Goal: Task Accomplishment & Management: Manage account settings

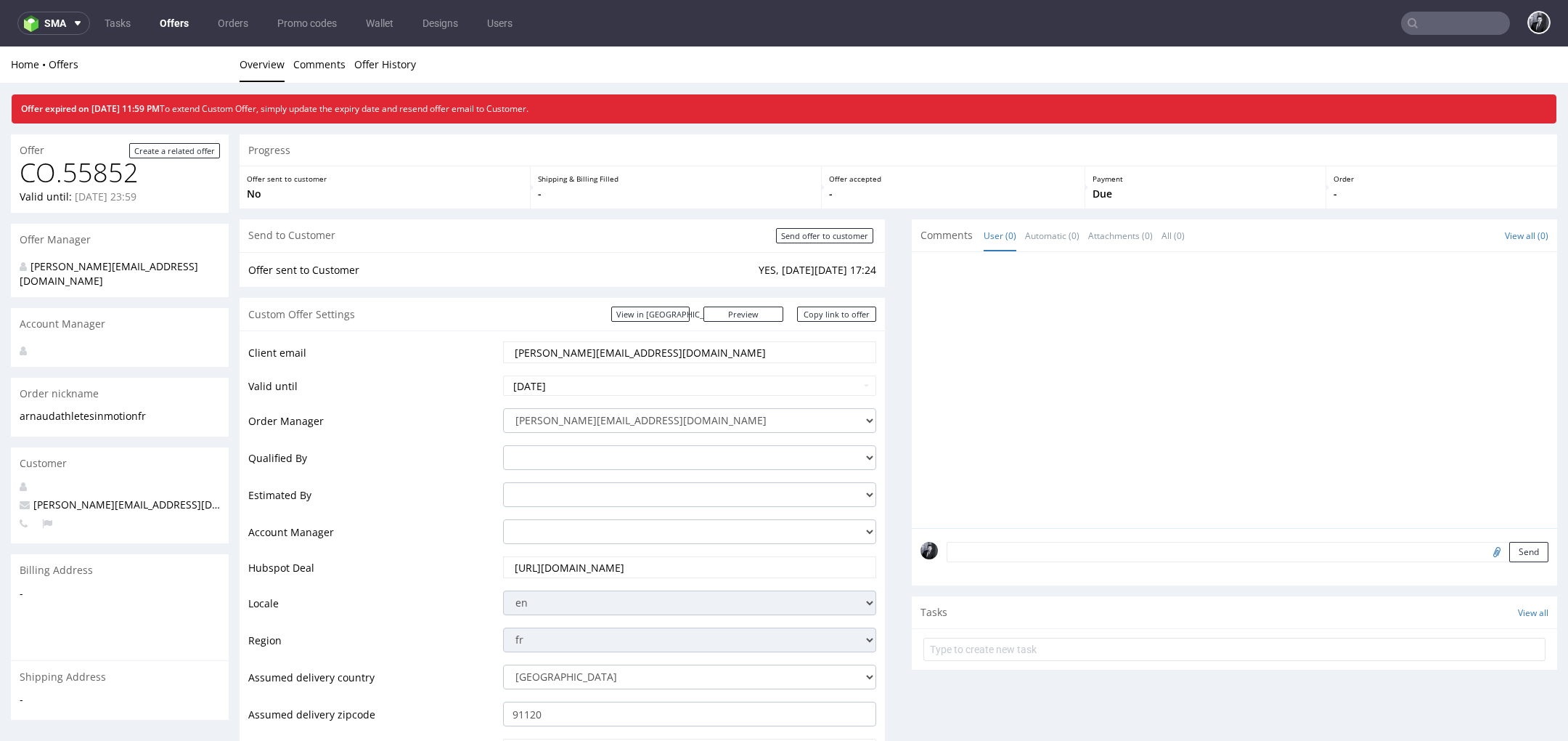
click at [170, 23] on link "Offers" at bounding box center [174, 23] width 47 height 23
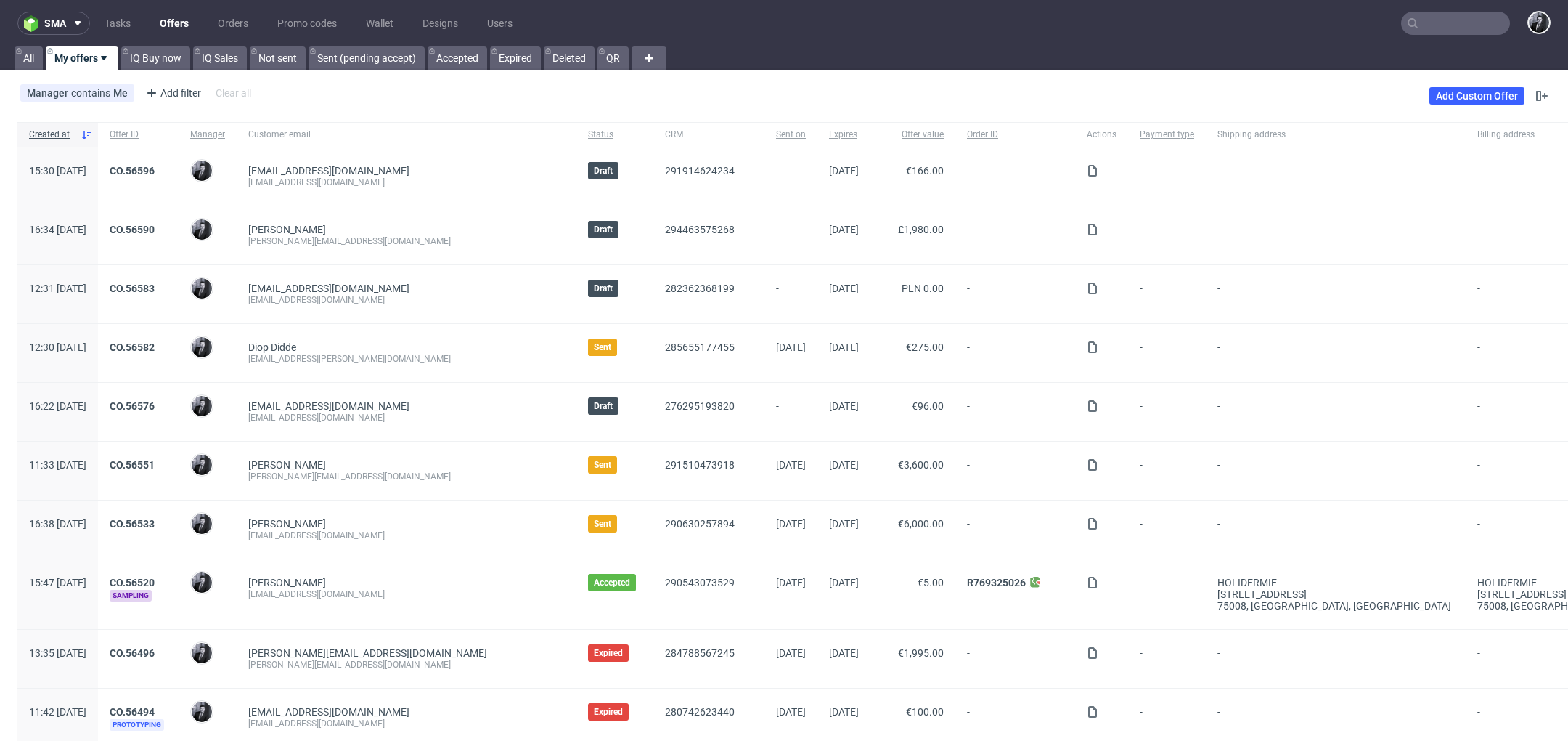
click at [179, 456] on div "CO.56551" at bounding box center [138, 471] width 81 height 58
click at [155, 460] on link "CO.56551" at bounding box center [132, 465] width 45 height 12
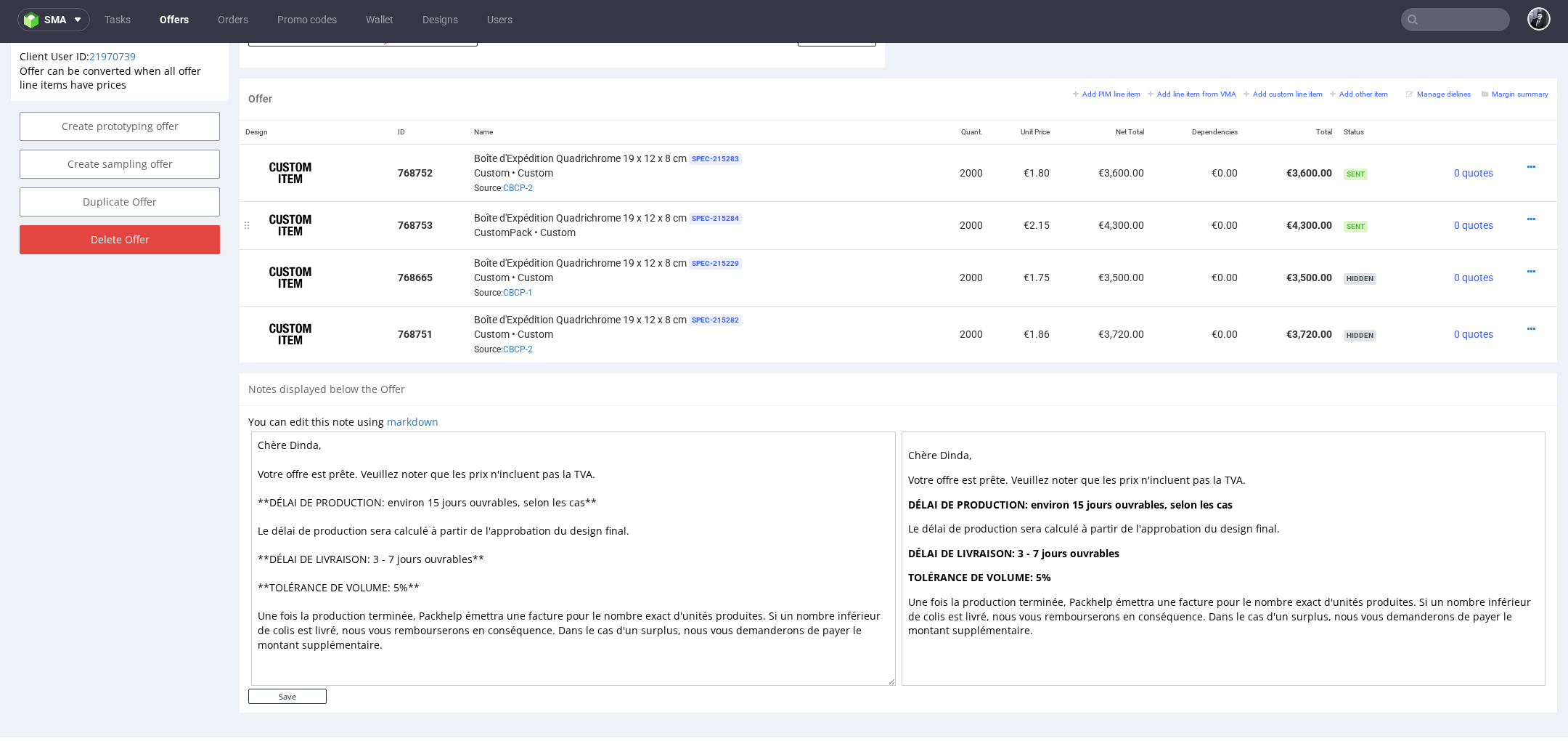
scroll to position [778, 0]
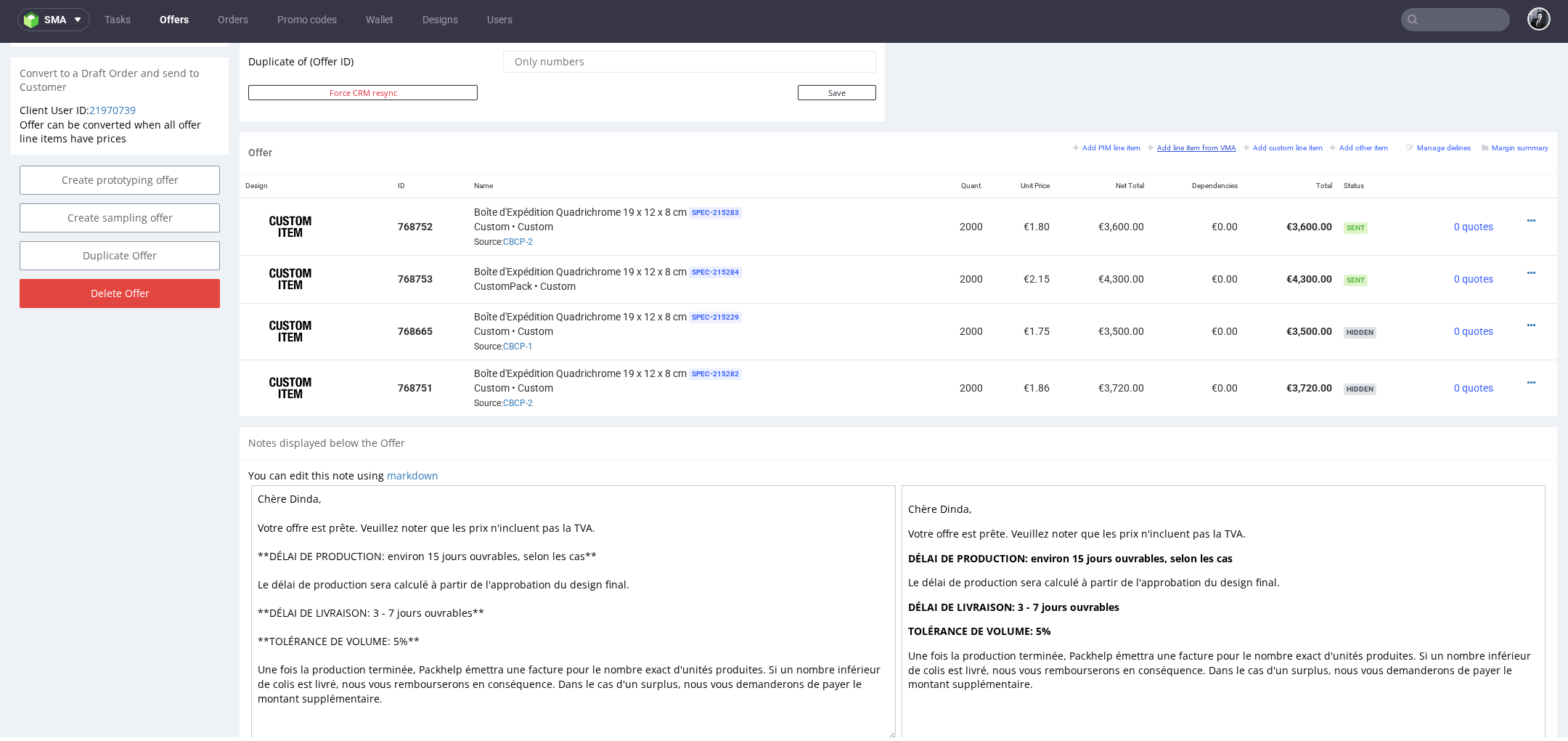
click at [1185, 146] on small "Add line item from VMA" at bounding box center [1192, 148] width 88 height 8
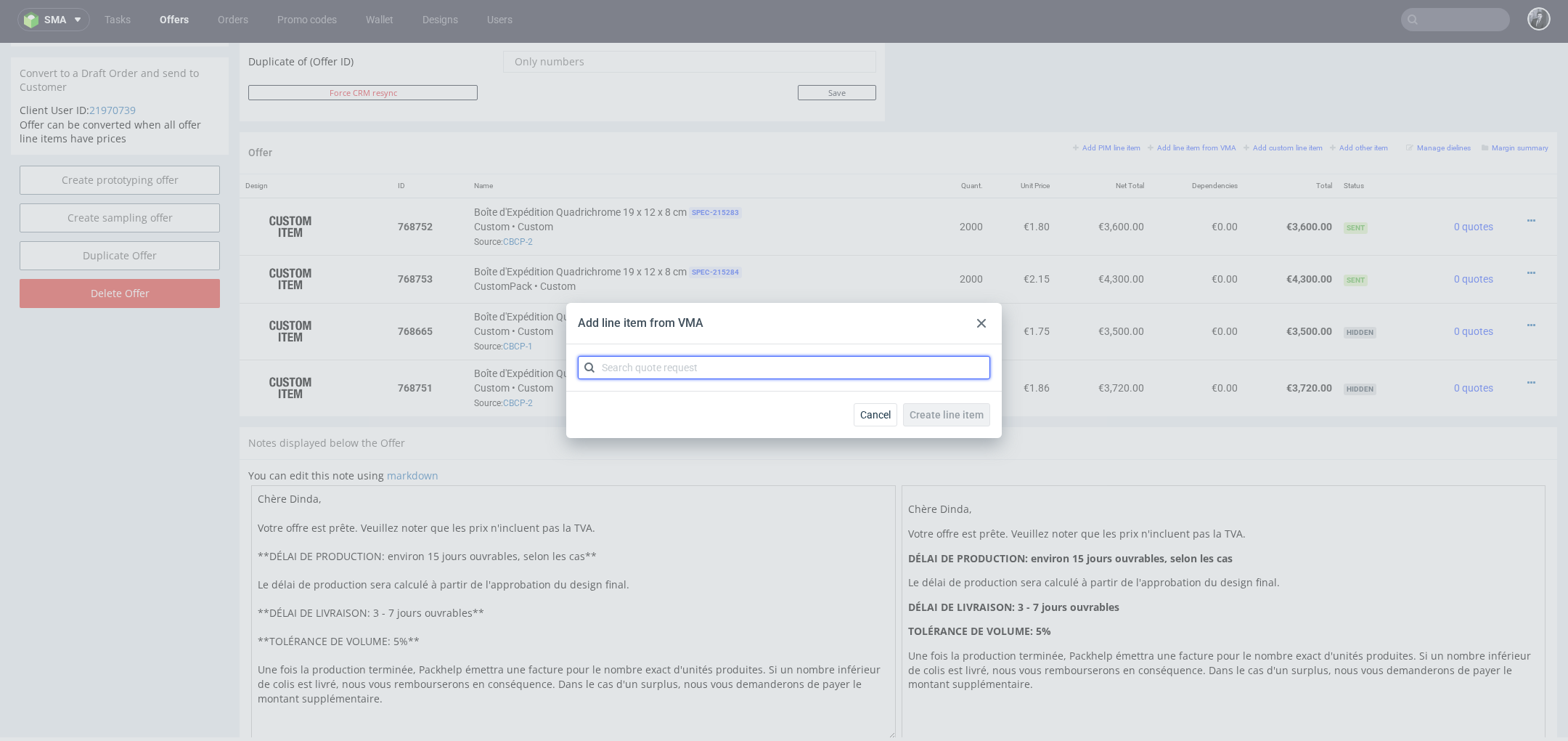
click at [747, 369] on input "text" at bounding box center [784, 367] width 412 height 23
type input "CBCP"
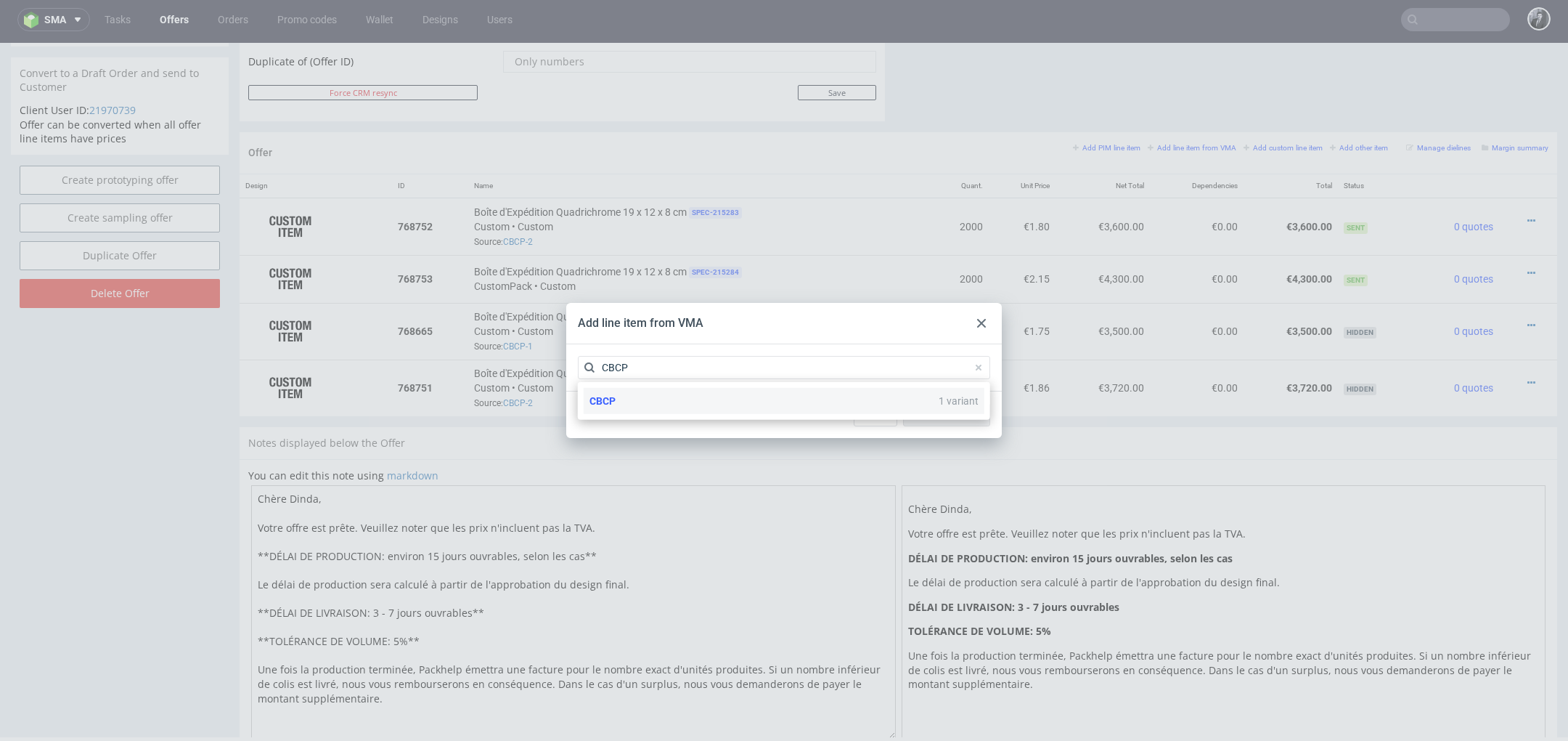
click at [679, 405] on div "CBCP 1 variant" at bounding box center [784, 401] width 400 height 26
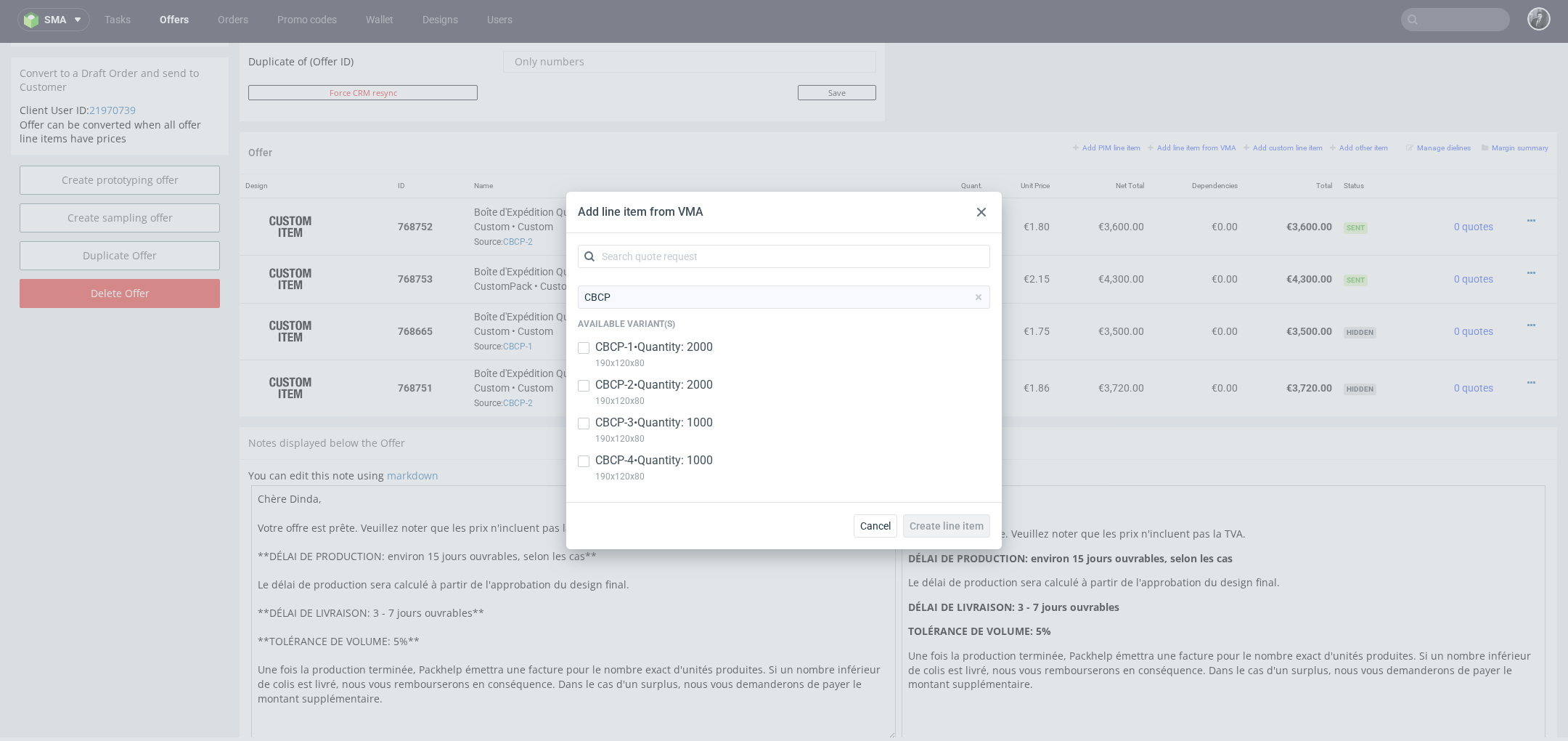
click at [611, 463] on p "CBCP-4 • Quantity: 1000" at bounding box center [654, 461] width 118 height 16
checkbox input "true"
click at [972, 528] on span "Create line item" at bounding box center [947, 525] width 74 height 10
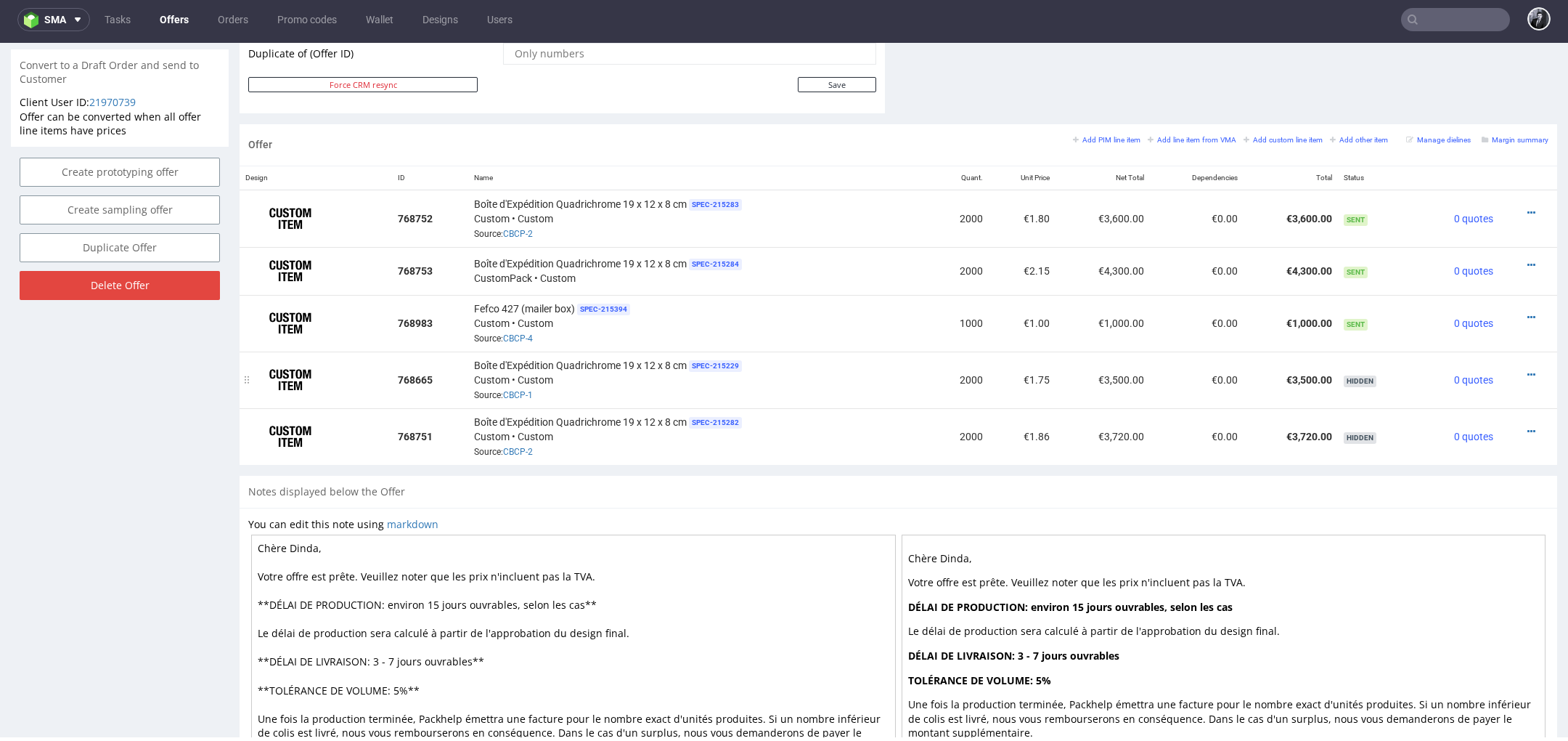
scroll to position [723, 0]
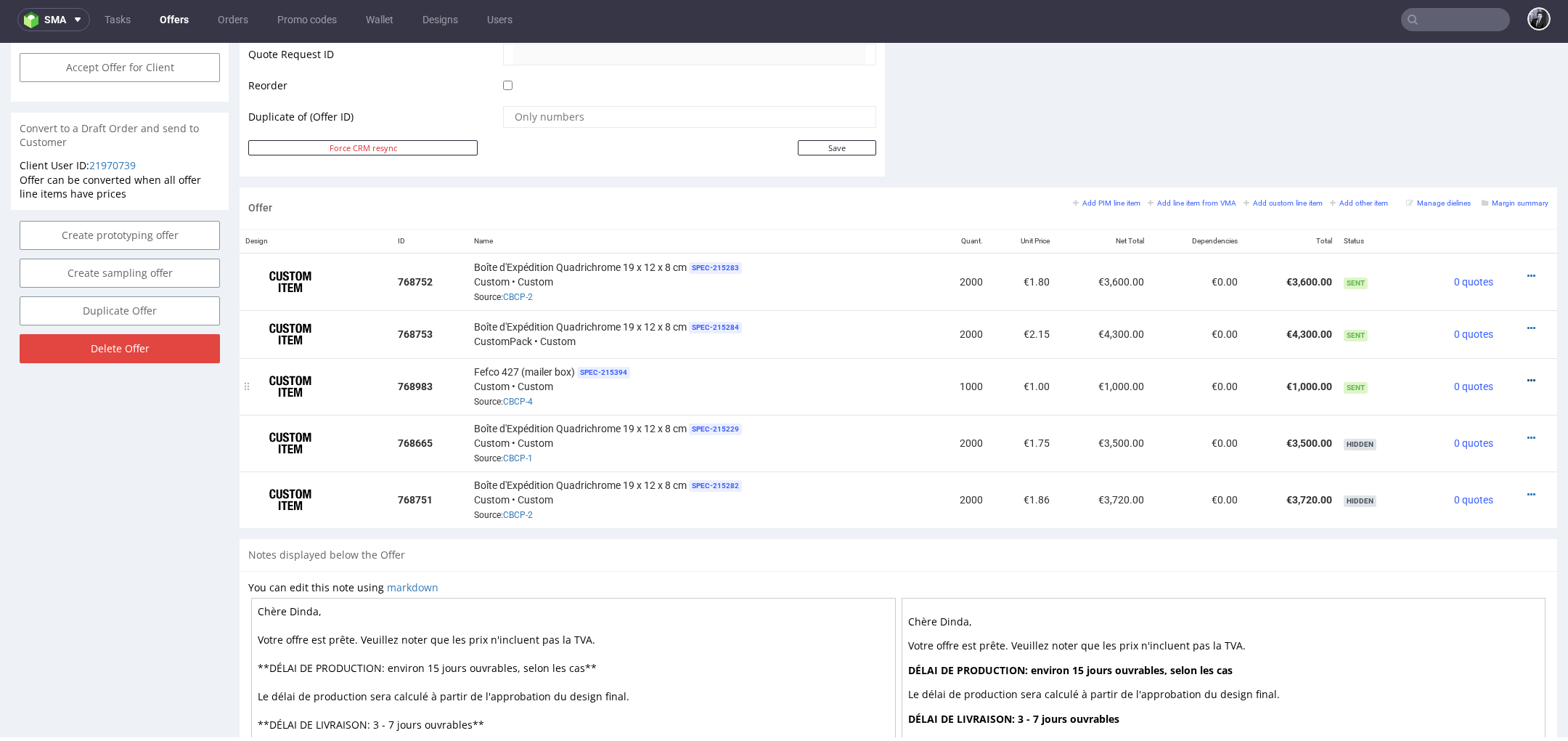
click at [1528, 375] on icon at bounding box center [1532, 380] width 8 height 10
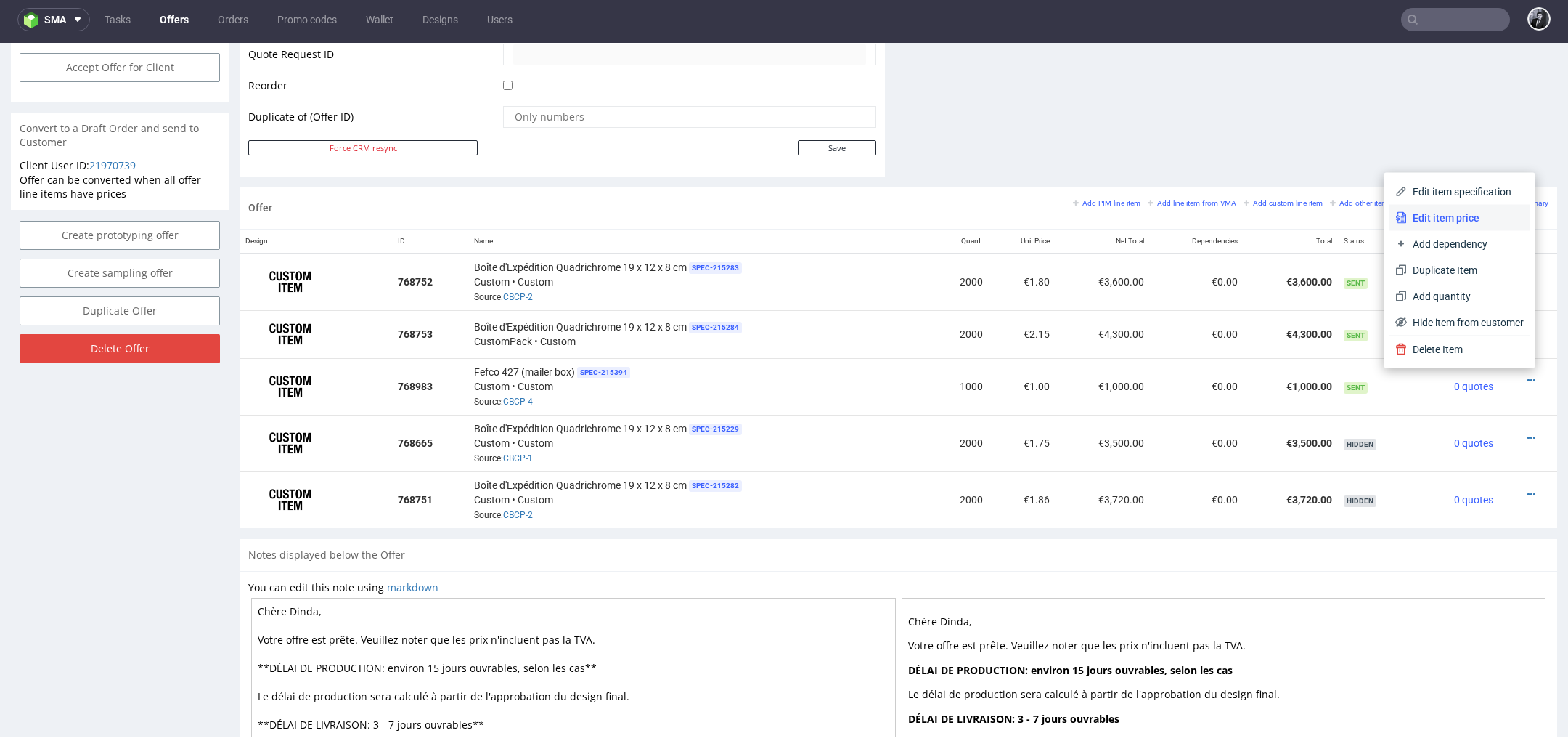
click at [1446, 218] on span "Edit item price" at bounding box center [1465, 218] width 117 height 14
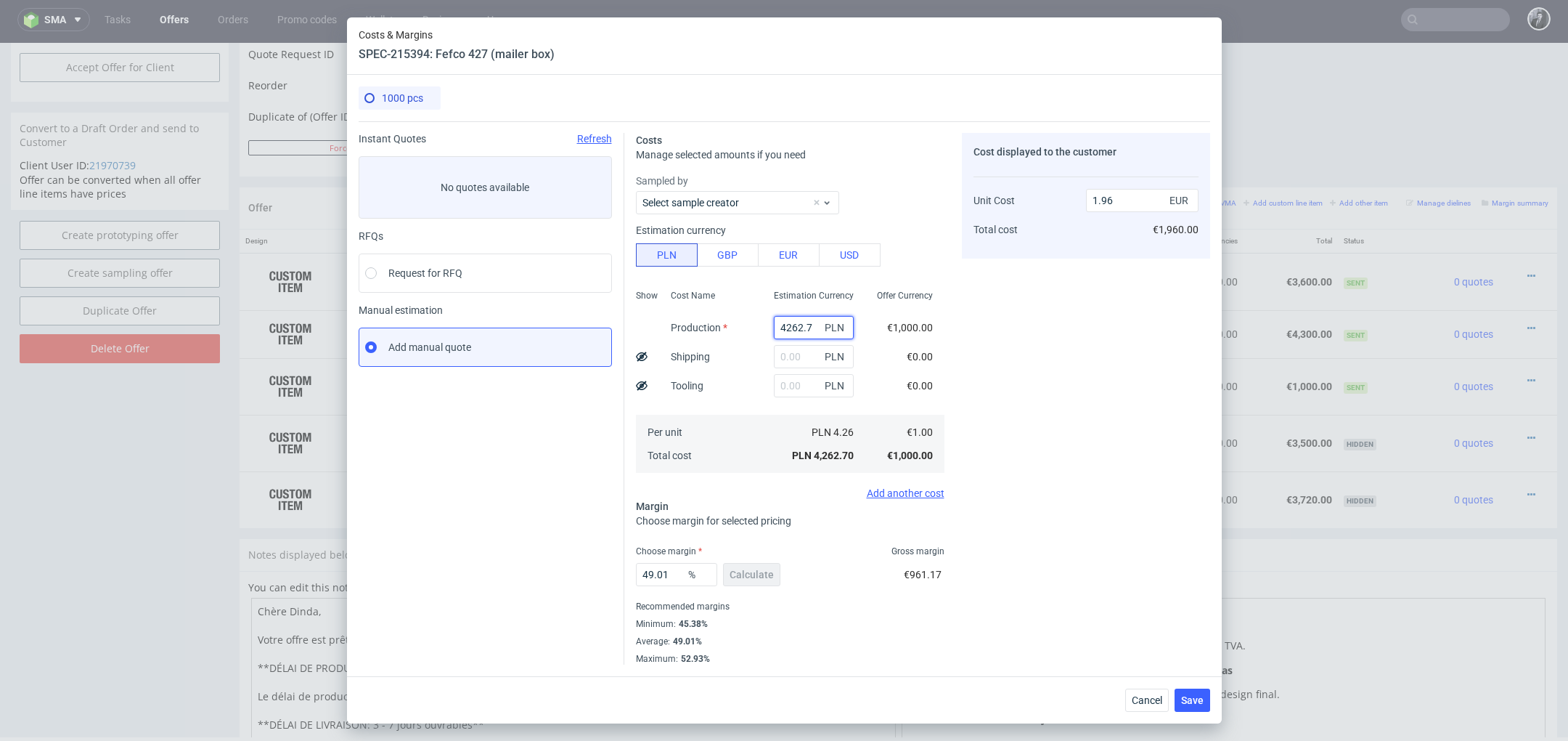
drag, startPoint x: 816, startPoint y: 325, endPoint x: 703, endPoint y: 325, distance: 113.0
click at [705, 325] on div "Show Cost Name Production Shipping Tooling Per unit Total cost Estimation Curre…" at bounding box center [790, 379] width 309 height 192
type input "0"
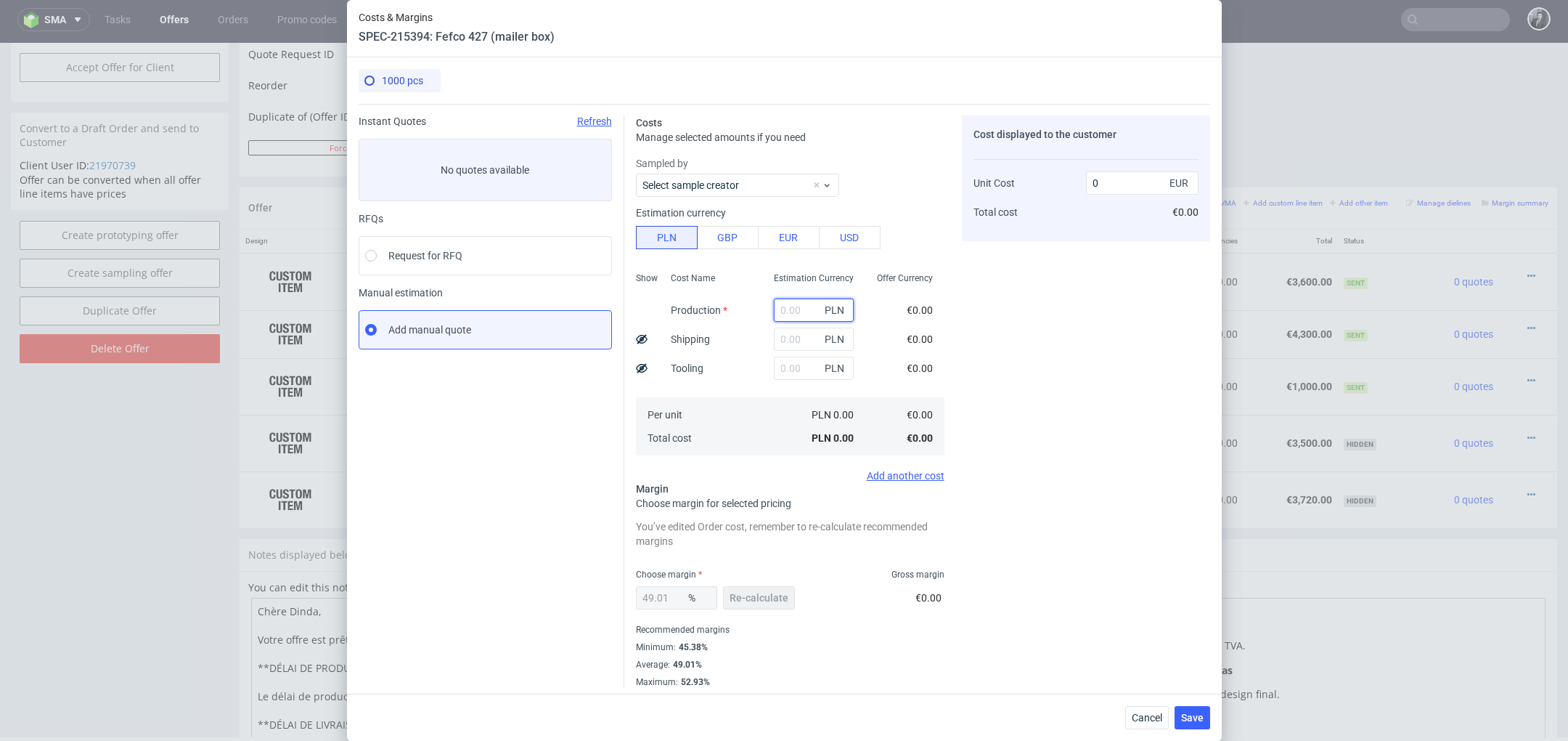
paste input "1400"
type input "1400"
type input "0.64"
type input "1400"
click at [790, 340] on input "text" at bounding box center [814, 339] width 80 height 23
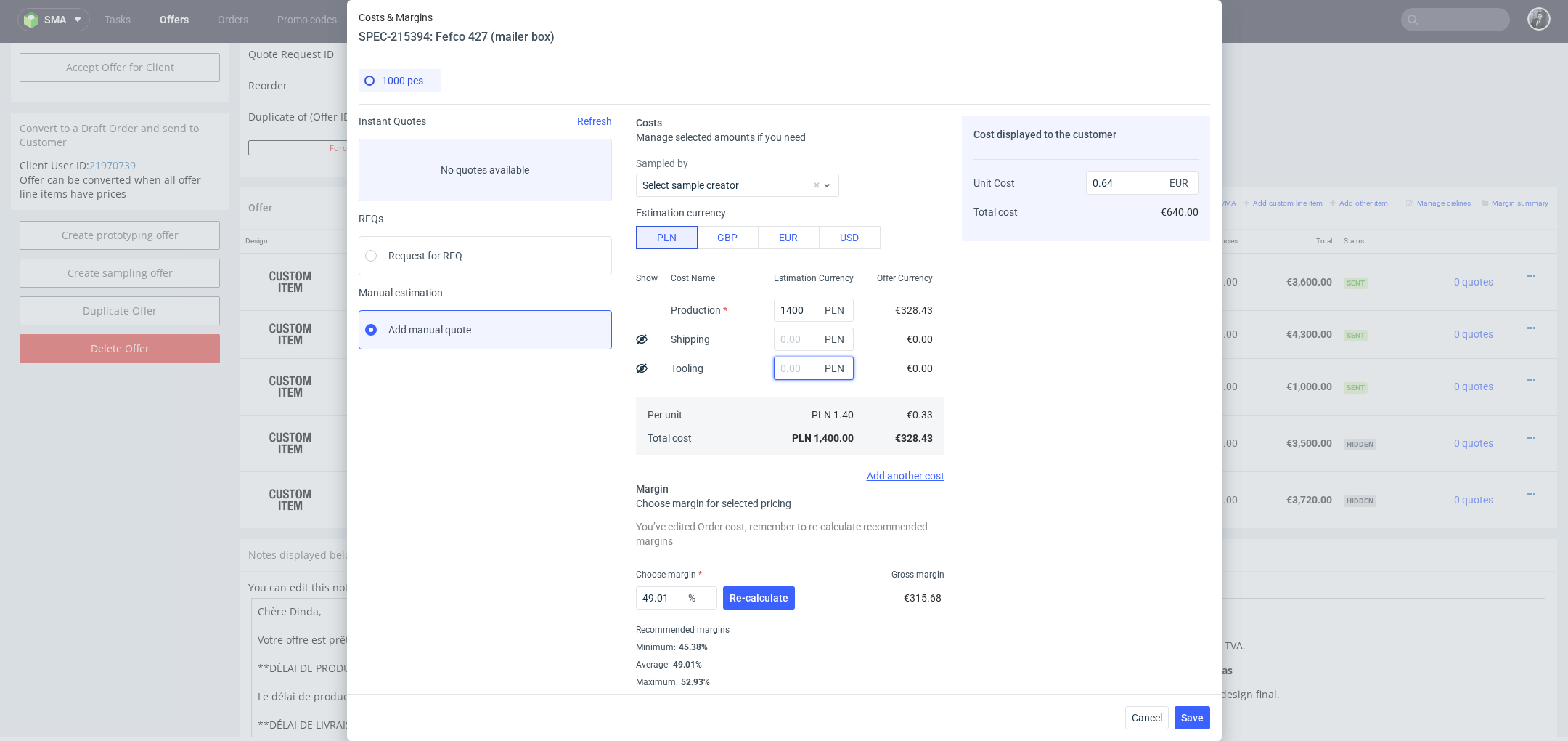
click at [783, 367] on input "text" at bounding box center [814, 367] width 80 height 23
type input "1800"
type input "1.47"
type input "1800"
click at [781, 337] on input "text" at bounding box center [814, 339] width 80 height 23
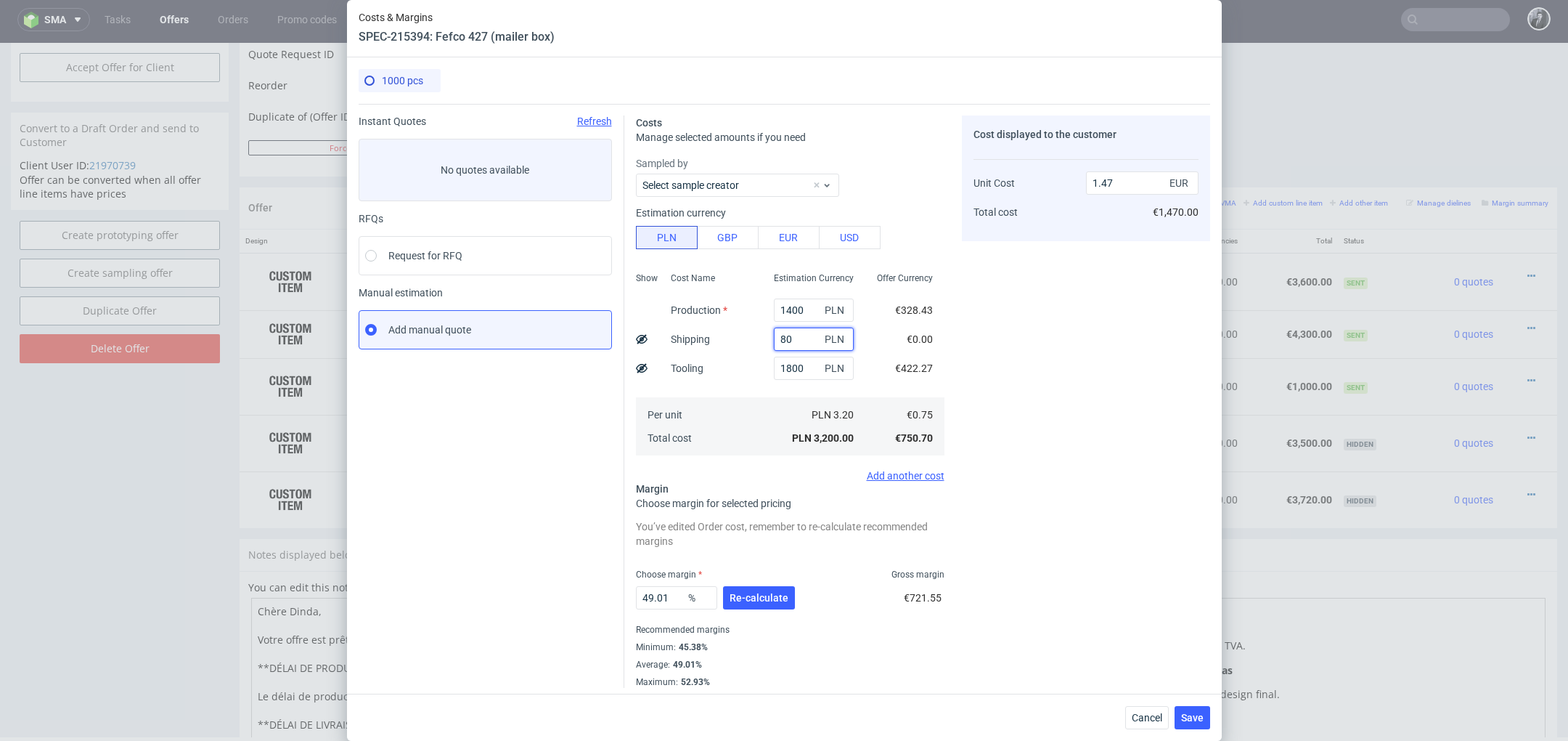
type input "800"
type input "1.84"
type input "800"
click at [767, 589] on span "Re-calculate" at bounding box center [759, 593] width 58 height 10
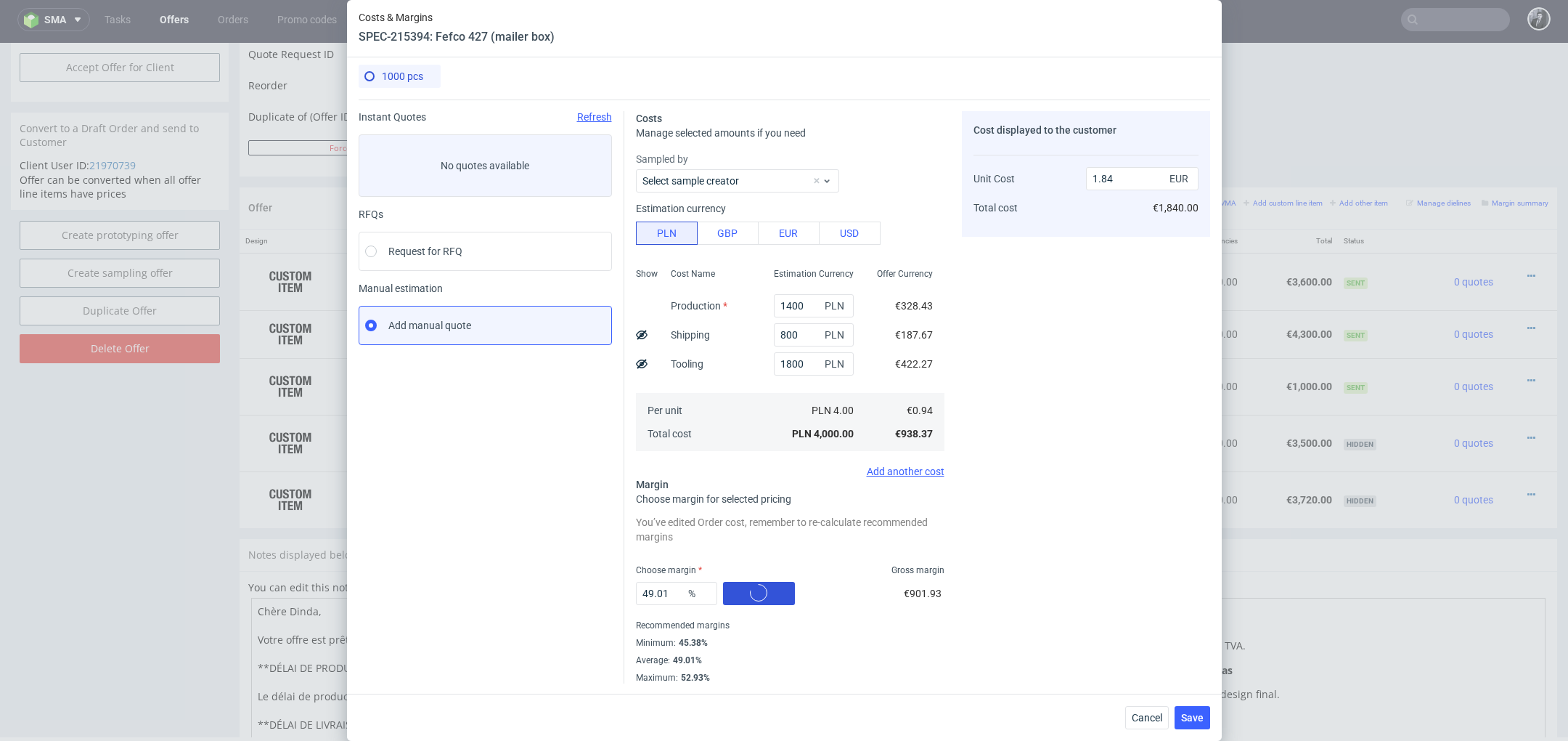
scroll to position [0, 0]
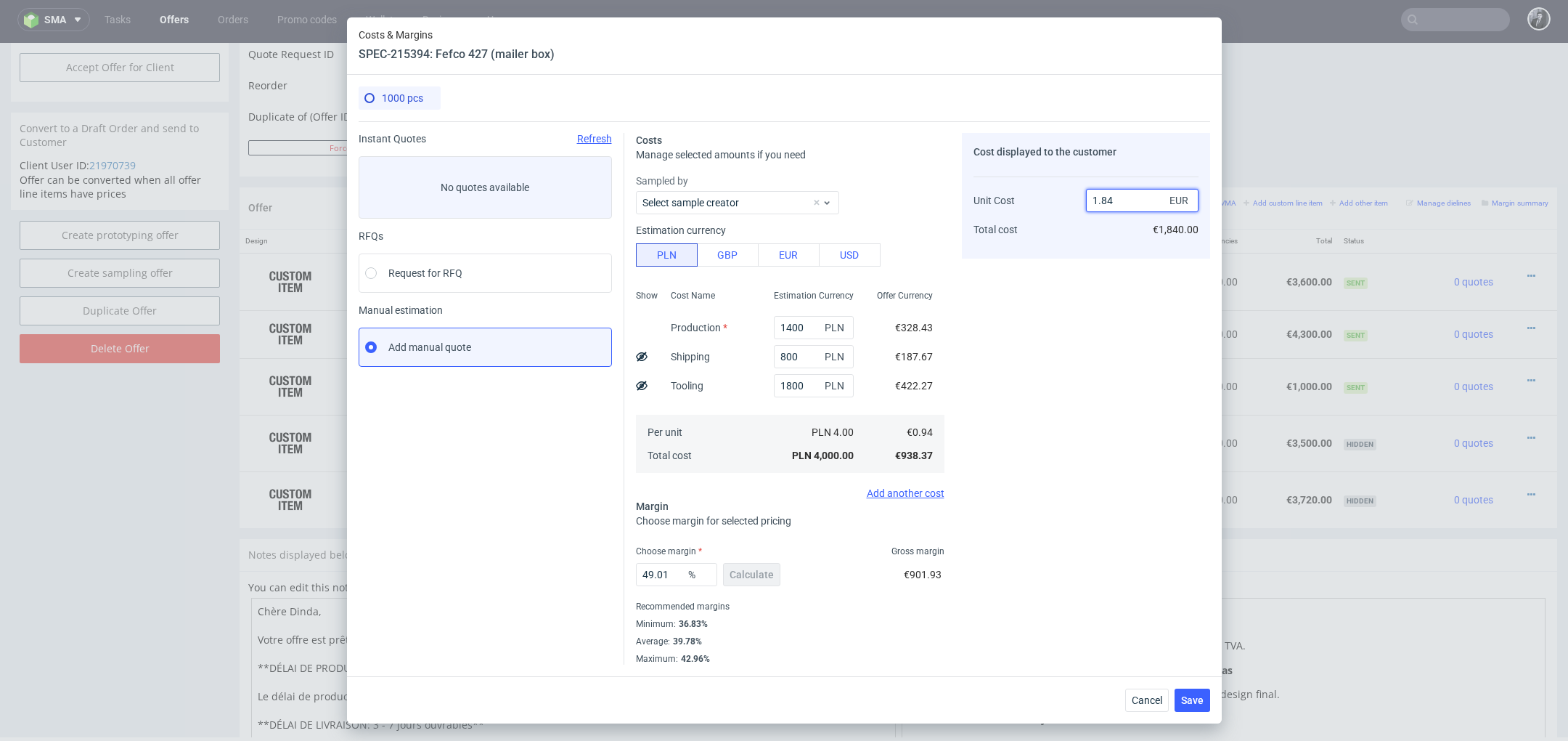
click at [1142, 197] on input "1.84" at bounding box center [1142, 200] width 112 height 23
type input "1.80"
type input "47.77777777777778"
type input "1.8"
click at [1123, 314] on div "Cost displayed to the customer Unit Cost Total cost 1.8 EUR €1,800.00" at bounding box center [1086, 398] width 248 height 532
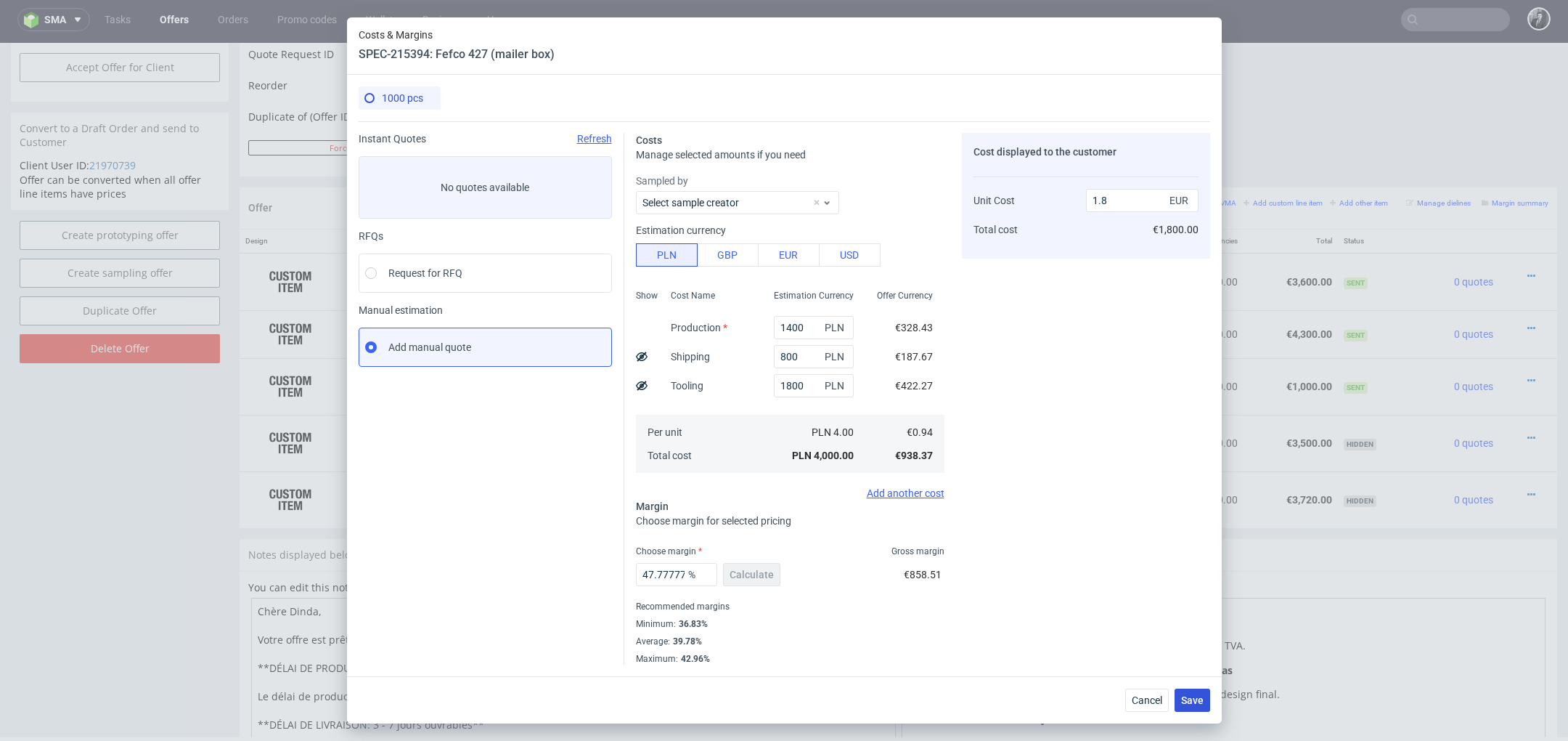
click at [1195, 696] on span "Save" at bounding box center [1192, 700] width 22 height 10
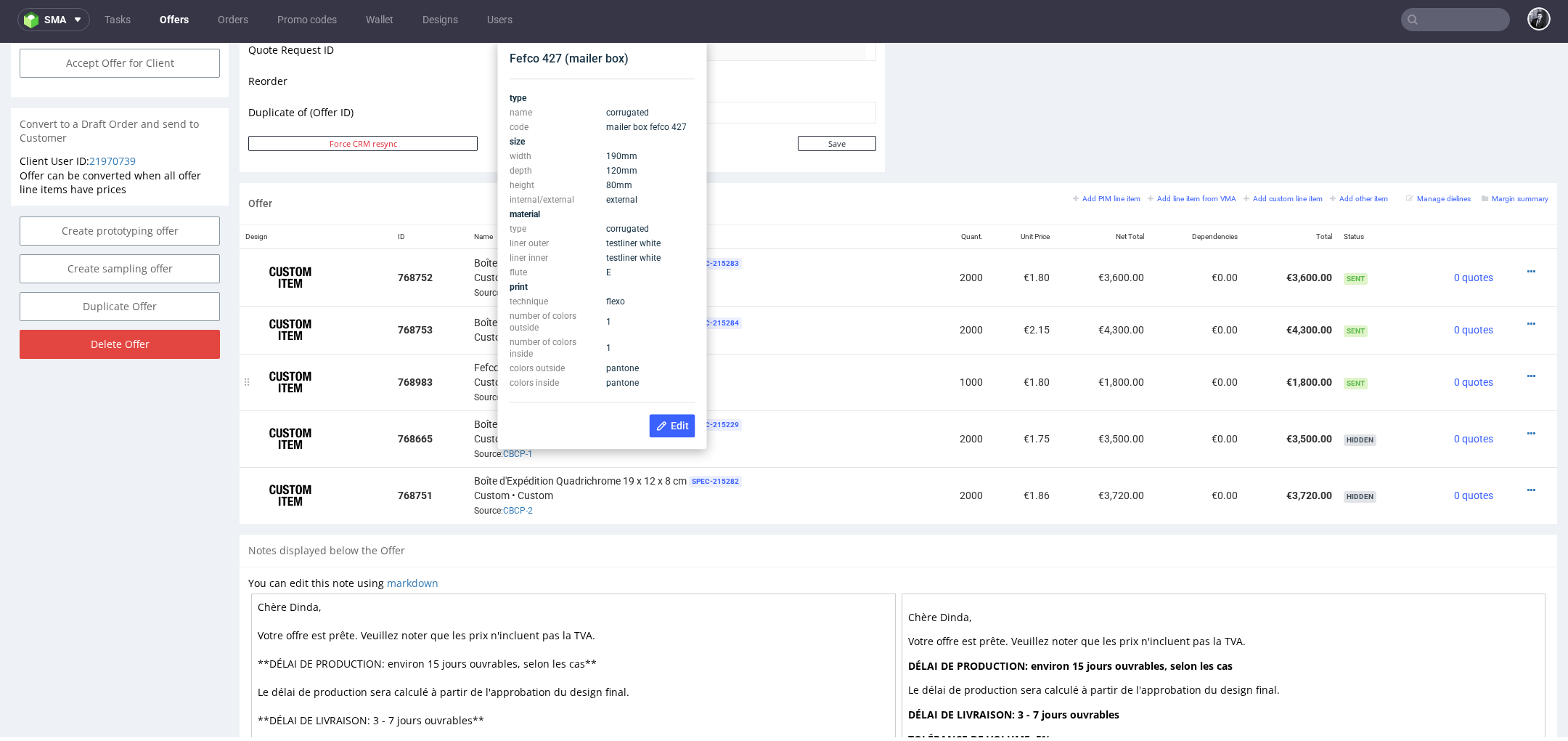
scroll to position [720, 0]
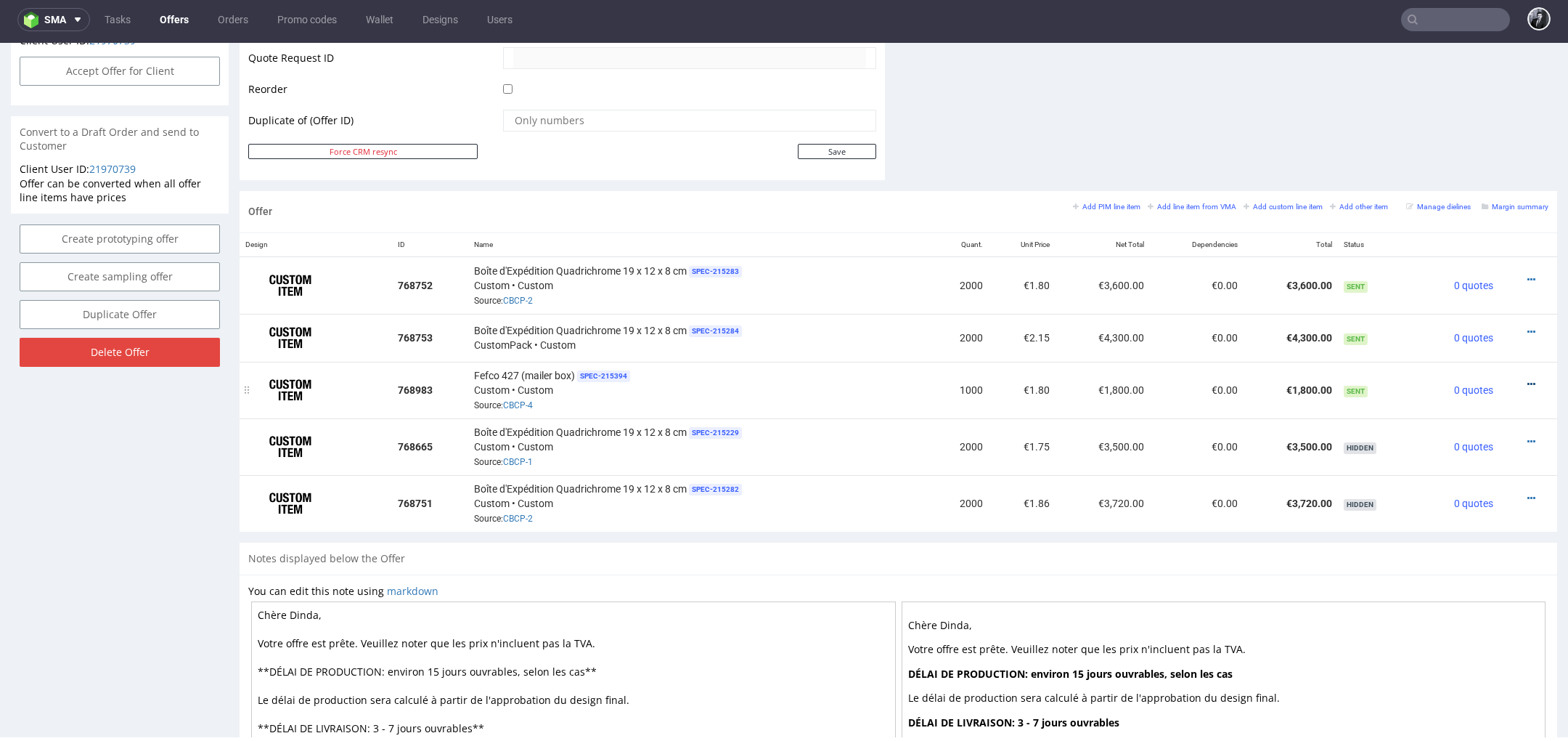
click at [1528, 379] on icon at bounding box center [1532, 384] width 8 height 10
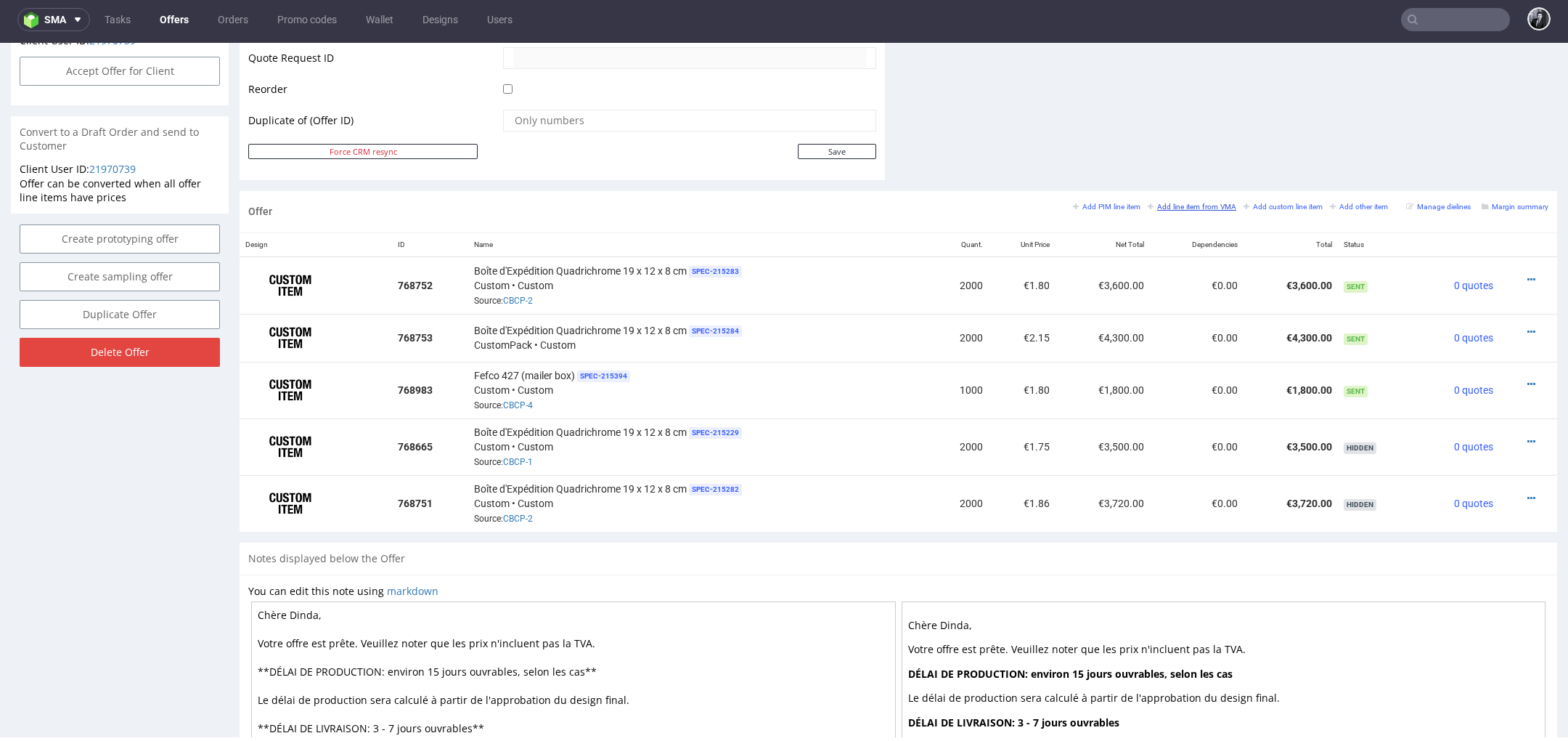
click at [1175, 202] on small "Add line item from VMA" at bounding box center [1192, 206] width 88 height 8
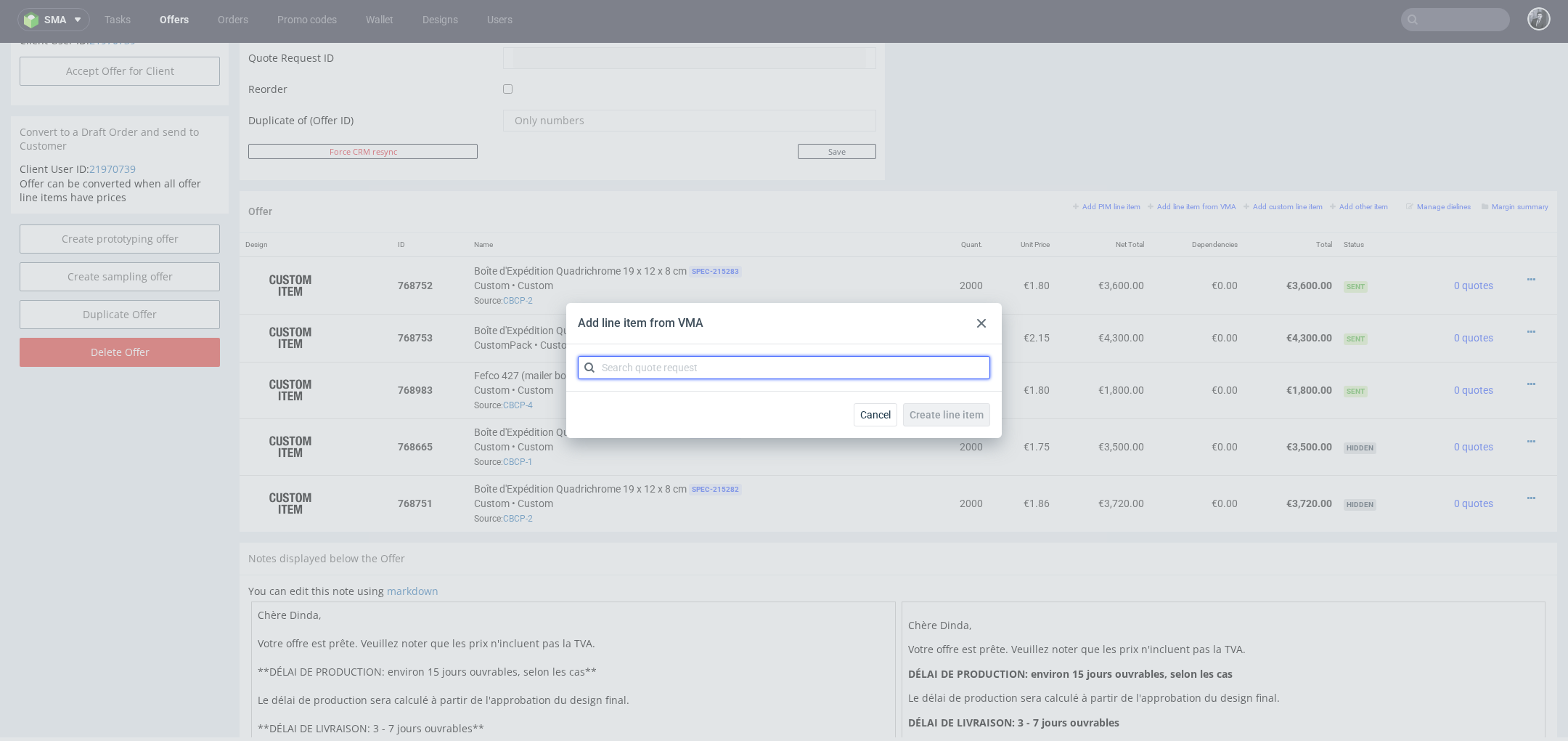
click at [875, 363] on input "text" at bounding box center [784, 367] width 412 height 23
type input "CBCP"
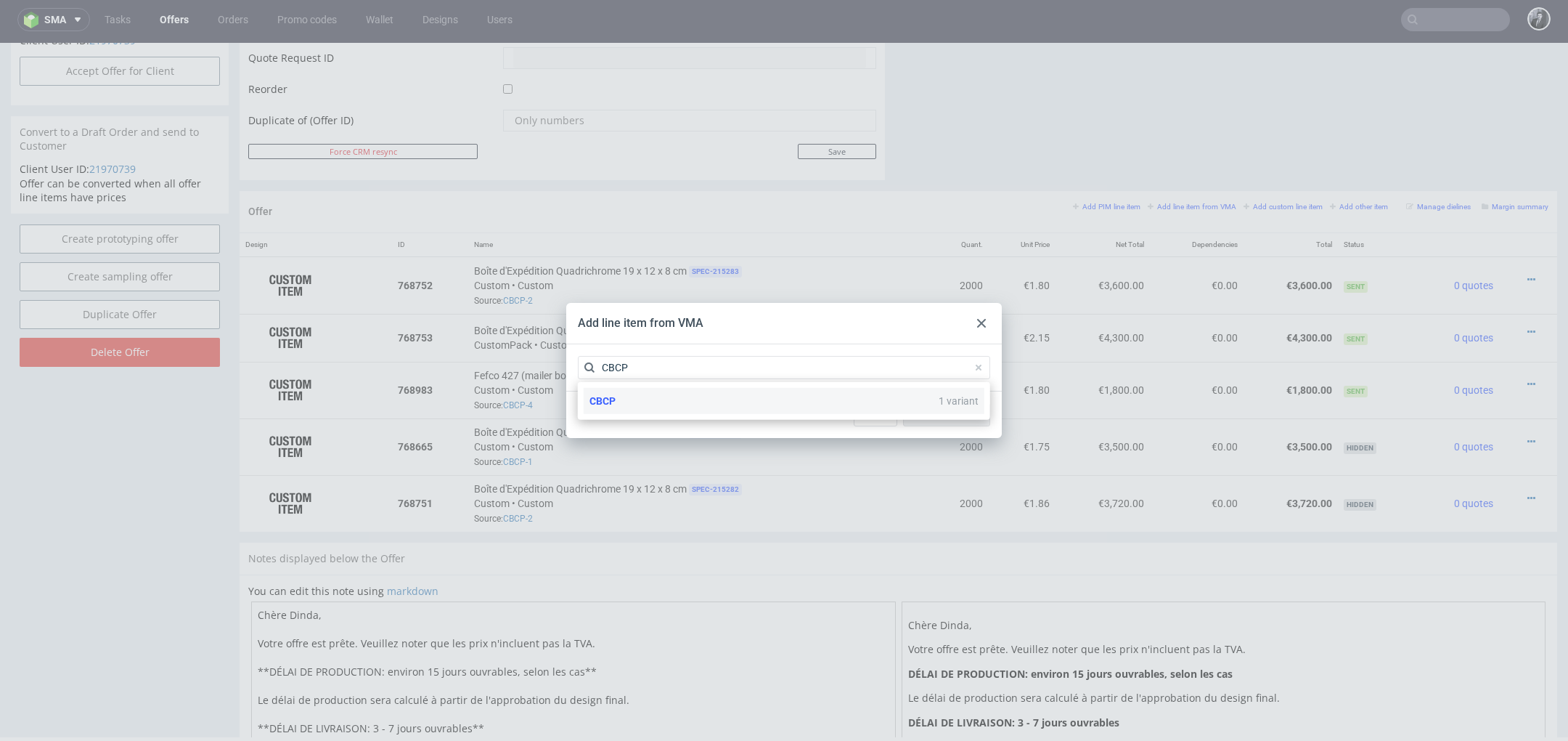
click at [714, 408] on div "CBCP 1 variant" at bounding box center [784, 401] width 400 height 26
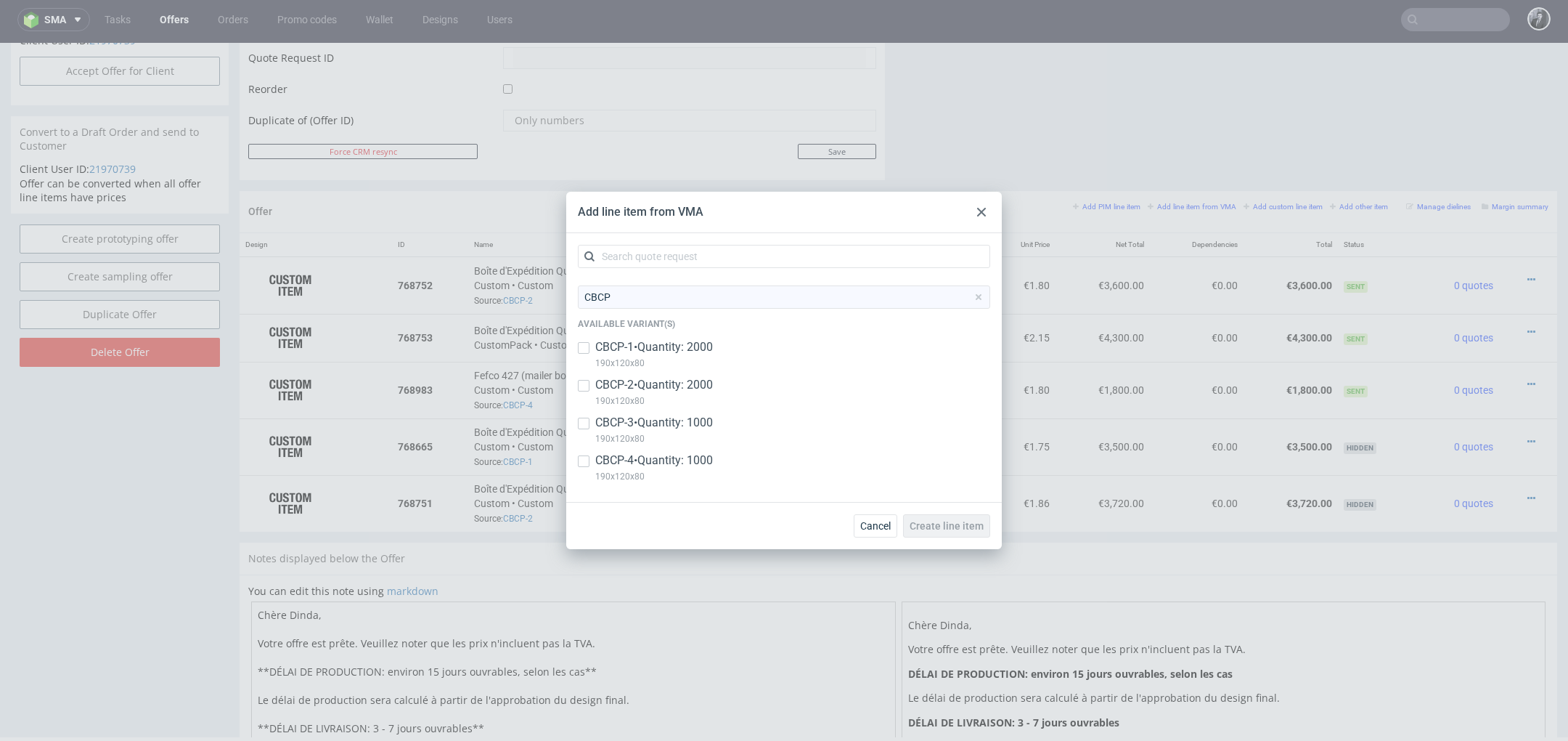
click at [657, 427] on p "CBCP-3 • Quantity: 1000" at bounding box center [654, 423] width 118 height 16
checkbox input "true"
click at [943, 525] on span "Create line item" at bounding box center [947, 525] width 74 height 10
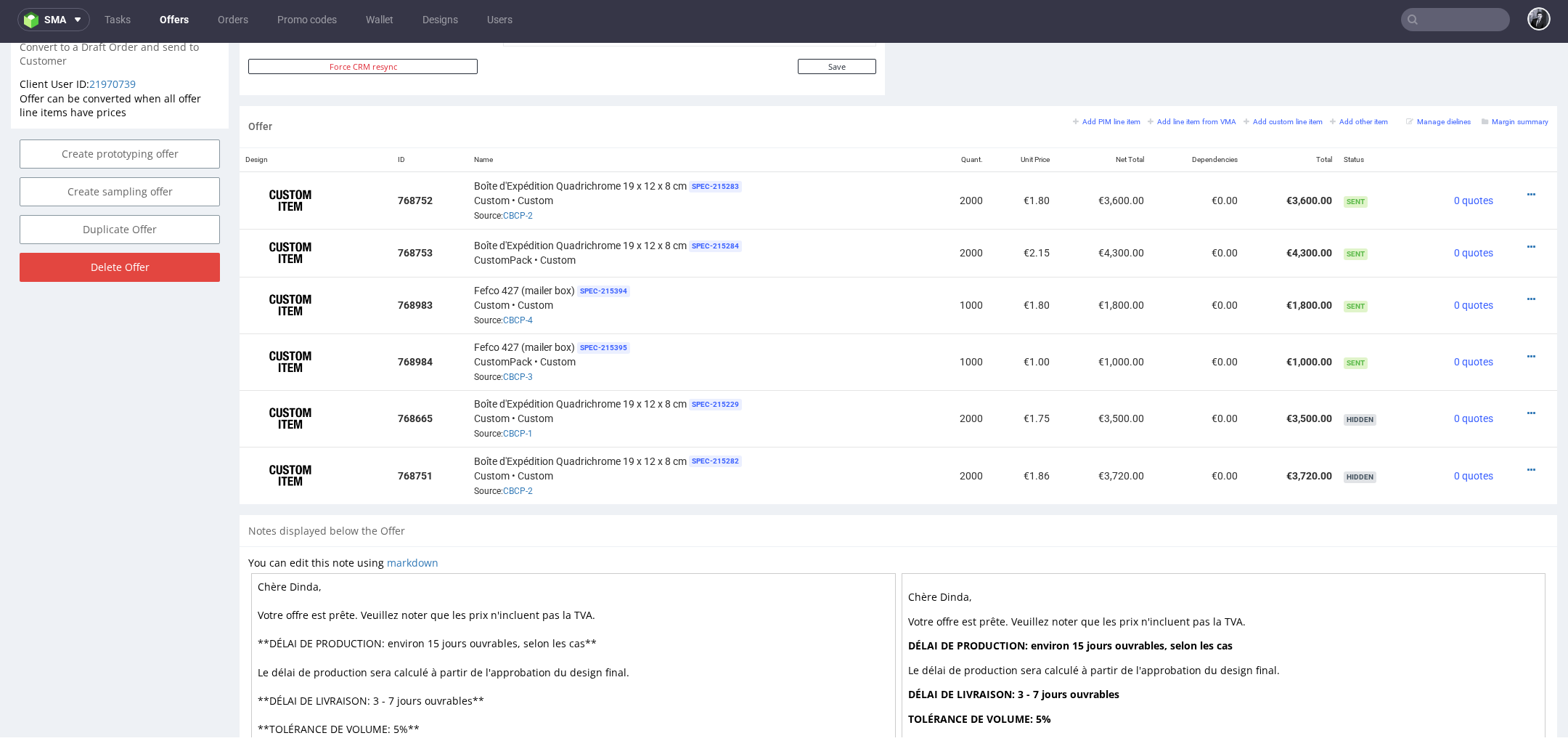
scroll to position [769, 0]
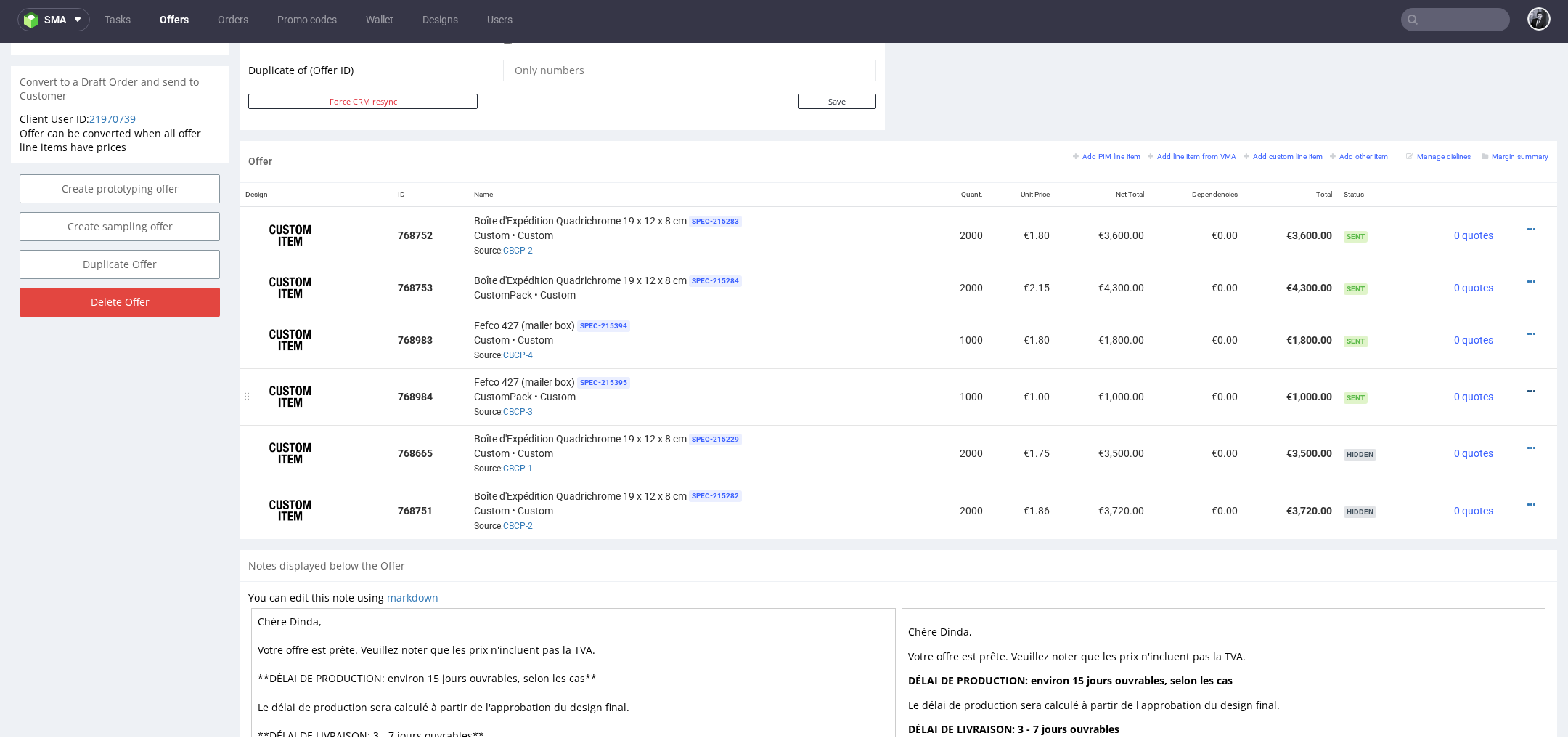
click at [1528, 389] on icon at bounding box center [1532, 391] width 8 height 10
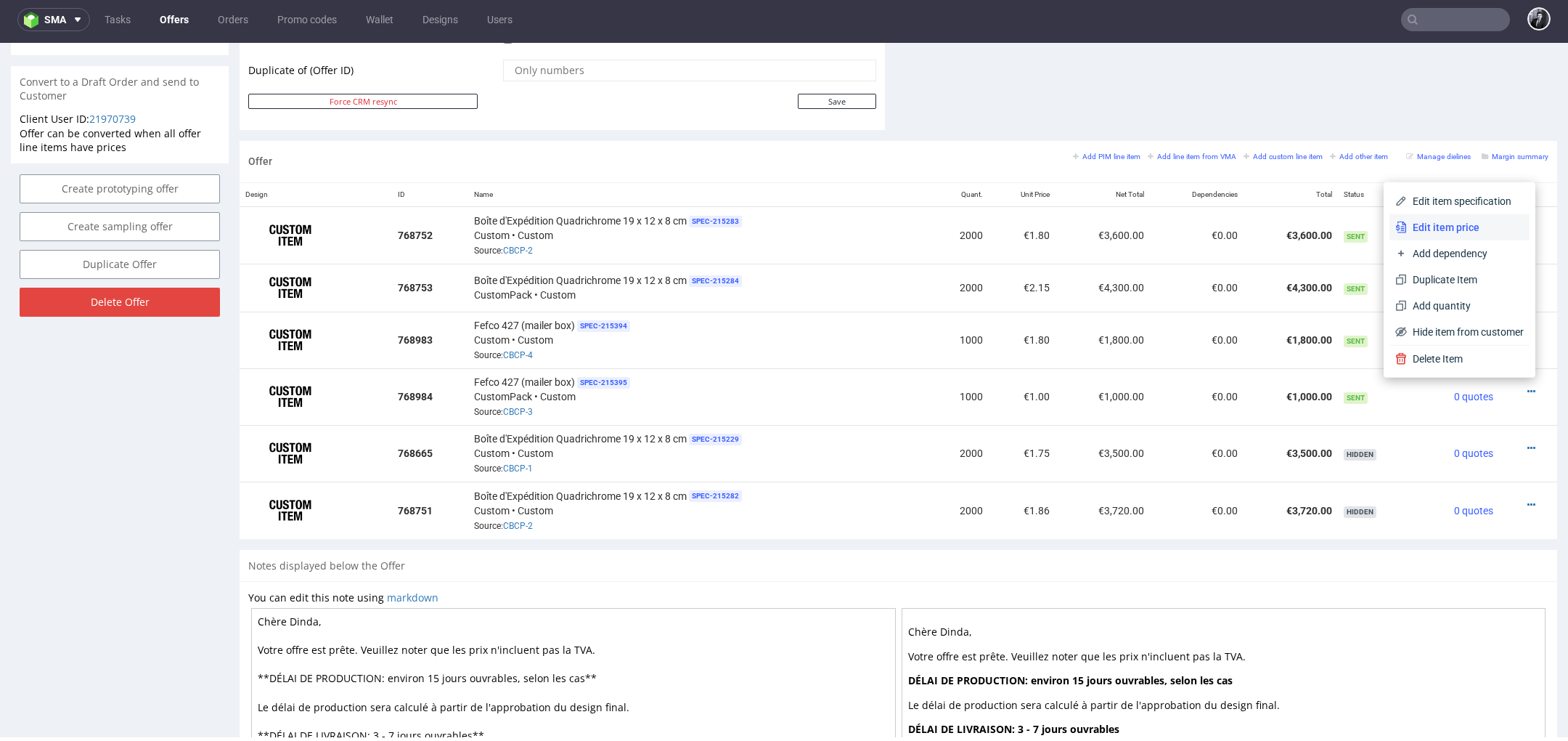
click at [1446, 231] on span "Edit item price" at bounding box center [1465, 228] width 117 height 14
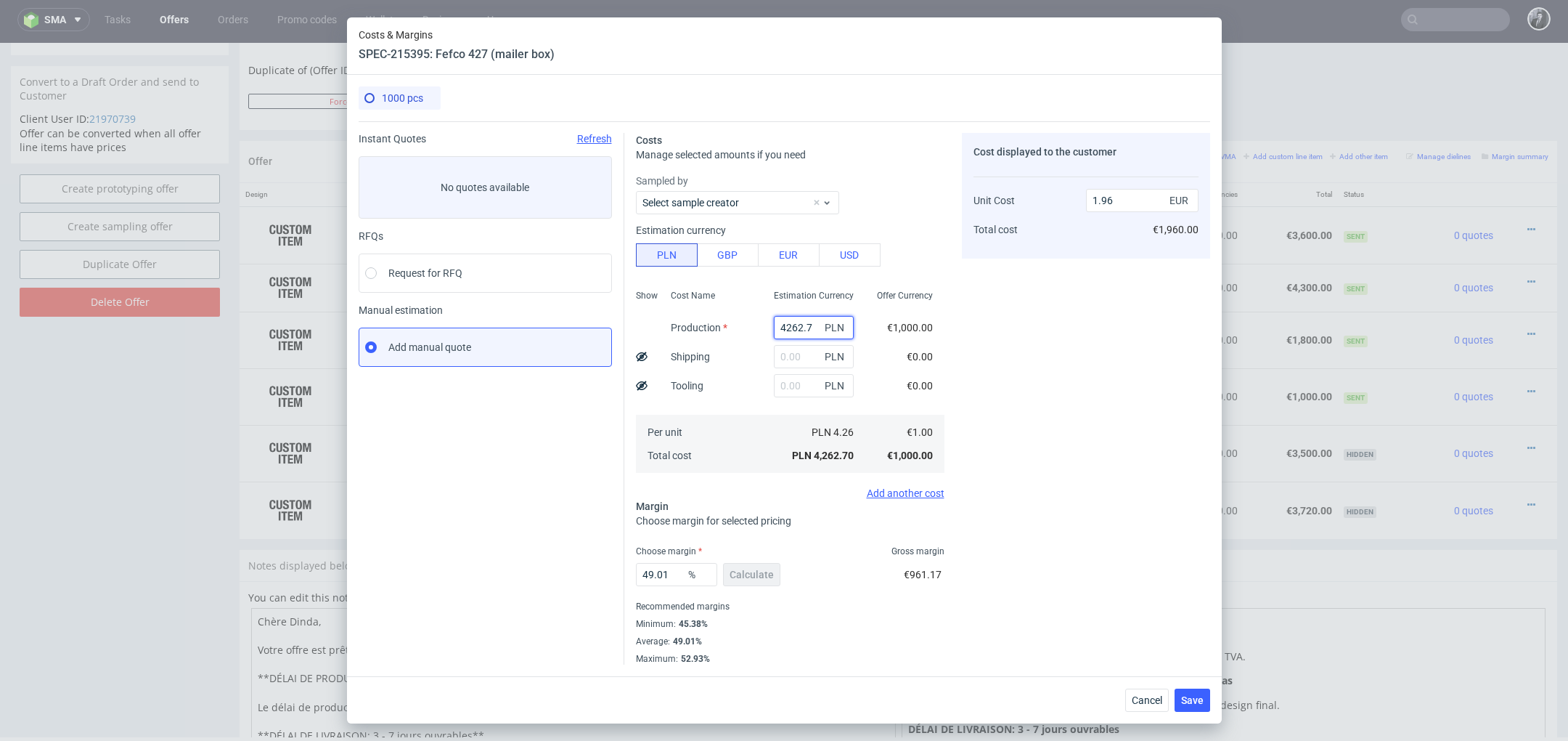
drag, startPoint x: 818, startPoint y: 326, endPoint x: 728, endPoint y: 326, distance: 90.0
click at [728, 326] on div "Show Cost Name Production Shipping Tooling Per unit Total cost Estimation Curre…" at bounding box center [790, 379] width 309 height 192
paste input "6030"
type input "6030"
type input "2.77"
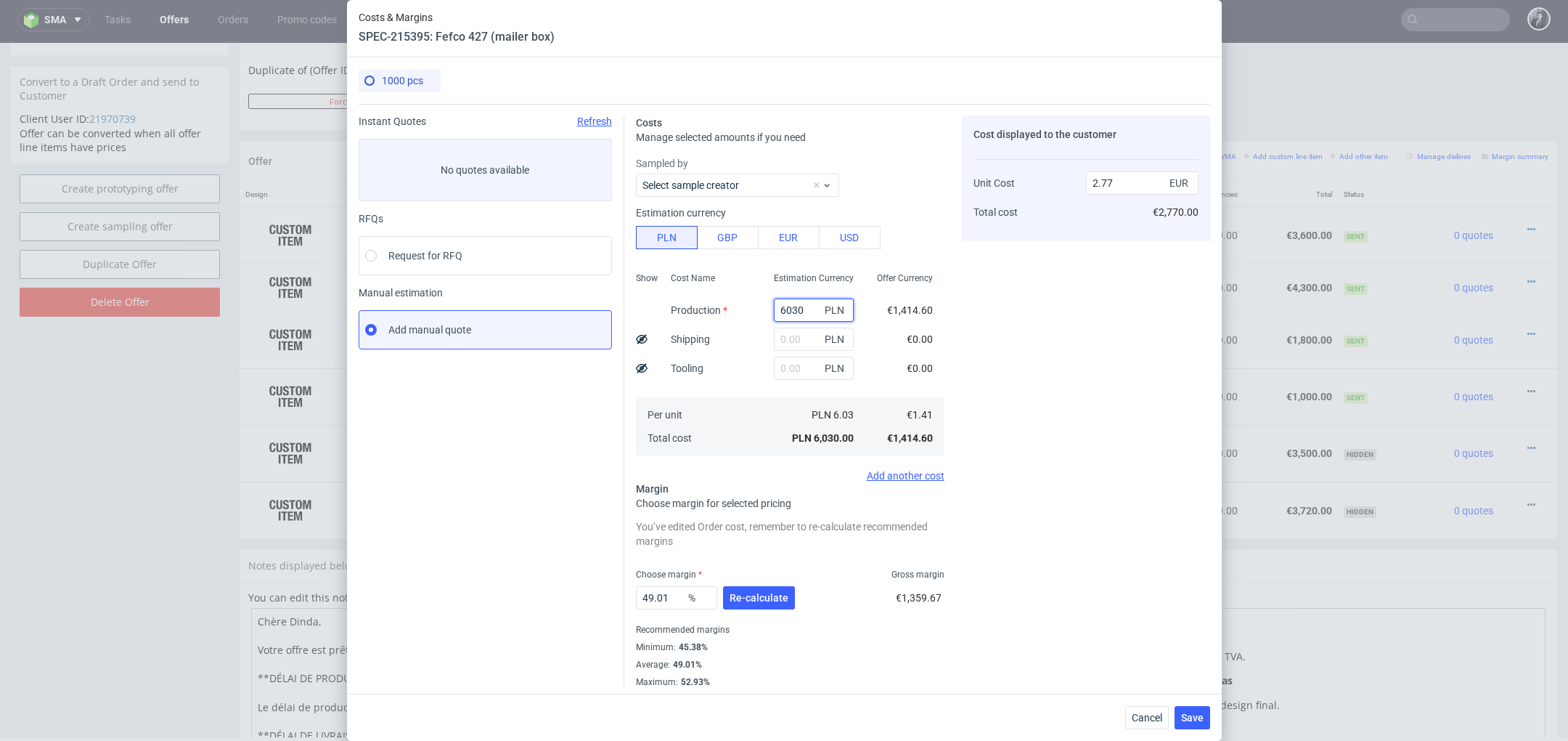
type input "6030"
click at [795, 375] on input "text" at bounding box center [814, 367] width 80 height 23
type input "1"
type input "2.78"
type input "10"
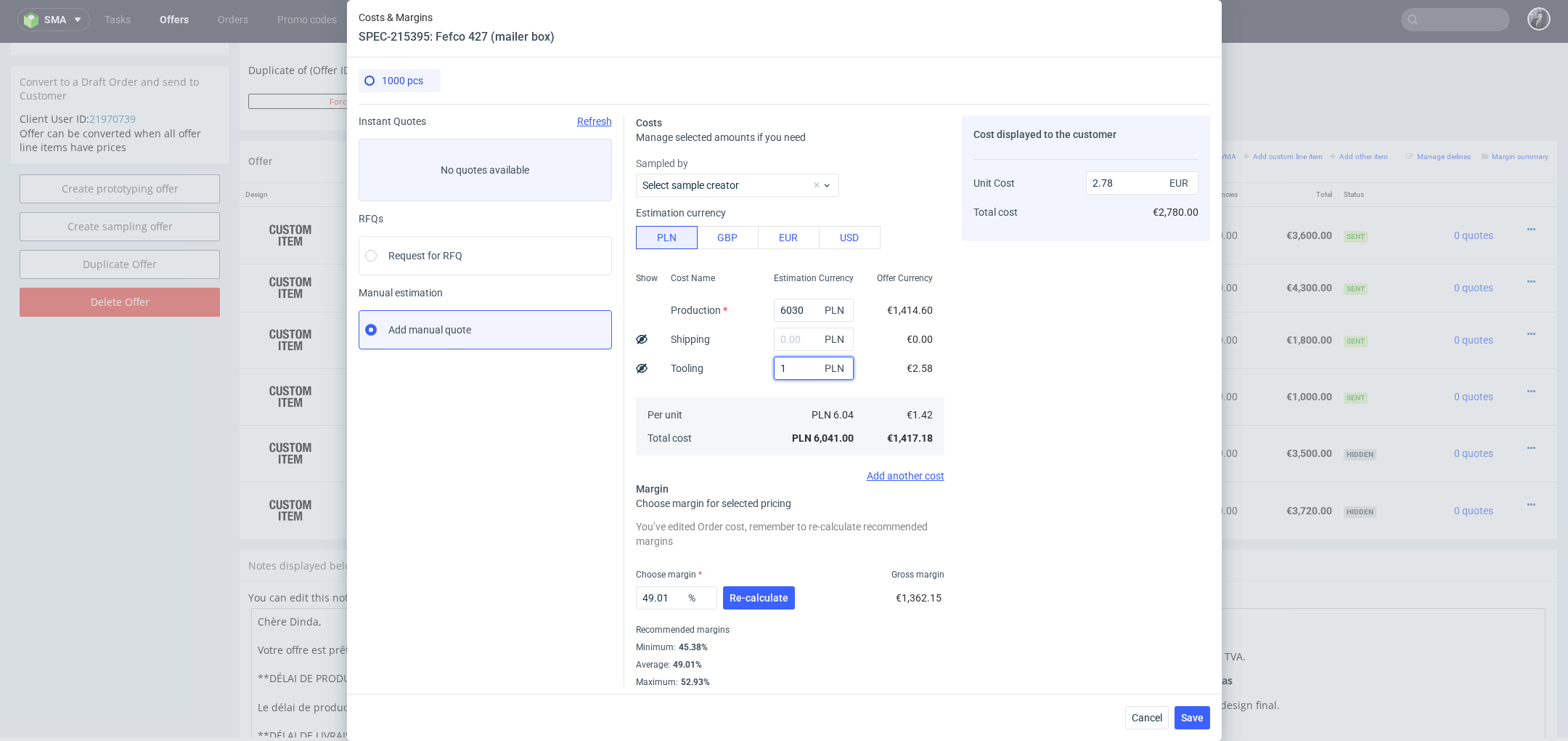
type input "2.77"
type input "1100"
type input "3.28"
type input "1100"
click at [801, 331] on input "text" at bounding box center [814, 339] width 80 height 23
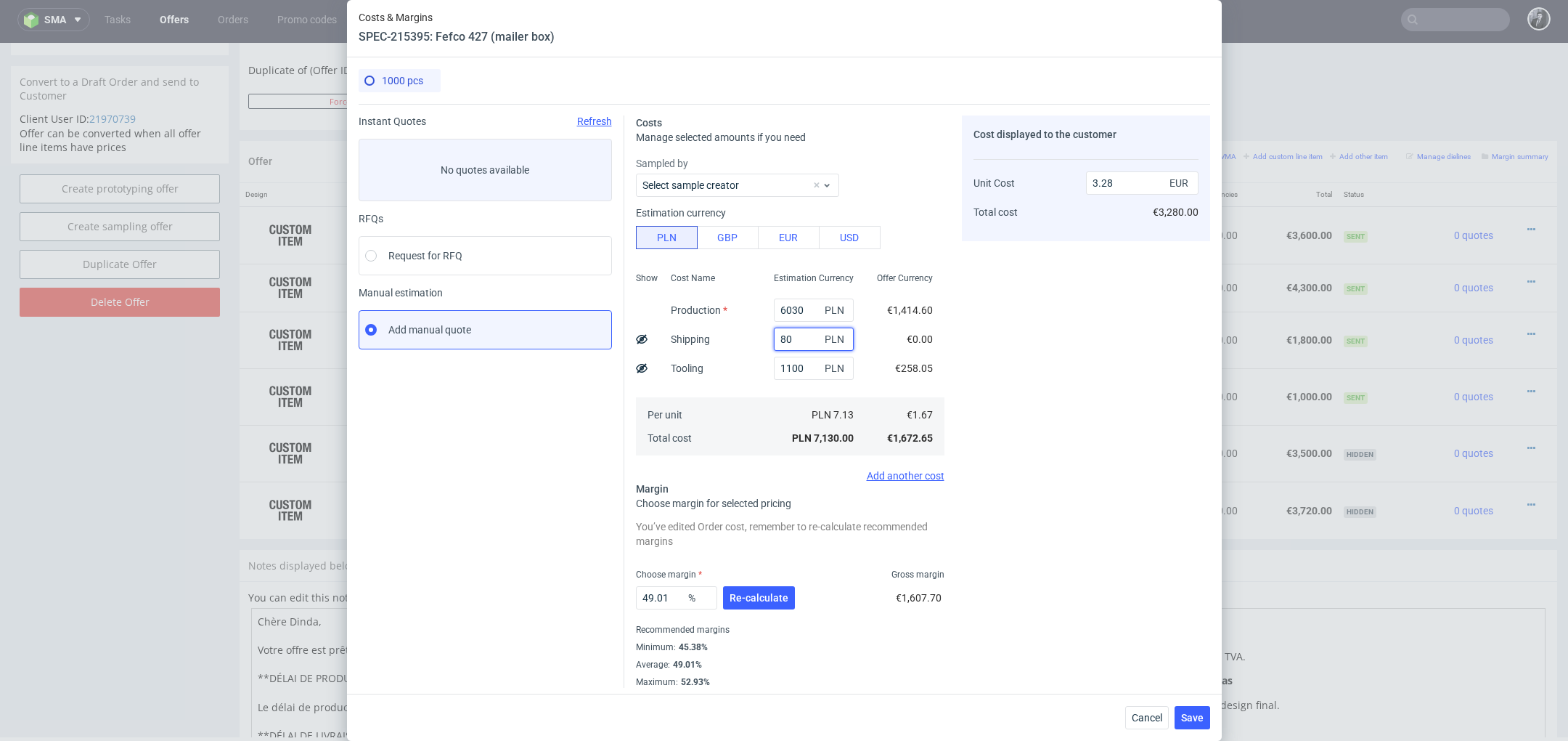
type input "800"
type input "3.65"
type input "800"
click at [1036, 400] on div "Cost displayed to the customer Unit Cost Total cost 3.65 EUR €3,650.00" at bounding box center [1086, 401] width 248 height 572
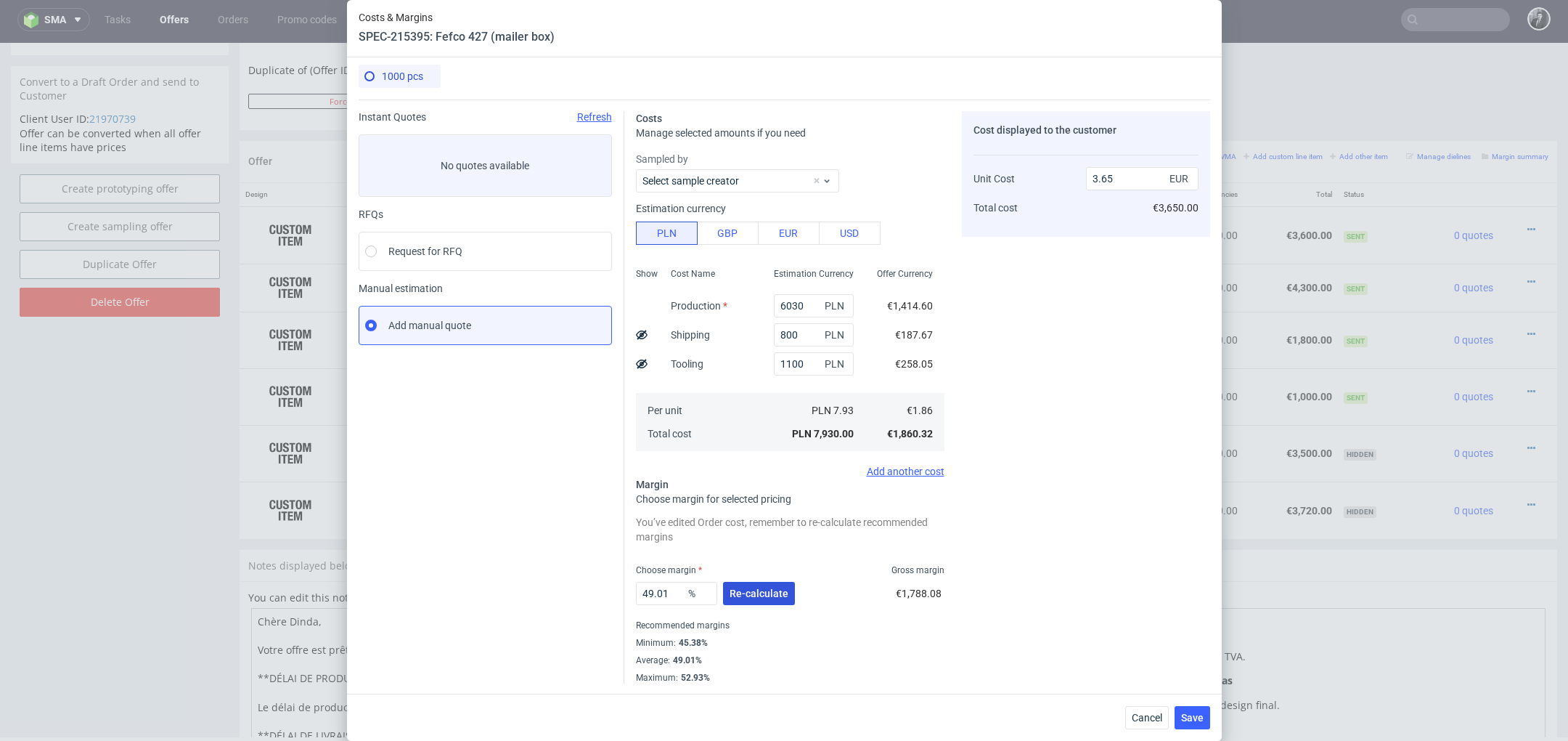
click at [752, 592] on span "Re-calculate" at bounding box center [759, 593] width 58 height 10
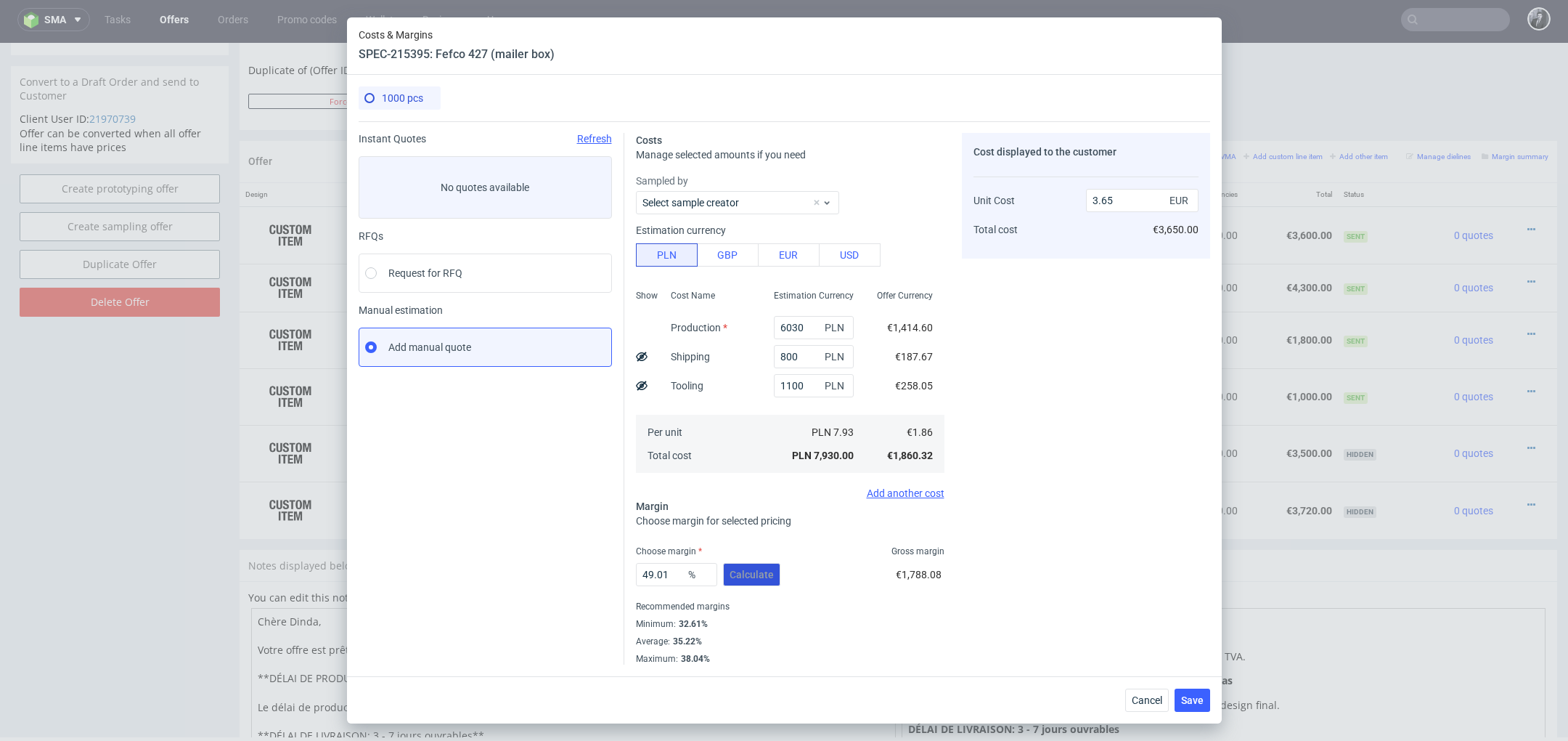
scroll to position [0, 0]
drag, startPoint x: 671, startPoint y: 573, endPoint x: 573, endPoint y: 573, distance: 98.0
click at [573, 573] on div "Instant Quotes Refresh No quotes available RFQs Request for RFQ Manual estimati…" at bounding box center [784, 393] width 852 height 544
type input "30"
type input "2.66"
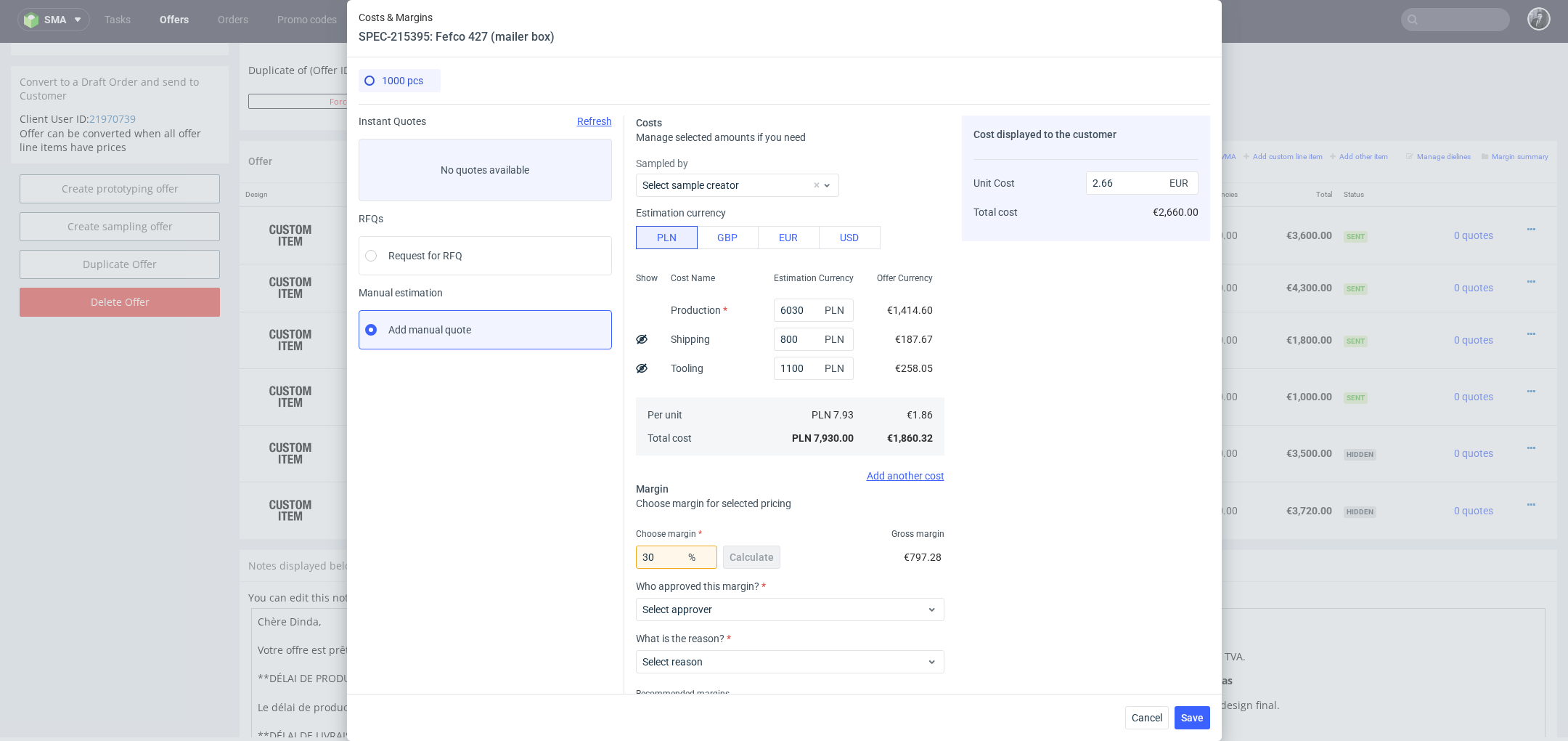
click at [868, 540] on div "30 % Calculate €797.28" at bounding box center [790, 559] width 309 height 40
click at [670, 564] on input "30" at bounding box center [676, 556] width 81 height 23
type input "3"
type input "1.92"
type input "31"
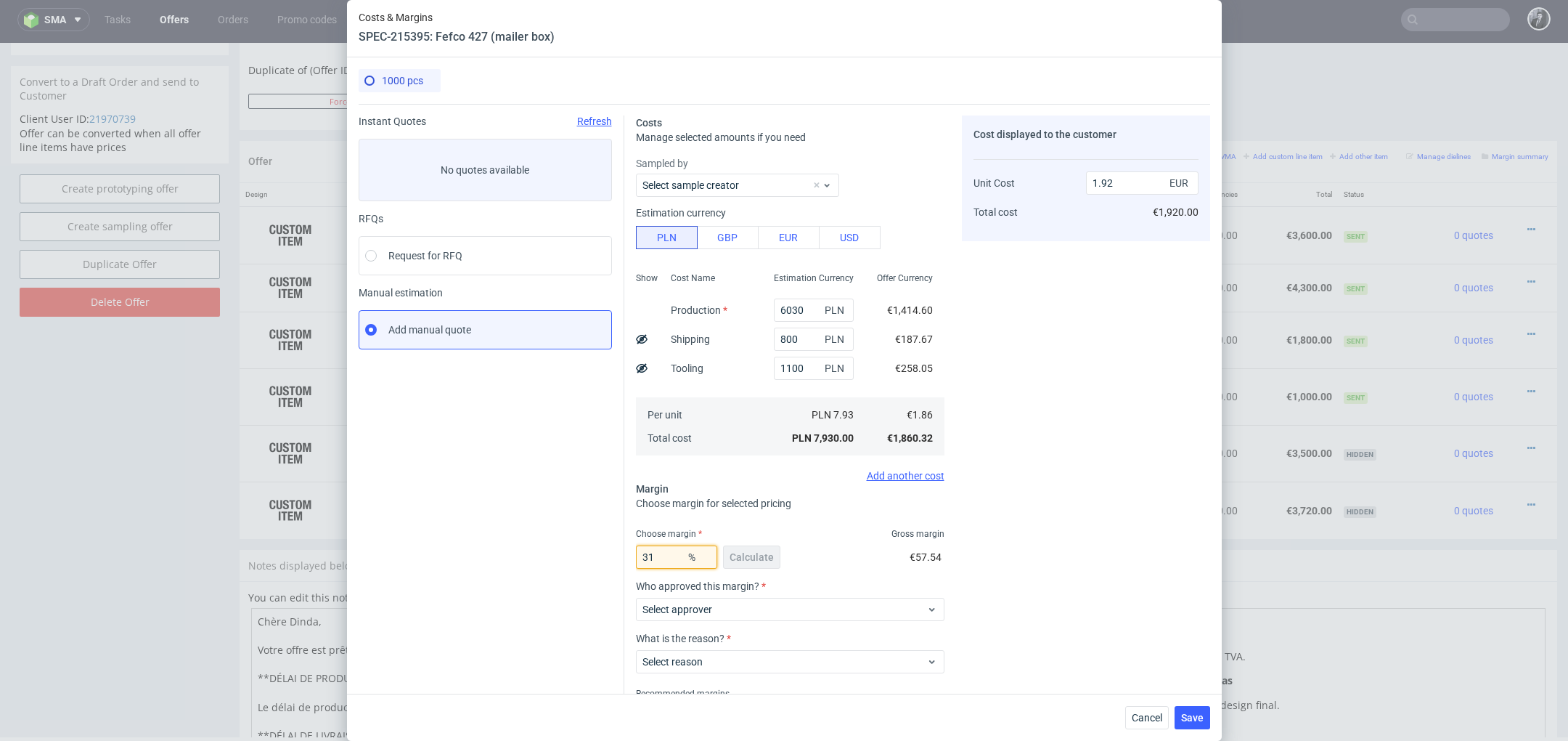
type input "2.7"
type input "3"
type input "2.74"
type input "3"
type input "2.78"
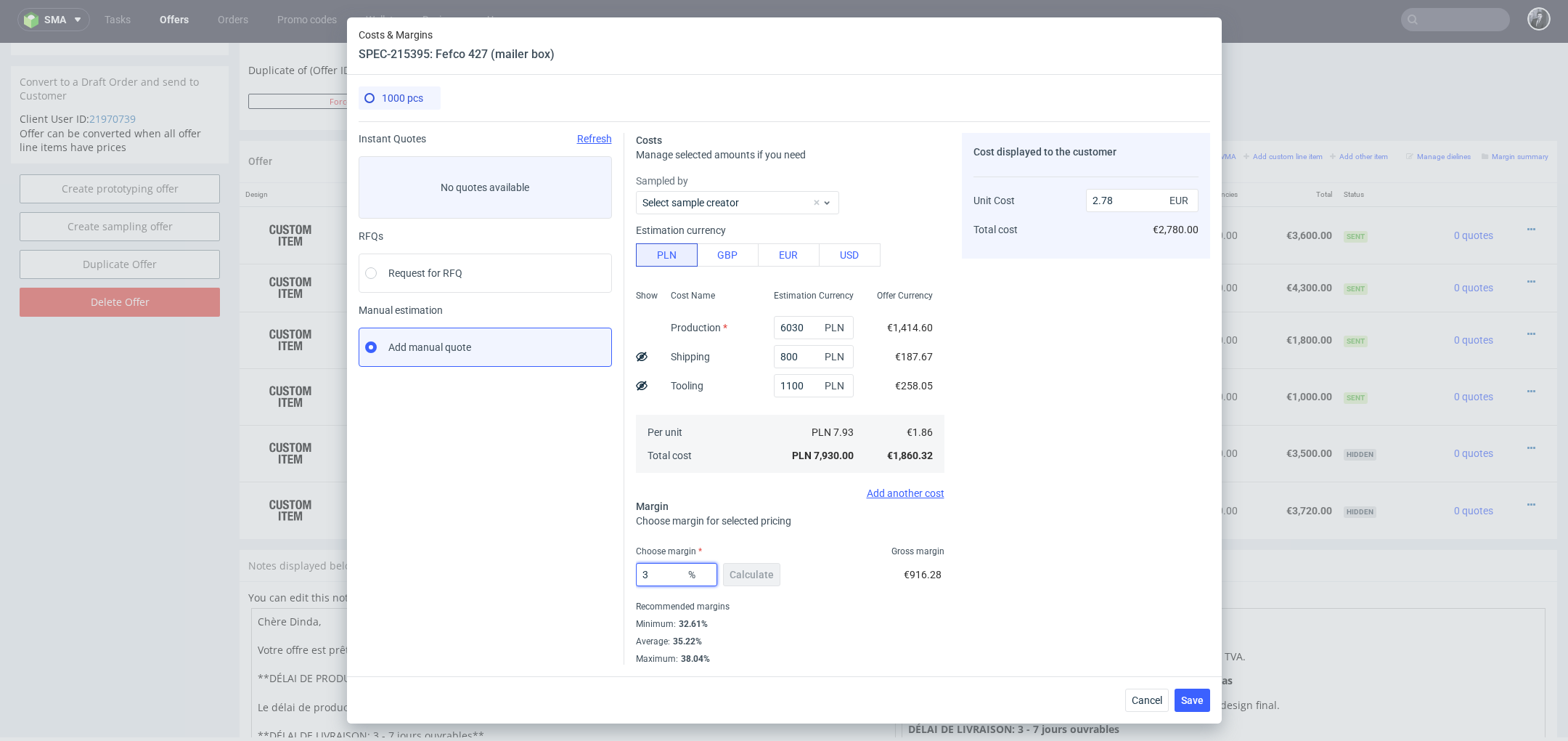
type input "34"
type input "2.82"
drag, startPoint x: 700, startPoint y: 625, endPoint x: 678, endPoint y: 625, distance: 22.0
click at [678, 625] on div "32.61%" at bounding box center [692, 623] width 32 height 12
copy div "32.61"
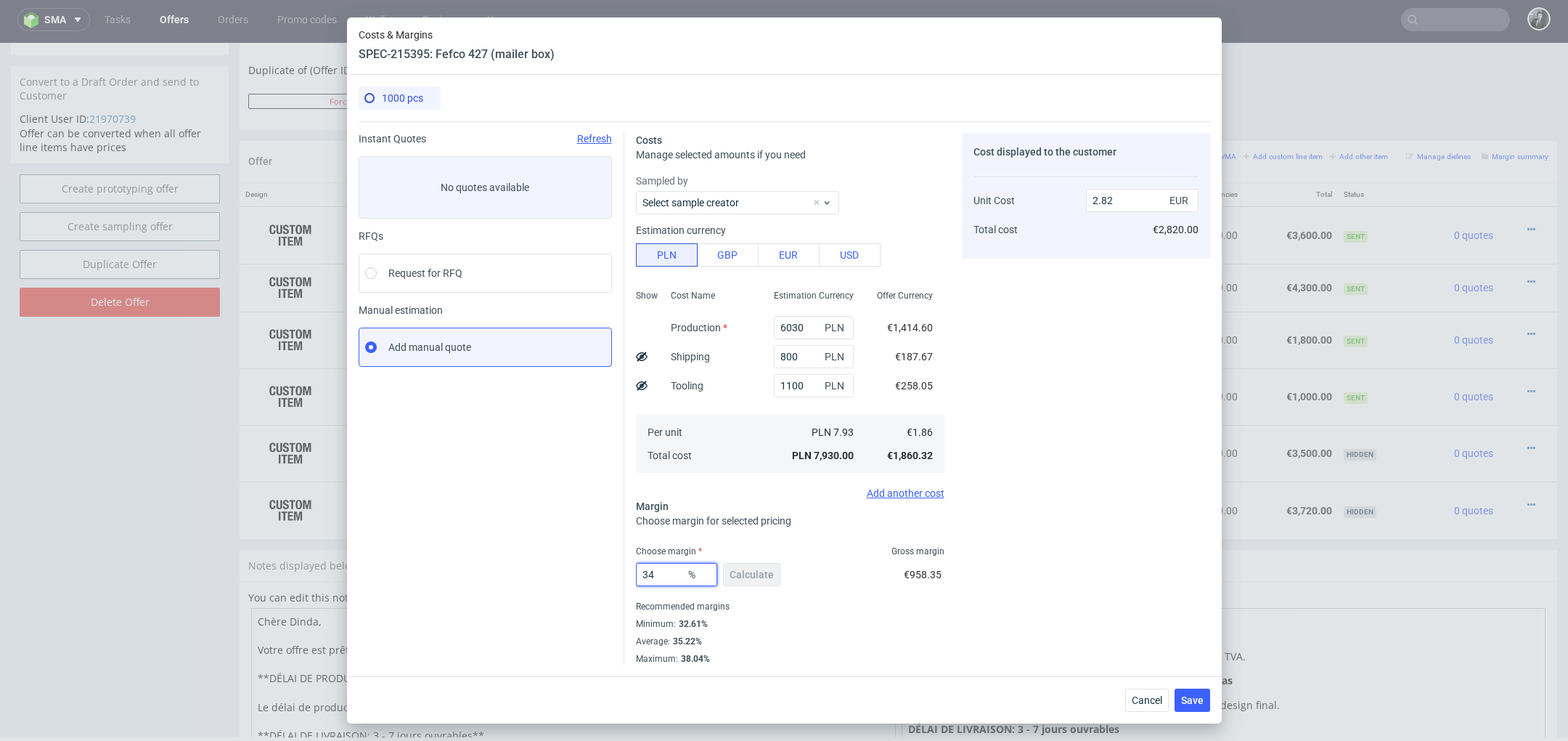
drag, startPoint x: 671, startPoint y: 574, endPoint x: 606, endPoint y: 574, distance: 65.0
click at [606, 574] on div "Instant Quotes Refresh No quotes available RFQs Request for RFQ Manual estimati…" at bounding box center [784, 393] width 852 height 544
paste input "2.61"
type input "32.61"
type input "2.76"
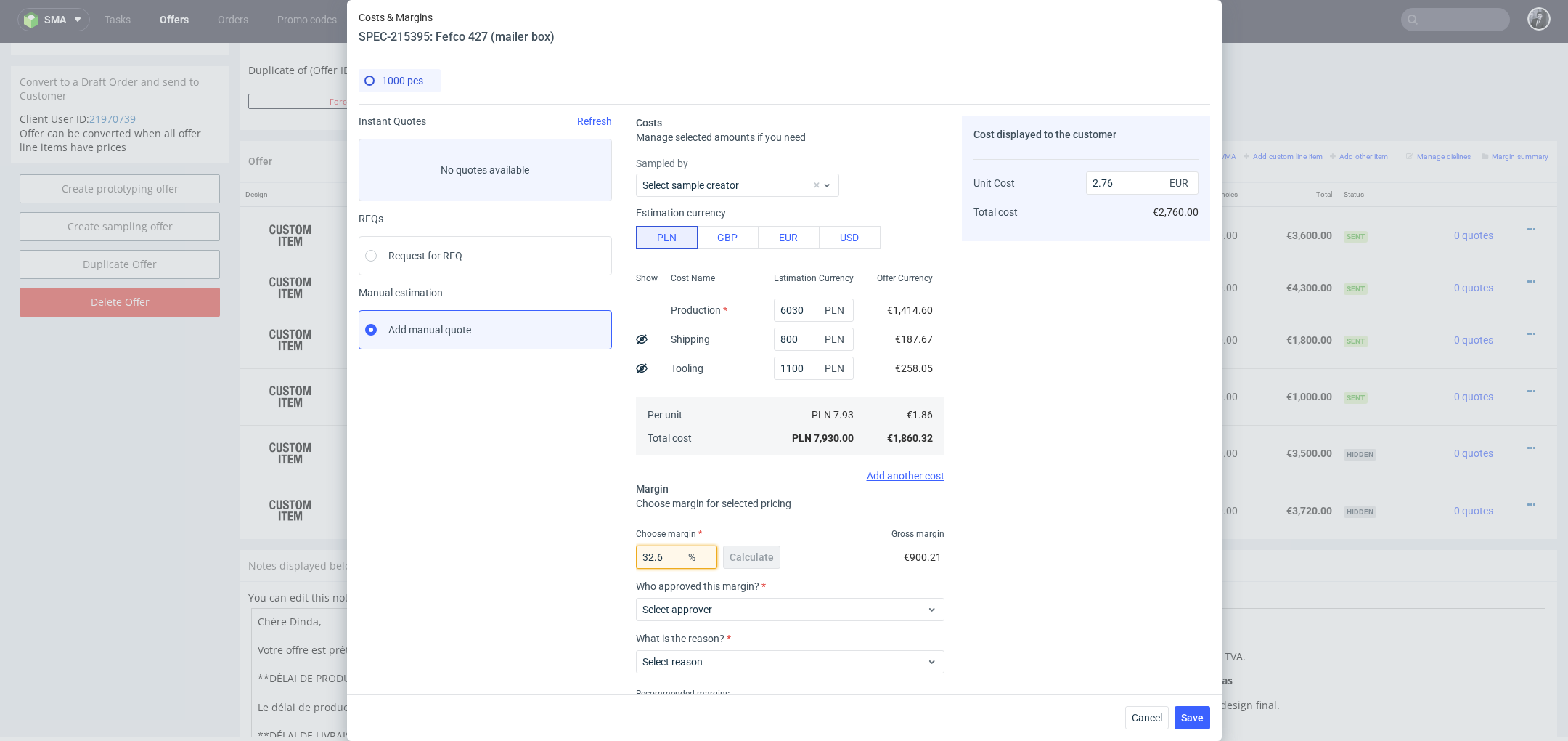
type input "32.62"
type input "2.77"
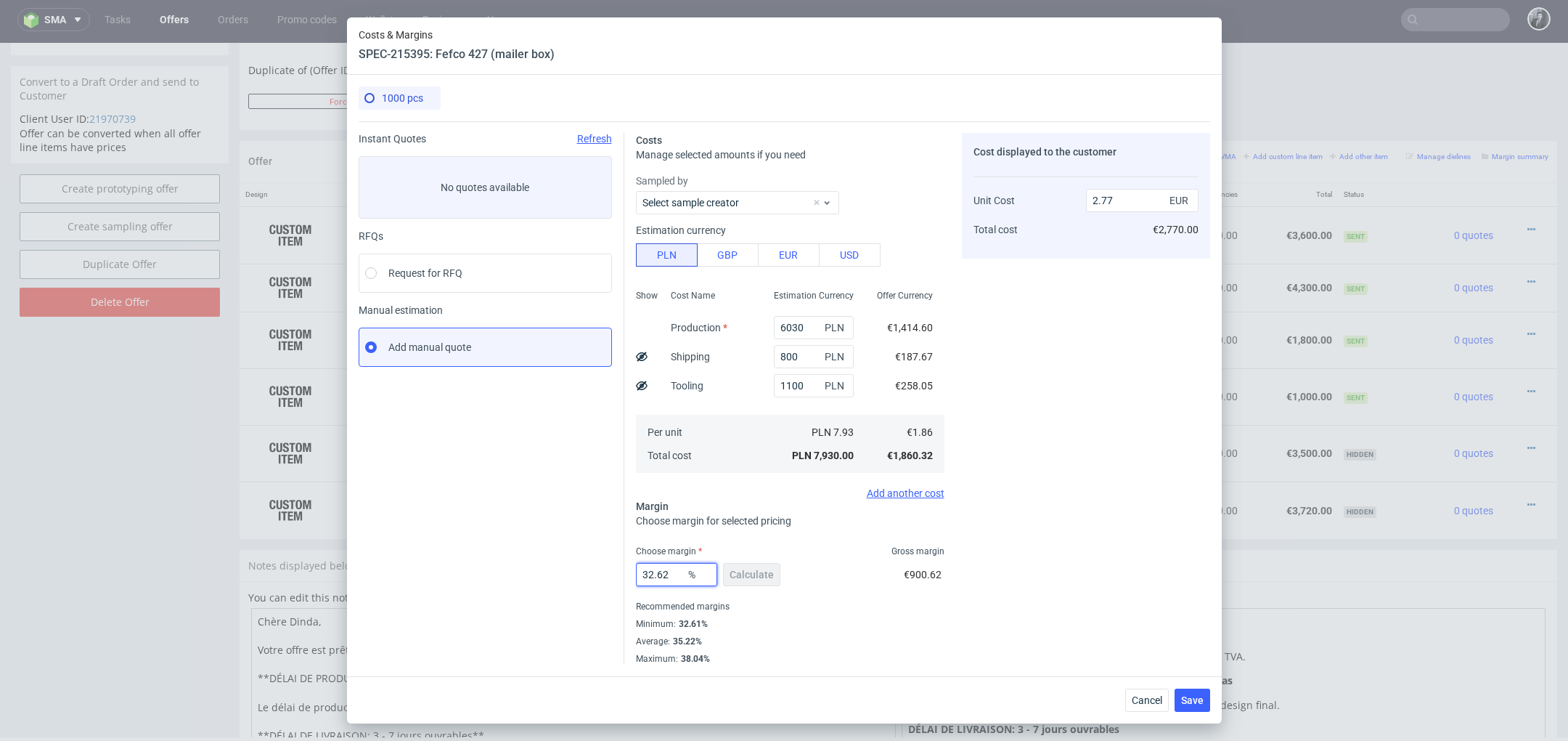
type input "32.62"
click at [816, 570] on div "32.62 % Calculate €900.62" at bounding box center [790, 577] width 309 height 40
click at [1132, 194] on input "2.77" at bounding box center [1142, 200] width 112 height 23
type input "2.7"
type input "31.11111111111111"
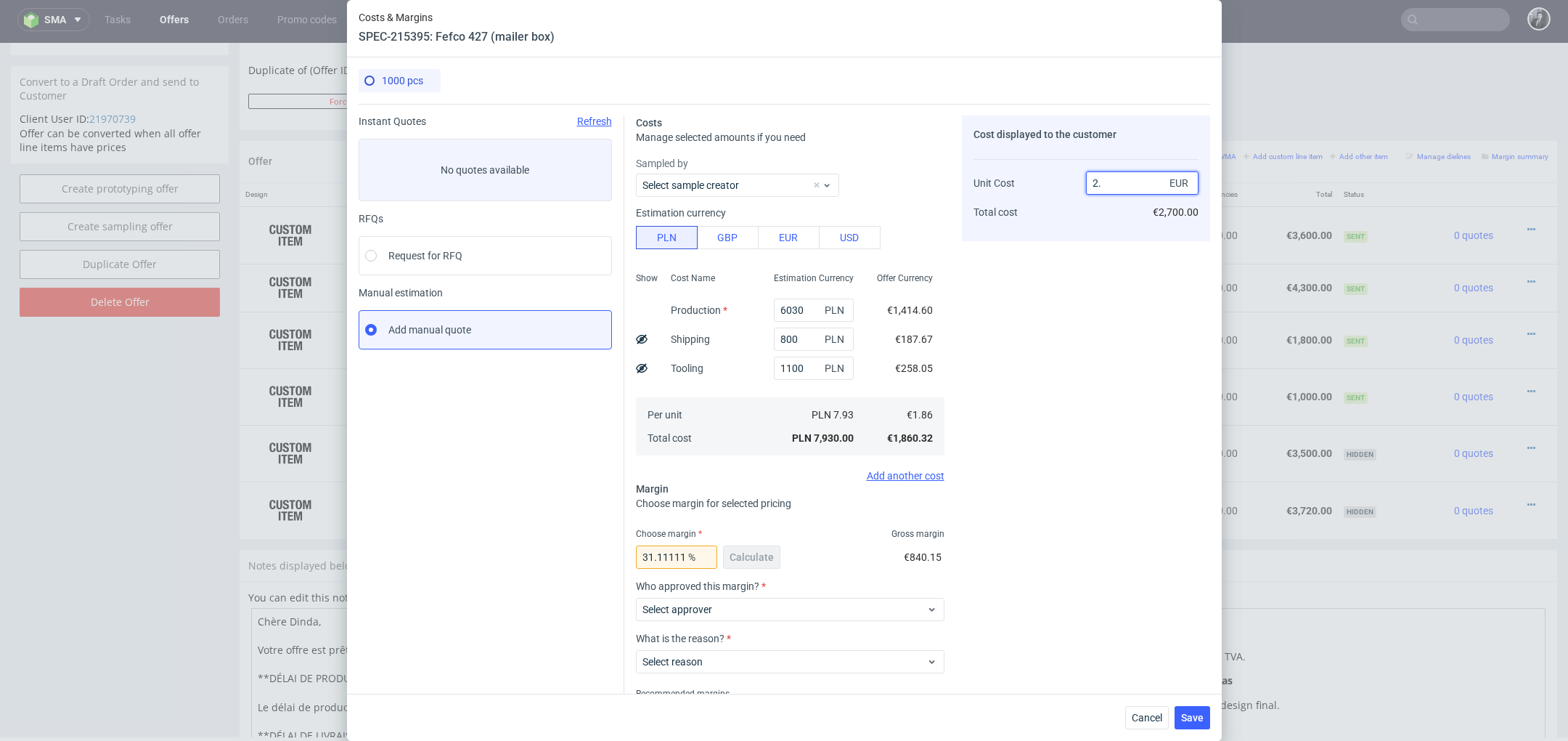
type input "2.°"
type input "NaN"
type input "1.8"
type input "-3.3333333333333335"
type input "1"
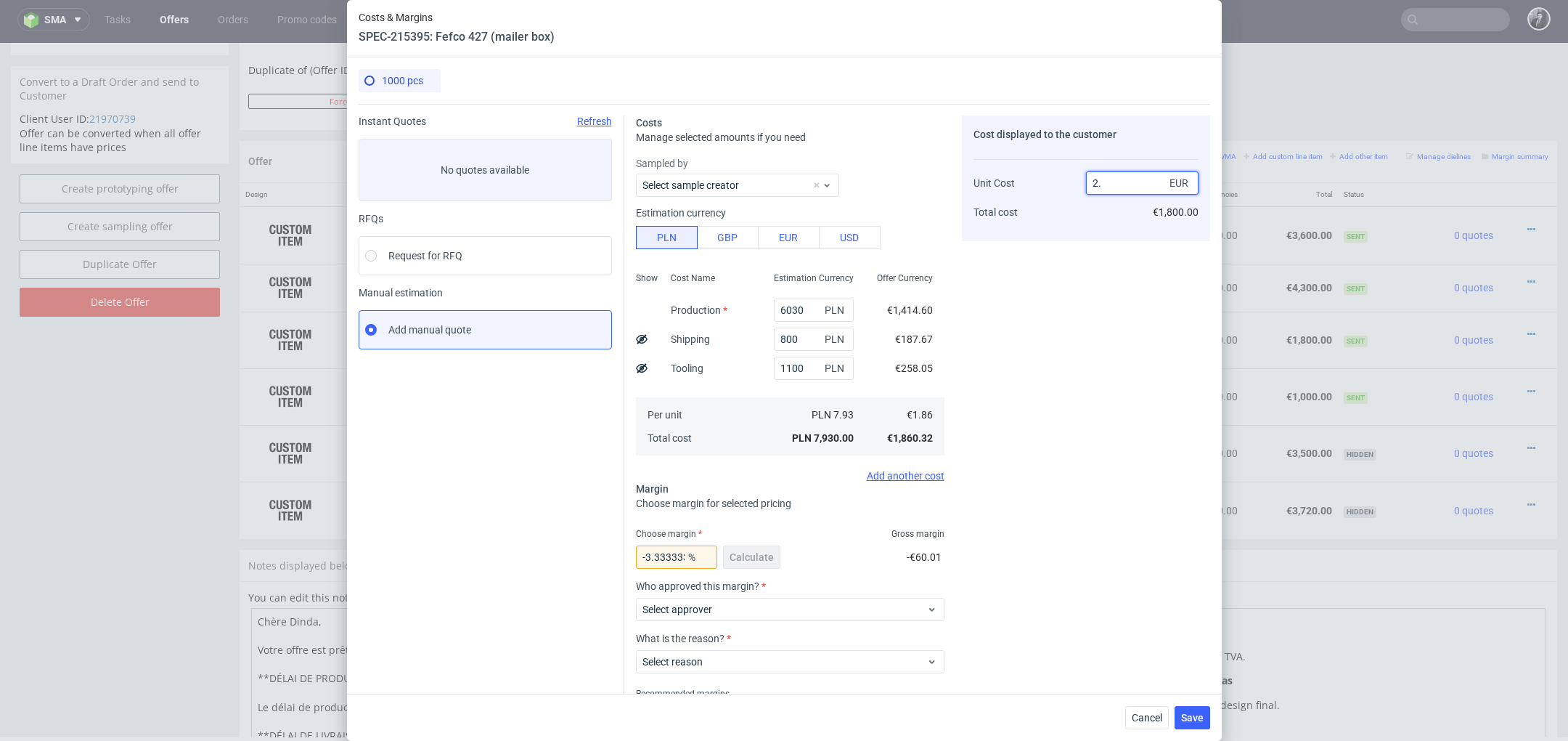
type input "2"
type input "7.000000000000001"
type input "279"
type input "99.33333333333333"
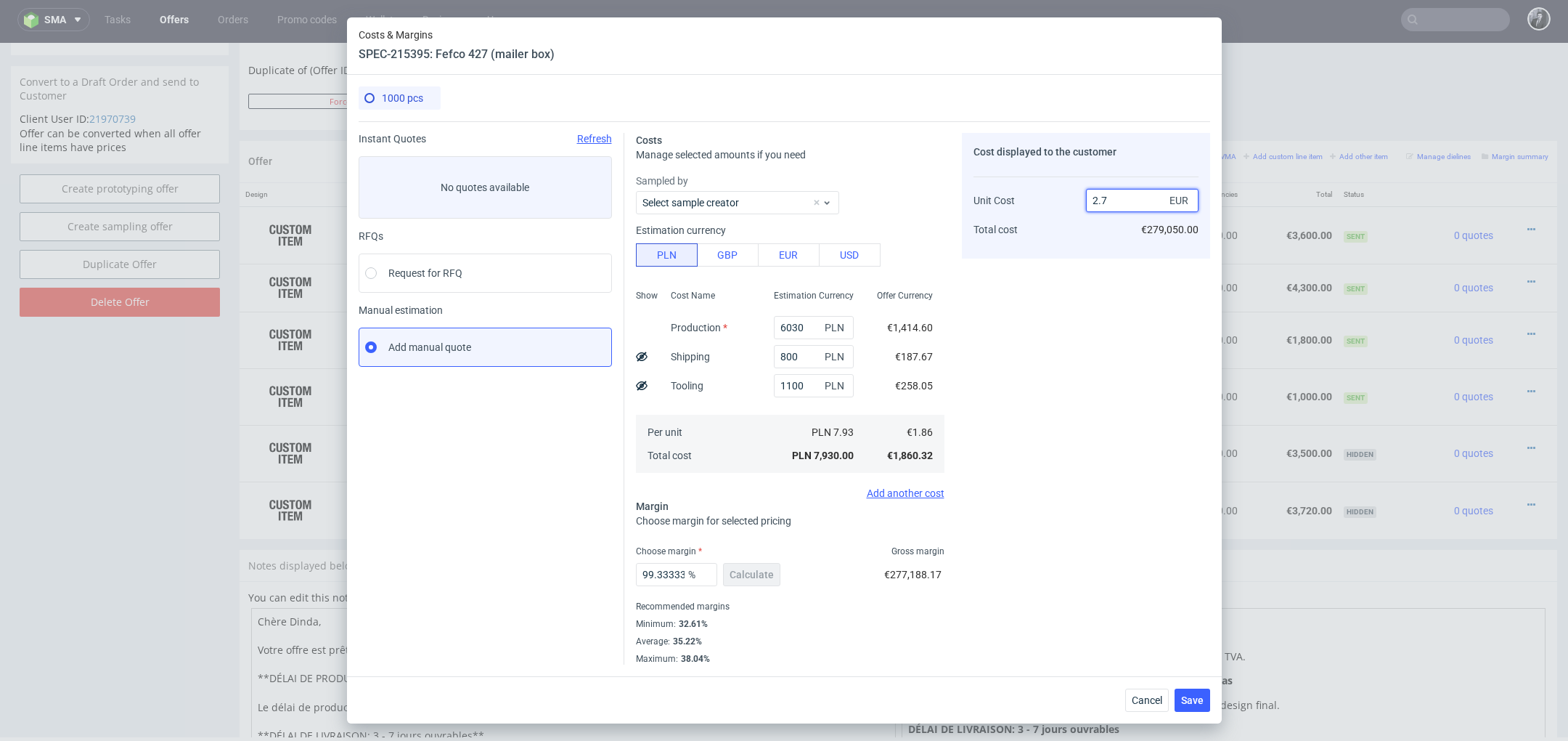
type input "2.79"
type input "33.33333333333333"
type input "2.79"
click at [1193, 702] on span "Save" at bounding box center [1192, 700] width 22 height 10
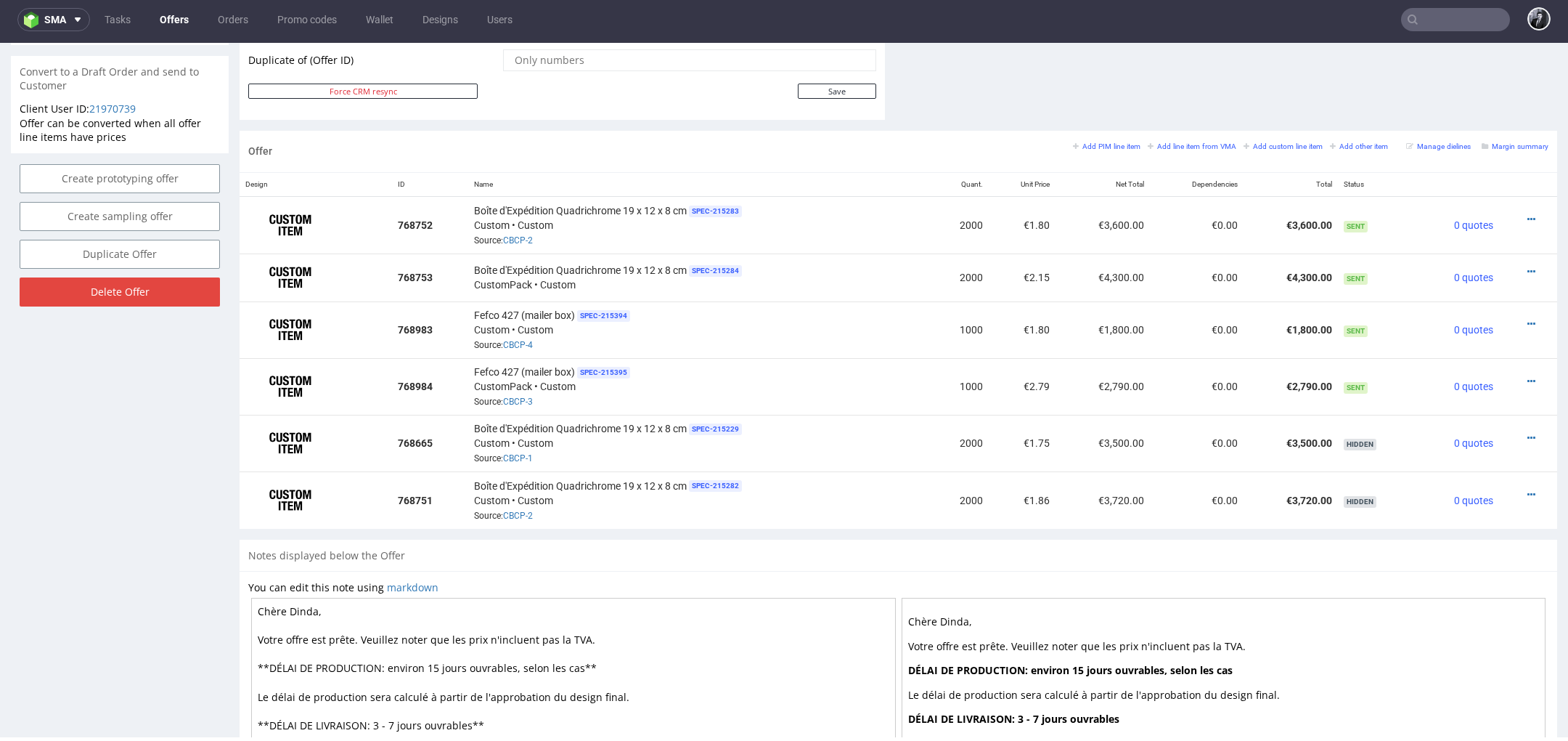
scroll to position [793, 0]
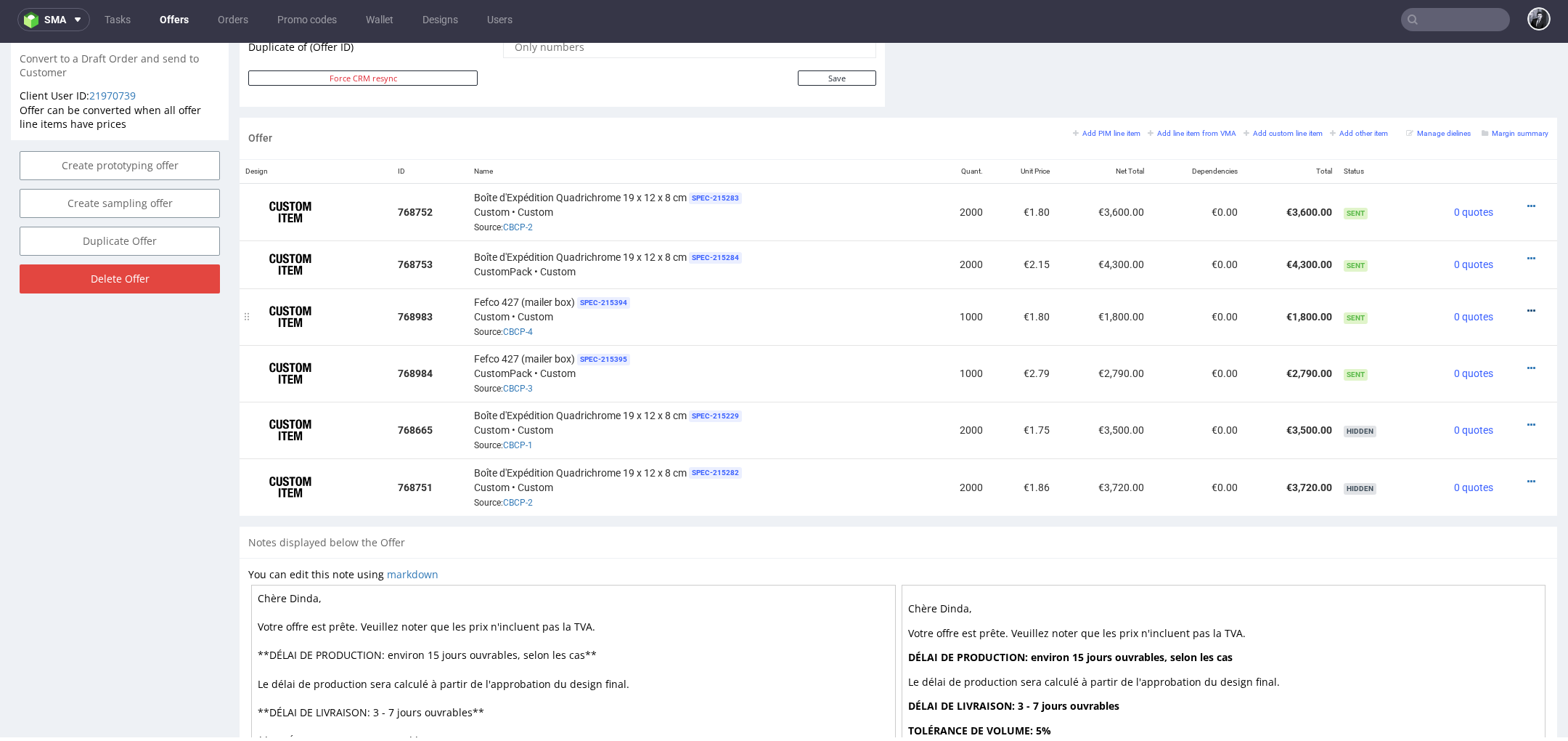
click at [1528, 306] on icon at bounding box center [1532, 310] width 8 height 10
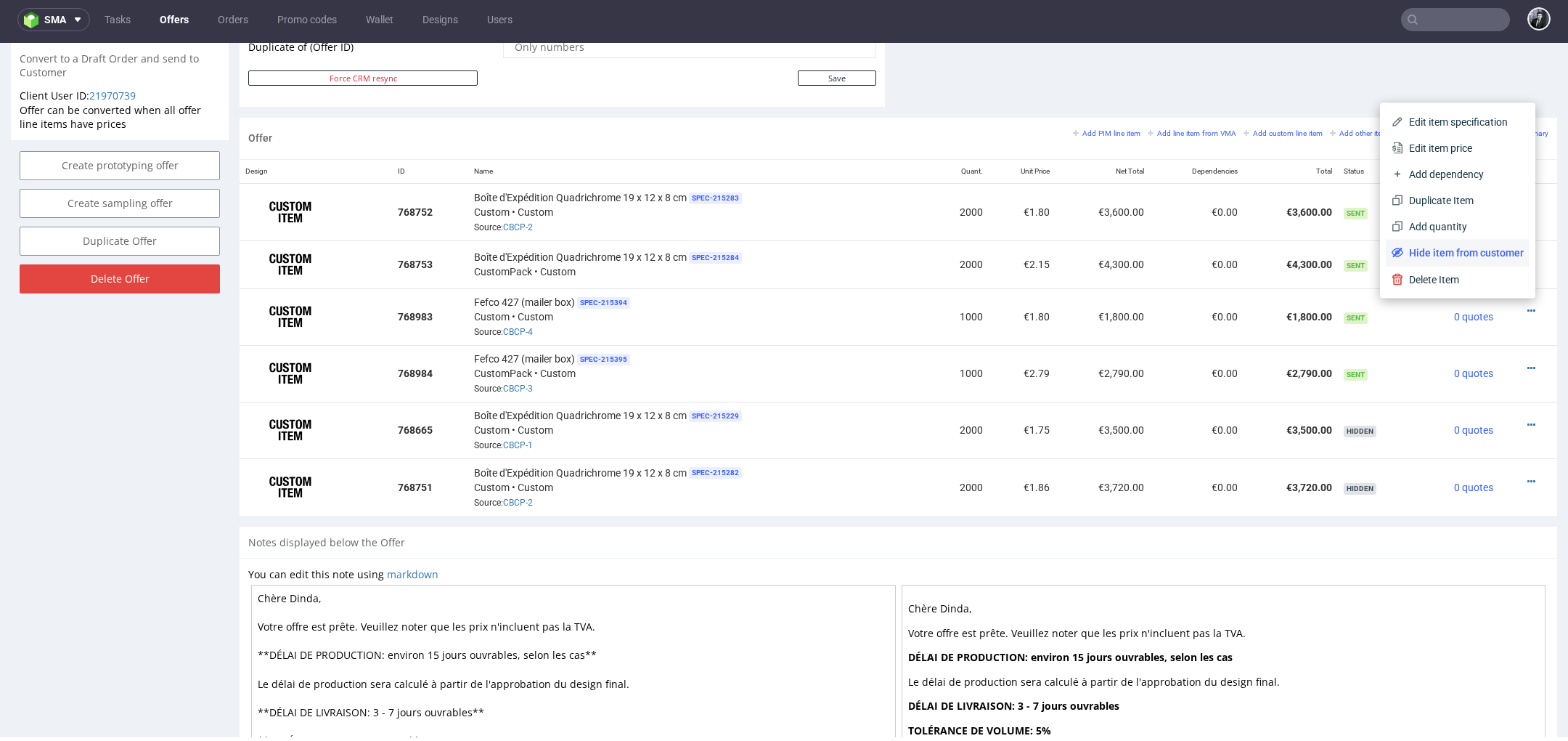
click at [1474, 256] on span "Hide item from customer" at bounding box center [1464, 253] width 121 height 14
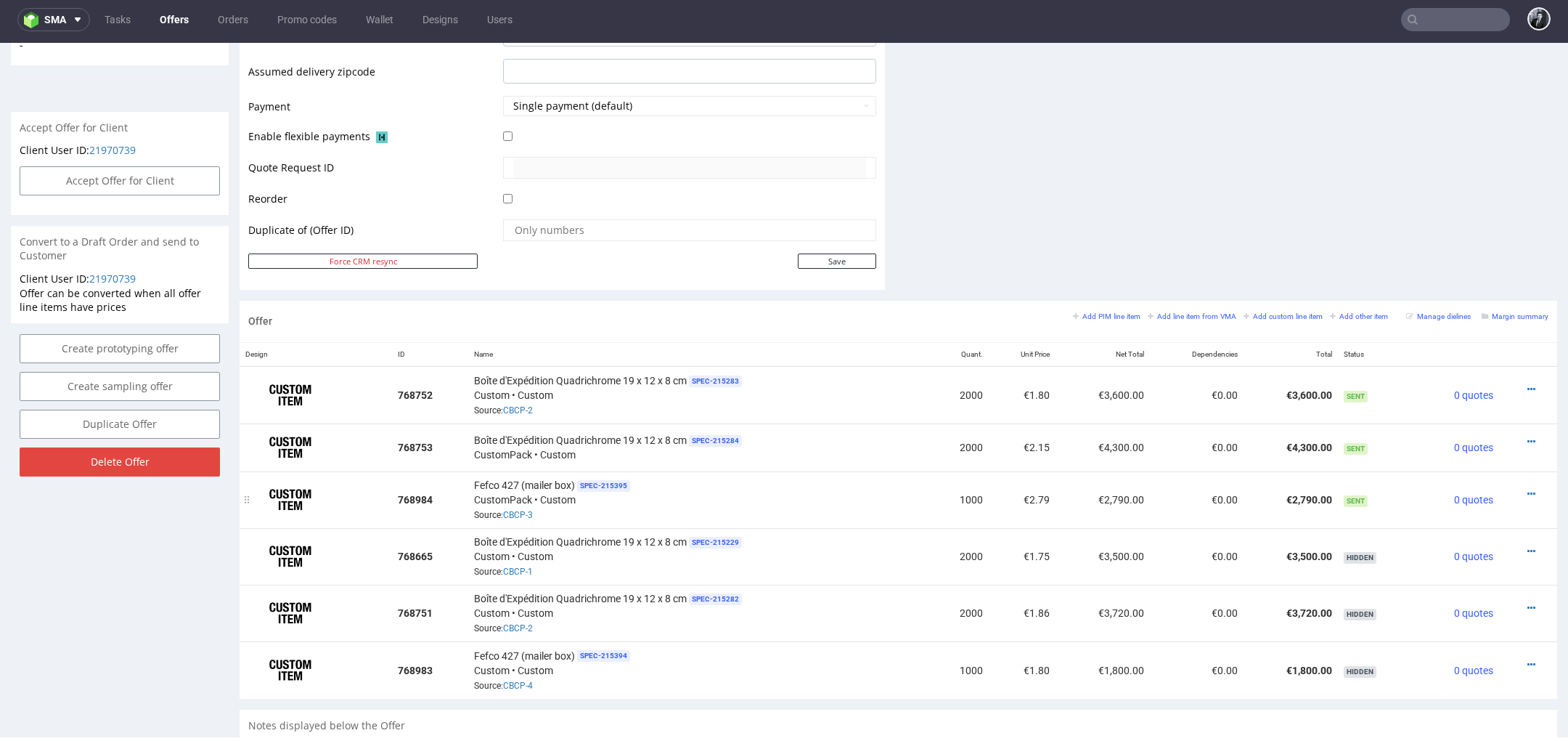
scroll to position [611, 0]
click at [1528, 488] on icon at bounding box center [1532, 493] width 8 height 10
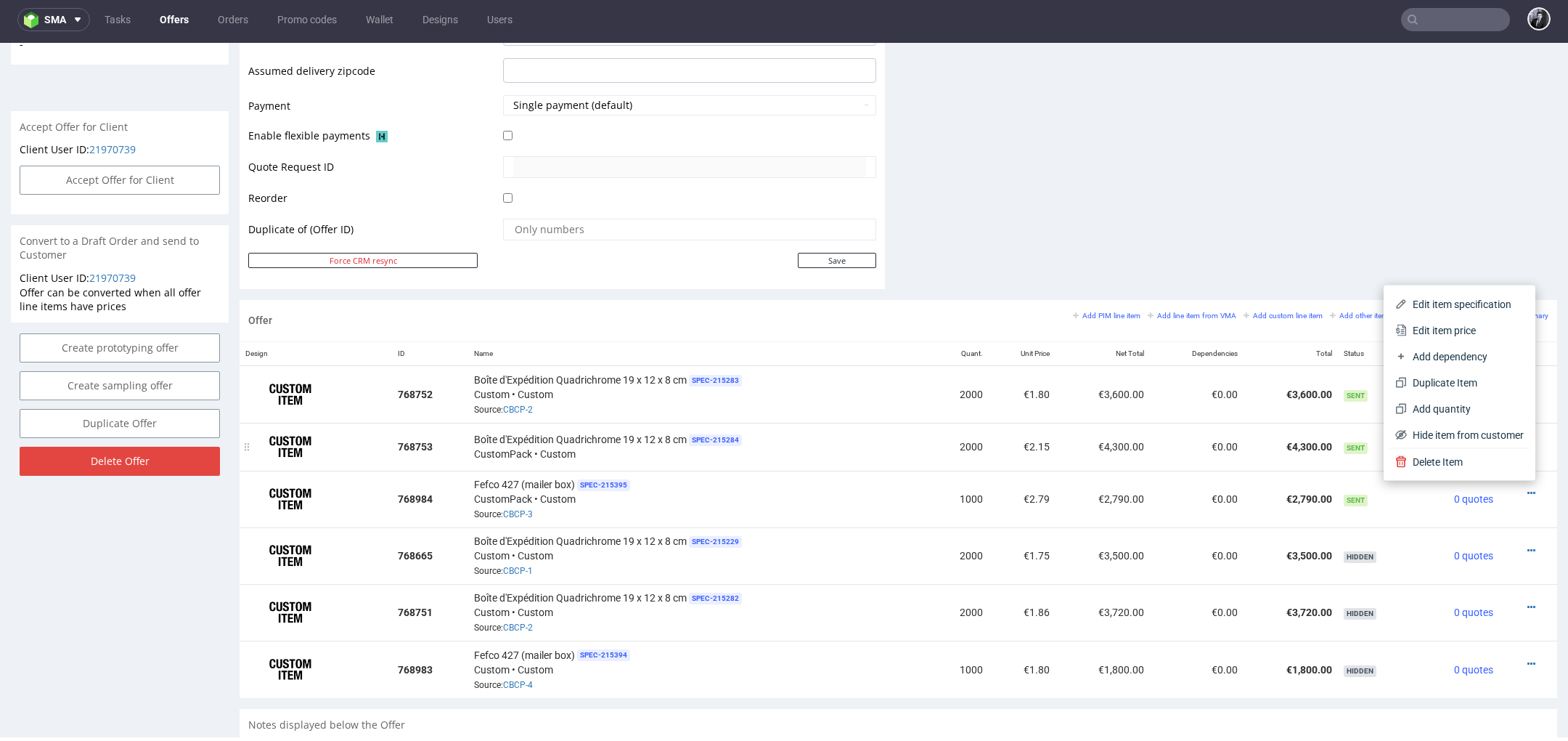
click at [529, 442] on span "Boîte d'Expédition Quadrichrome 19 x 12 x 8 cm" at bounding box center [580, 439] width 212 height 14
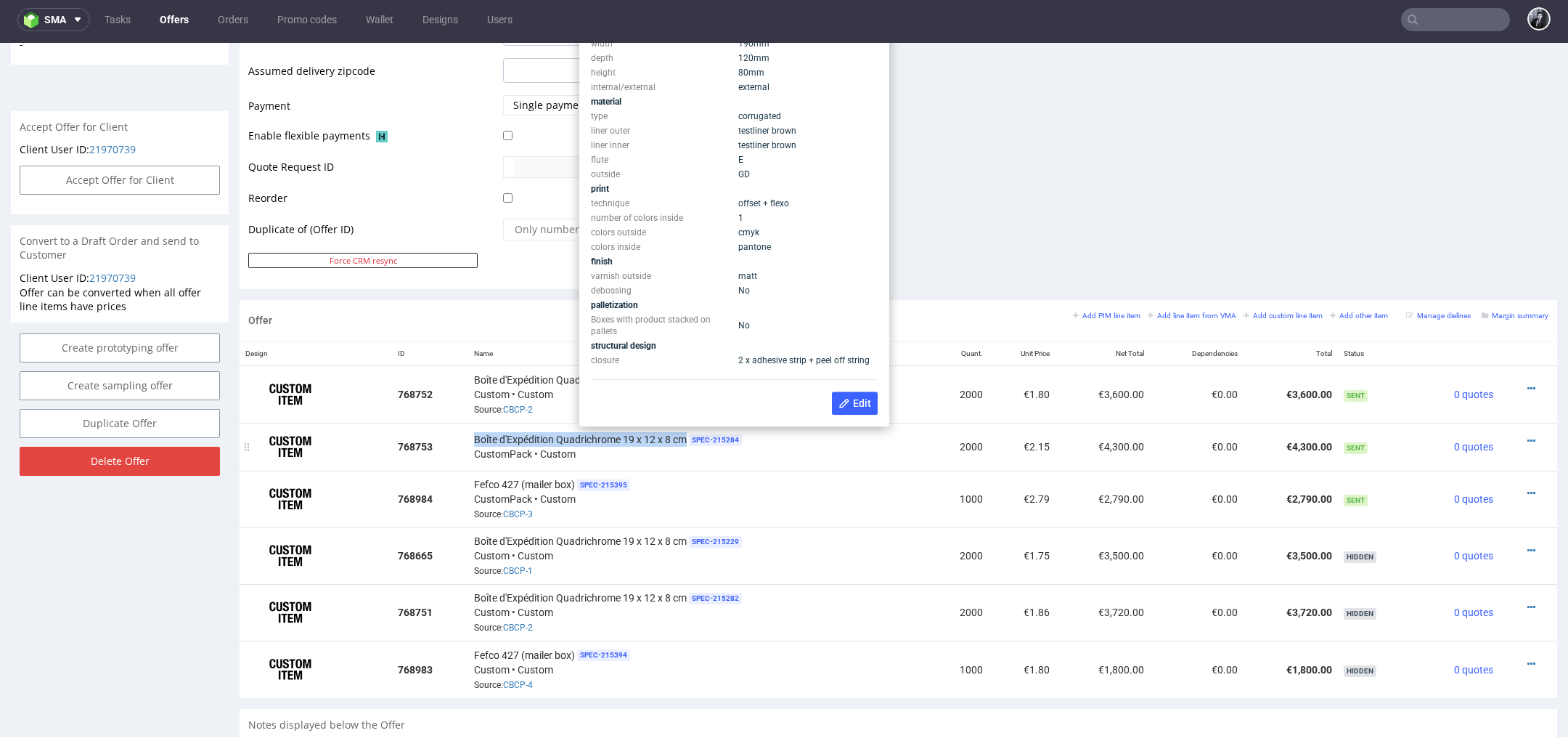
drag, startPoint x: 472, startPoint y: 435, endPoint x: 687, endPoint y: 434, distance: 215.0
click at [687, 434] on div "Boîte d'Expédition Quadrichrome 19 x 12 x 8 cm SPEC- 215284 CustomPack • Custom" at bounding box center [700, 446] width 452 height 30
copy span "Boîte d'Expédition Quadrichrome 19 x 12 x 8 cm"
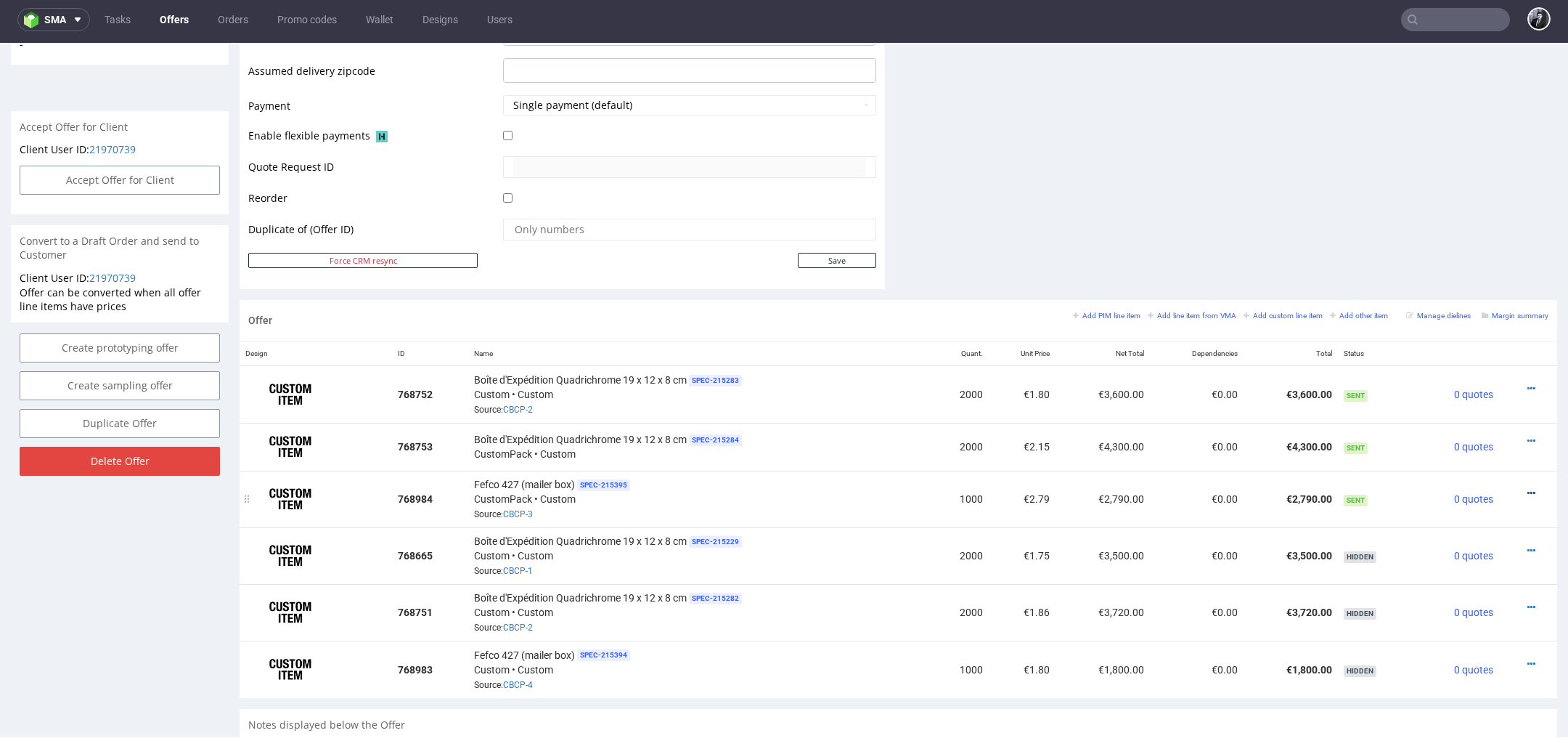
click at [1528, 488] on icon at bounding box center [1532, 493] width 8 height 10
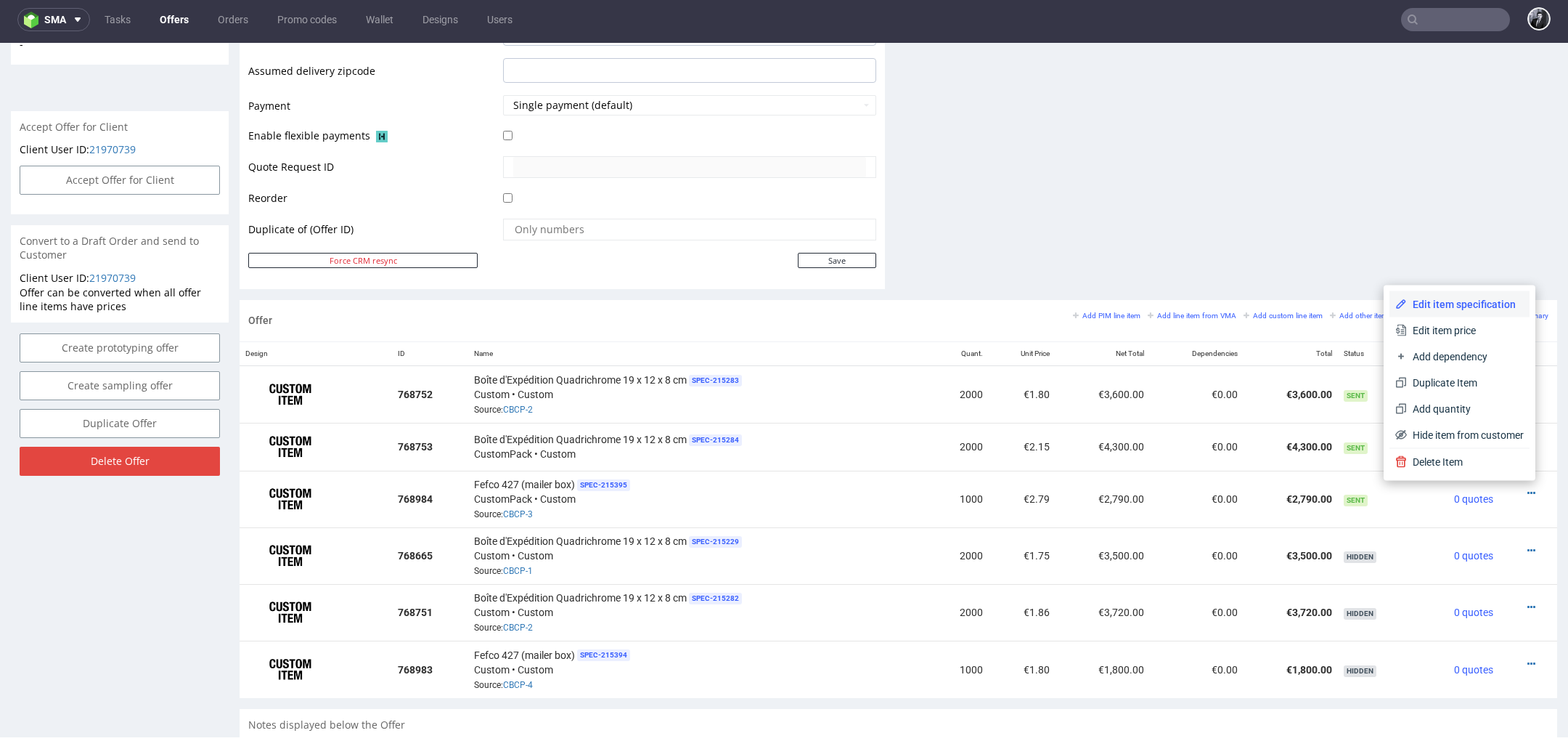
click at [1454, 301] on span "Edit item specification" at bounding box center [1465, 304] width 117 height 14
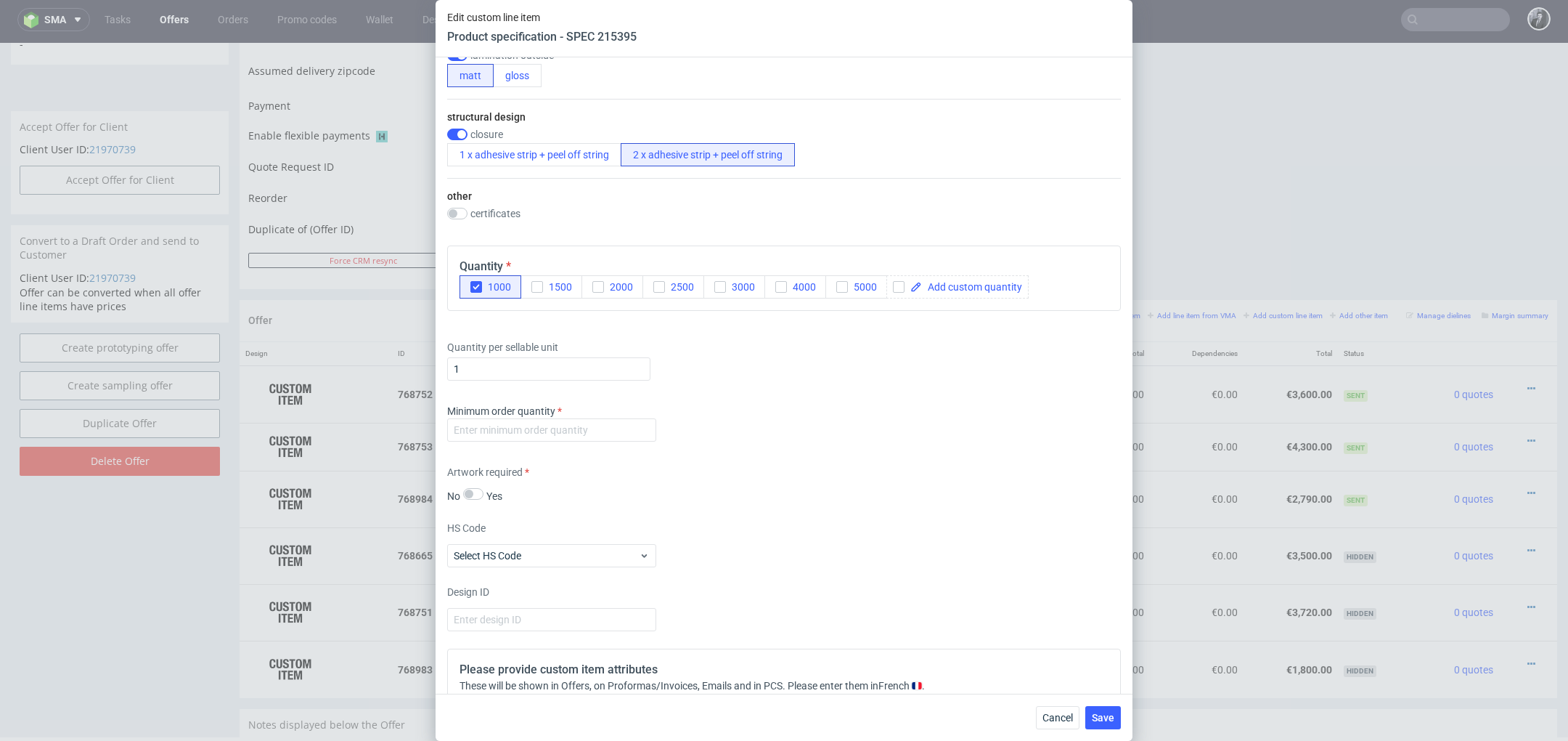
scroll to position [929, 0]
click at [578, 423] on input "number" at bounding box center [551, 427] width 209 height 23
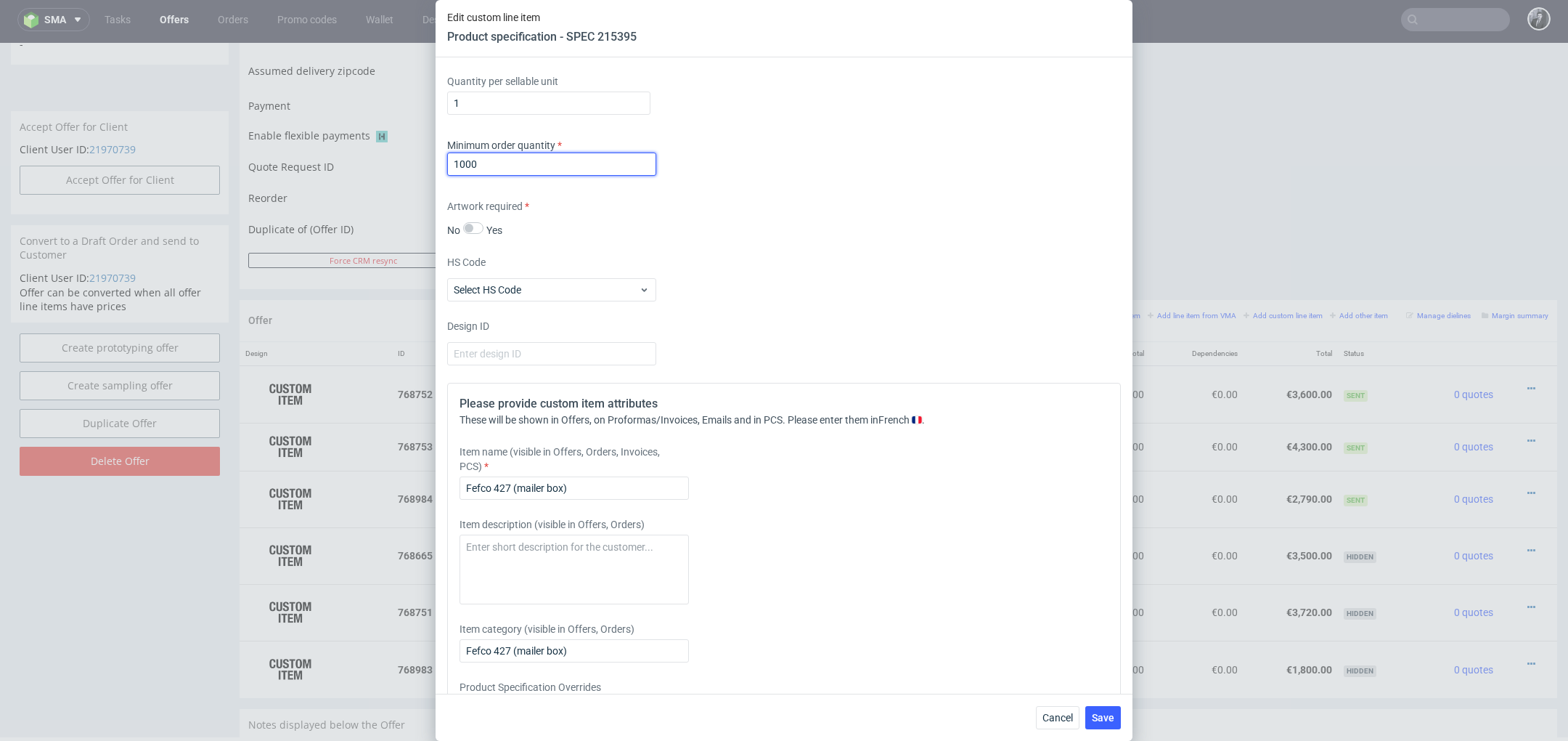
scroll to position [1196, 0]
type input "1000"
click at [560, 544] on textarea at bounding box center [574, 566] width 229 height 70
paste textarea "Boîte d'Expédition Quadrichrome 19 x 12 x 8 cm"
type textarea "Boîte d'Expédition Quadrichrome 19 x 12 x 8 cm"
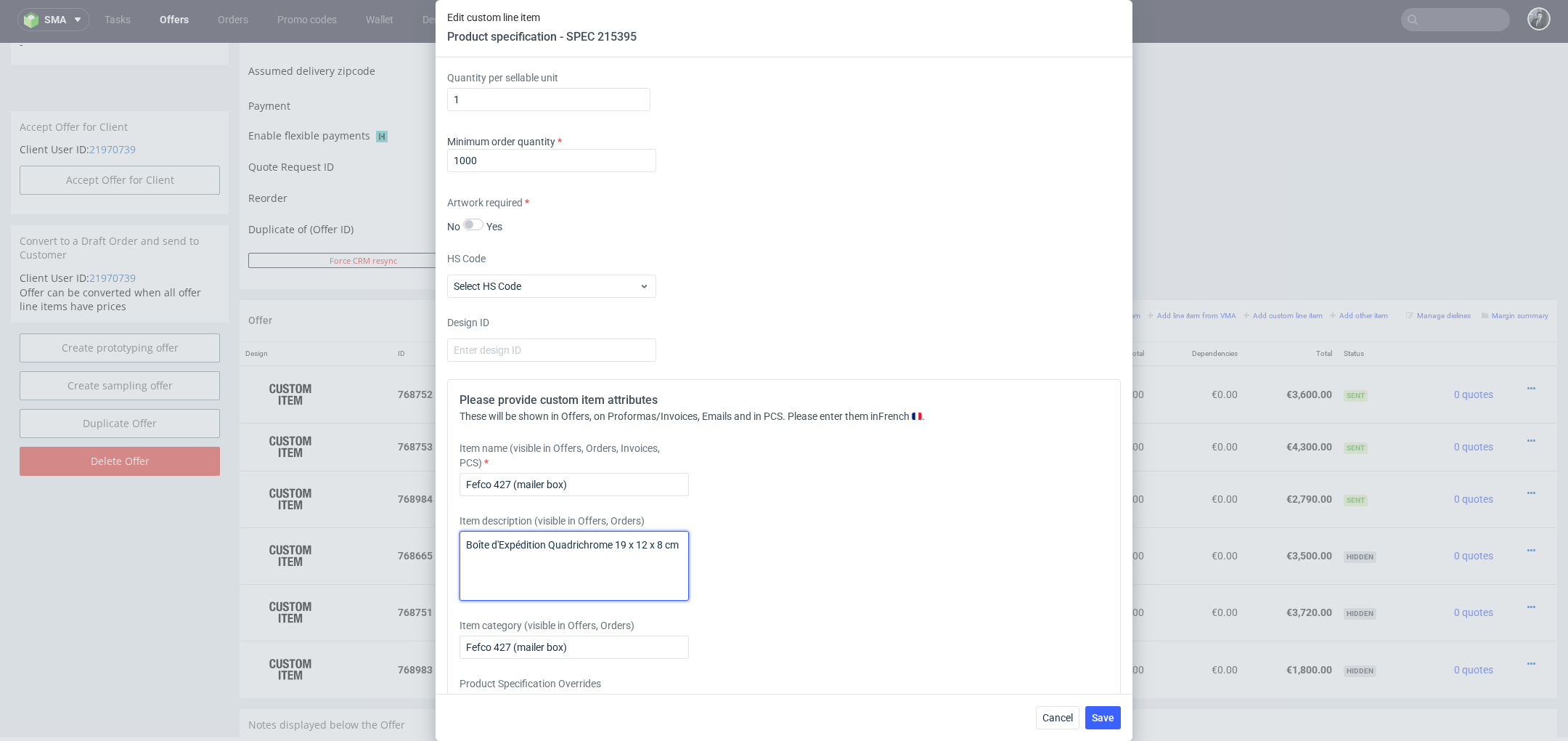
drag, startPoint x: 680, startPoint y: 544, endPoint x: 436, endPoint y: 538, distance: 244.1
click at [436, 538] on div "Supplier Custom Custom supplier CustomPack Technical specification Instant pric…" at bounding box center [784, 375] width 697 height 636
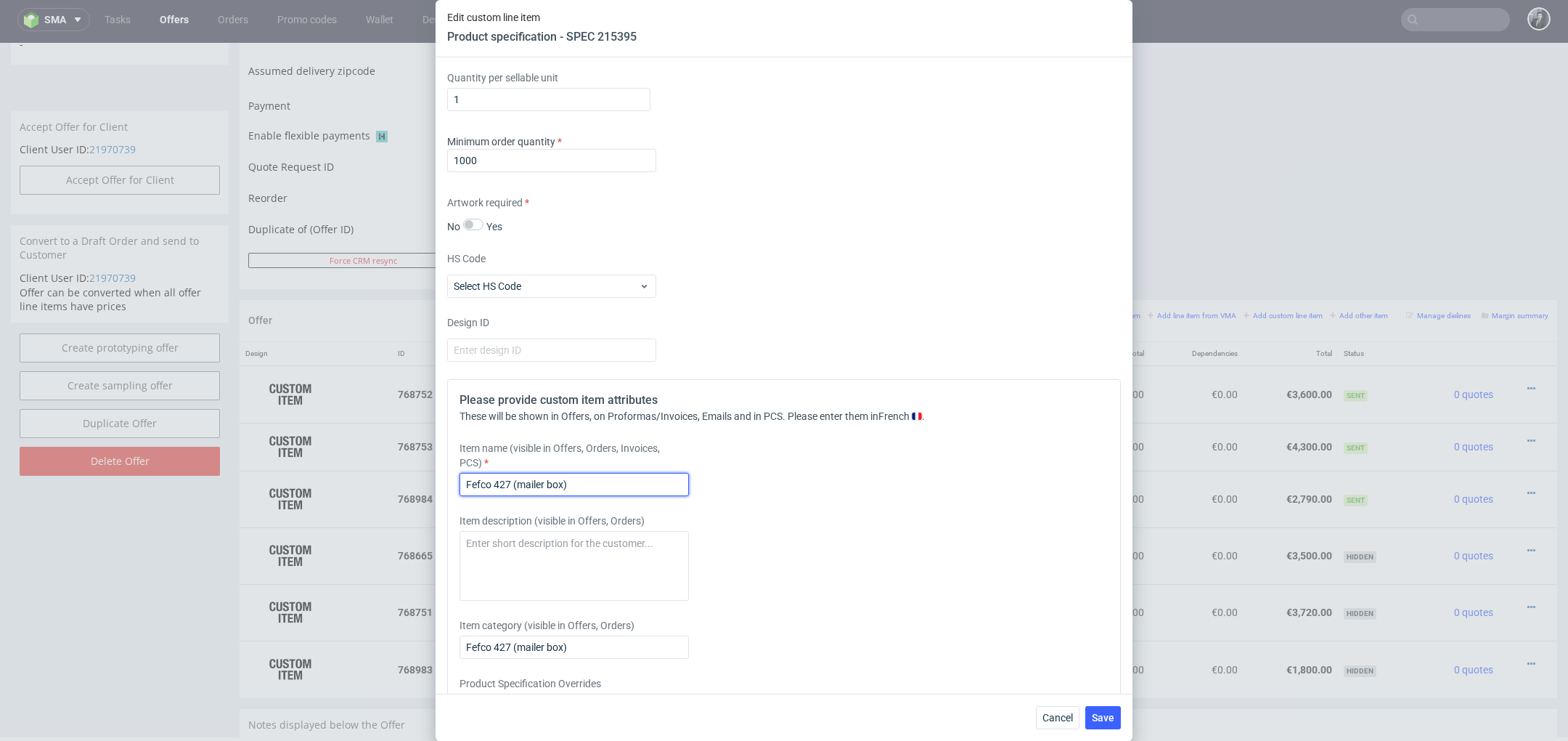
drag, startPoint x: 588, startPoint y: 476, endPoint x: 314, endPoint y: 473, distance: 274.0
click at [314, 473] on div "Edit custom line item Product specification - SPEC 215395 Supplier Custom Custo…" at bounding box center [784, 370] width 1568 height 741
drag, startPoint x: 603, startPoint y: 487, endPoint x: 377, endPoint y: 473, distance: 226.4
click at [381, 474] on div "Edit custom line item Product specification - SPEC 215395 Supplier Custom Custo…" at bounding box center [784, 370] width 1568 height 741
paste input "Boîte d'Expédition Quadrichrome 19 x 12 x 8 cm"
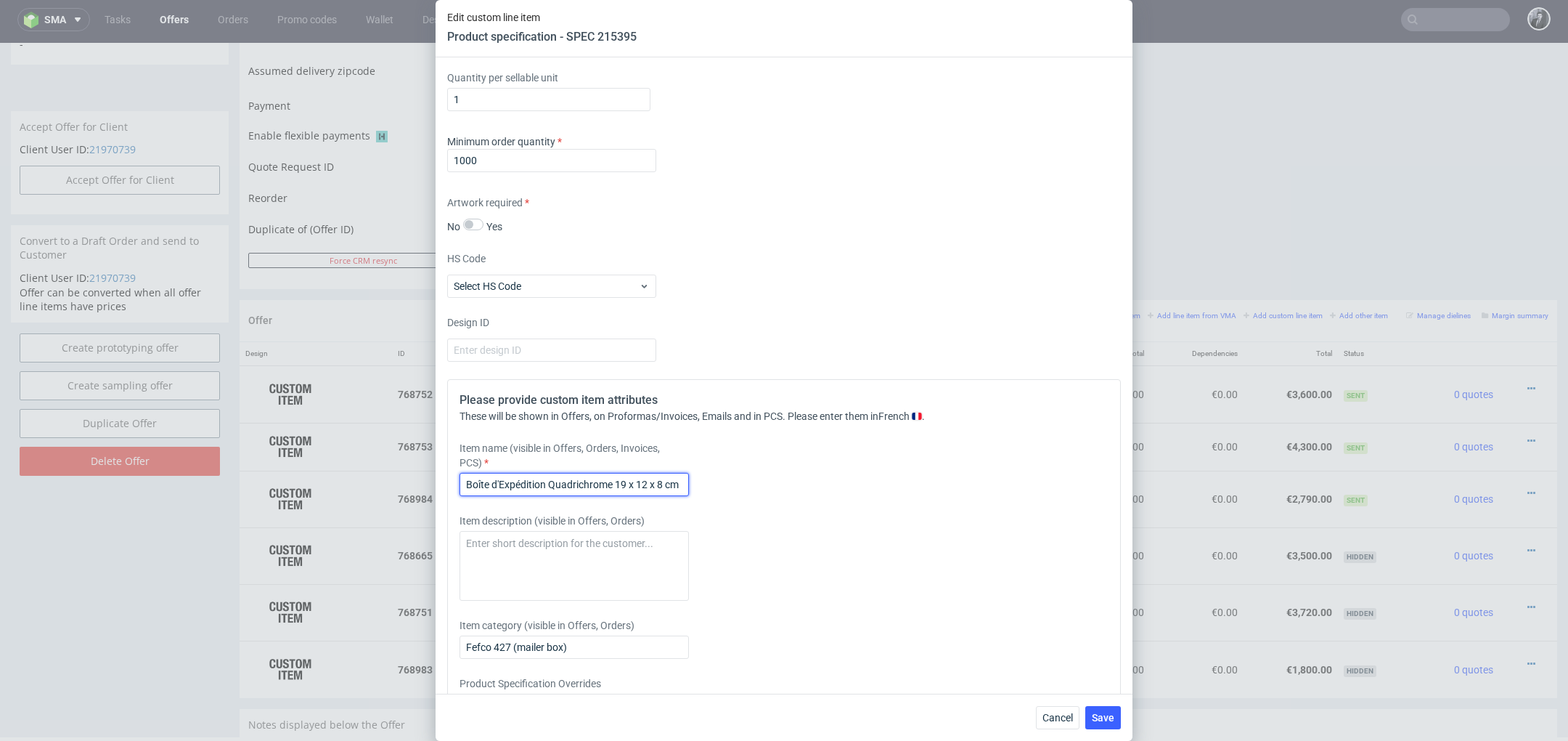
type input "Boîte d'Expédition Quadrichrome 19 x 12 x 8 cm"
click at [716, 516] on div "Item description (visible in Offers, Orders)" at bounding box center [701, 557] width 482 height 87
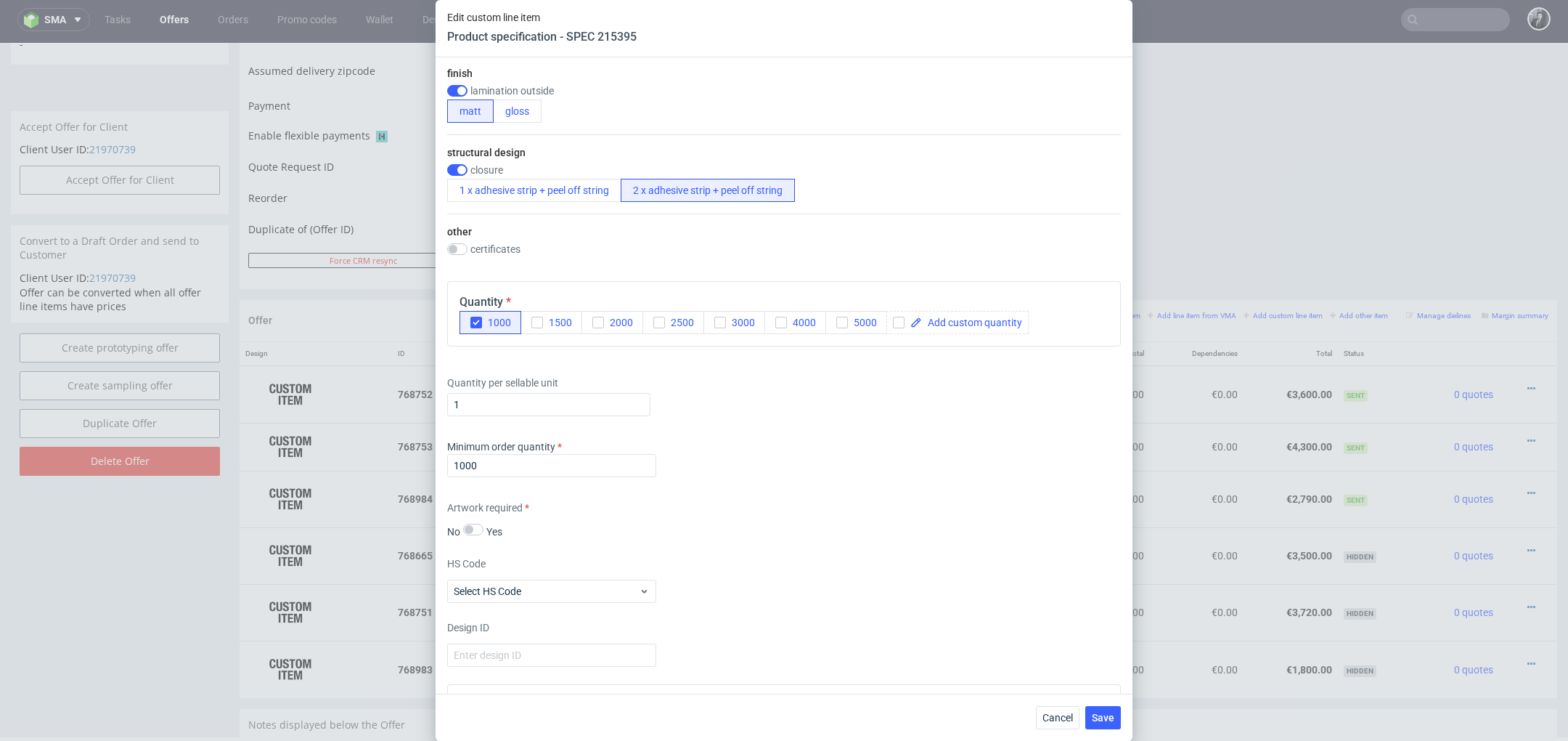
scroll to position [865, 0]
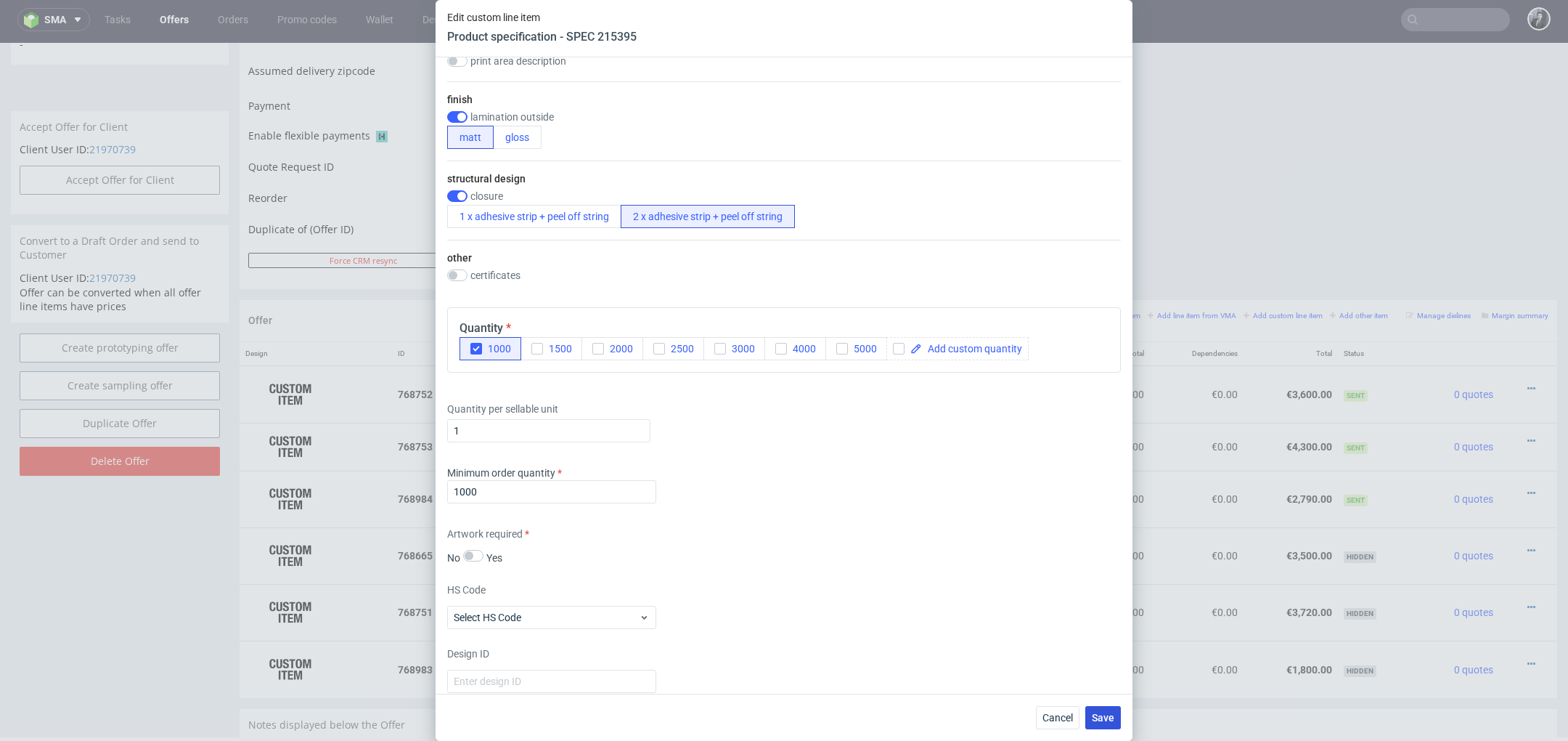
click at [1109, 720] on span "Save" at bounding box center [1103, 717] width 22 height 10
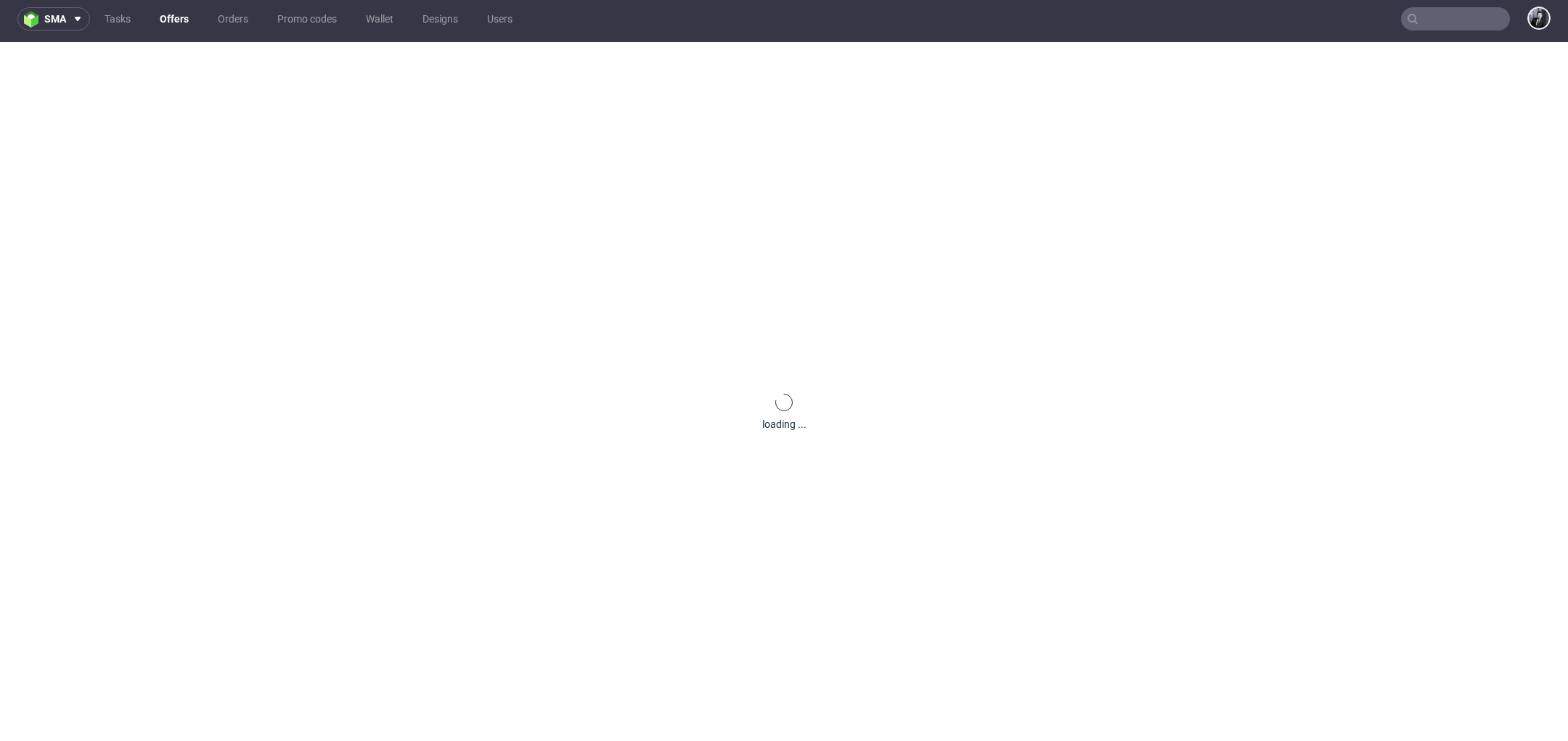
scroll to position [0, 0]
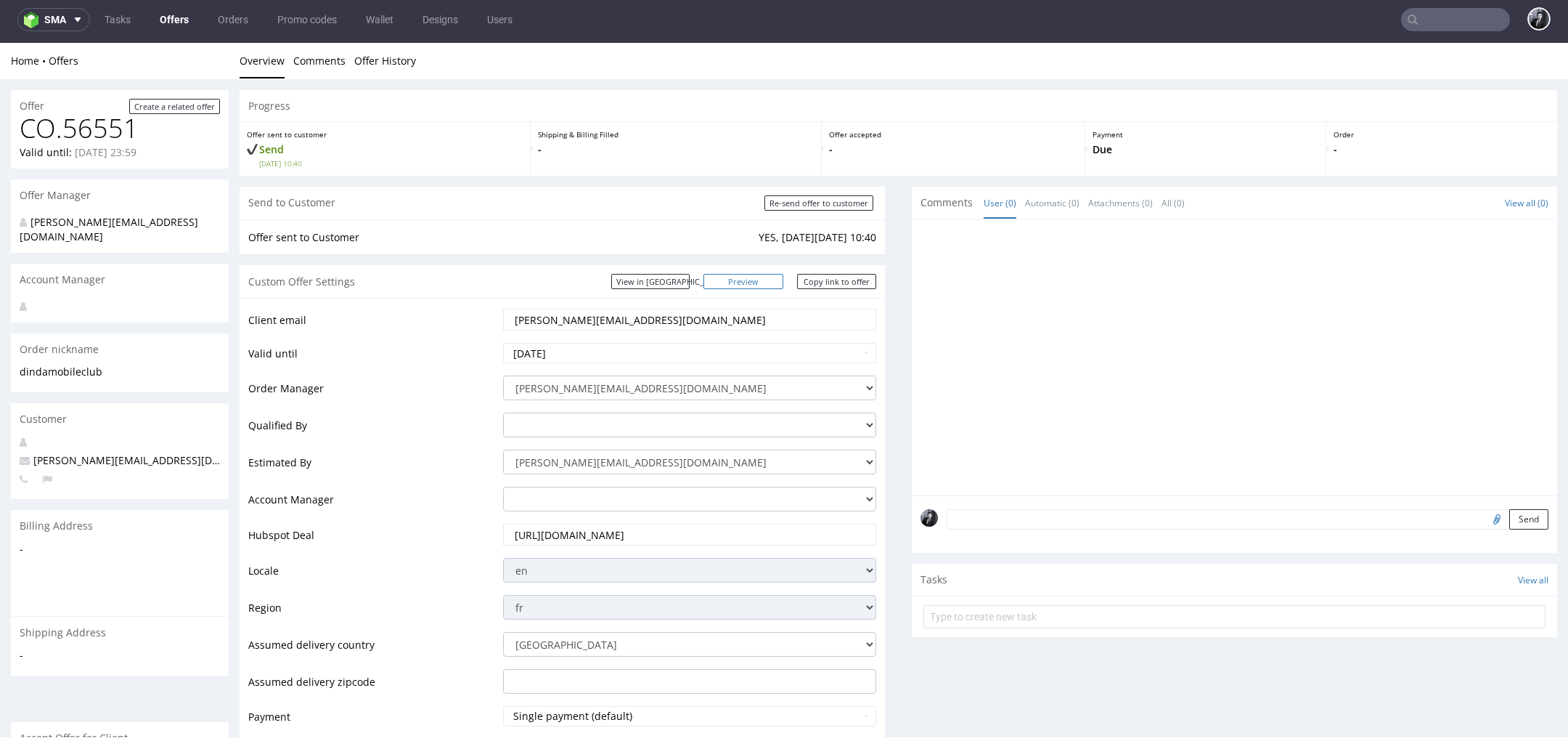
click at [750, 284] on link "Preview" at bounding box center [743, 281] width 80 height 15
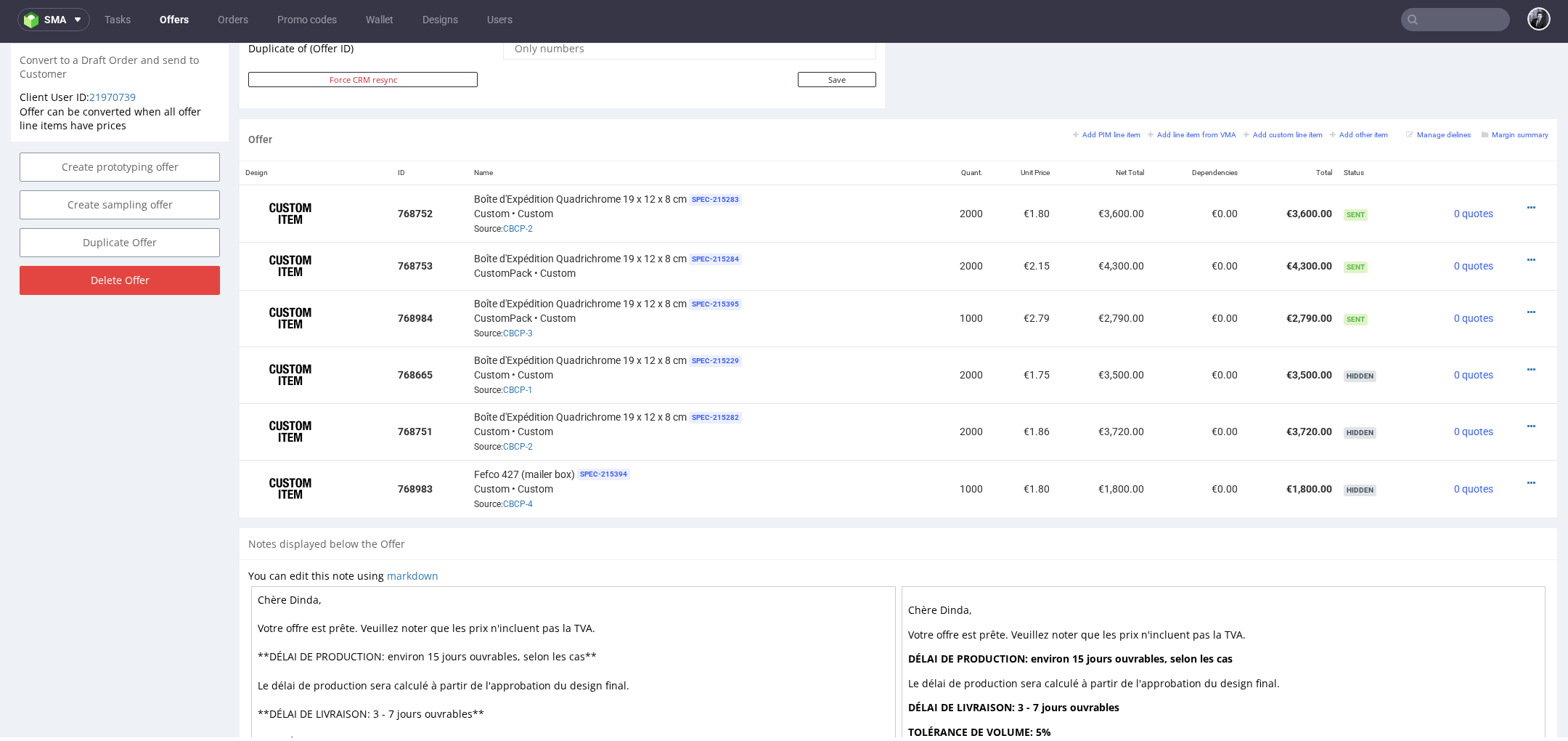
scroll to position [747, 0]
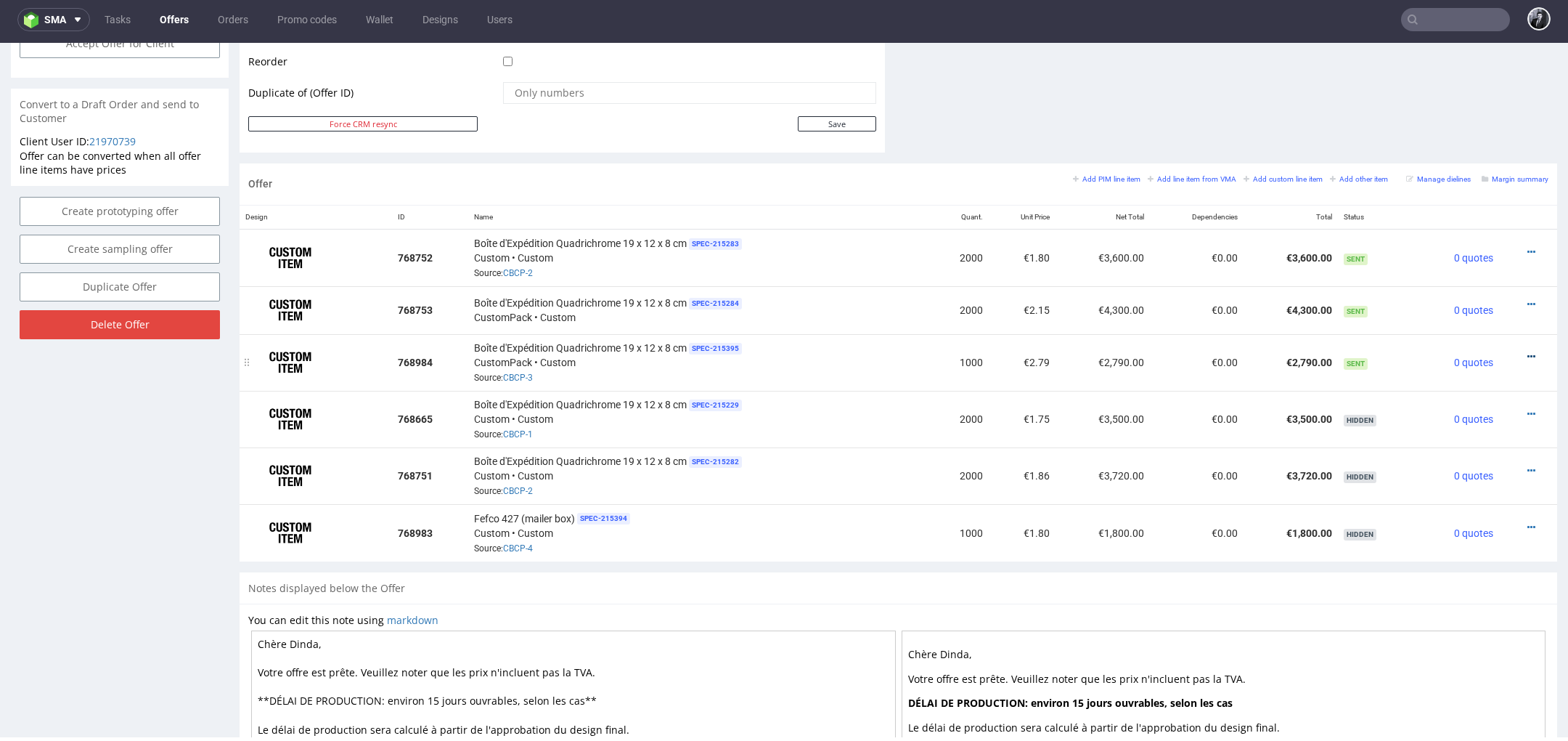
click at [1528, 352] on icon at bounding box center [1532, 356] width 8 height 10
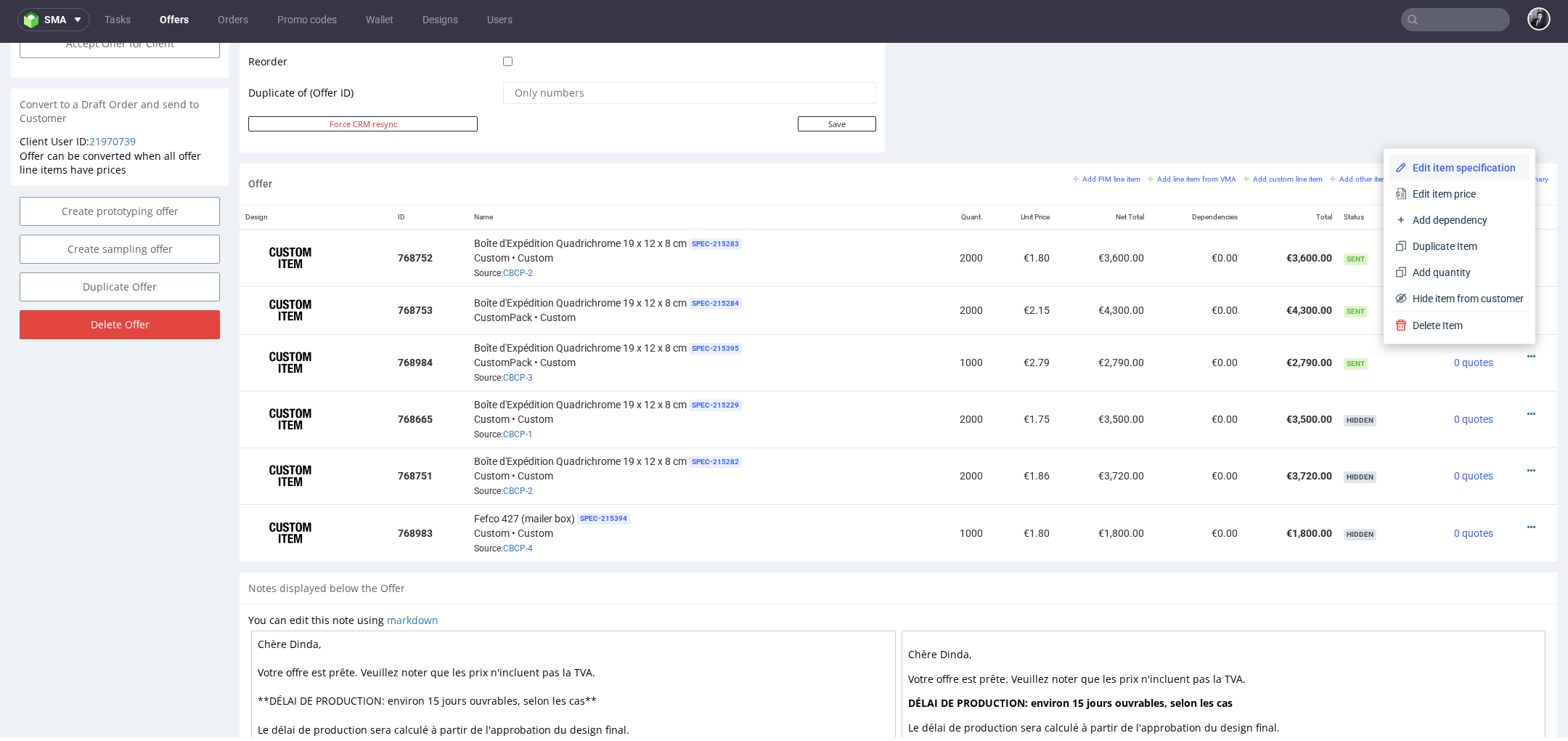
click at [1456, 166] on span "Edit item specification" at bounding box center [1465, 167] width 117 height 14
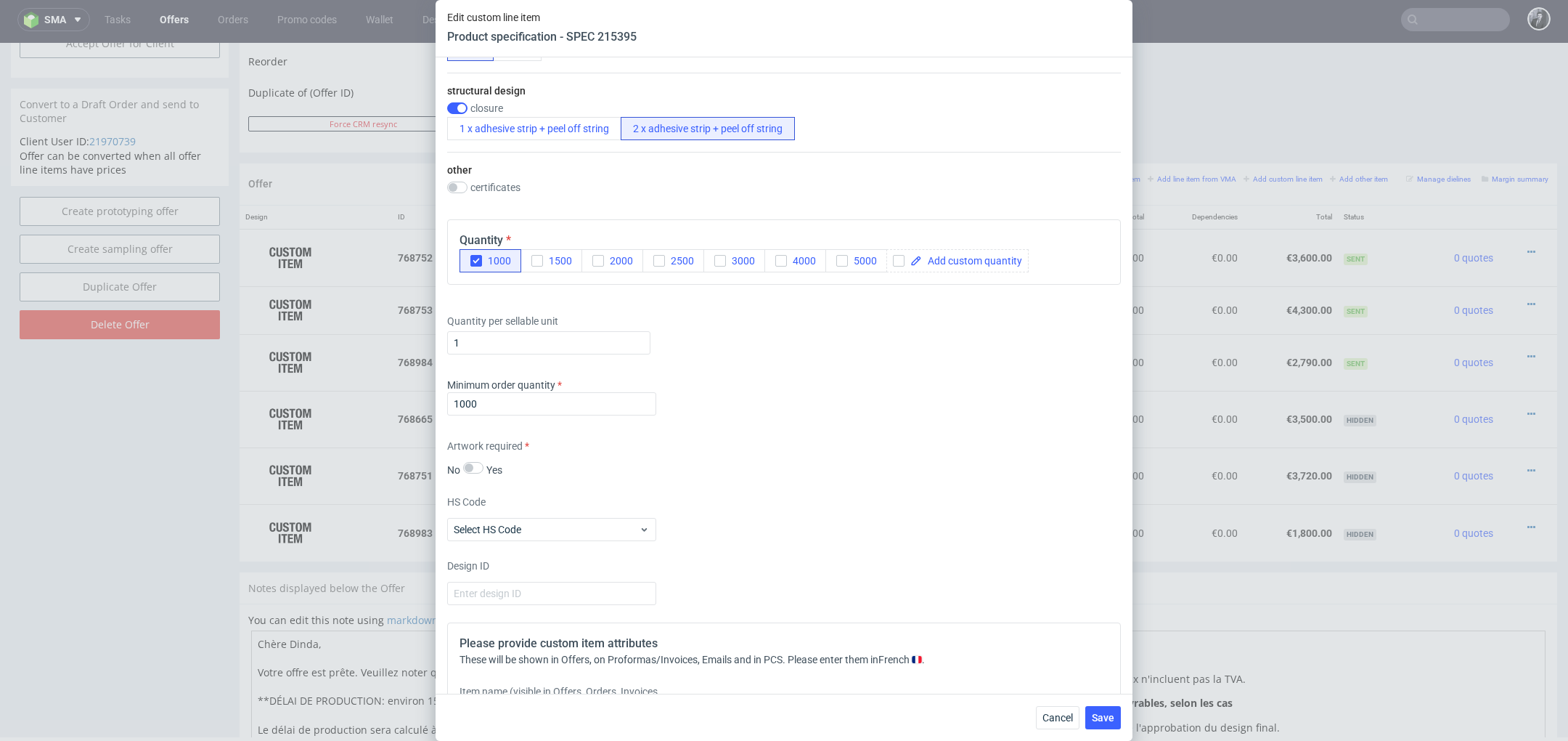
scroll to position [1283, 0]
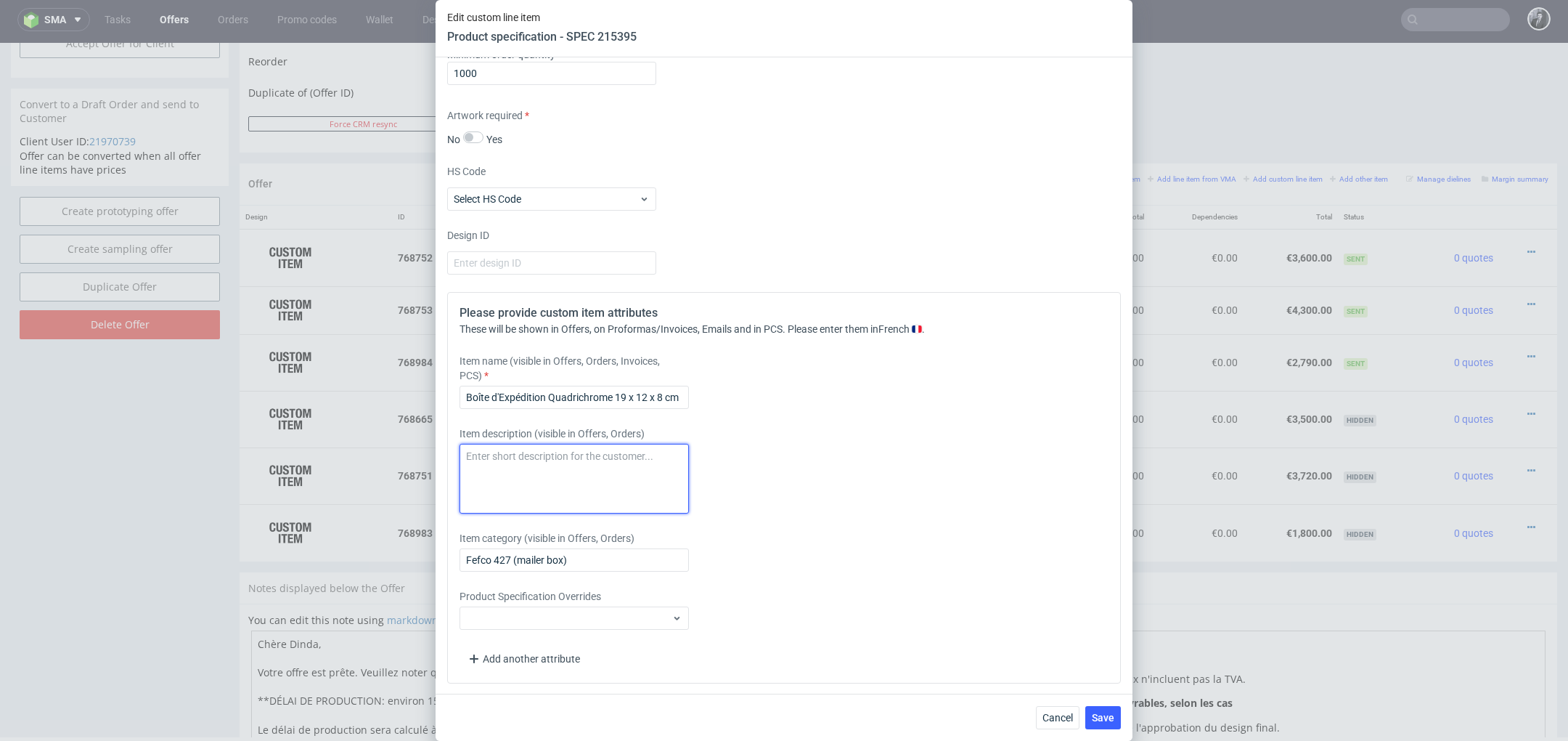
click at [608, 468] on textarea at bounding box center [574, 479] width 229 height 70
click at [552, 459] on textarea "Délai de production: 15 jours ouvrables à partir de la date de validation du de…" at bounding box center [574, 479] width 229 height 70
type textarea "Délai de production : 15 jours ouvrables à partir de la date de validation du d…"
click at [1102, 713] on span "Save" at bounding box center [1103, 717] width 22 height 10
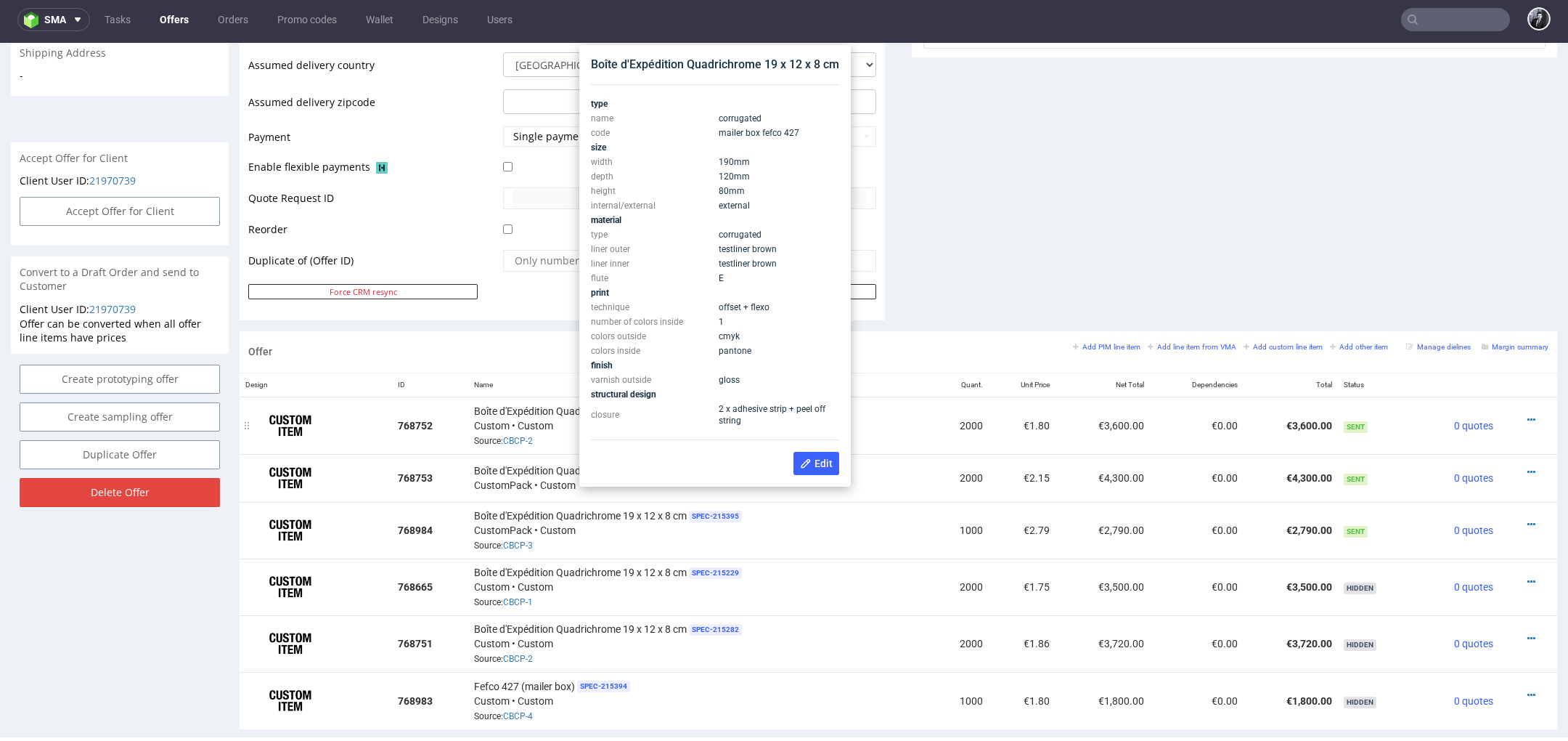
scroll to position [578, 0]
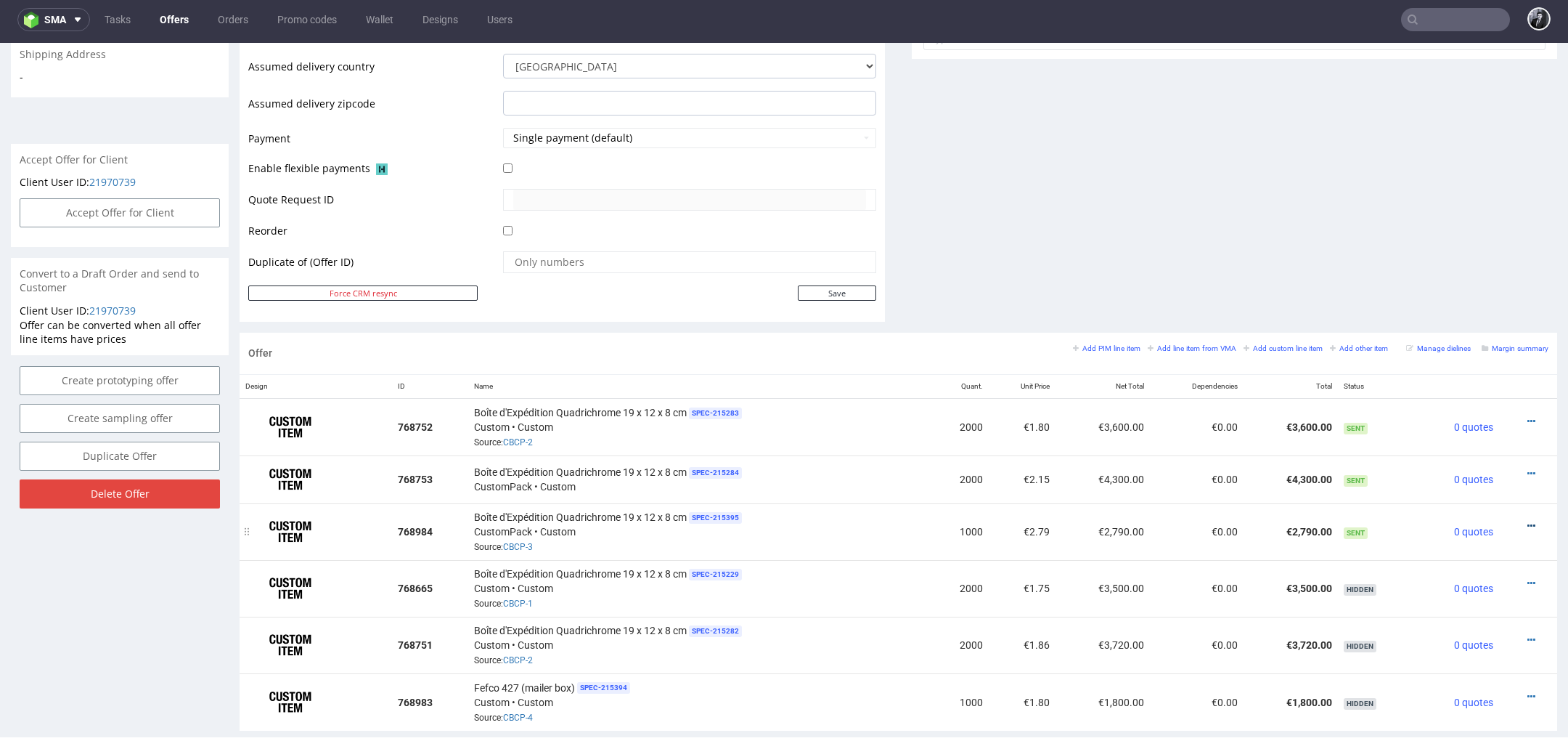
click at [1528, 523] on icon at bounding box center [1532, 525] width 8 height 10
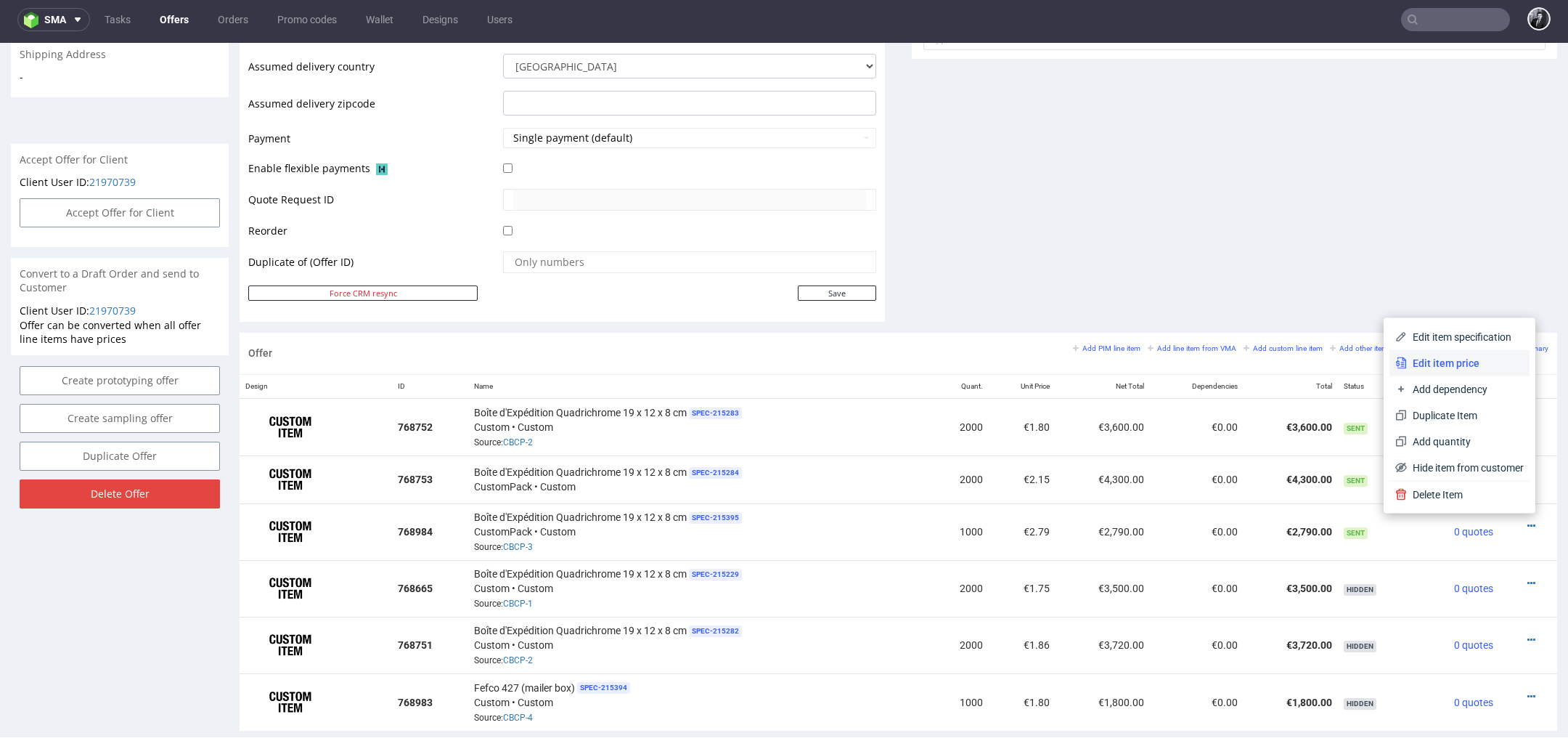
click at [1436, 361] on span "Edit item price" at bounding box center [1465, 363] width 117 height 14
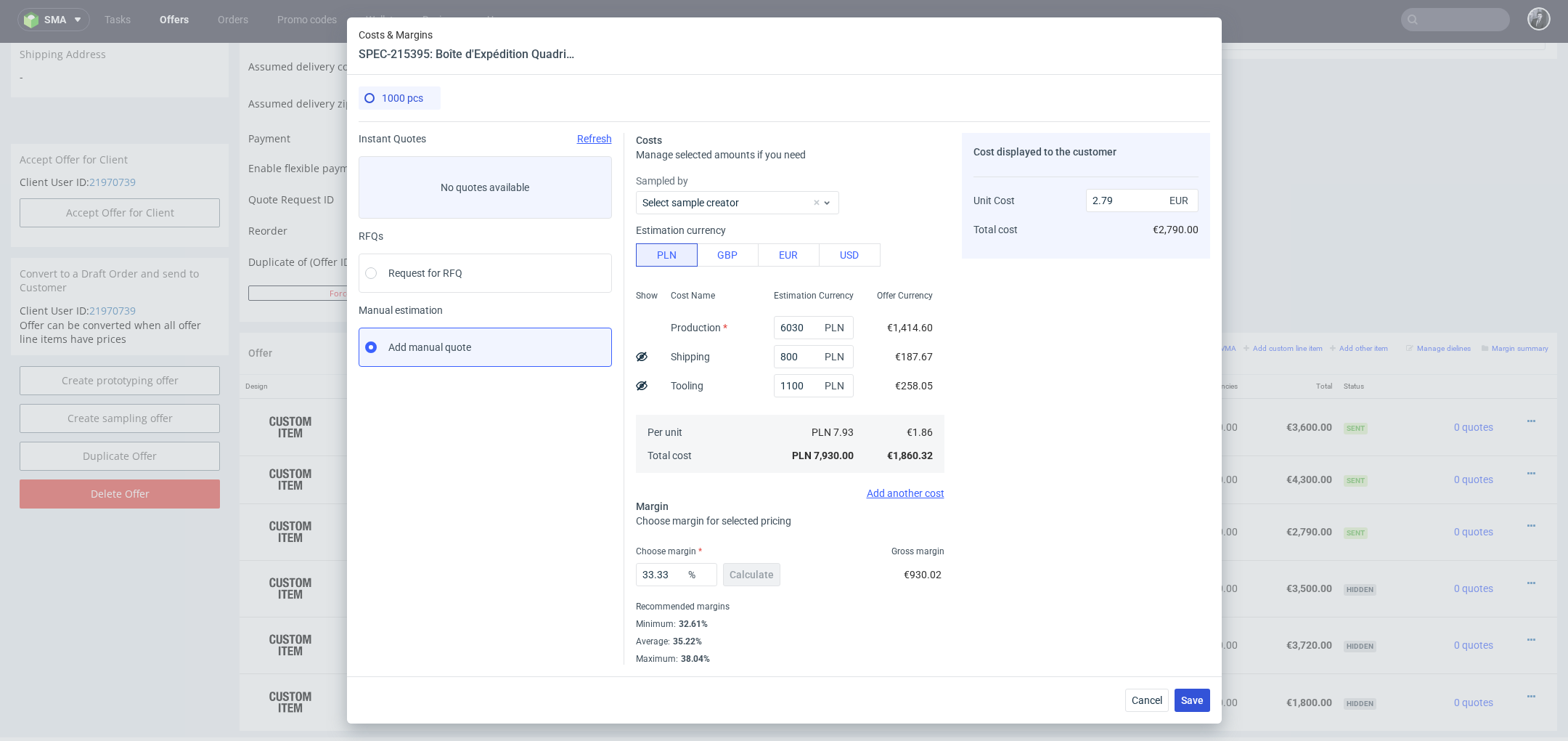
click at [1198, 702] on span "Save" at bounding box center [1192, 700] width 22 height 10
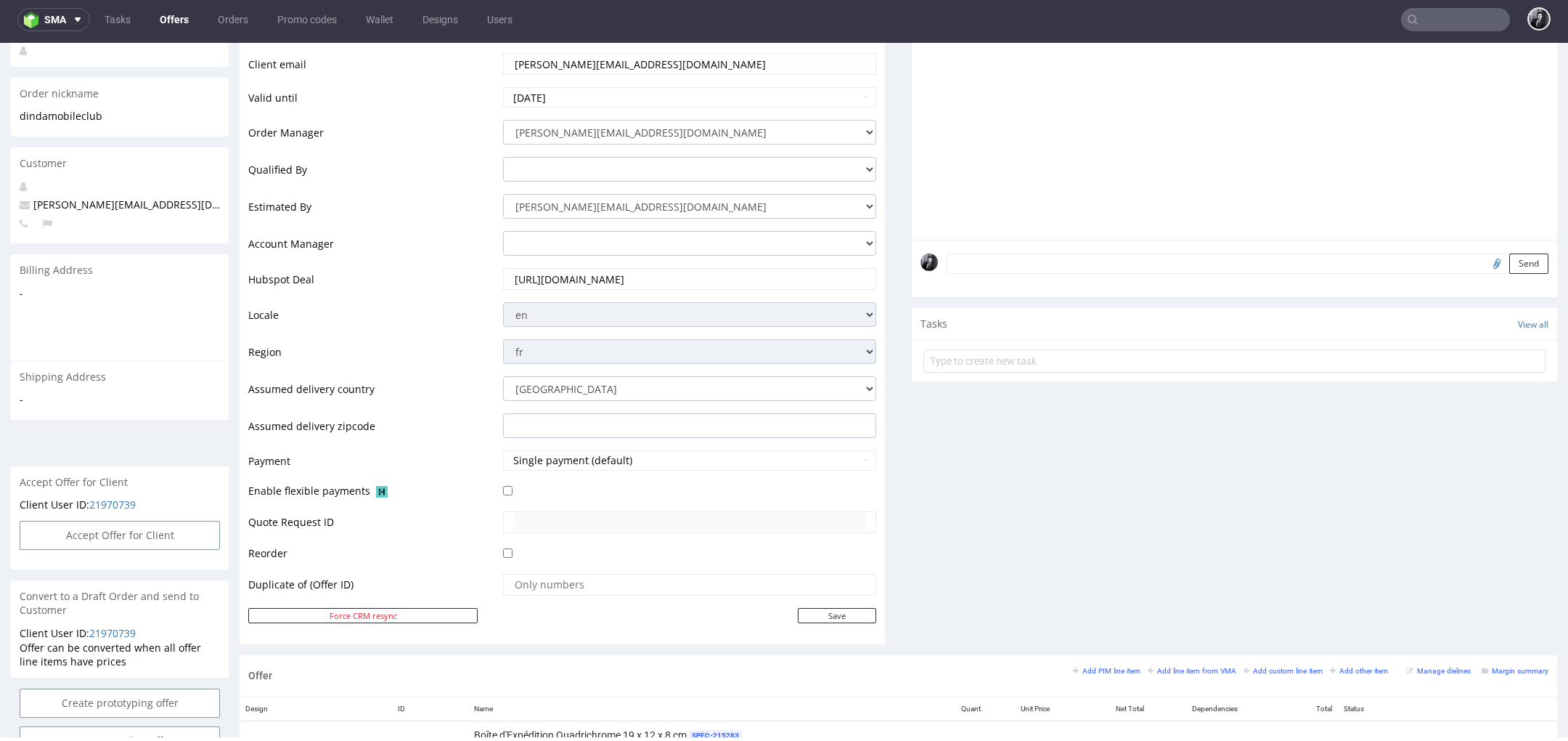
scroll to position [0, 0]
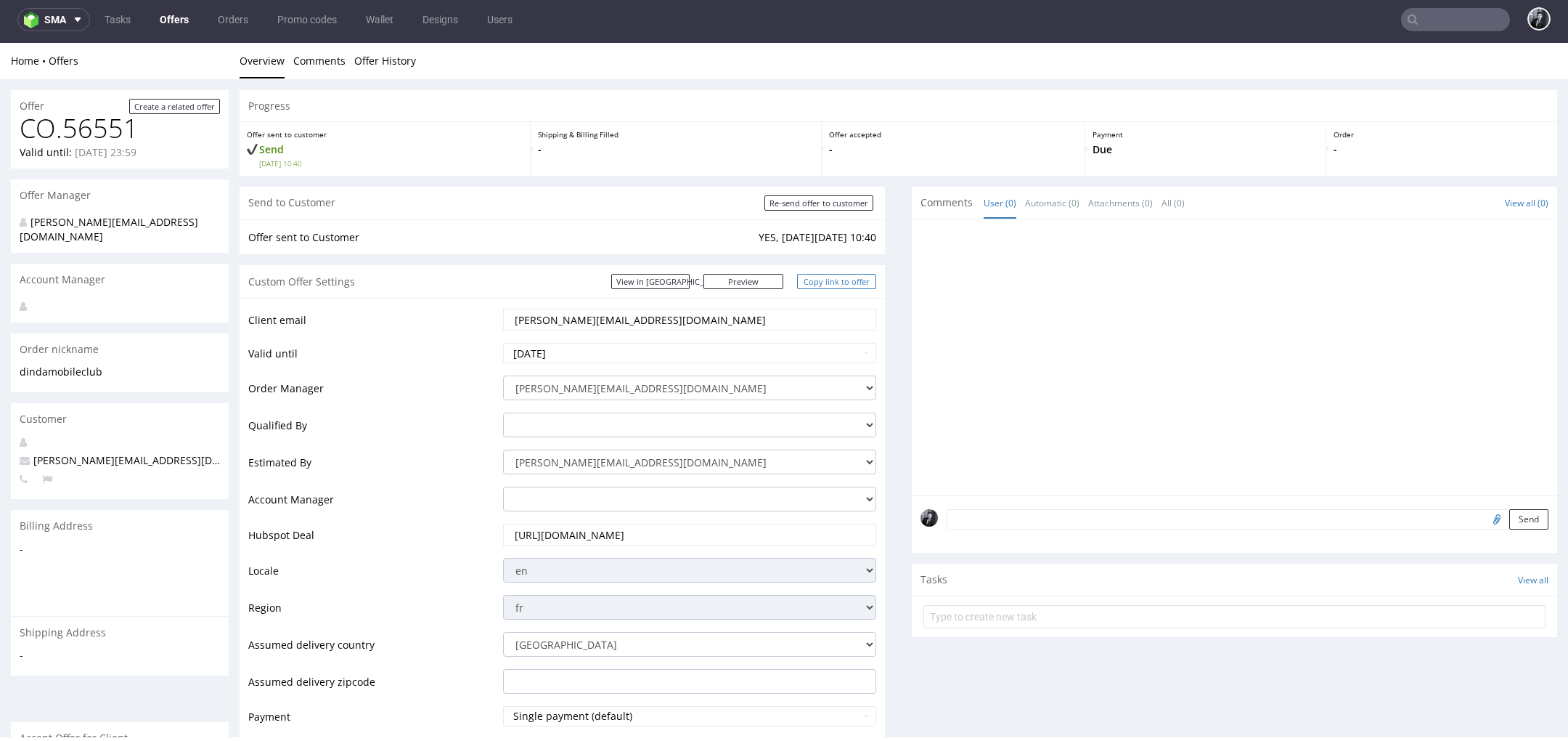
click at [837, 284] on link "Copy link to offer" at bounding box center [837, 281] width 80 height 15
click at [187, 17] on link "Offers" at bounding box center [174, 19] width 47 height 23
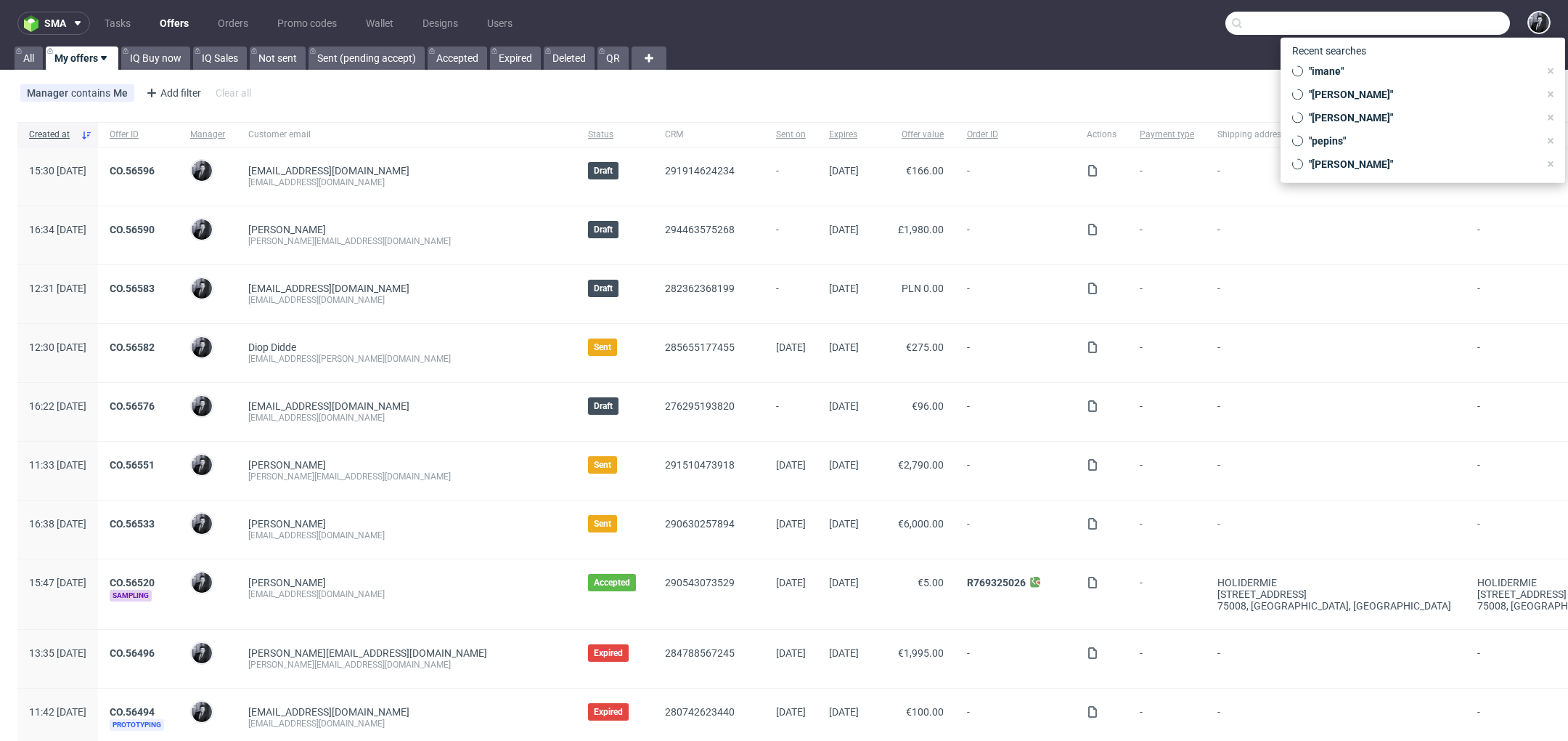
click at [1425, 28] on input "text" at bounding box center [1368, 23] width 284 height 23
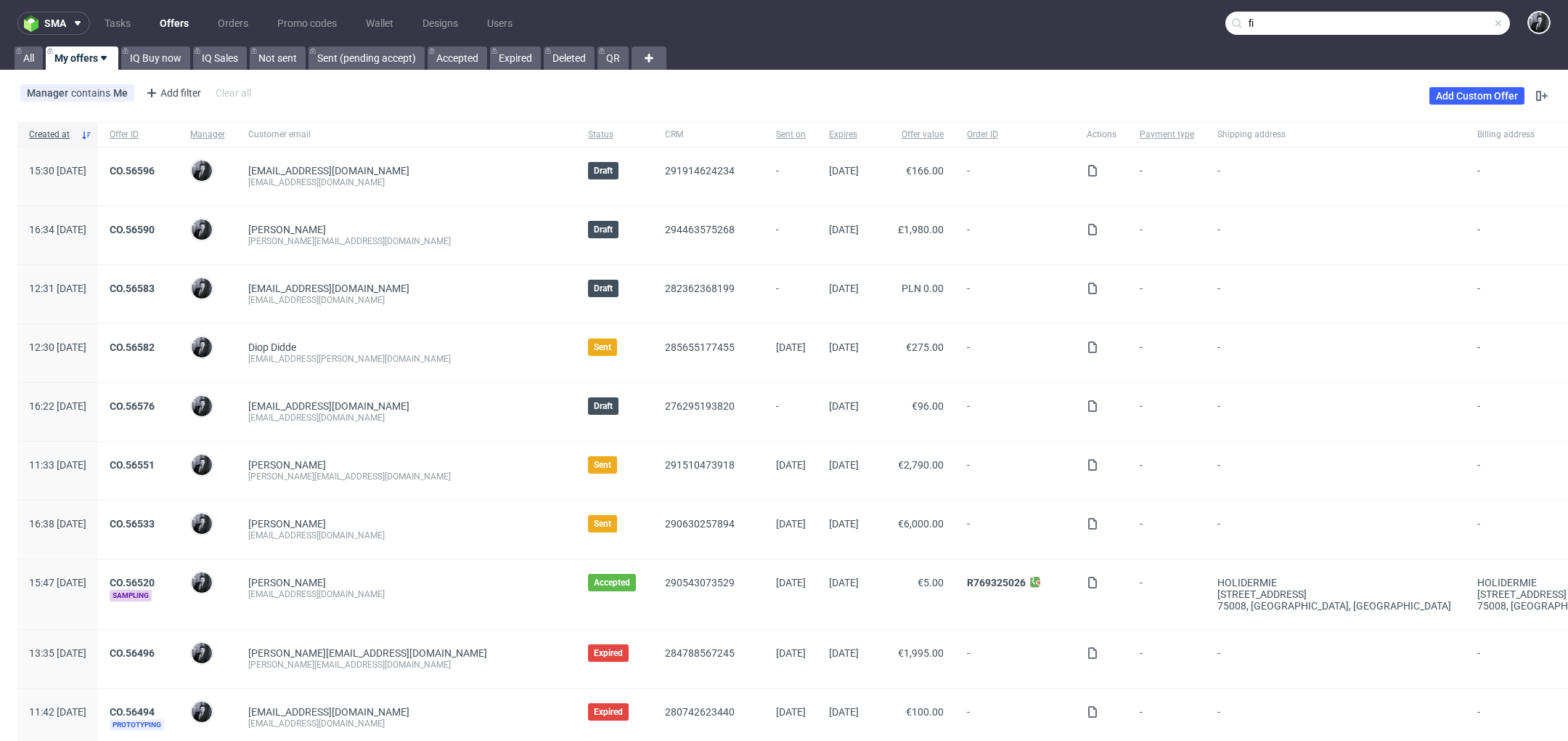
type input "f"
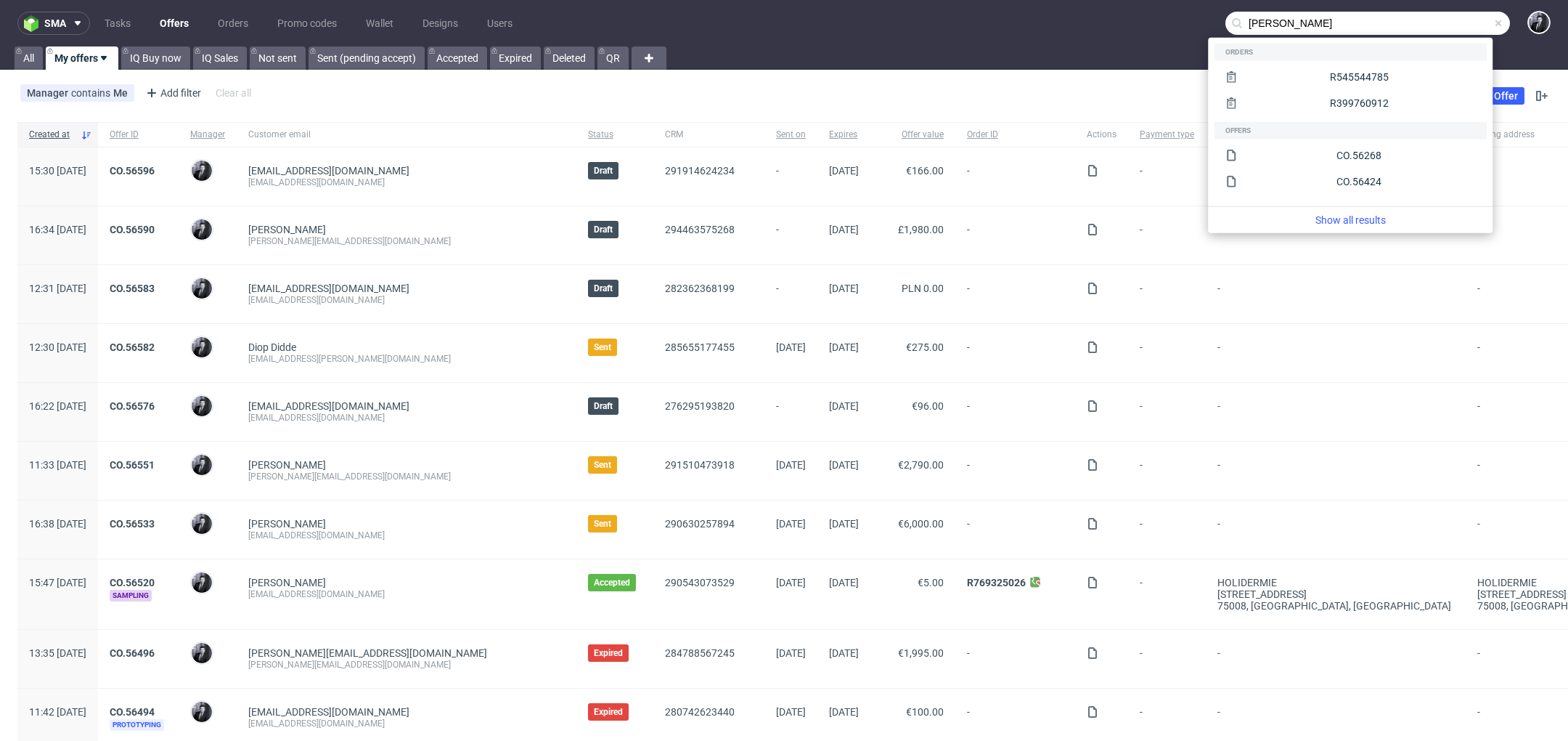
type input "[PERSON_NAME]"
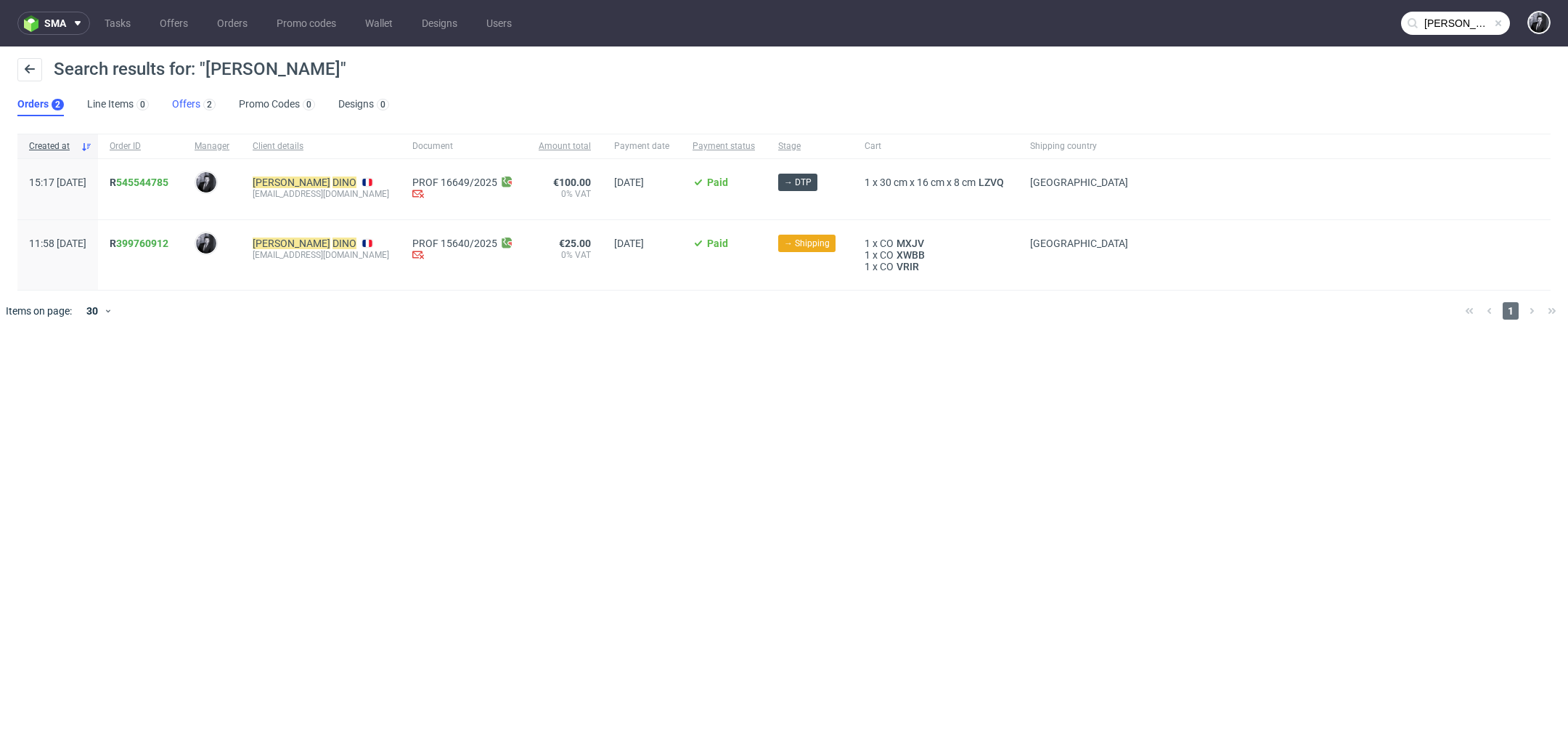
click at [188, 108] on link "Offers 2" at bounding box center [194, 104] width 43 height 23
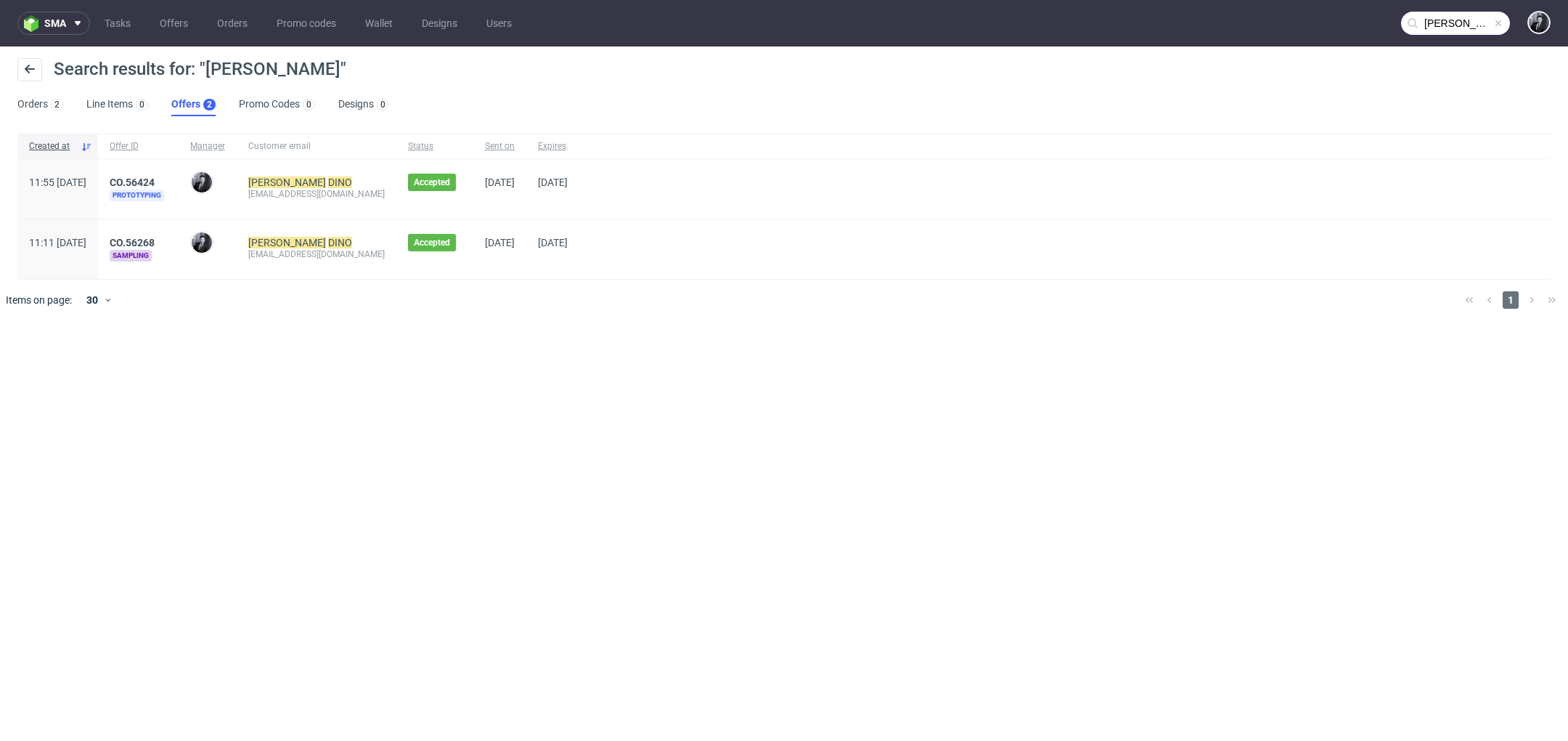
click at [179, 172] on div "CO.56424 Prototyping" at bounding box center [138, 188] width 81 height 59
click at [155, 181] on link "CO.56424" at bounding box center [132, 182] width 45 height 12
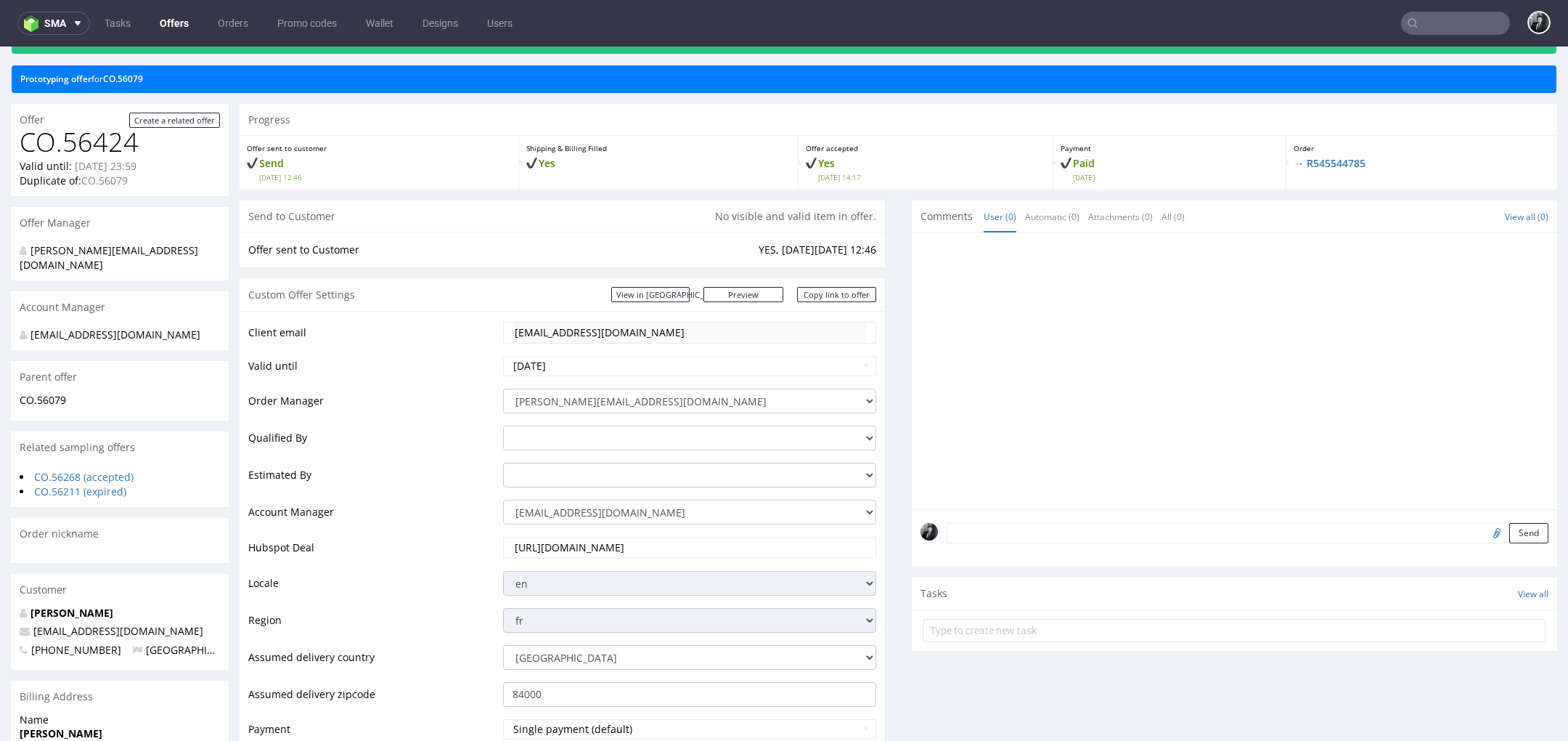
scroll to position [94, 0]
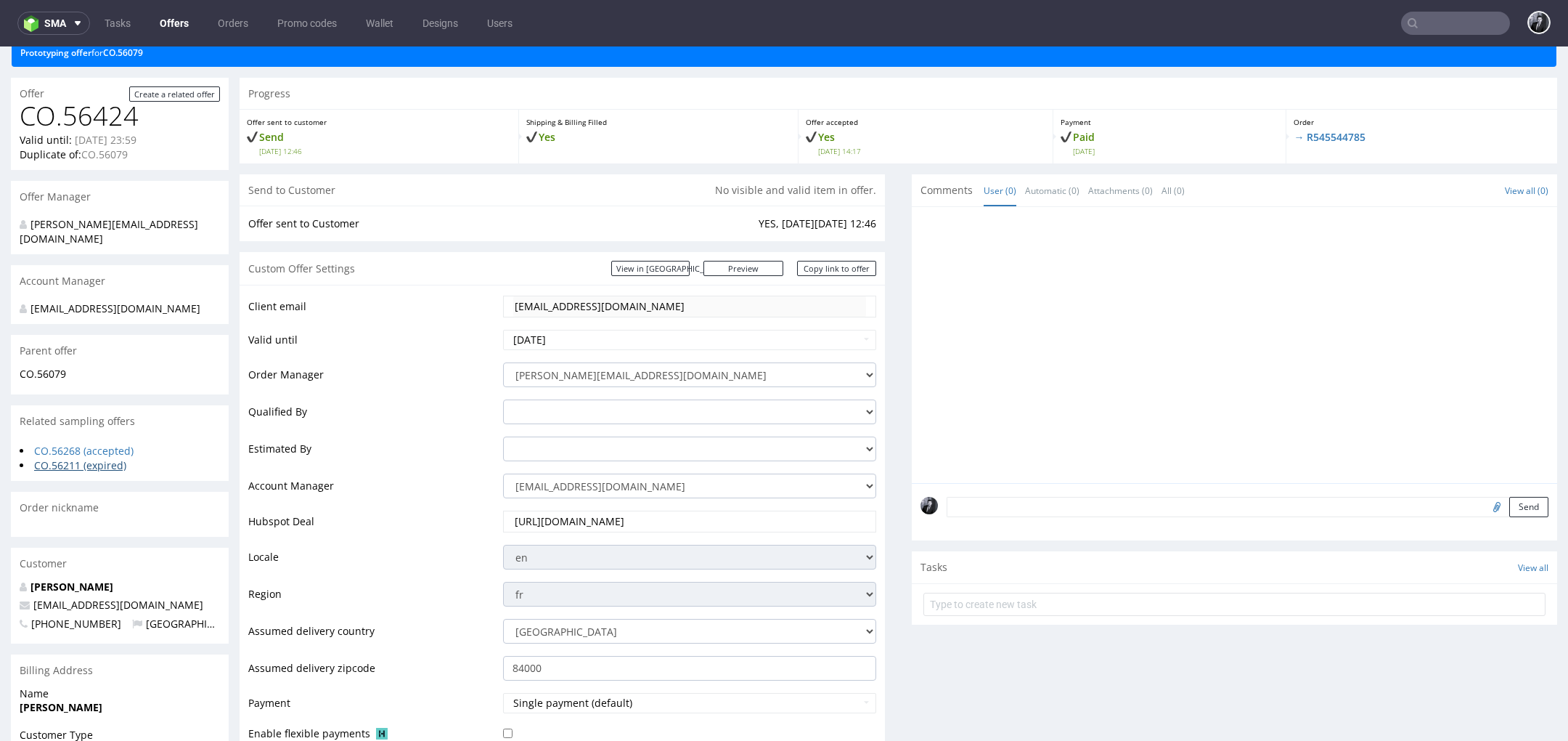
click at [94, 458] on link "CO.56211 (expired)" at bounding box center [80, 465] width 92 height 13
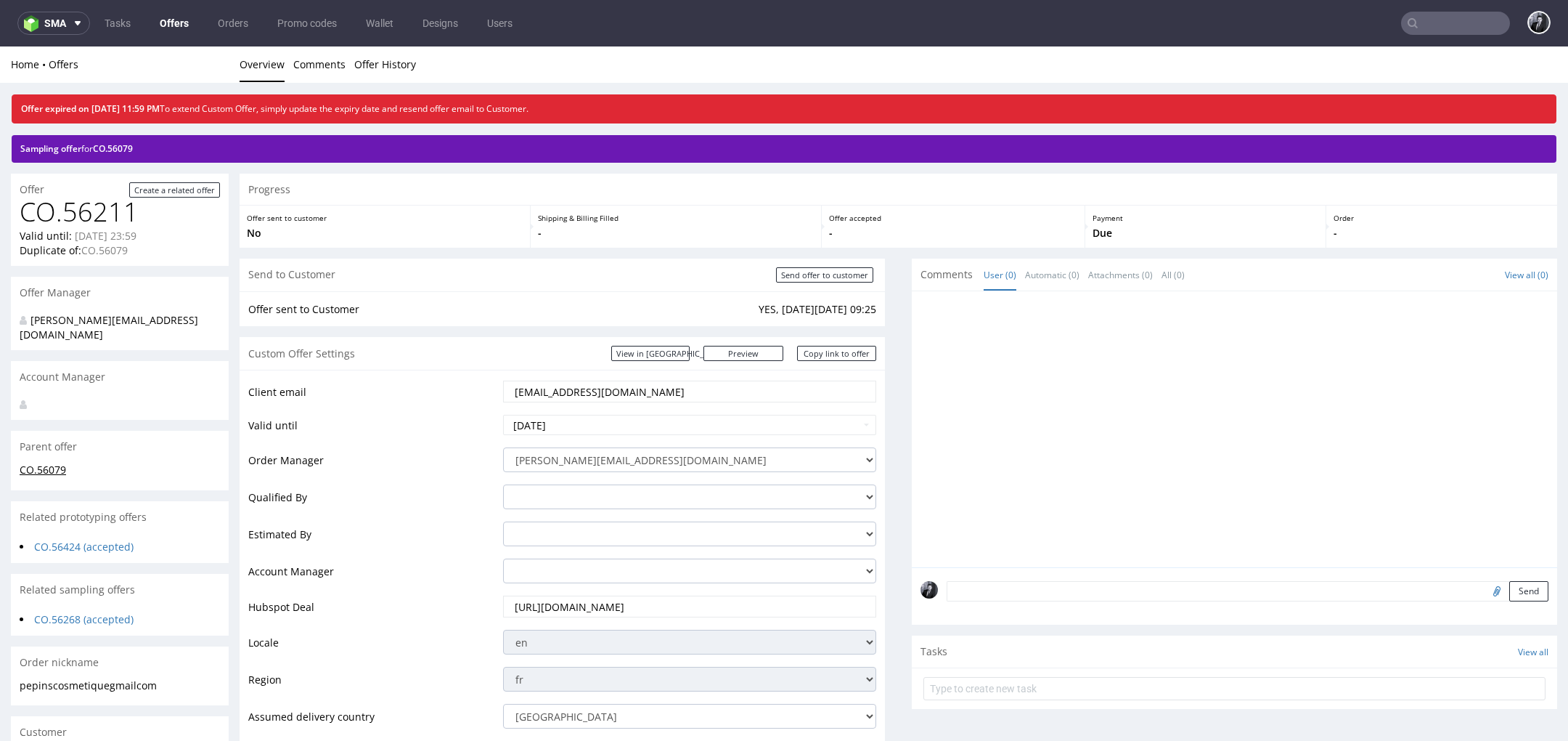
click at [55, 462] on link "CO.56079" at bounding box center [43, 468] width 47 height 13
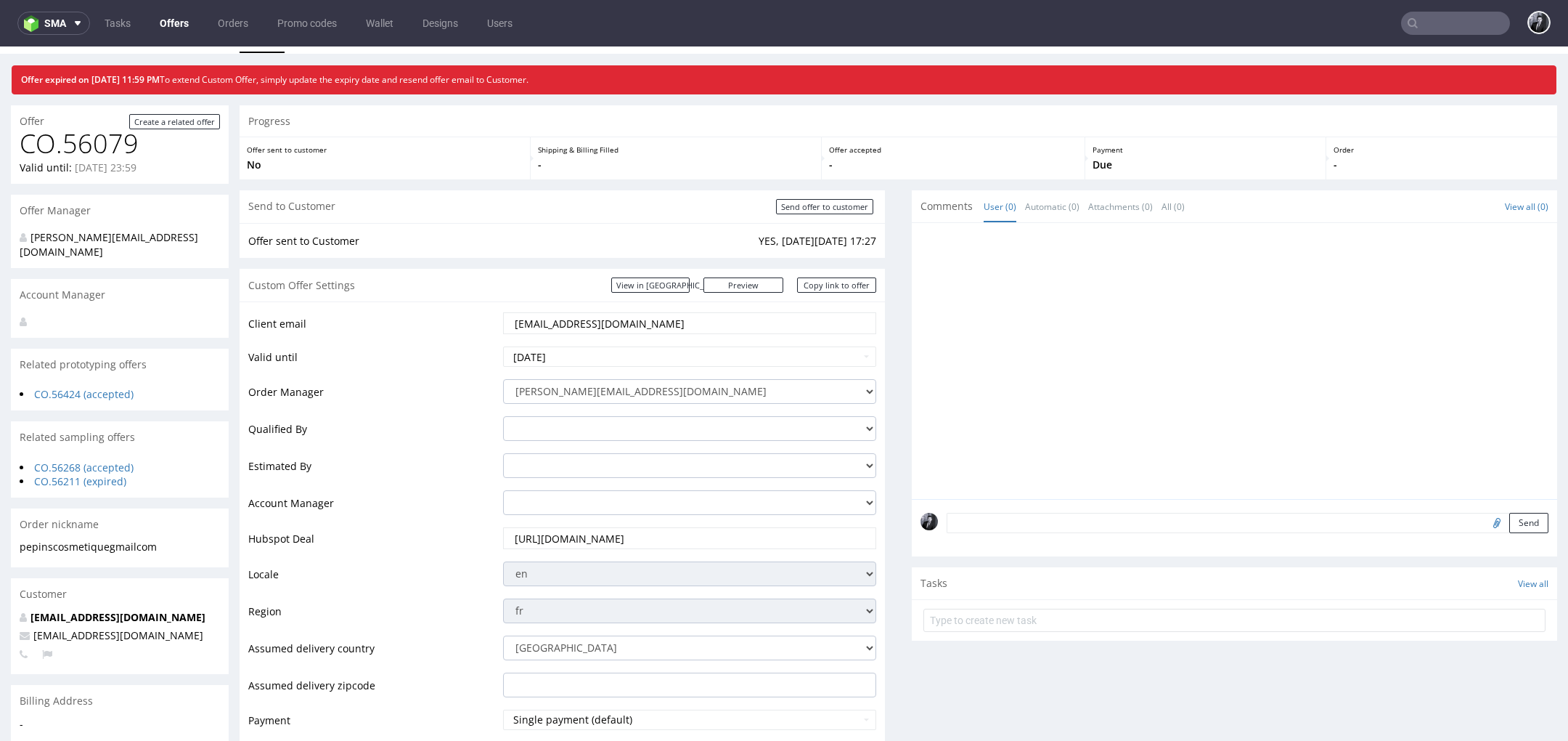
scroll to position [32, 0]
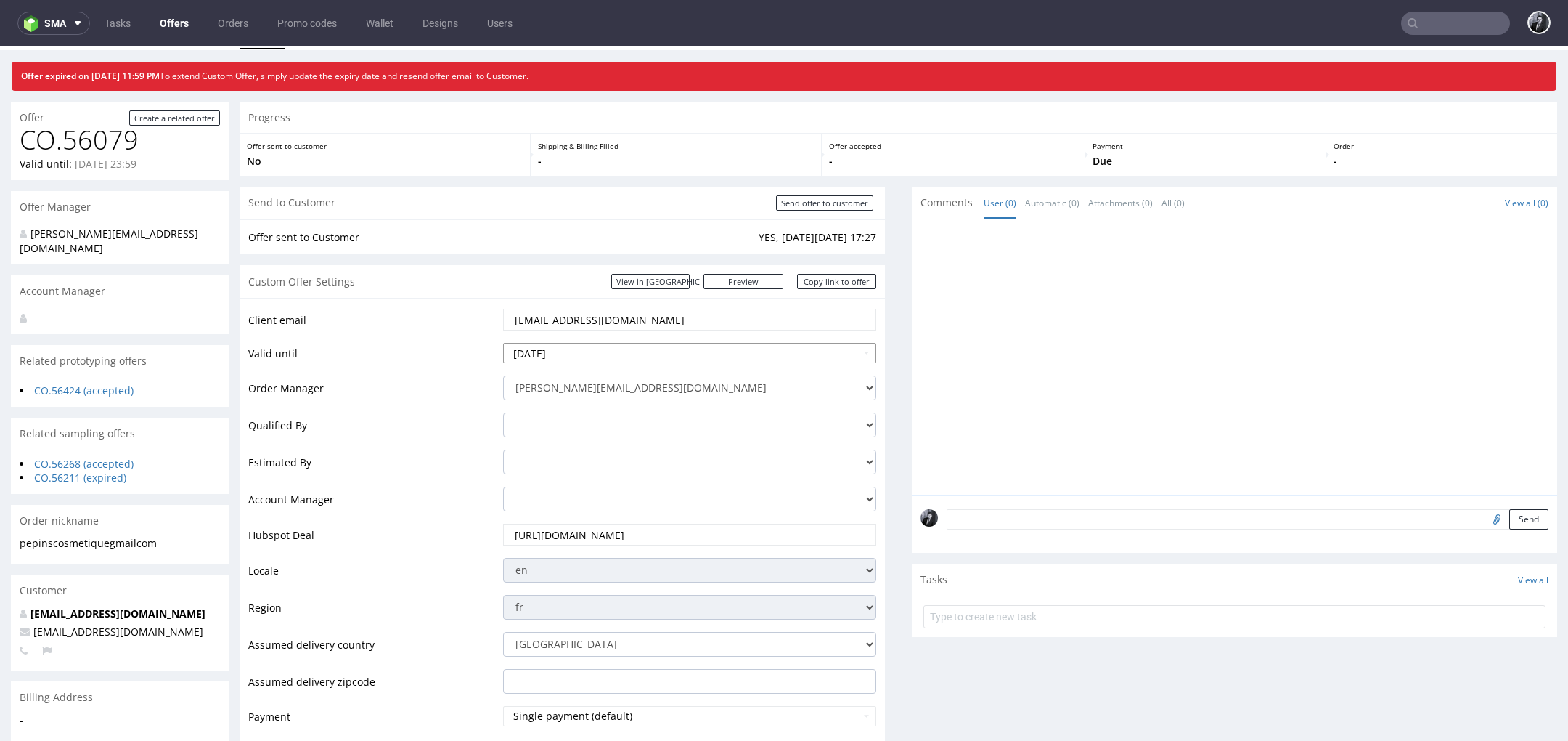
click at [630, 357] on input "[DATE]" at bounding box center [690, 353] width 373 height 21
click at [626, 336] on td "5" at bounding box center [626, 331] width 22 height 22
click at [577, 358] on input "2025-09-05" at bounding box center [690, 353] width 373 height 21
click at [645, 182] on icon at bounding box center [647, 179] width 4 height 10
click at [513, 185] on th at bounding box center [515, 179] width 22 height 22
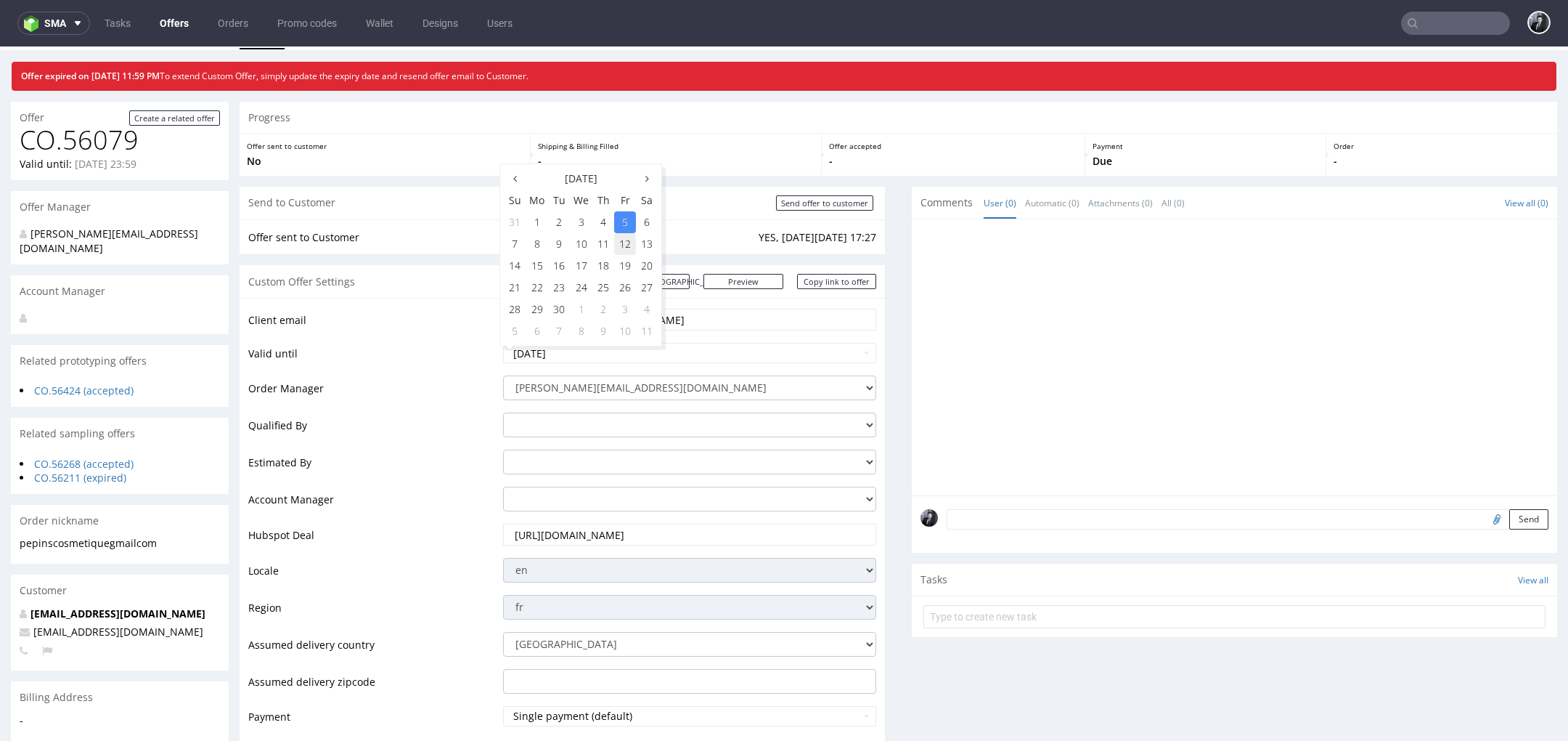
click at [625, 247] on td "12" at bounding box center [626, 244] width 22 height 22
type input "2025-09-12"
click at [434, 329] on td "Client email" at bounding box center [374, 324] width 251 height 34
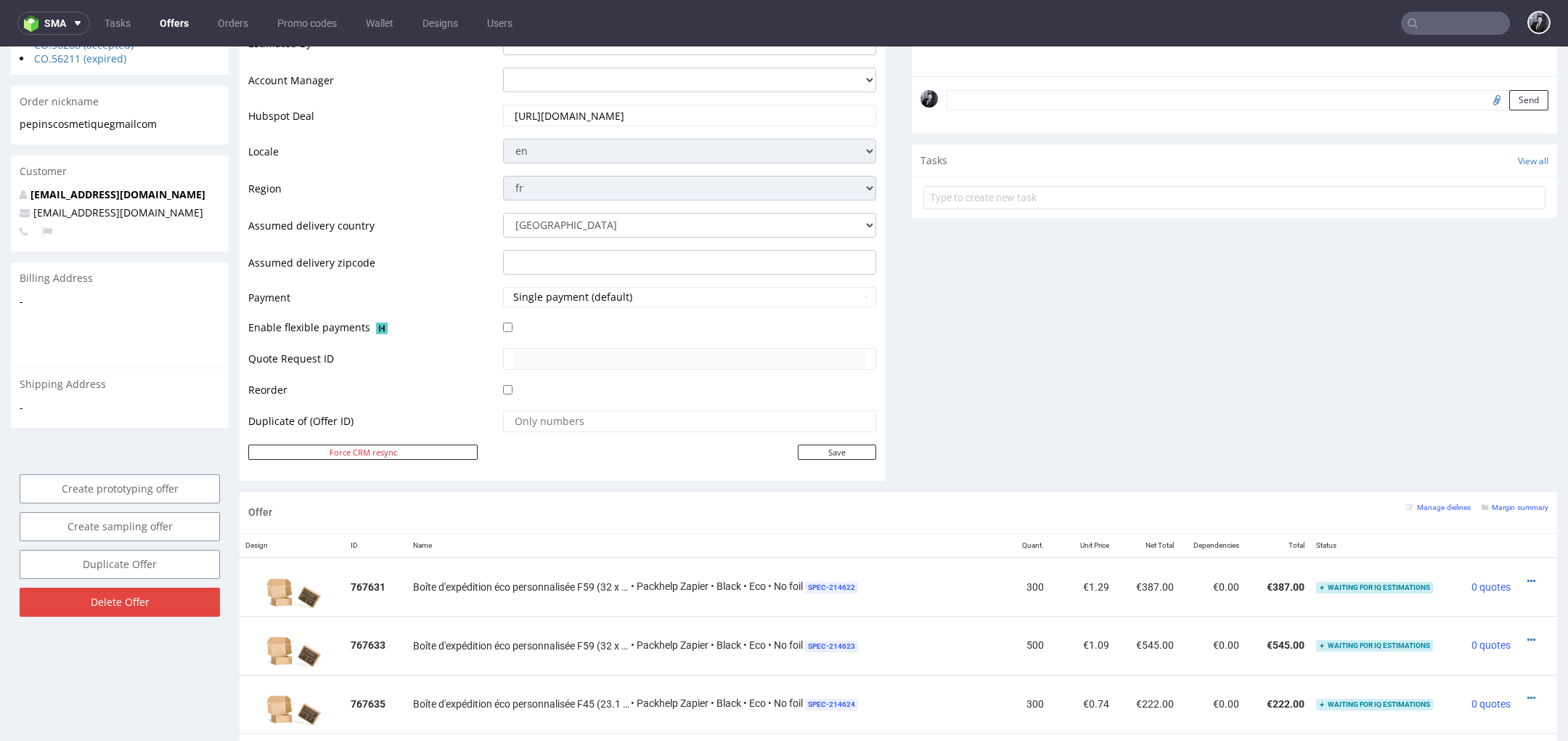
scroll to position [460, 0]
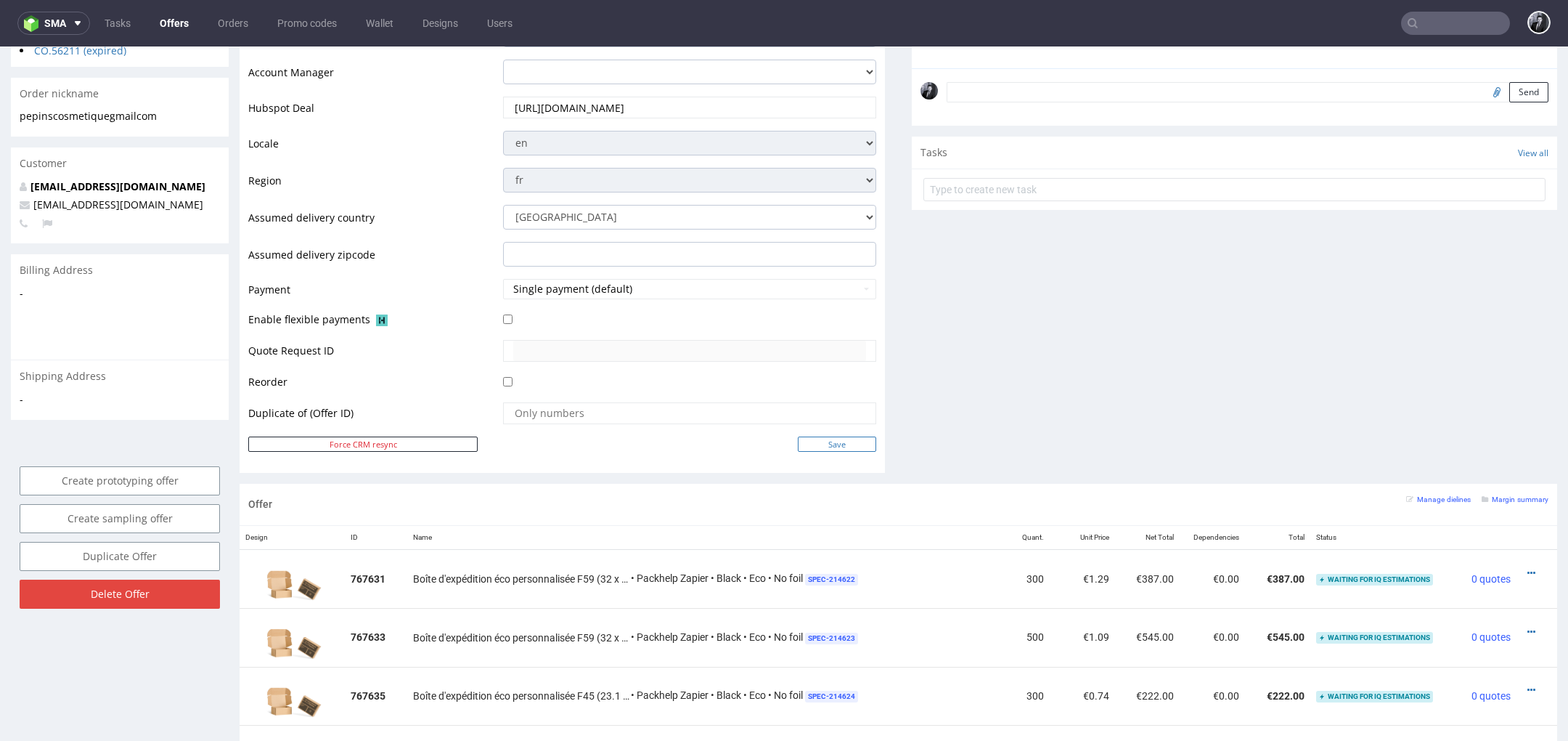
click at [842, 444] on input "Save" at bounding box center [837, 443] width 78 height 15
type input "In progress..."
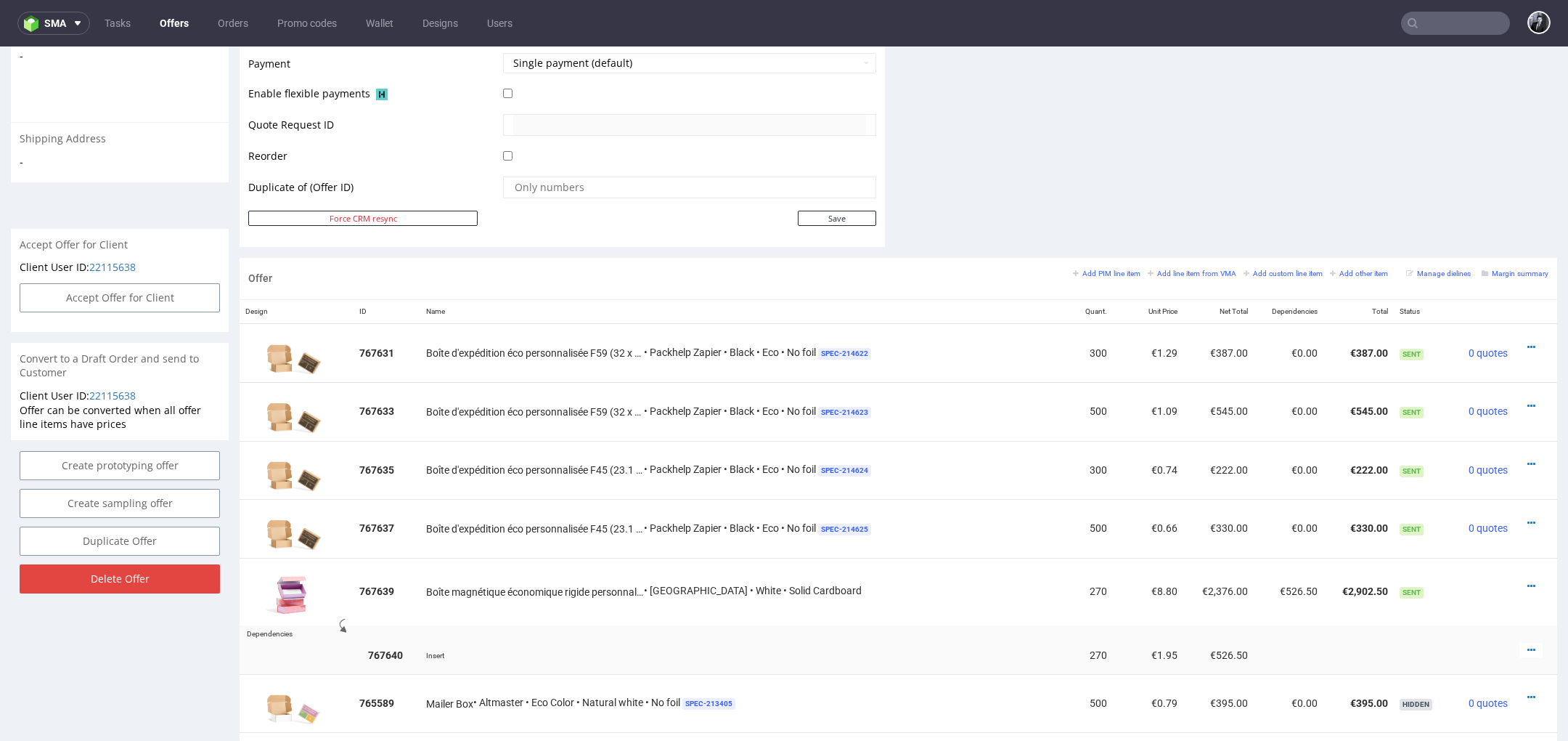
scroll to position [643, 0]
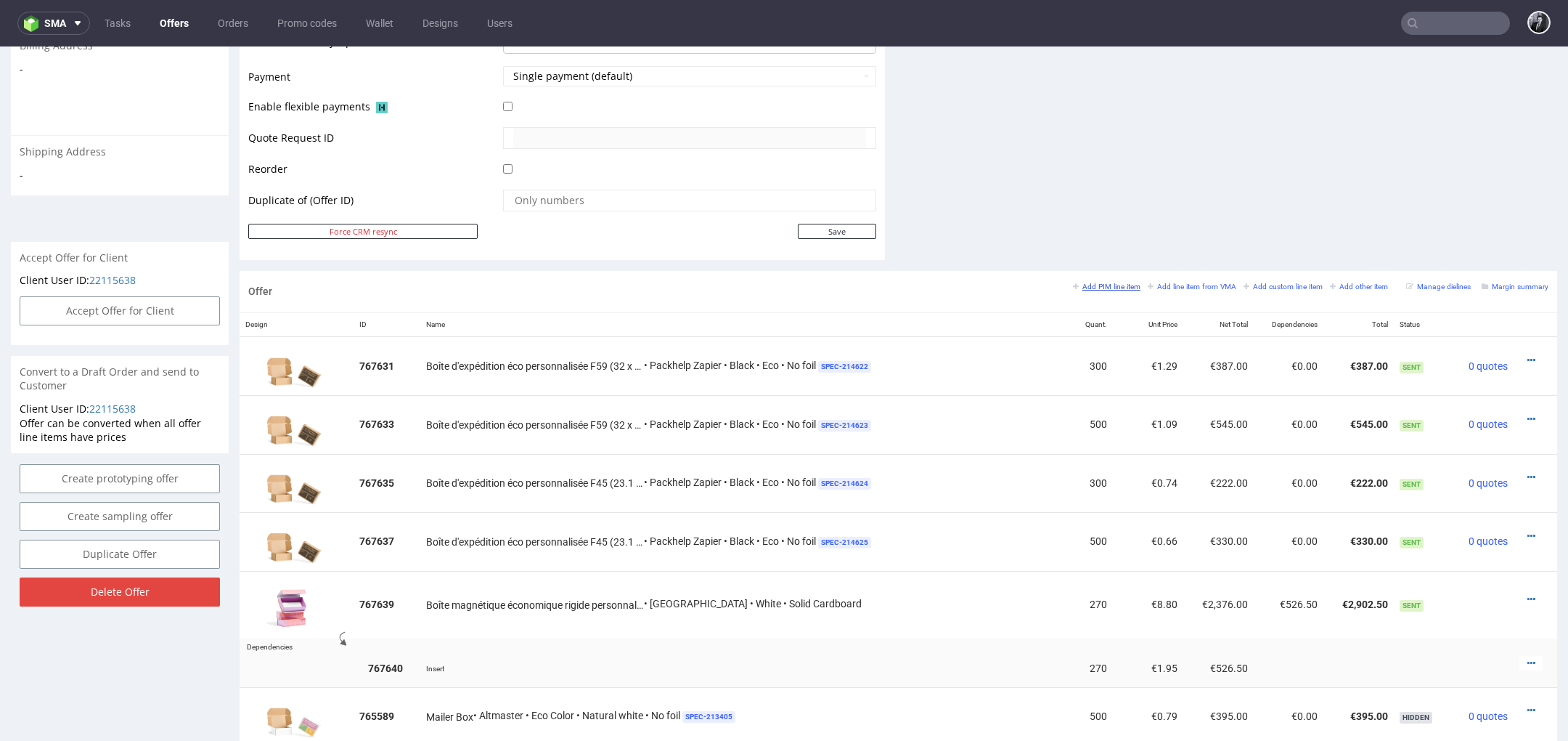
click at [1116, 283] on small "Add PIM line item" at bounding box center [1107, 287] width 67 height 8
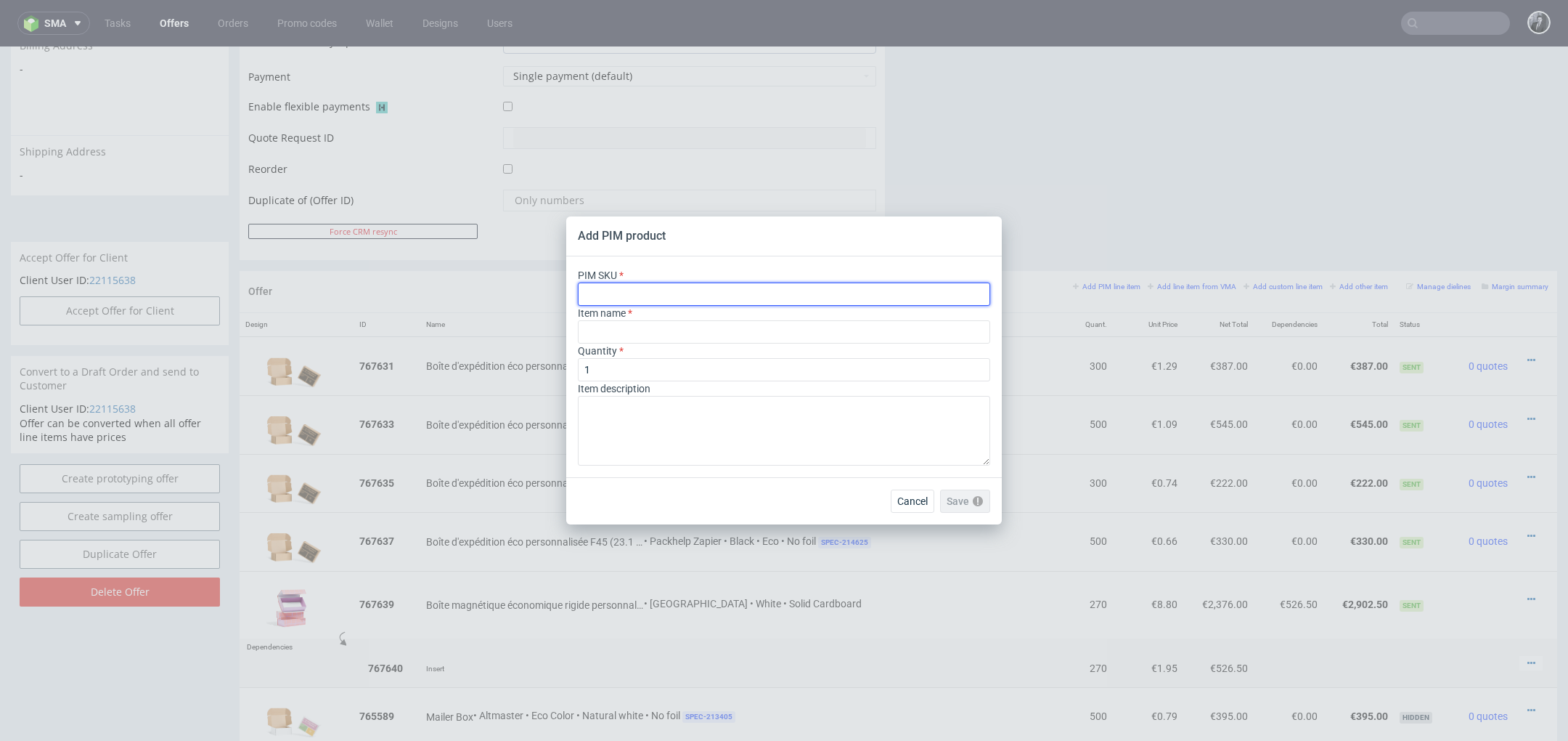
click at [692, 299] on input "text" at bounding box center [784, 294] width 412 height 23
paste input "box--product-box--20--cardboard-natural-white--print-indigo-color--foil-matte"
type input "box--product-box--20--cardboard-natural-white--print-indigo-color--foil-matte"
type input "Scatola per prodotti"
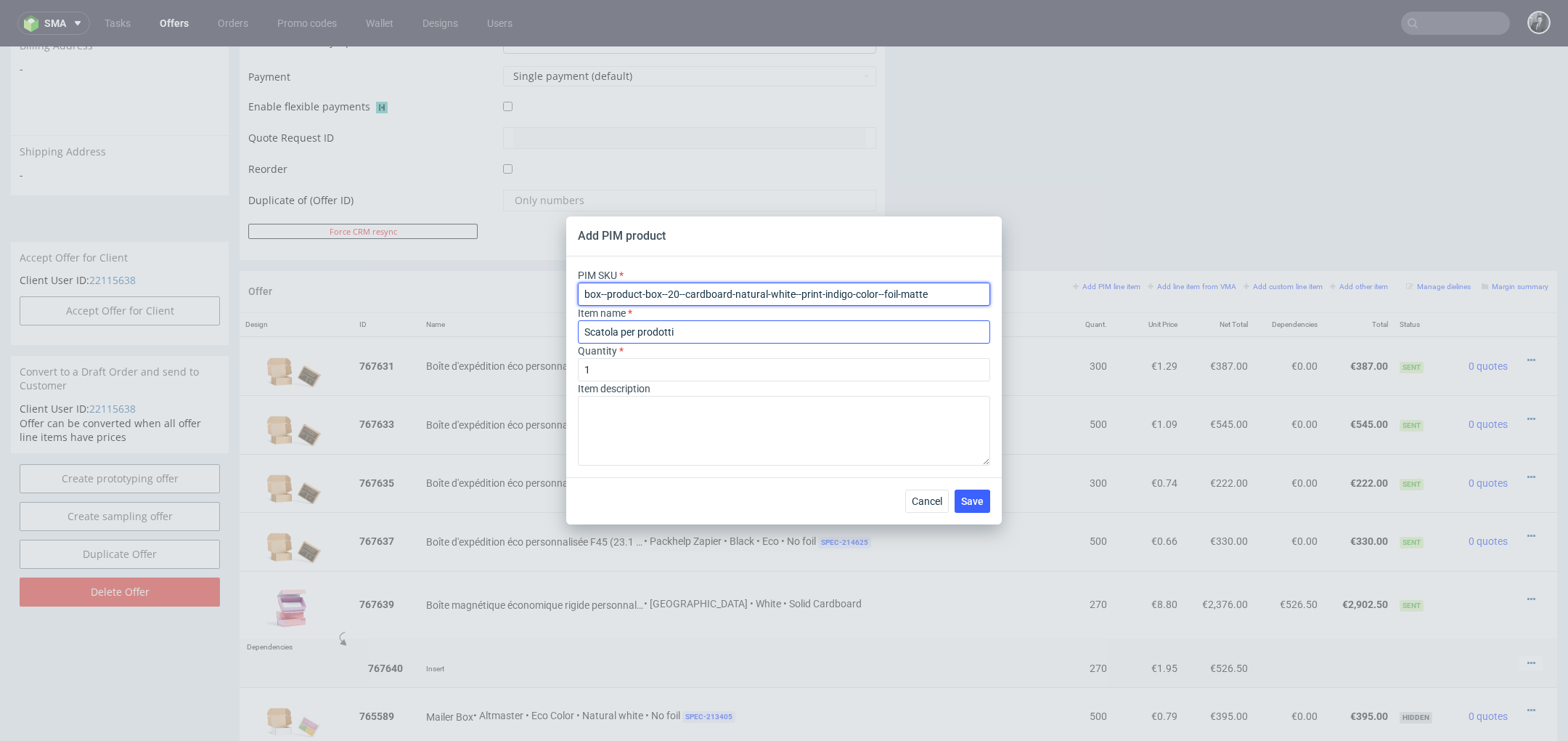
type input "box--product-box--20--cardboard-natural-white--print-indigo-color--foil-matte"
drag, startPoint x: 711, startPoint y: 333, endPoint x: 555, endPoint y: 333, distance: 156.0
click at [555, 333] on div "Add PIM product PIM SKU box--product-box--20--cardboard-natural-white--print-in…" at bounding box center [784, 370] width 1568 height 741
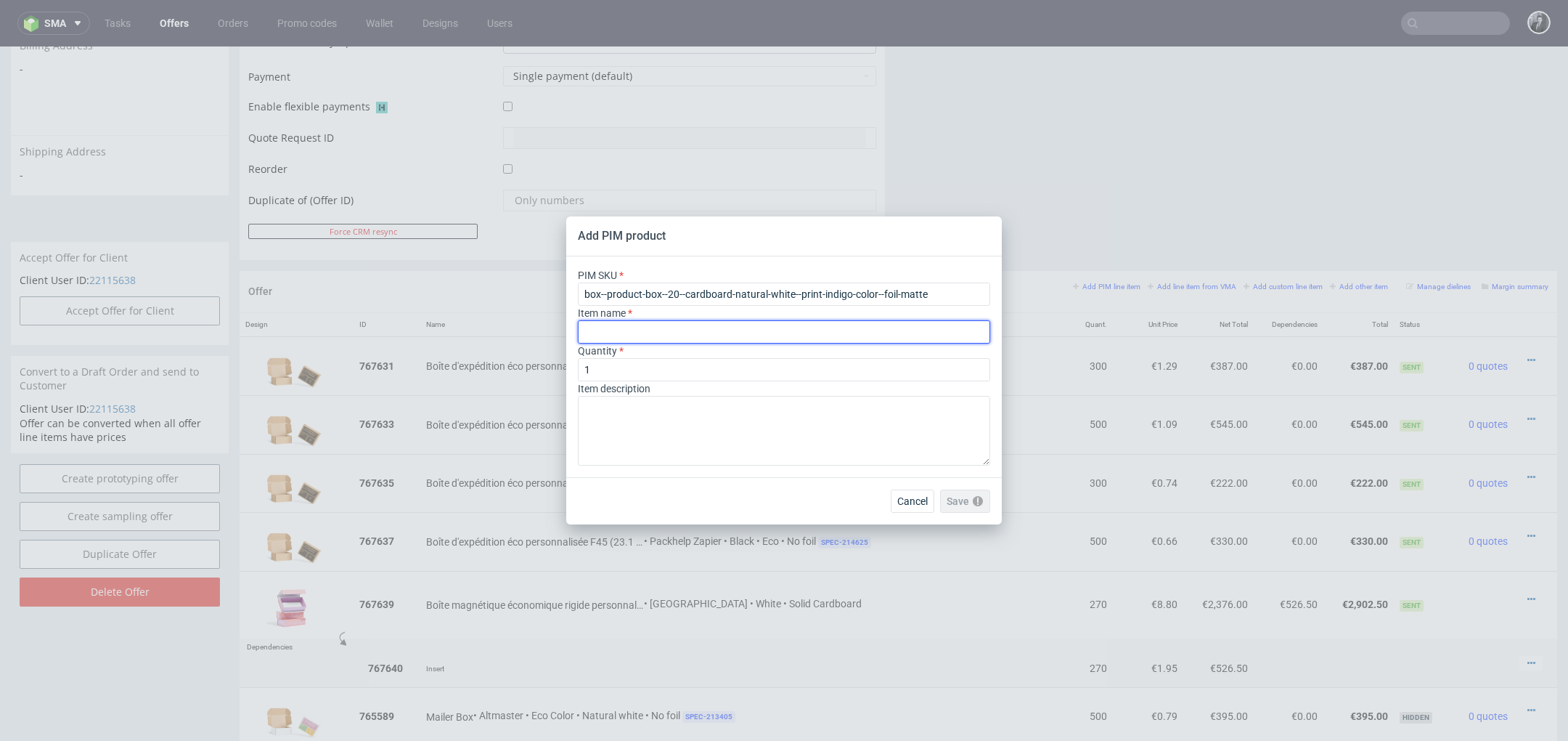
paste input "Boîte produit à fond encliquetable personnalisable P20 (5 cm x 5 cm x 10 cm)"
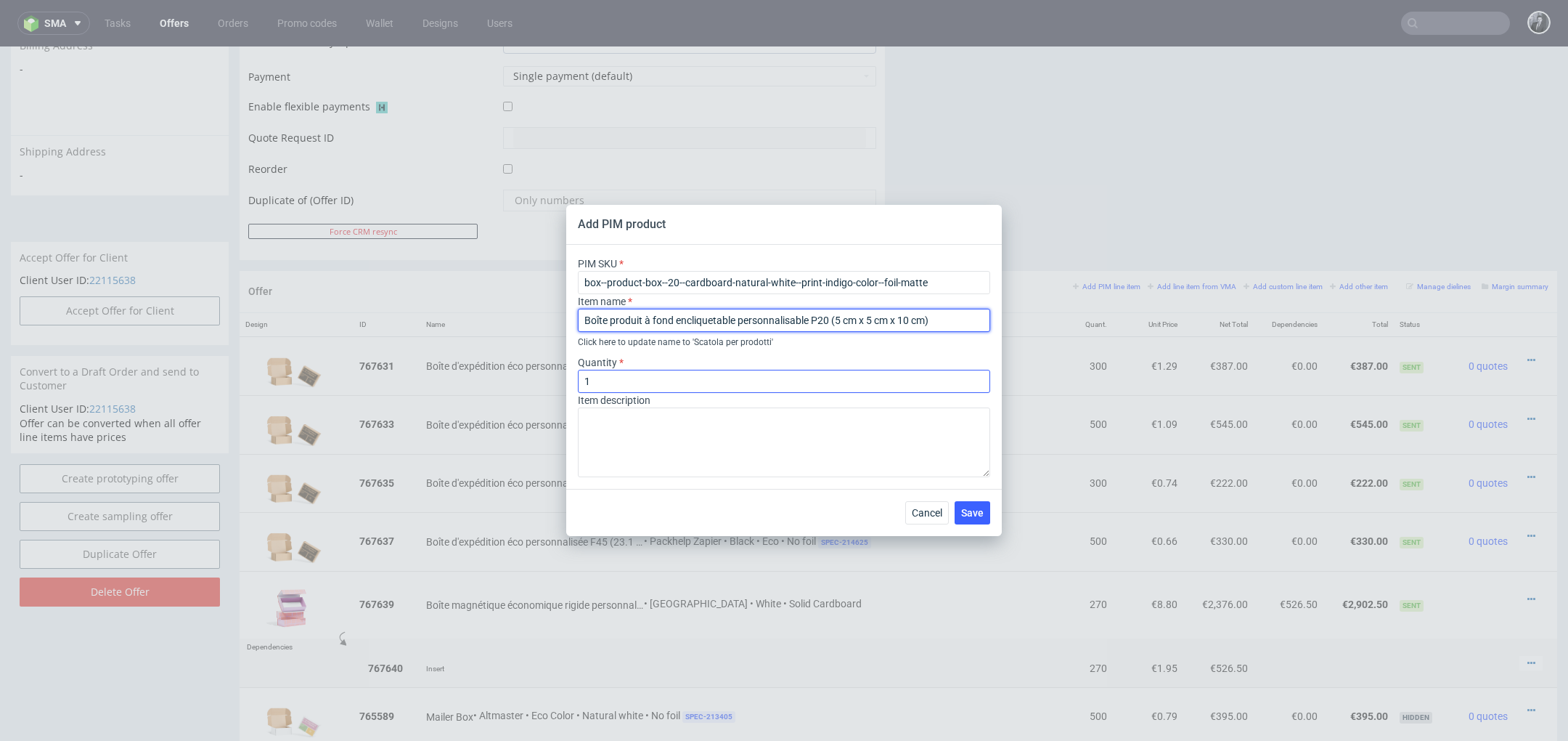
type input "Boîte produit à fond encliquetable personnalisable P20 (5 cm x 5 cm x 10 cm)"
click at [752, 376] on input "1" at bounding box center [784, 381] width 412 height 23
type input "500"
click at [965, 513] on span "Save" at bounding box center [972, 512] width 22 height 10
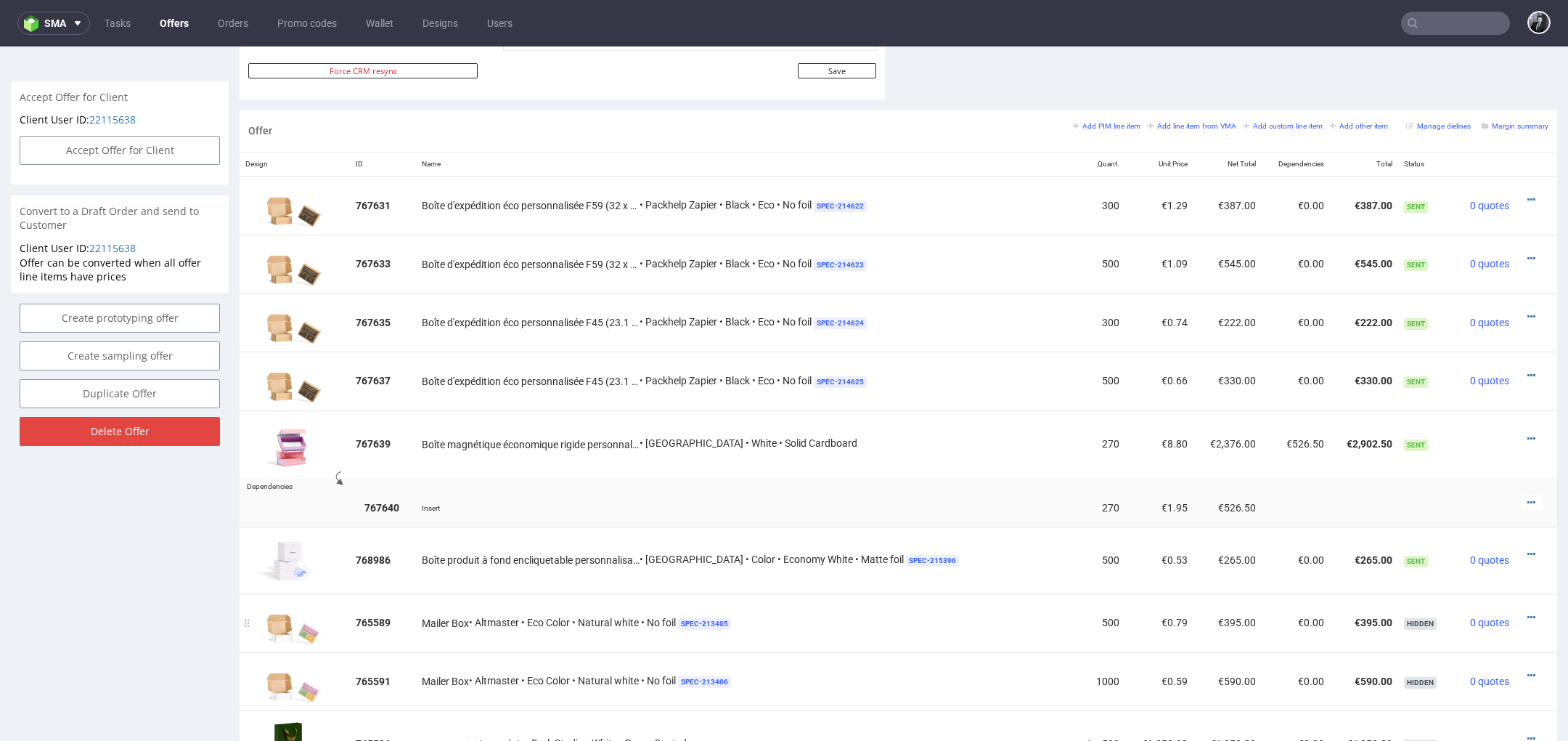
scroll to position [745, 0]
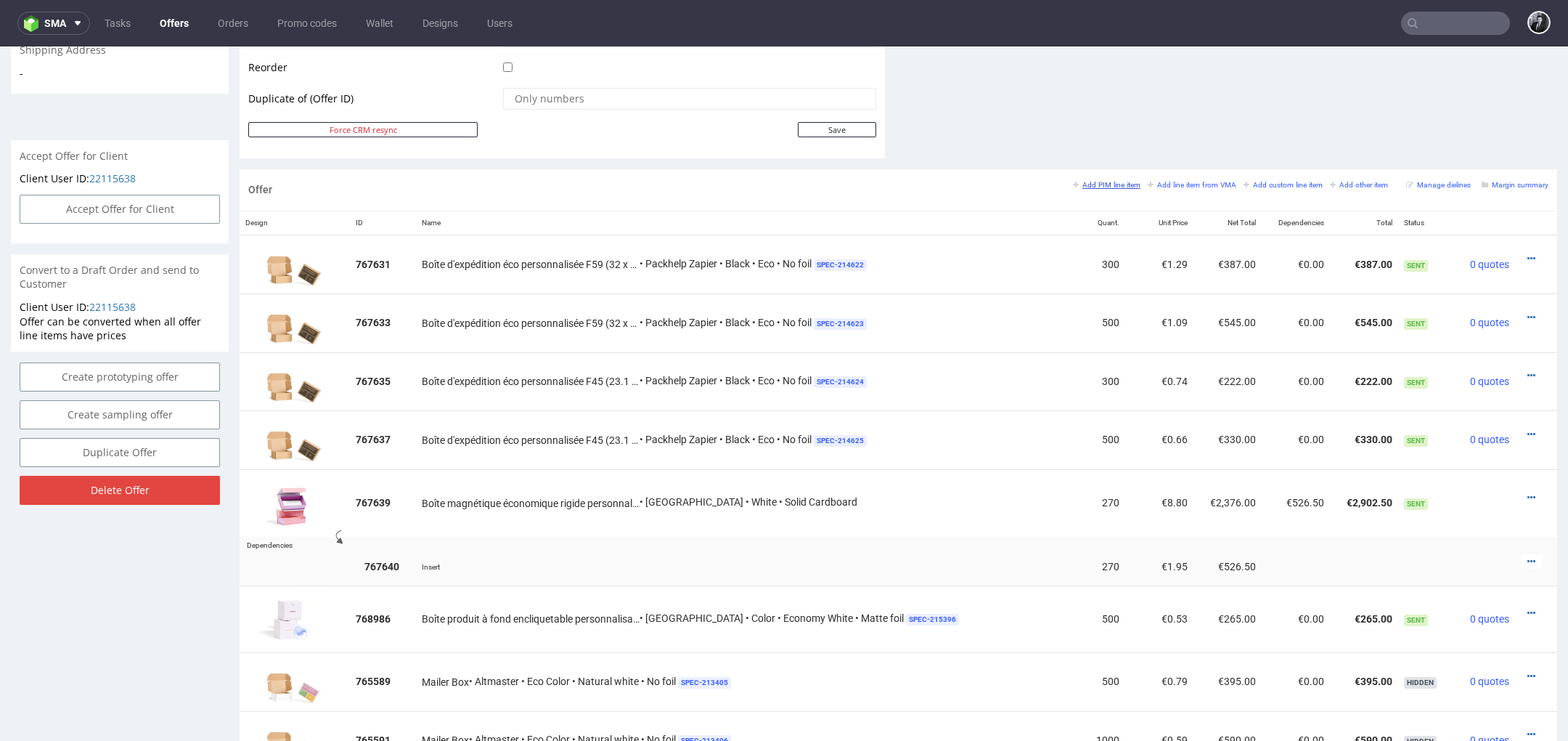
click at [1109, 181] on small "Add PIM line item" at bounding box center [1107, 185] width 67 height 8
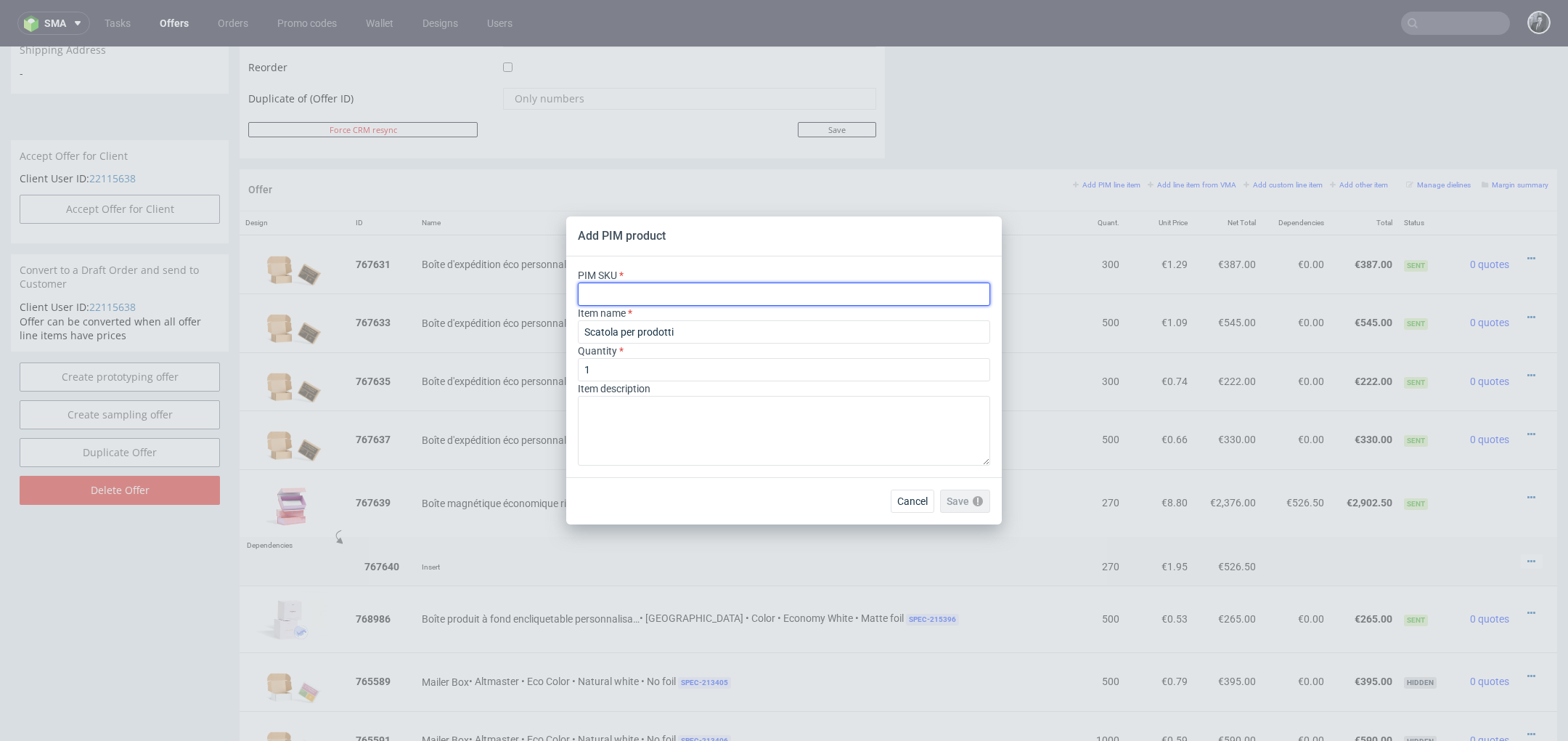
click at [676, 293] on input "text" at bounding box center [784, 294] width 412 height 23
paste input "box--product-box--21i--cardboard-natural-white--print-indigo-color--foil-matte"
type input "box--product-box--21i--cardboard-natural-white--print-indigo-color--foil-matte"
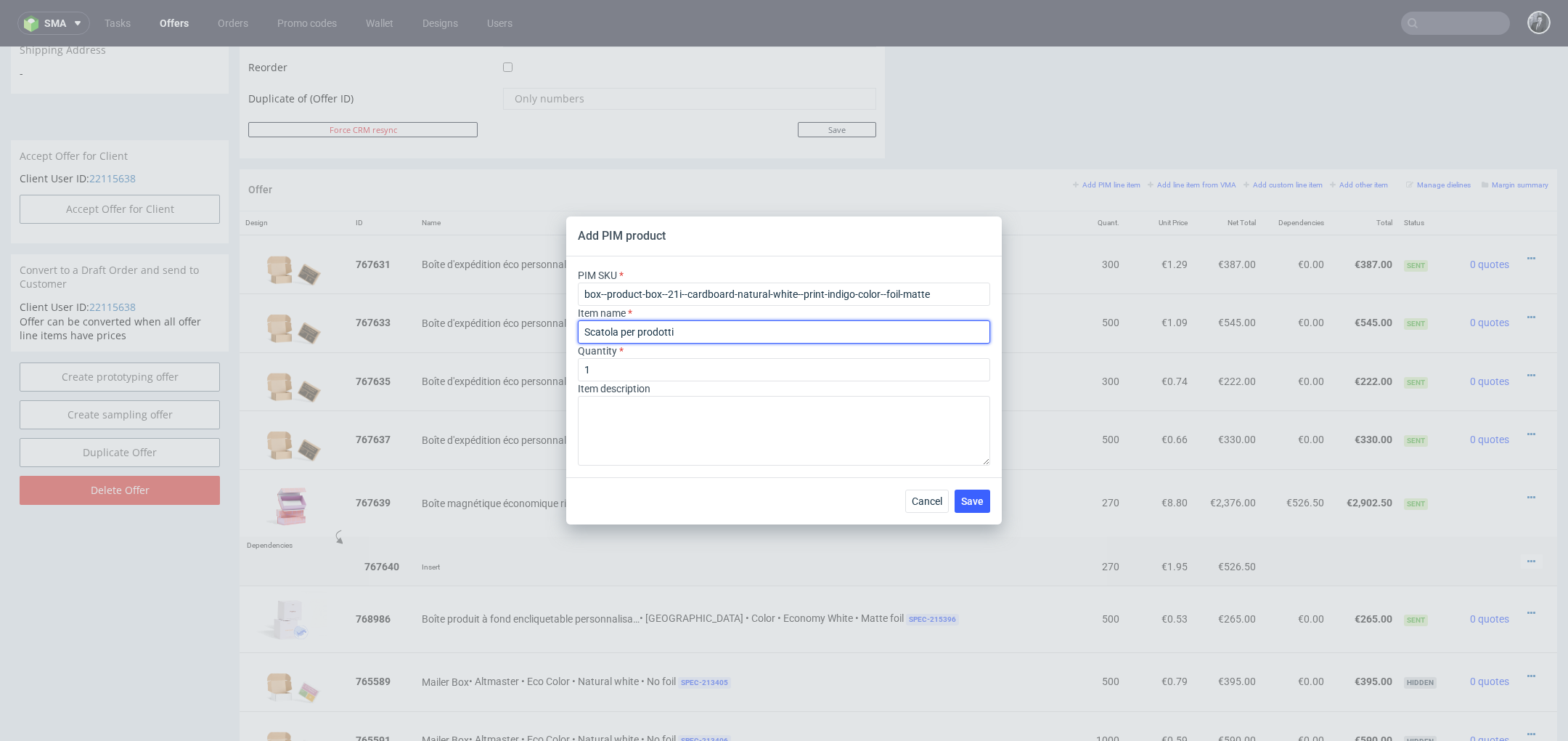
drag, startPoint x: 687, startPoint y: 333, endPoint x: 572, endPoint y: 331, distance: 115.0
click at [576, 332] on div "PIM SKU box--product-box--21i--cardboard-natural-white--print-indigo-color--foi…" at bounding box center [784, 366] width 435 height 220
paste input "Boîte produit à fond encliquetable personnalisable P21i (7 cm x 7 cm x 7 cm)"
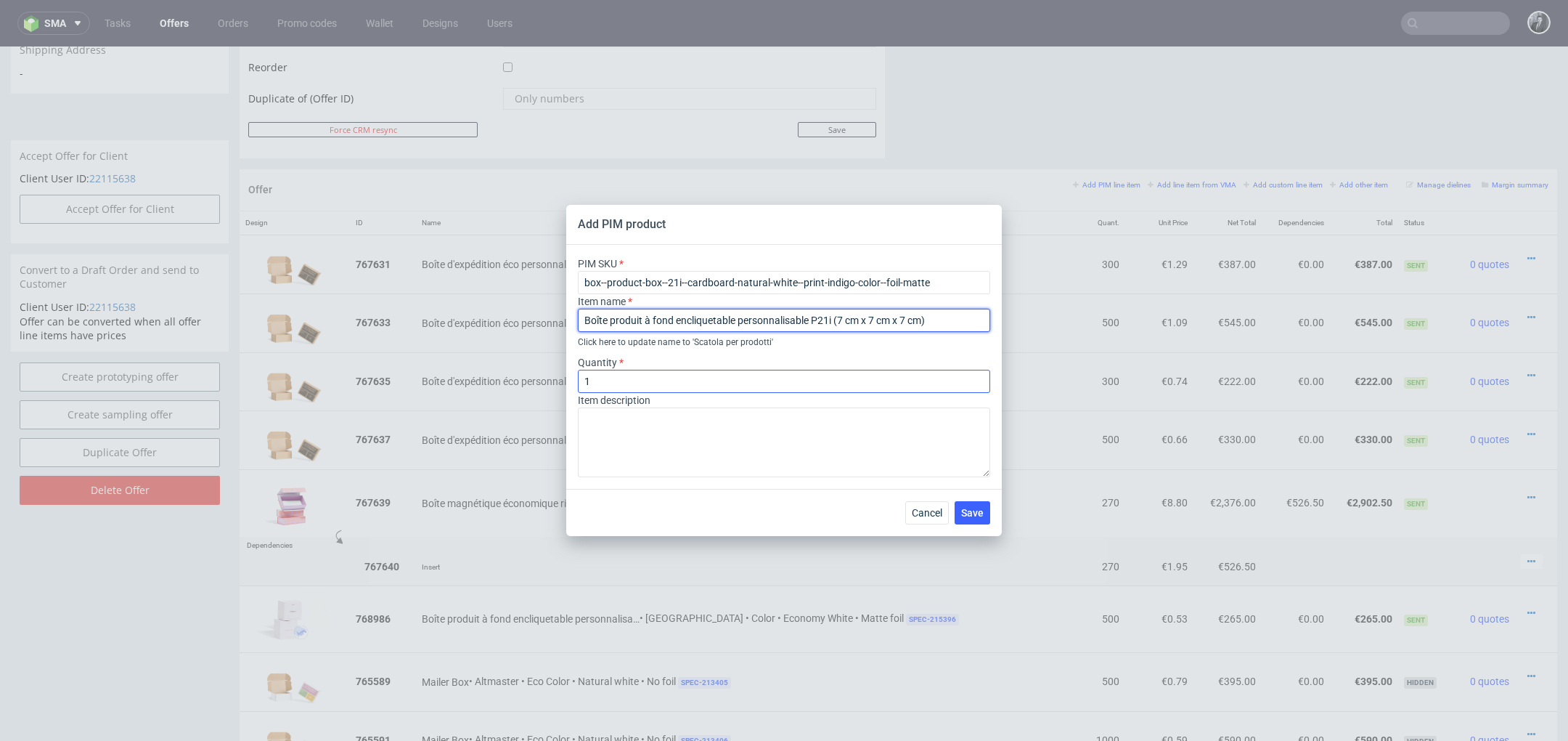
type input "Boîte produit à fond encliquetable personnalisable P21i (7 cm x 7 cm x 7 cm)"
click at [678, 374] on input "1" at bounding box center [784, 381] width 412 height 23
click at [675, 374] on input "1" at bounding box center [784, 381] width 412 height 23
type input "1000"
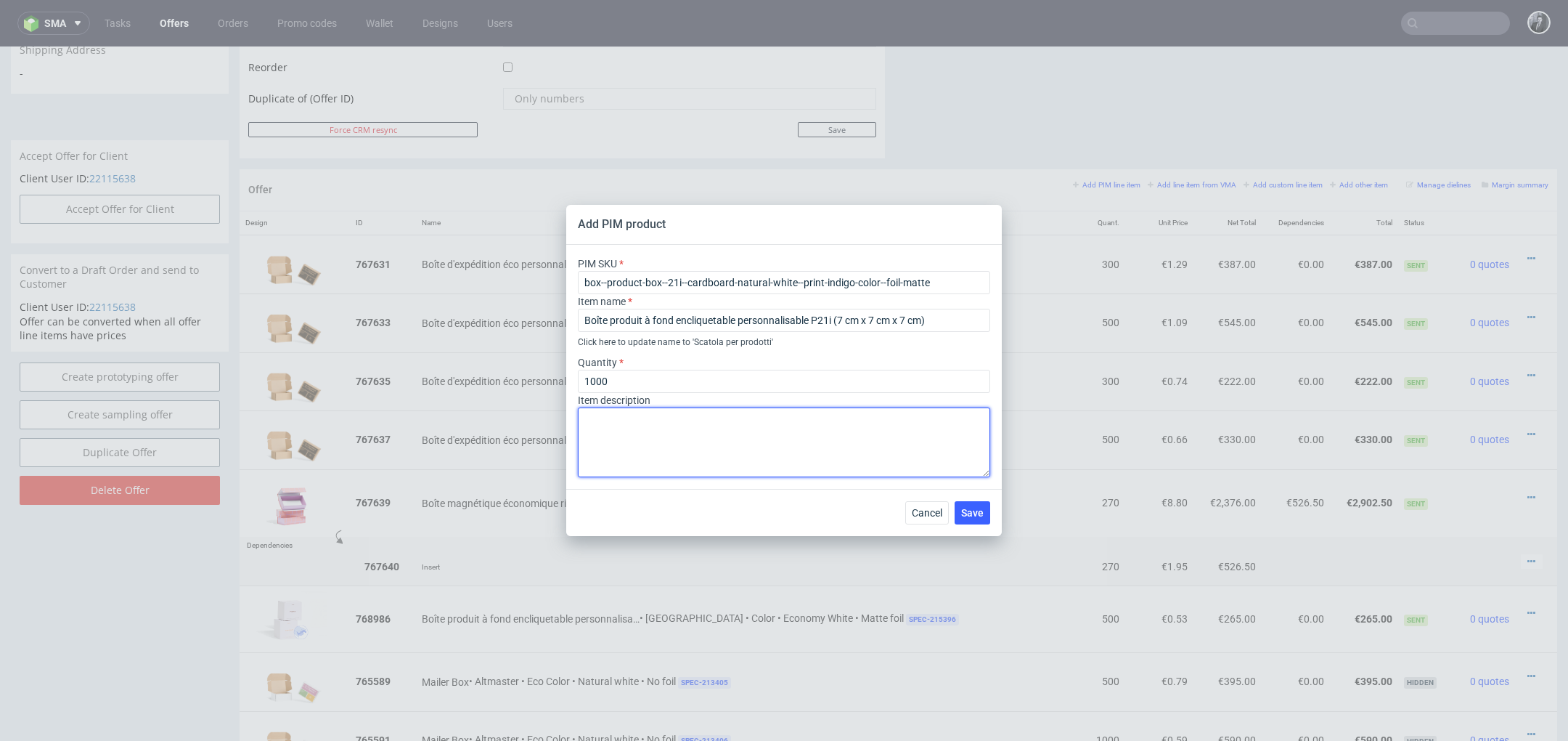
click at [746, 444] on textarea at bounding box center [784, 442] width 412 height 70
click at [966, 514] on span "Save" at bounding box center [972, 512] width 22 height 10
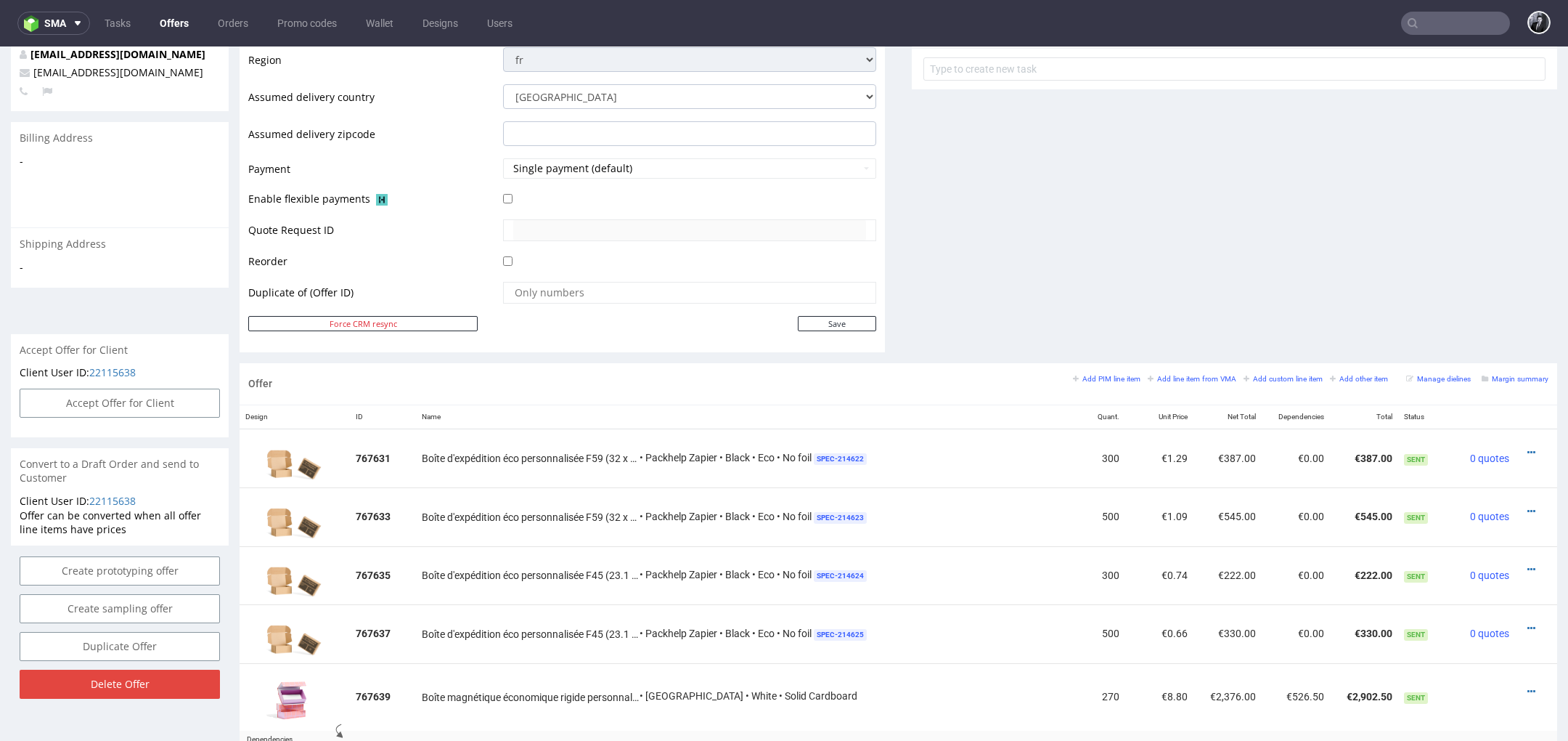
scroll to position [488, 0]
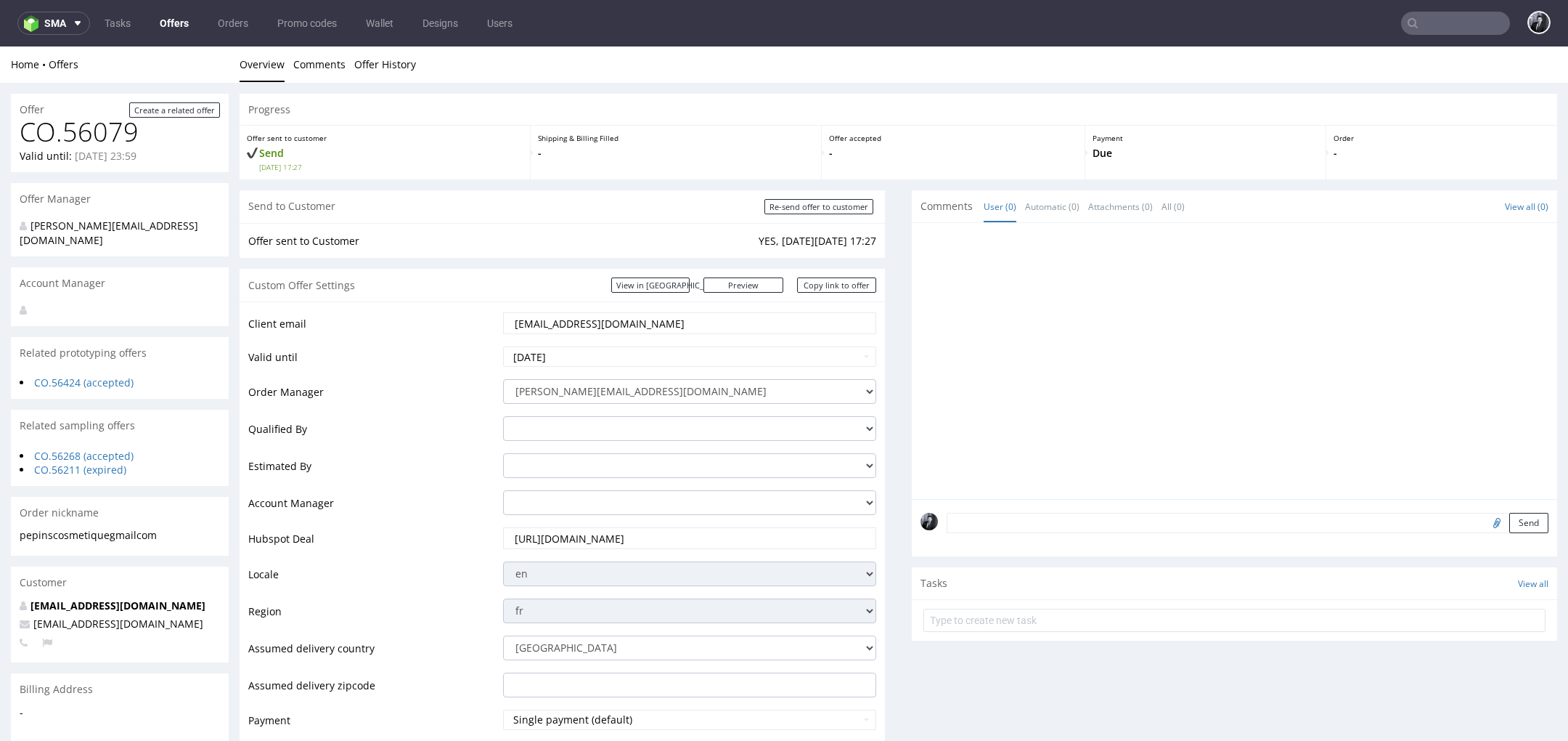
click at [171, 24] on link "Offers" at bounding box center [174, 23] width 47 height 23
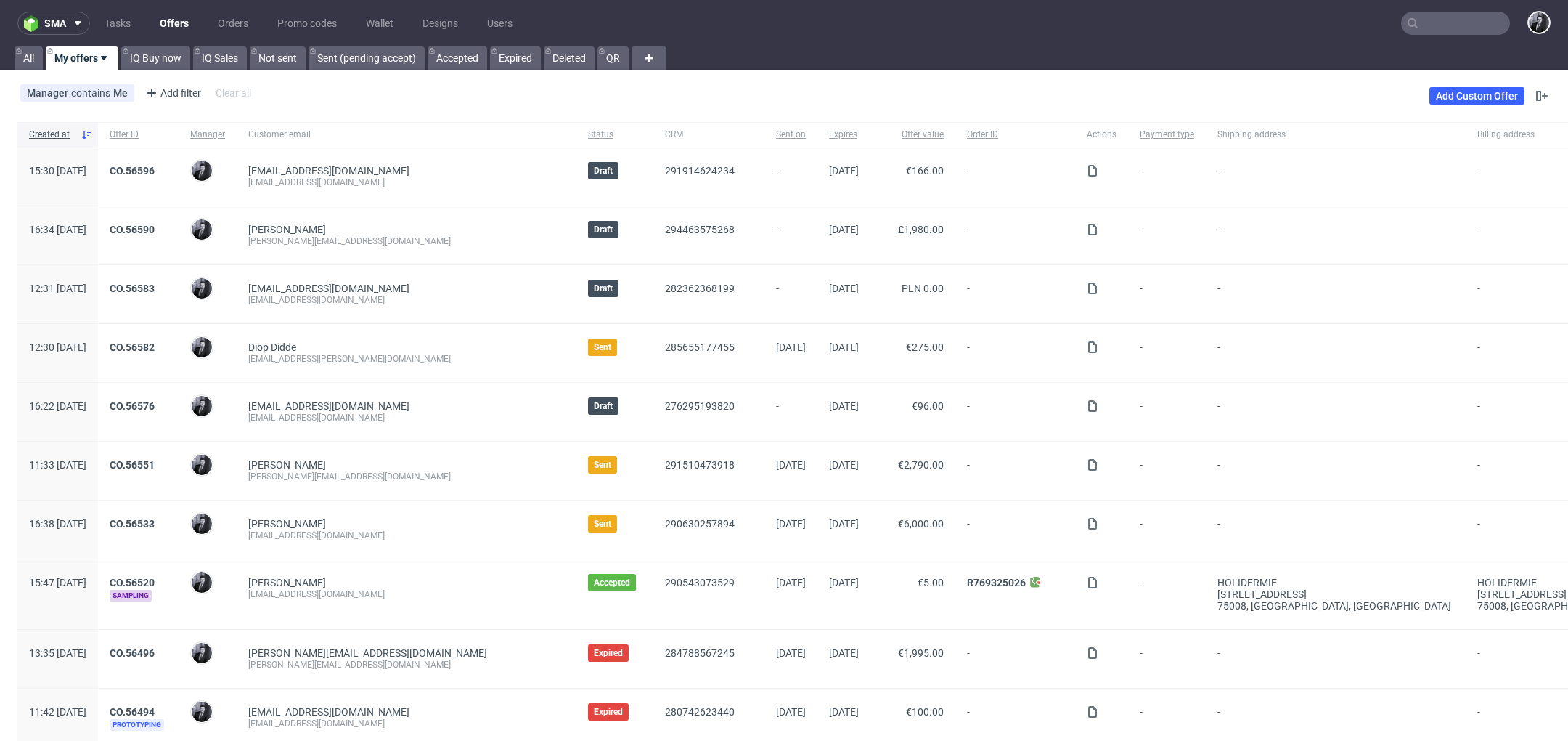
scroll to position [88, 0]
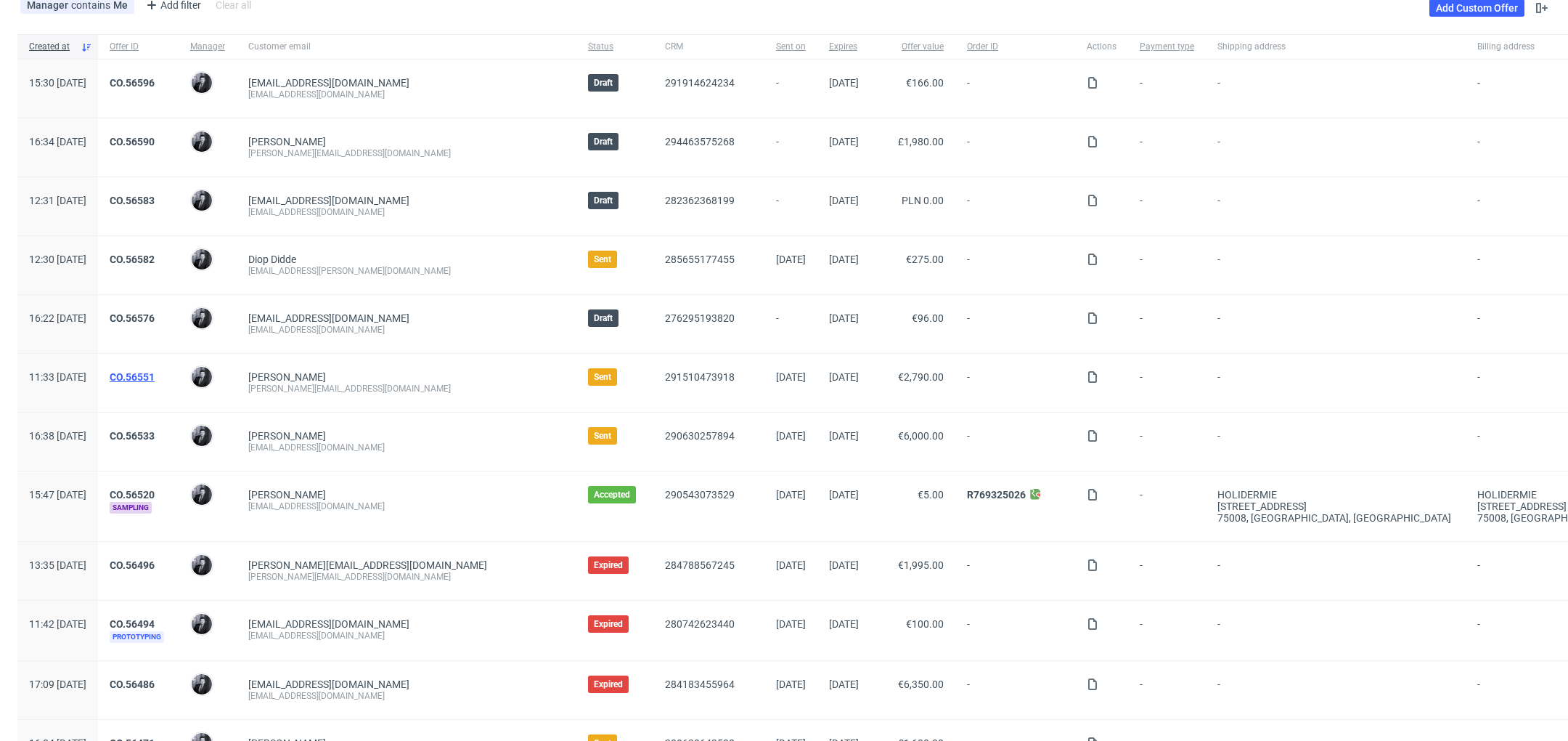
click at [155, 374] on link "CO.56551" at bounding box center [132, 377] width 45 height 12
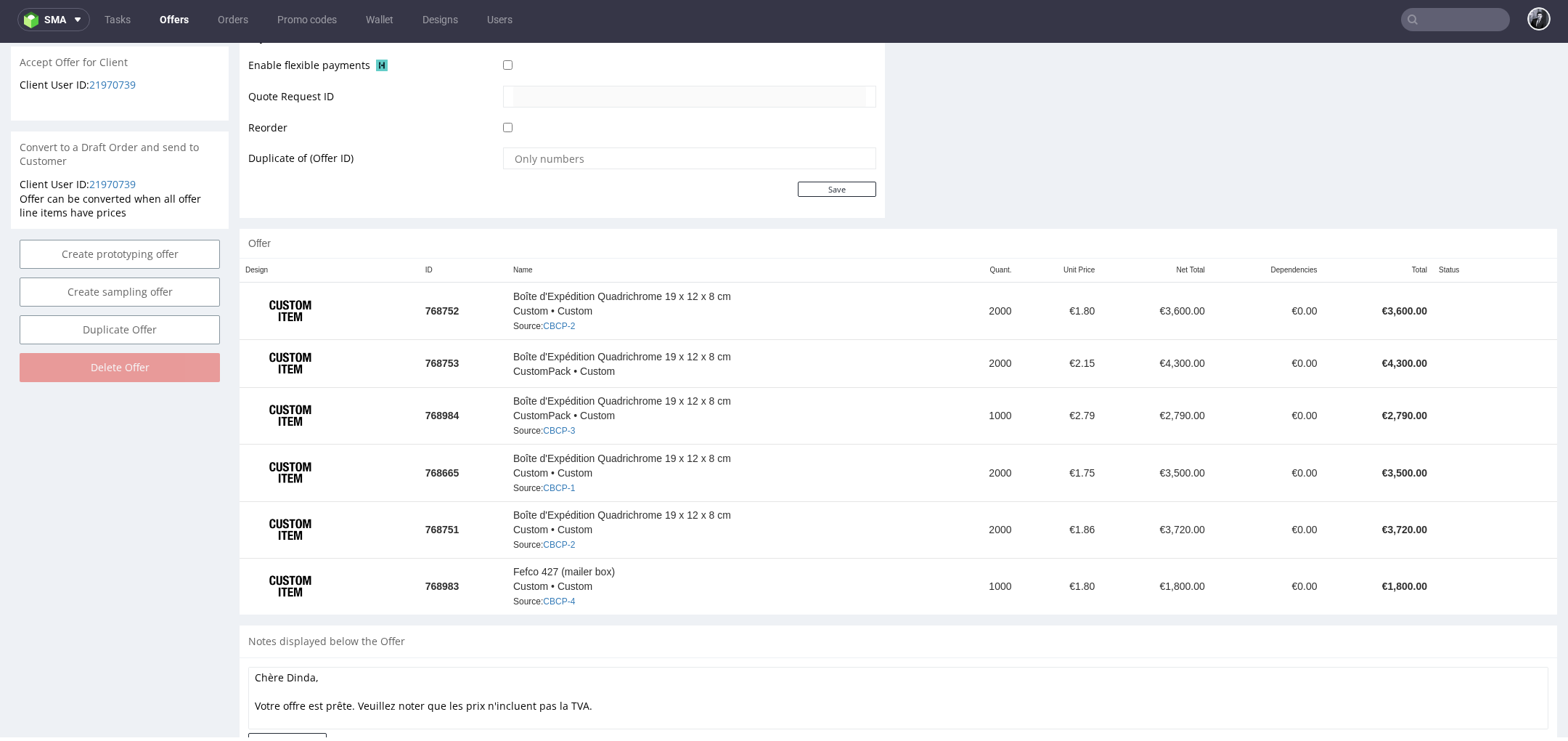
scroll to position [718, 0]
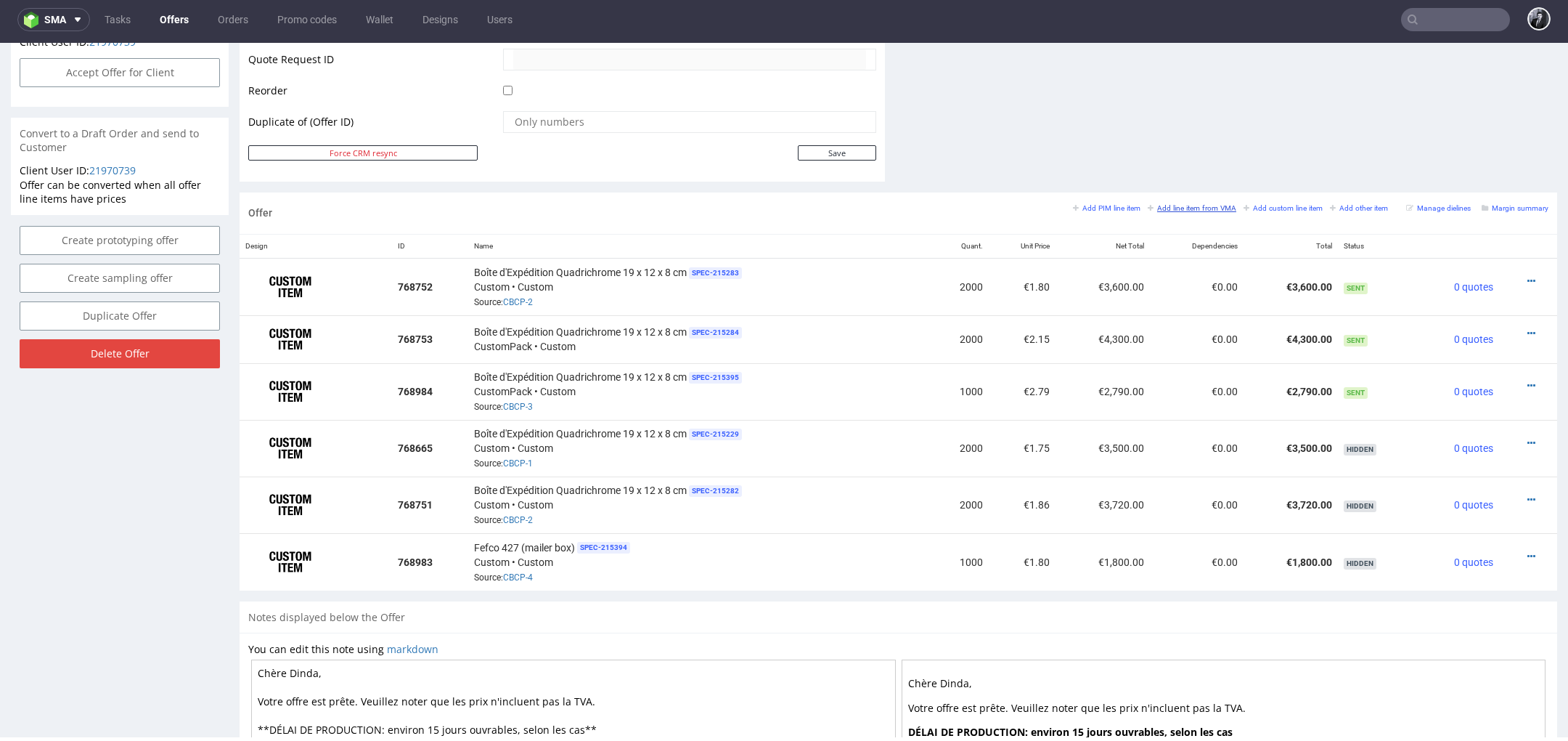
click at [1180, 209] on small "Add line item from VMA" at bounding box center [1192, 208] width 88 height 8
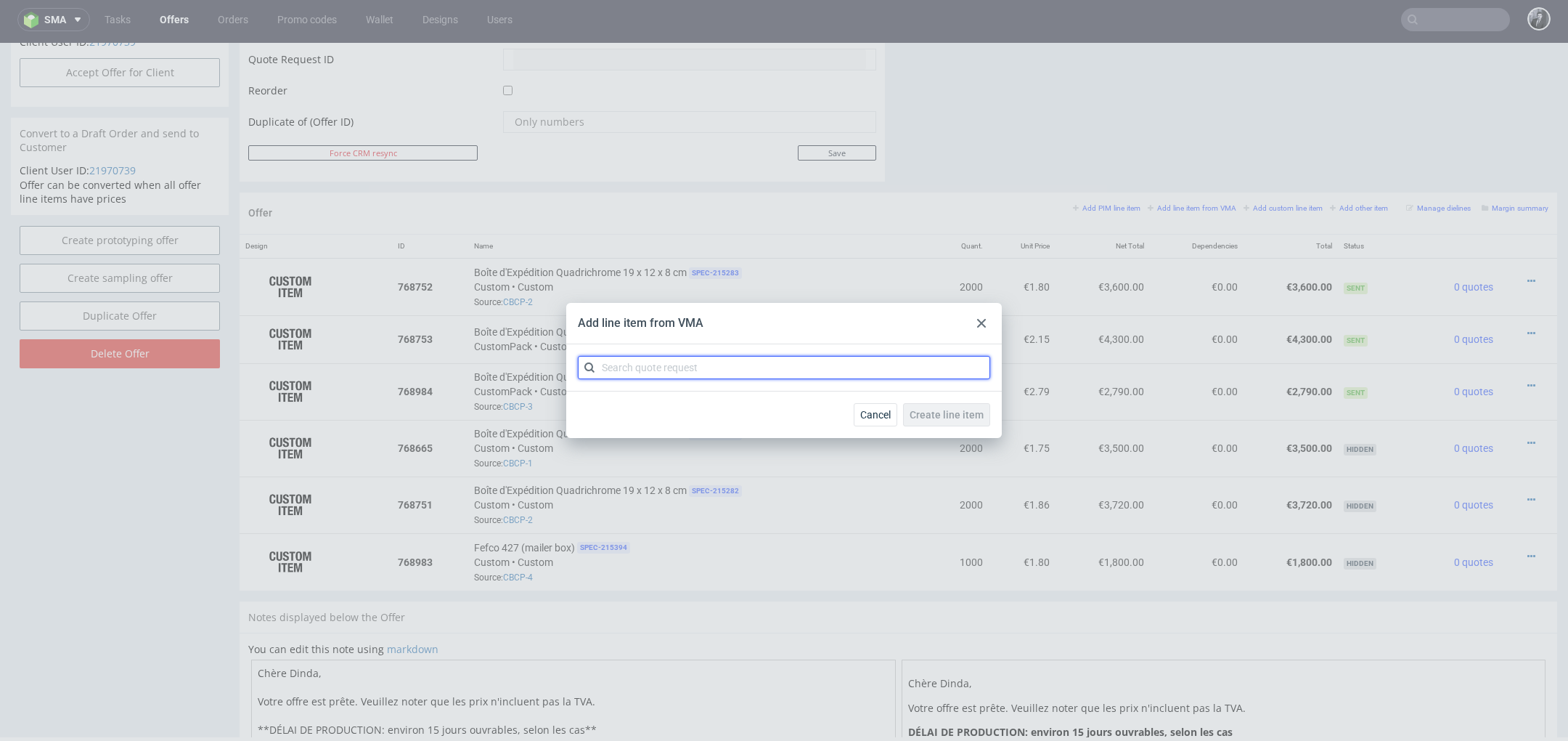
click at [779, 364] on input "text" at bounding box center [784, 367] width 412 height 23
type input "CBCP"
click at [782, 391] on div "CBCP 1 variant" at bounding box center [784, 401] width 400 height 26
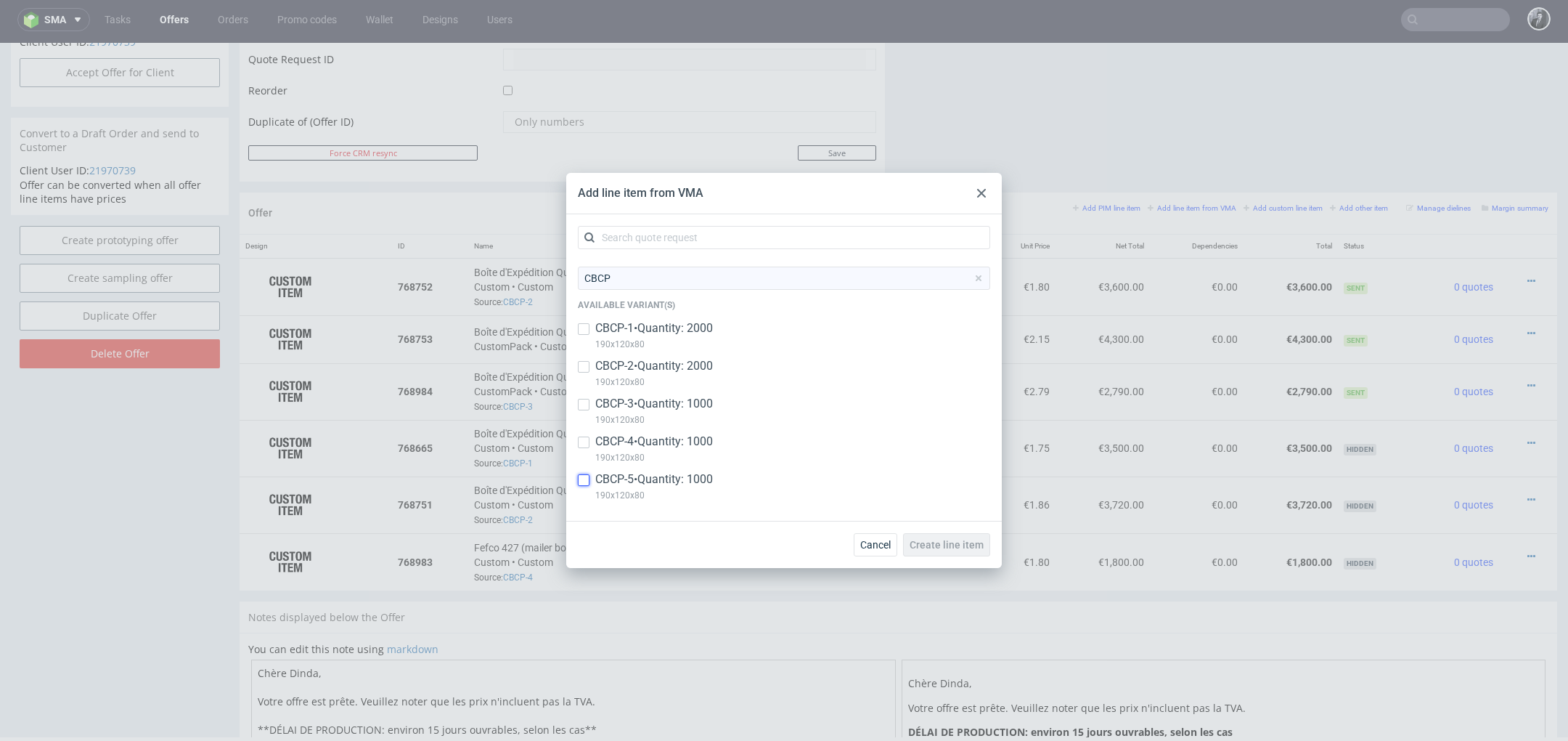
click at [588, 475] on input "checkbox" at bounding box center [584, 480] width 12 height 12
checkbox input "true"
click at [955, 547] on span "Create line item" at bounding box center [947, 544] width 74 height 10
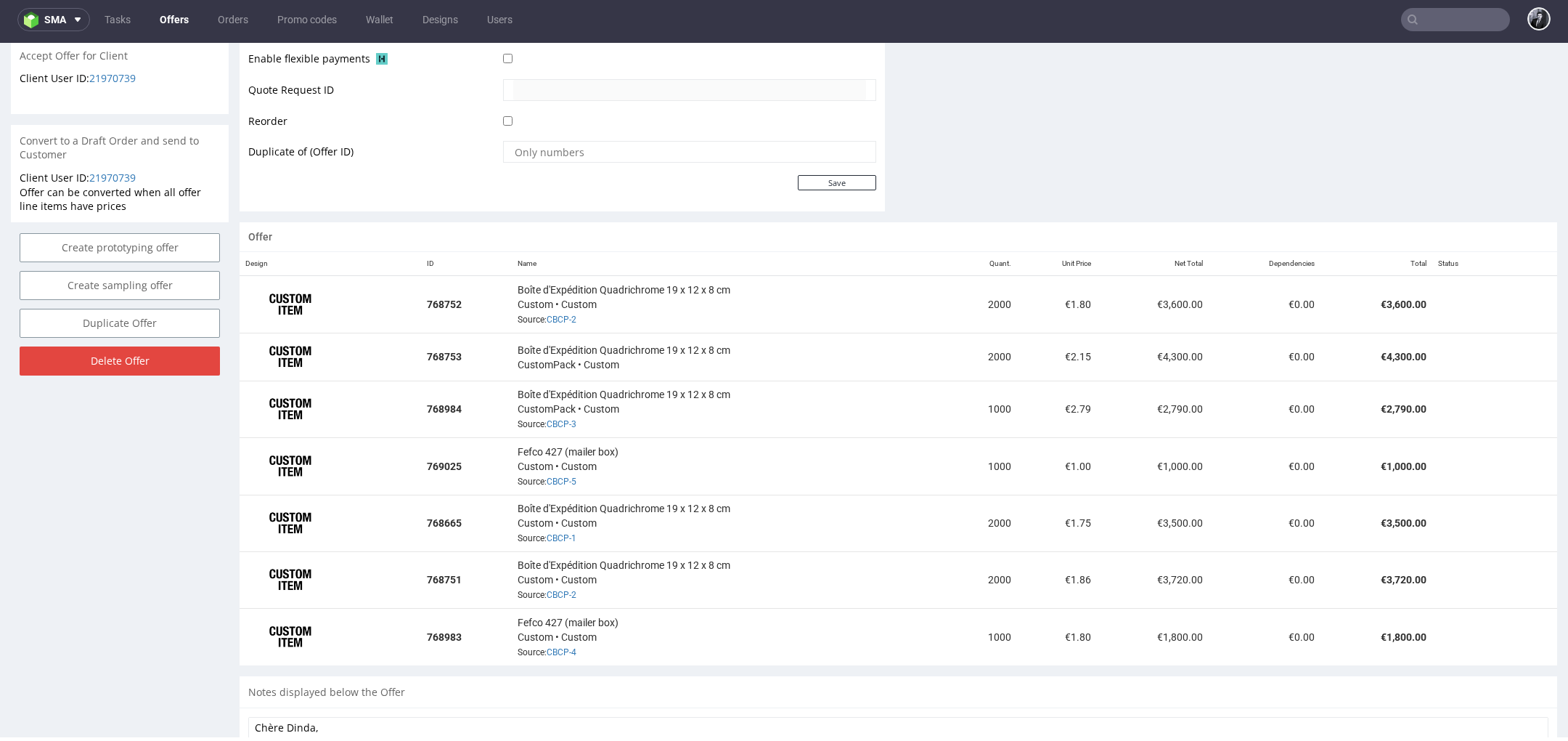
scroll to position [694, 0]
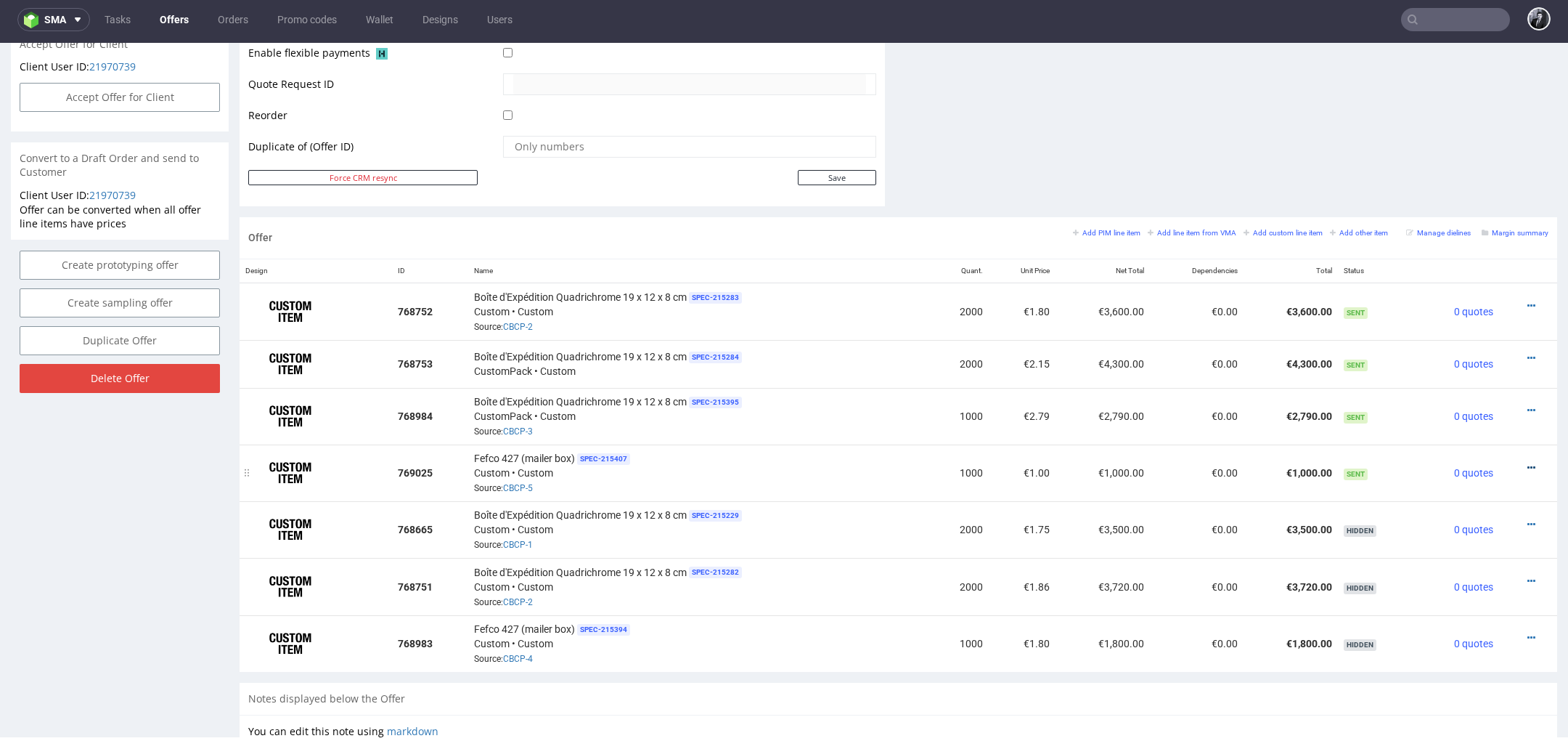
click at [1528, 462] on icon at bounding box center [1532, 467] width 8 height 10
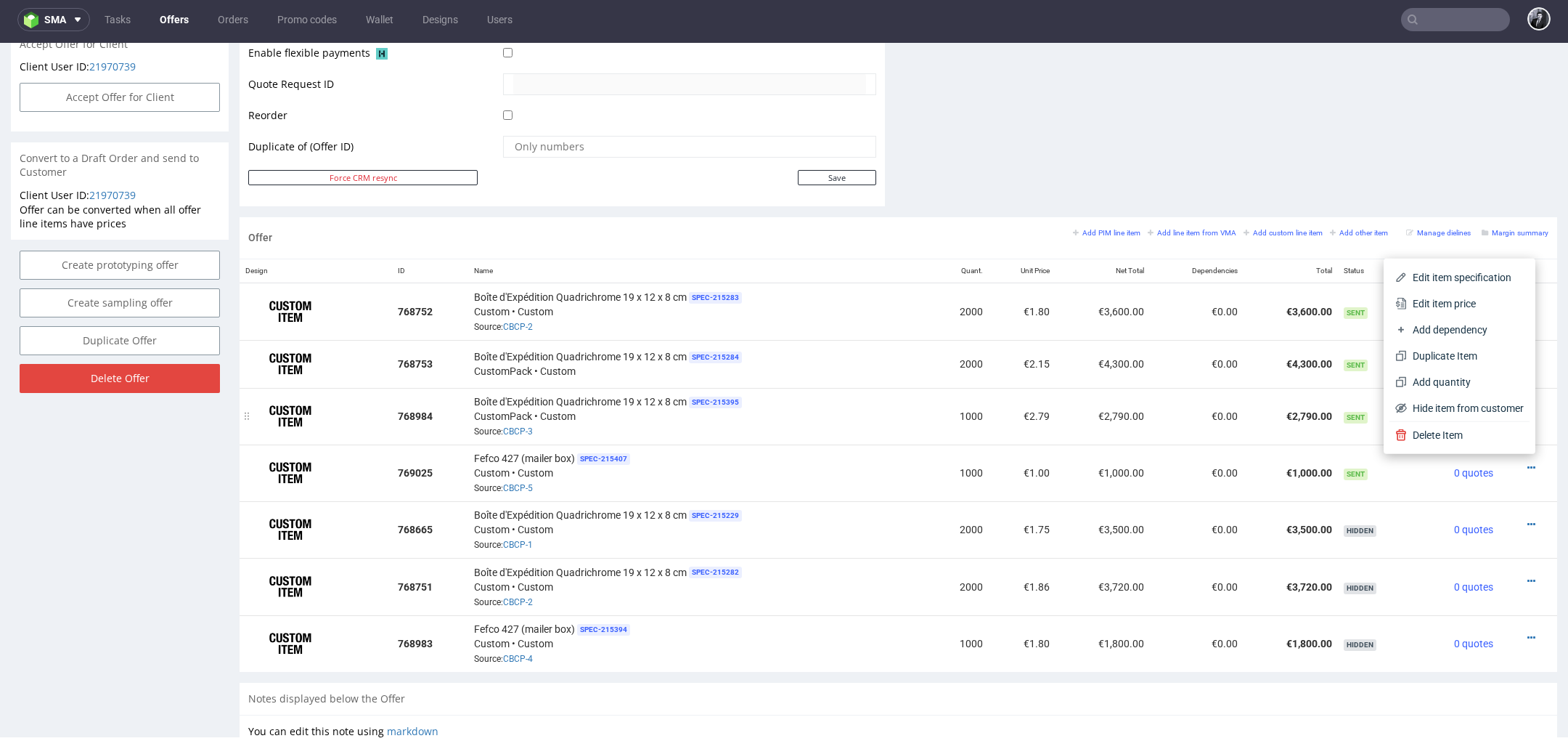
click at [536, 404] on div "Boîte d'Expédition Quadrichrome 19 x 12 x 8 cm SPEC- 215395 CustomPack • Custom…" at bounding box center [700, 416] width 452 height 45
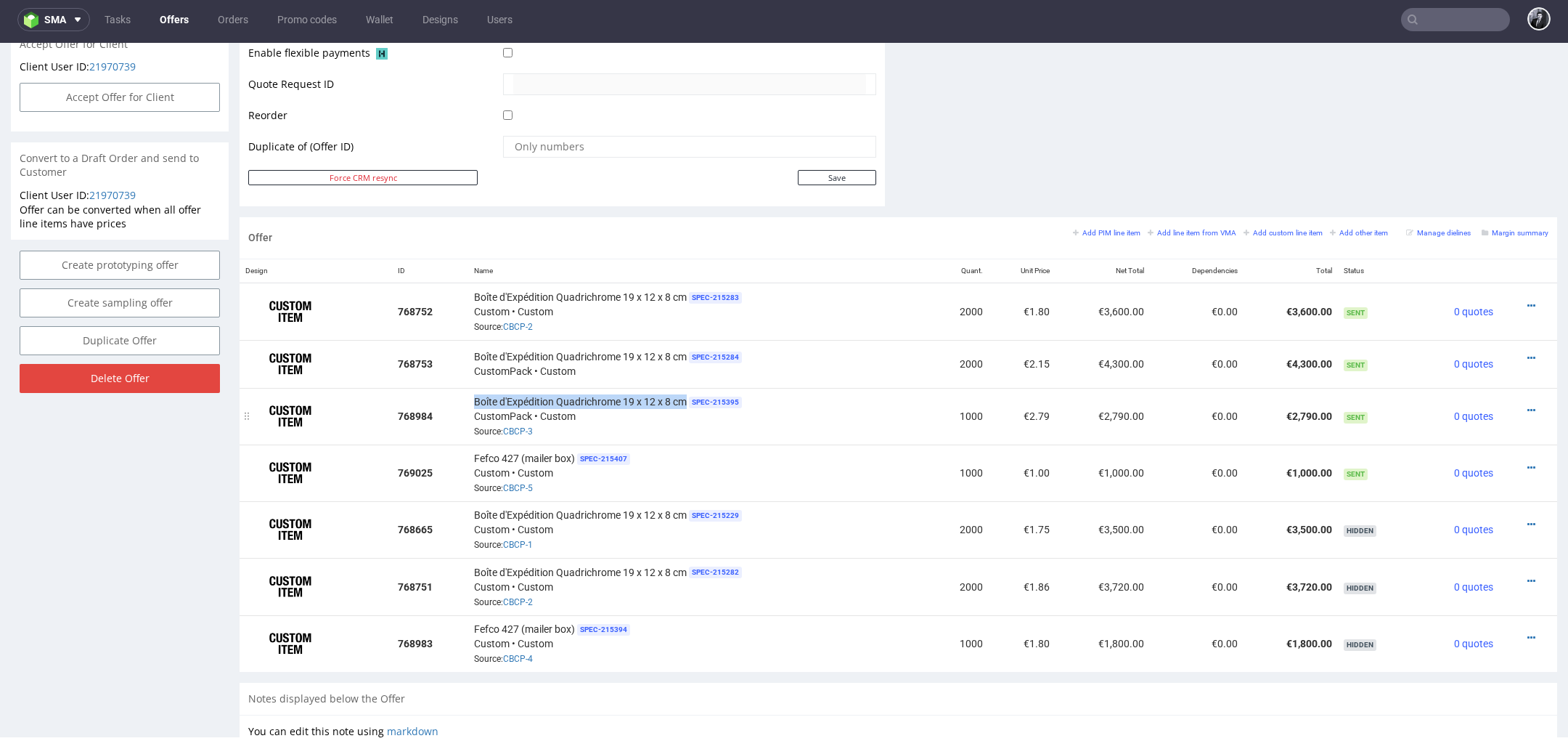
drag, startPoint x: 472, startPoint y: 397, endPoint x: 684, endPoint y: 402, distance: 212.1
click at [684, 402] on span "Boîte d'Expédition Quadrichrome 19 x 12 x 8 cm" at bounding box center [580, 401] width 212 height 14
copy span "Boîte d'Expédition Quadrichrome 19 x 12 x 8 cm"
click at [1528, 463] on icon at bounding box center [1532, 467] width 8 height 10
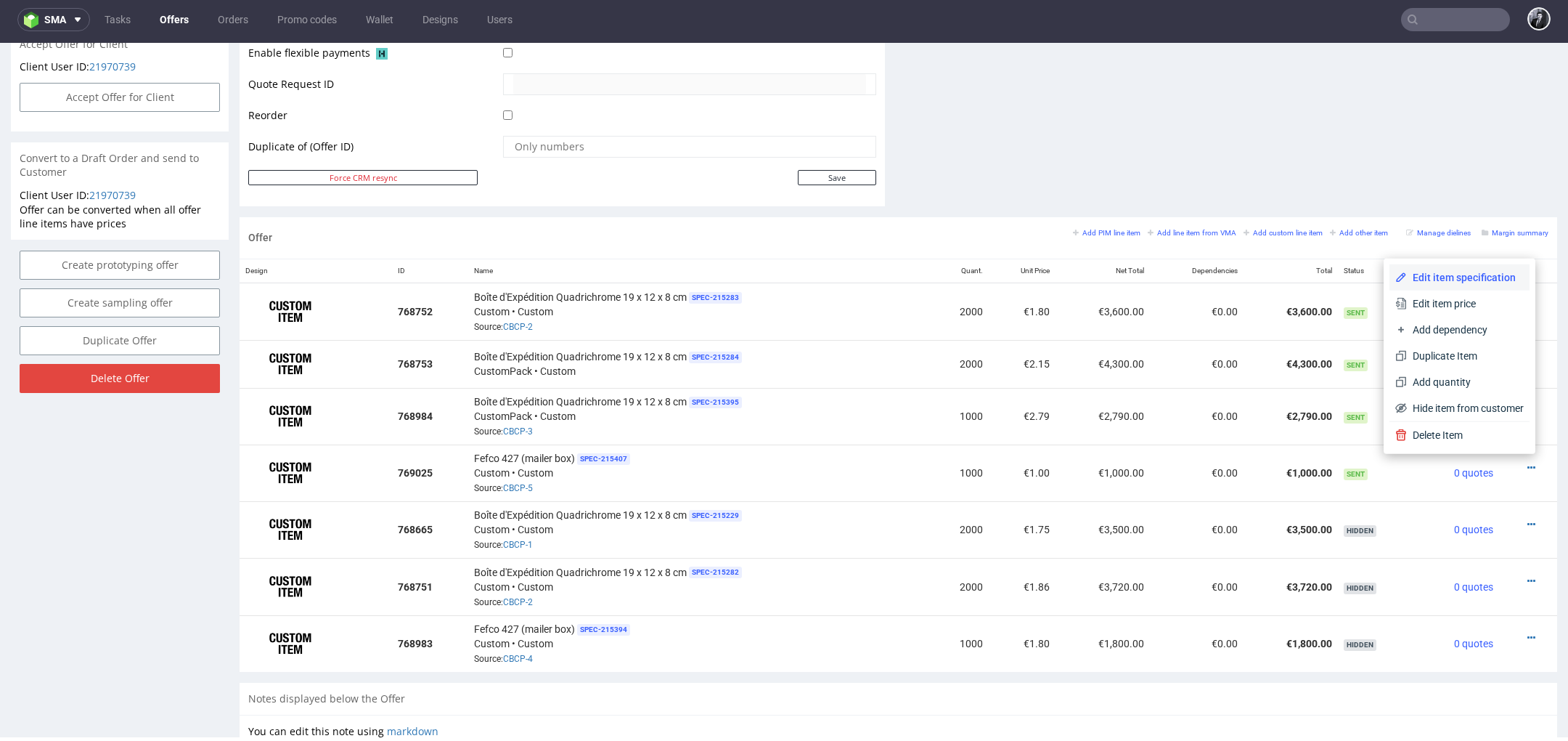
click at [1465, 279] on span "Edit item specification" at bounding box center [1465, 277] width 117 height 14
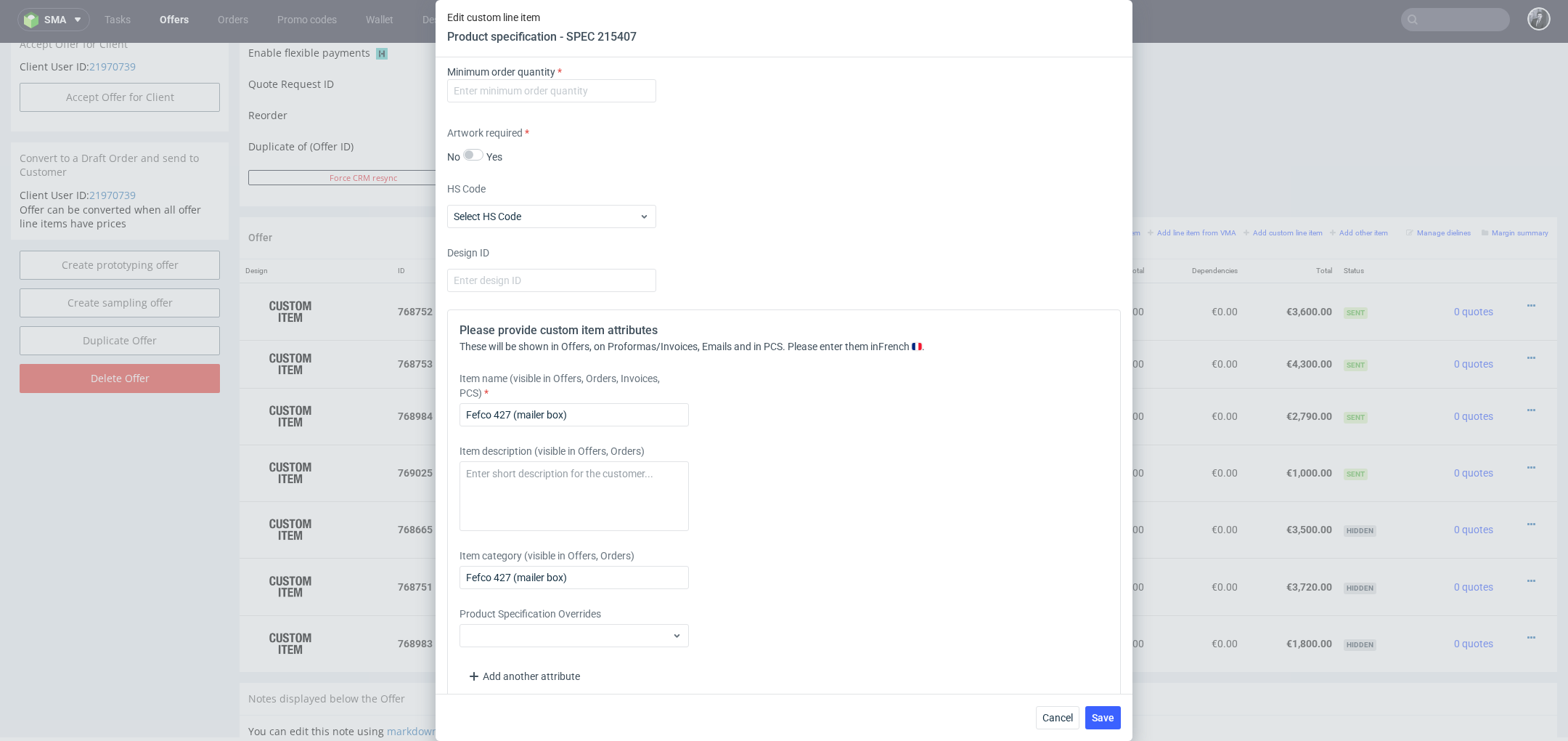
scroll to position [1259, 0]
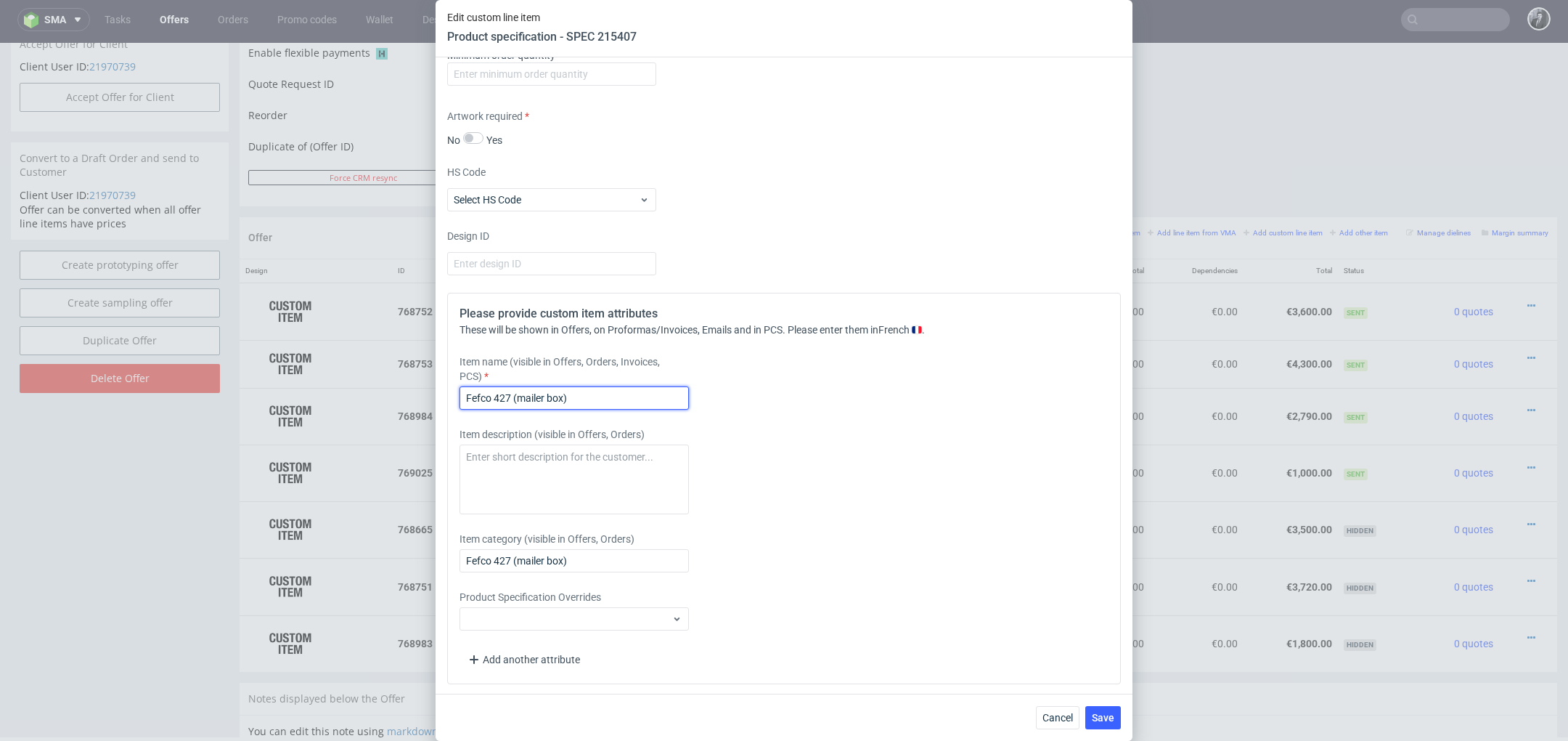
drag, startPoint x: 604, startPoint y: 396, endPoint x: 397, endPoint y: 396, distance: 207.0
click at [397, 396] on div "Edit custom line item Product specification - SPEC 215407 Supplier JANBOX Techn…" at bounding box center [784, 370] width 1568 height 741
paste input "Boîte d'Expédition Quadrichrome 19 x 12 x 8 cm"
drag, startPoint x: 613, startPoint y: 393, endPoint x: 552, endPoint y: 393, distance: 61.0
click at [552, 393] on input "Boîte d'Expédition Quadrichrome 19 x 12 x 8 cm" at bounding box center [574, 397] width 229 height 23
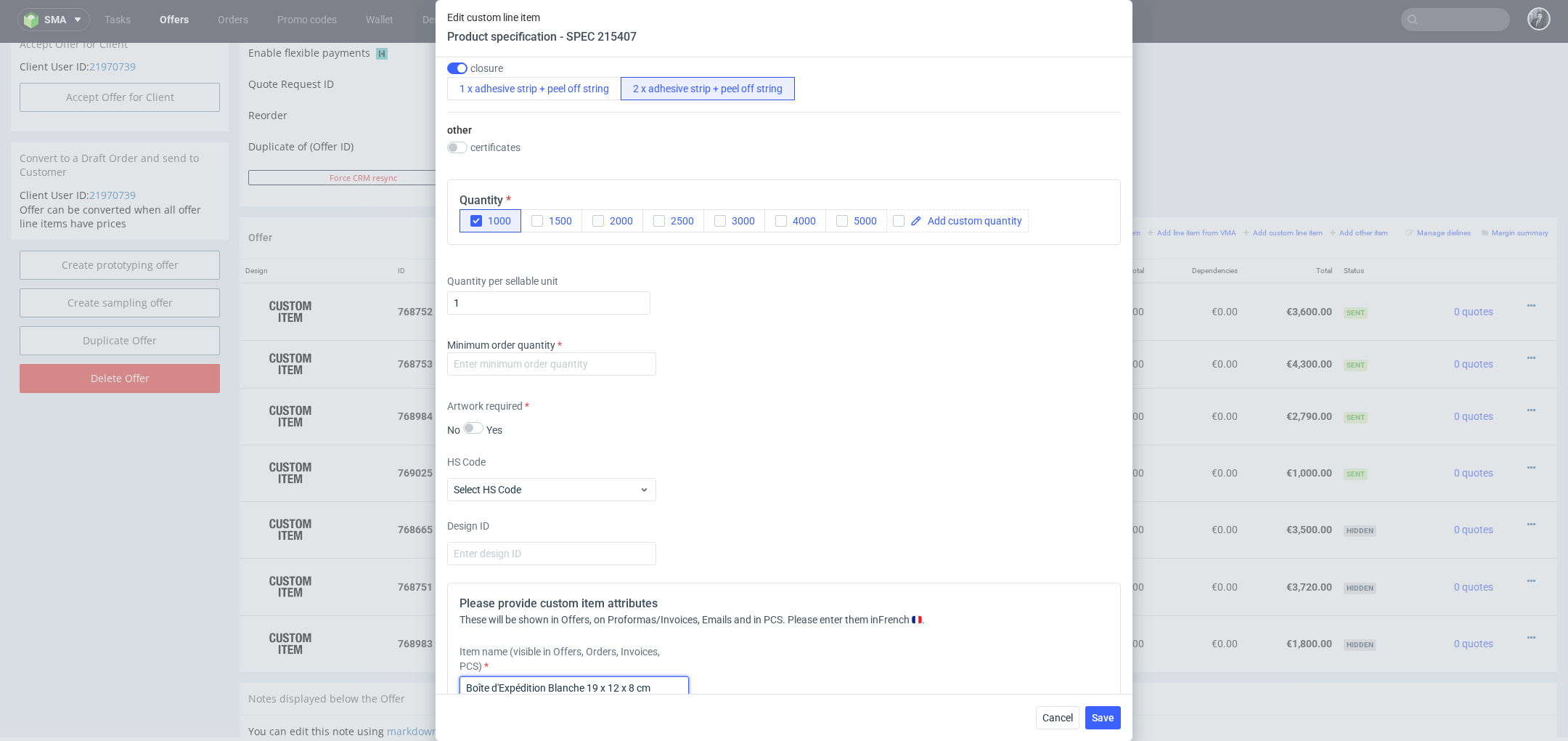
scroll to position [949, 0]
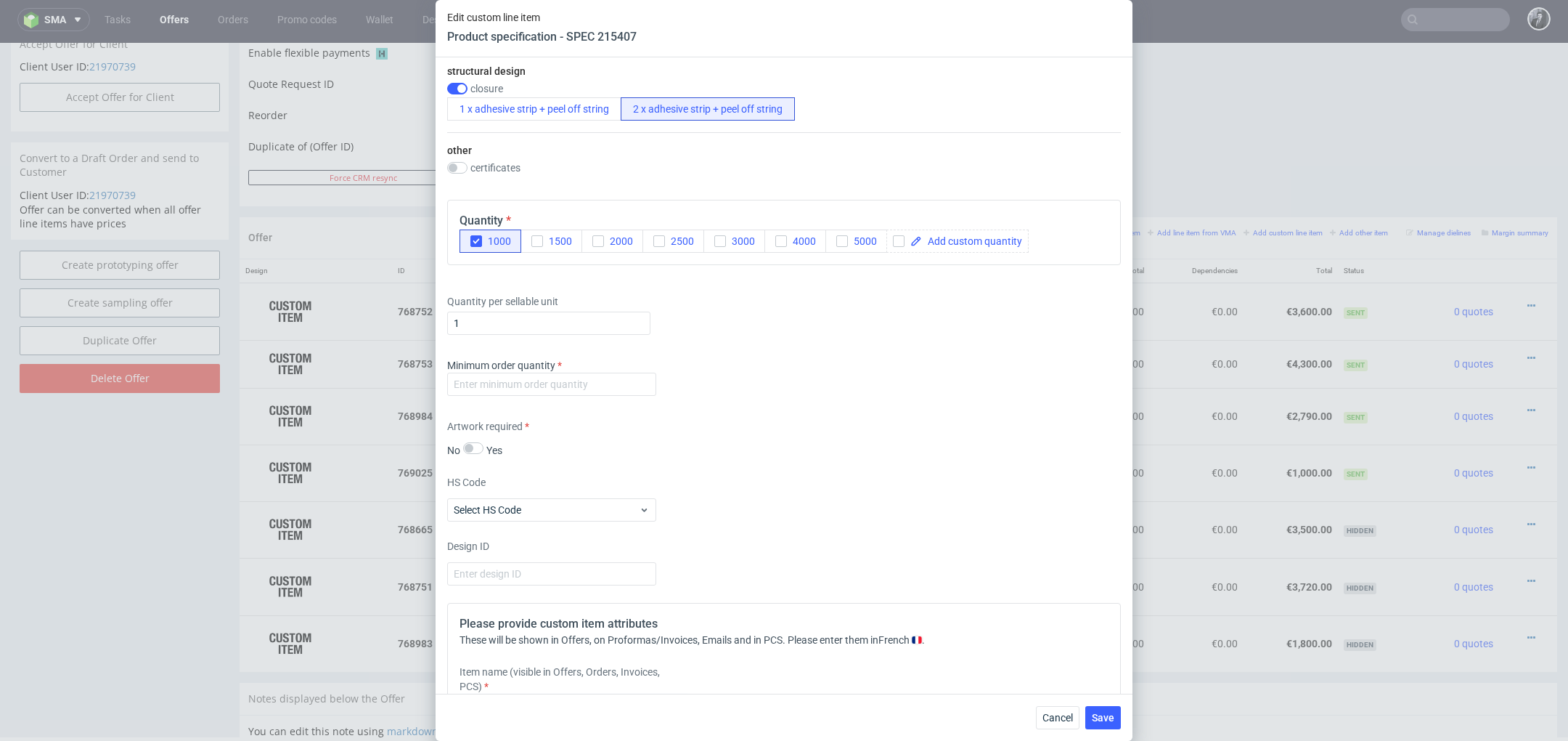
type input "Boîte d'Expédition Blanche 19 x 12 x 8 cm"
click at [670, 391] on div "Minimum order quantity" at bounding box center [784, 379] width 674 height 43
click at [637, 385] on input "number" at bounding box center [551, 384] width 209 height 23
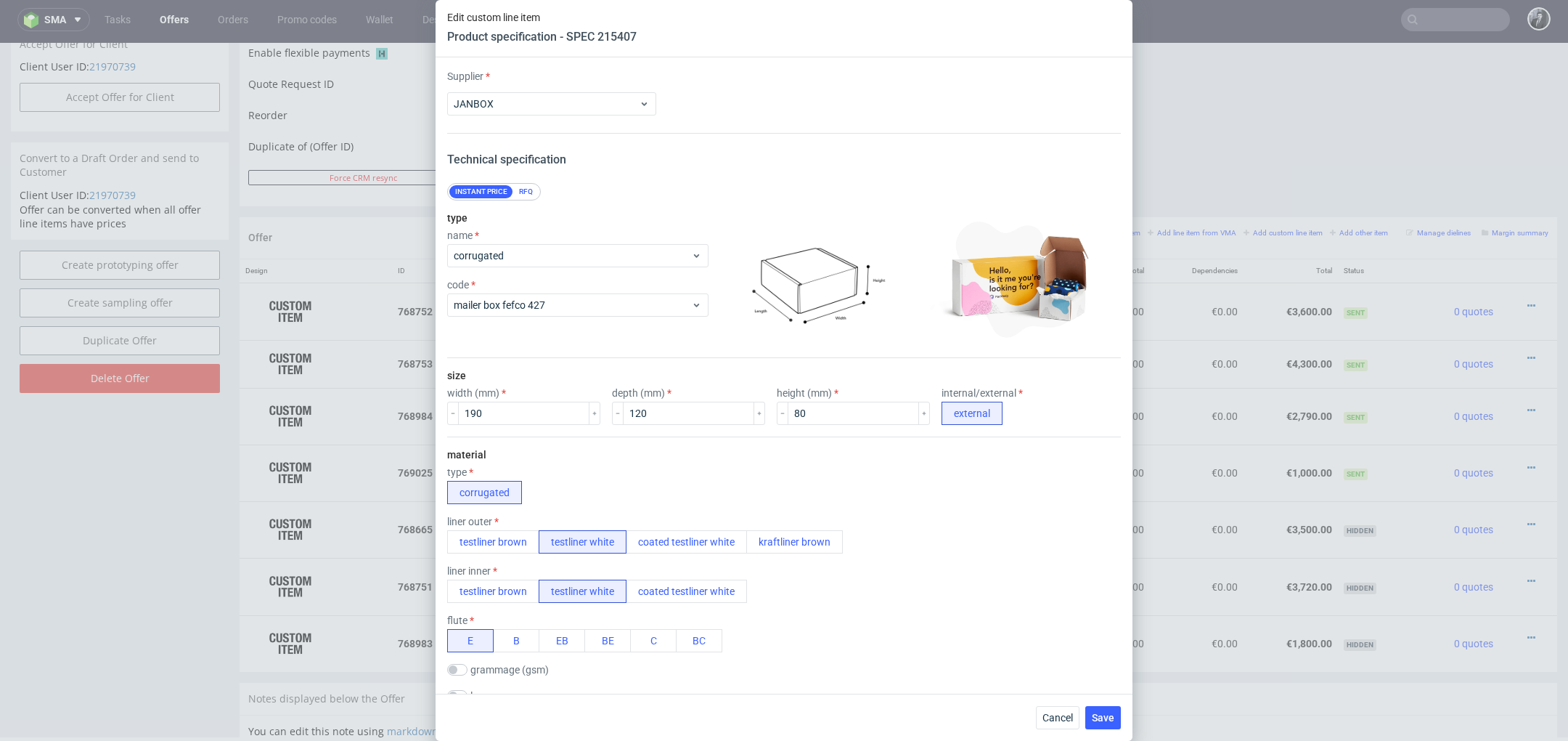
scroll to position [1259, 0]
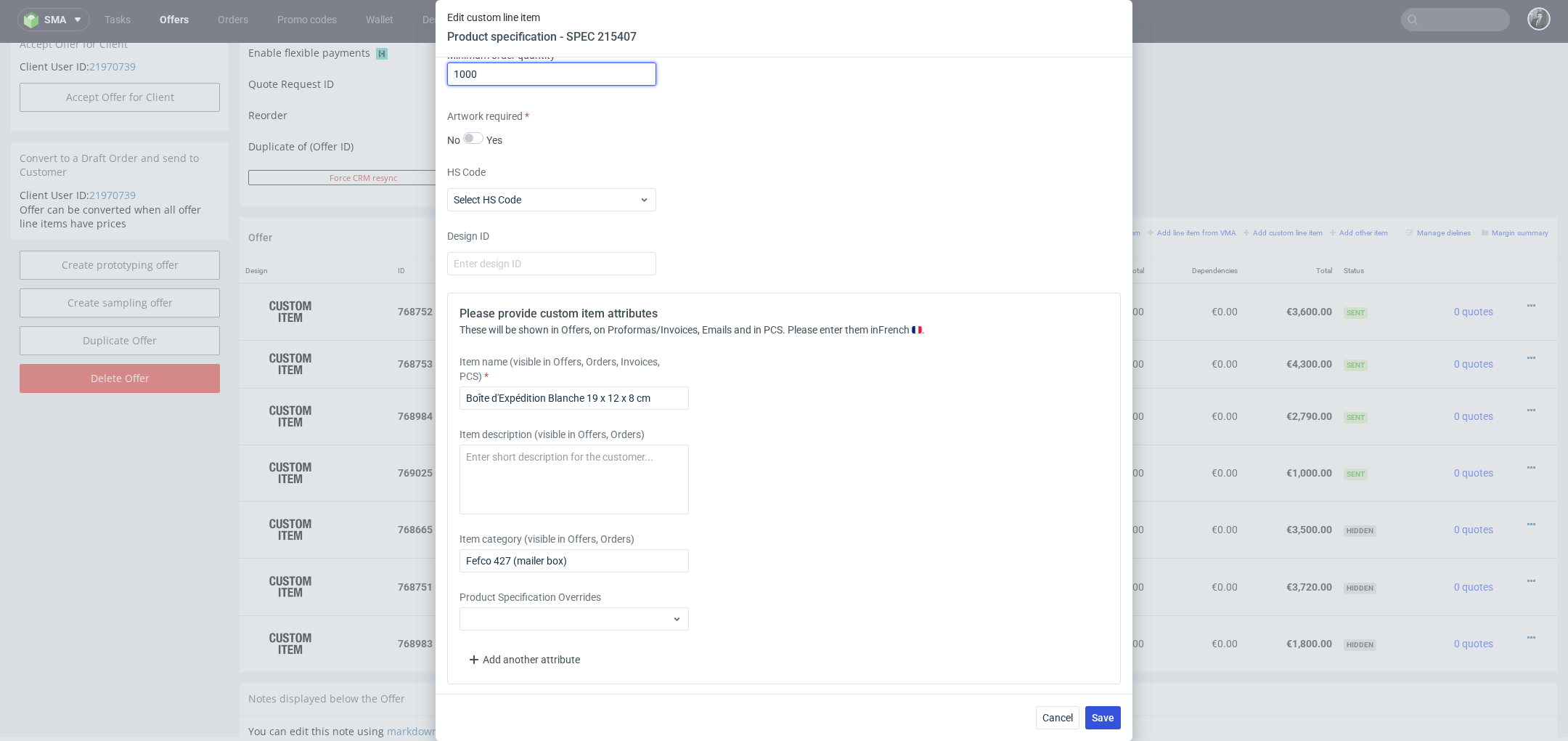
type input "1000"
click at [1107, 714] on span "Save" at bounding box center [1103, 717] width 22 height 10
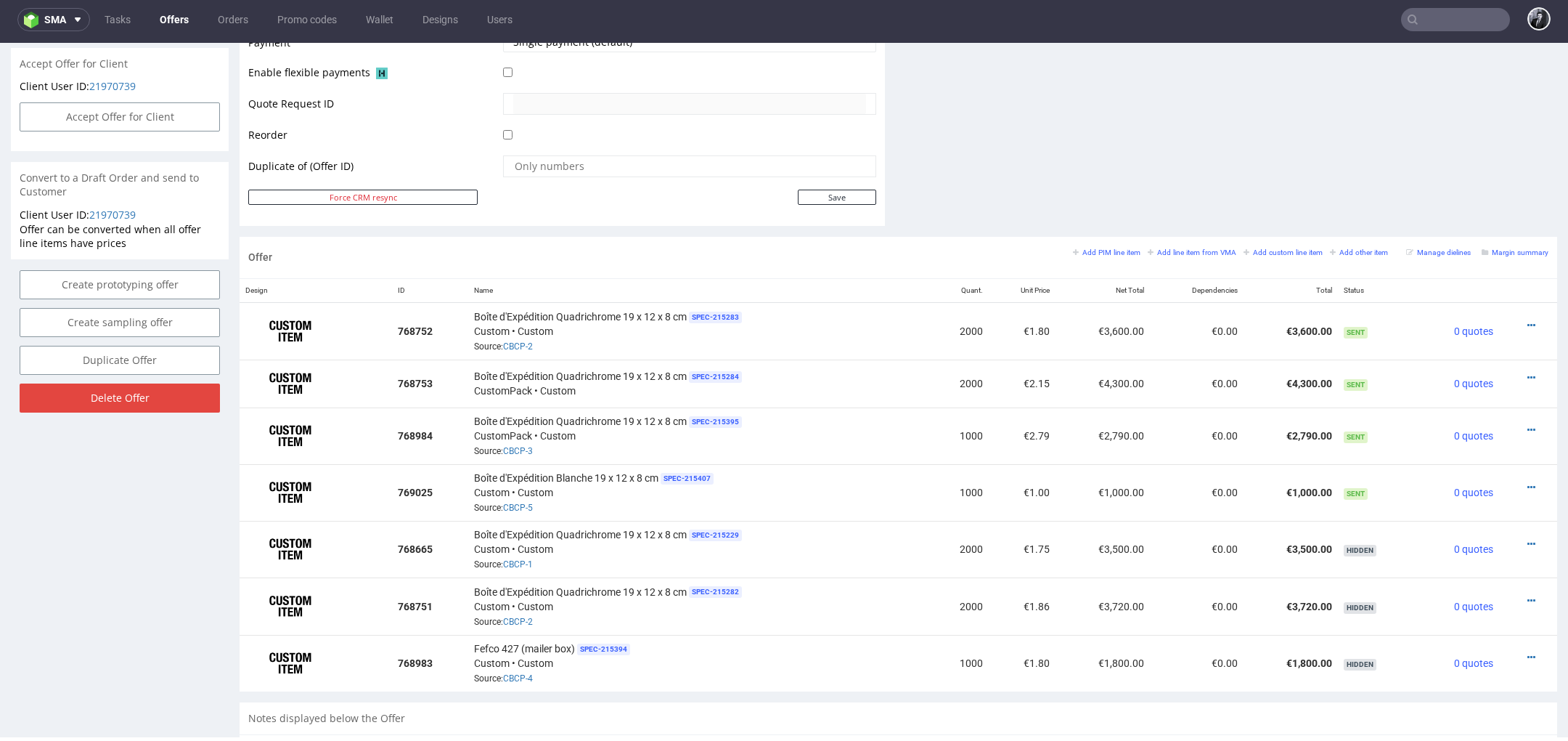
scroll to position [675, 0]
click at [1528, 480] on icon at bounding box center [1532, 485] width 8 height 10
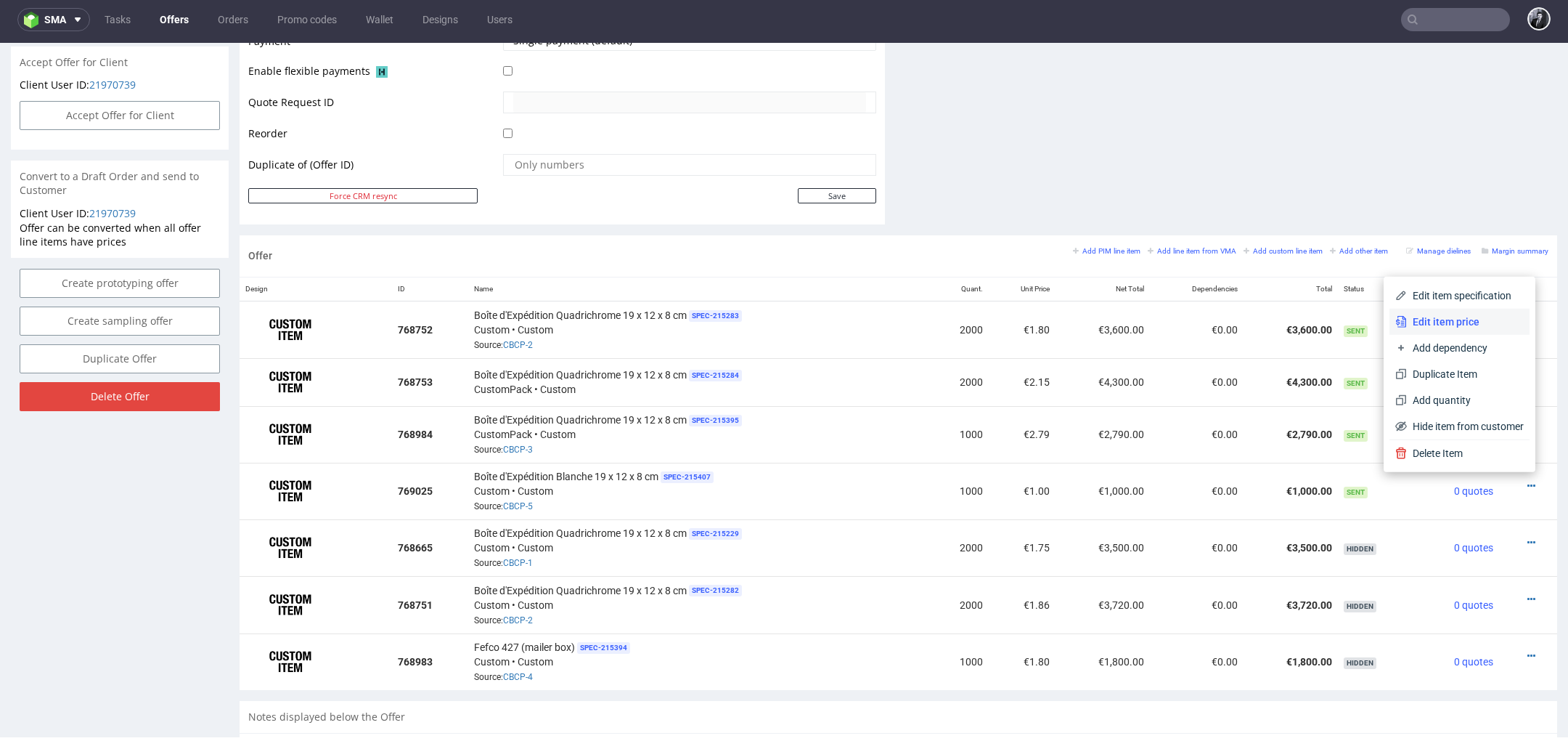
click at [1439, 322] on span "Edit item price" at bounding box center [1465, 322] width 117 height 14
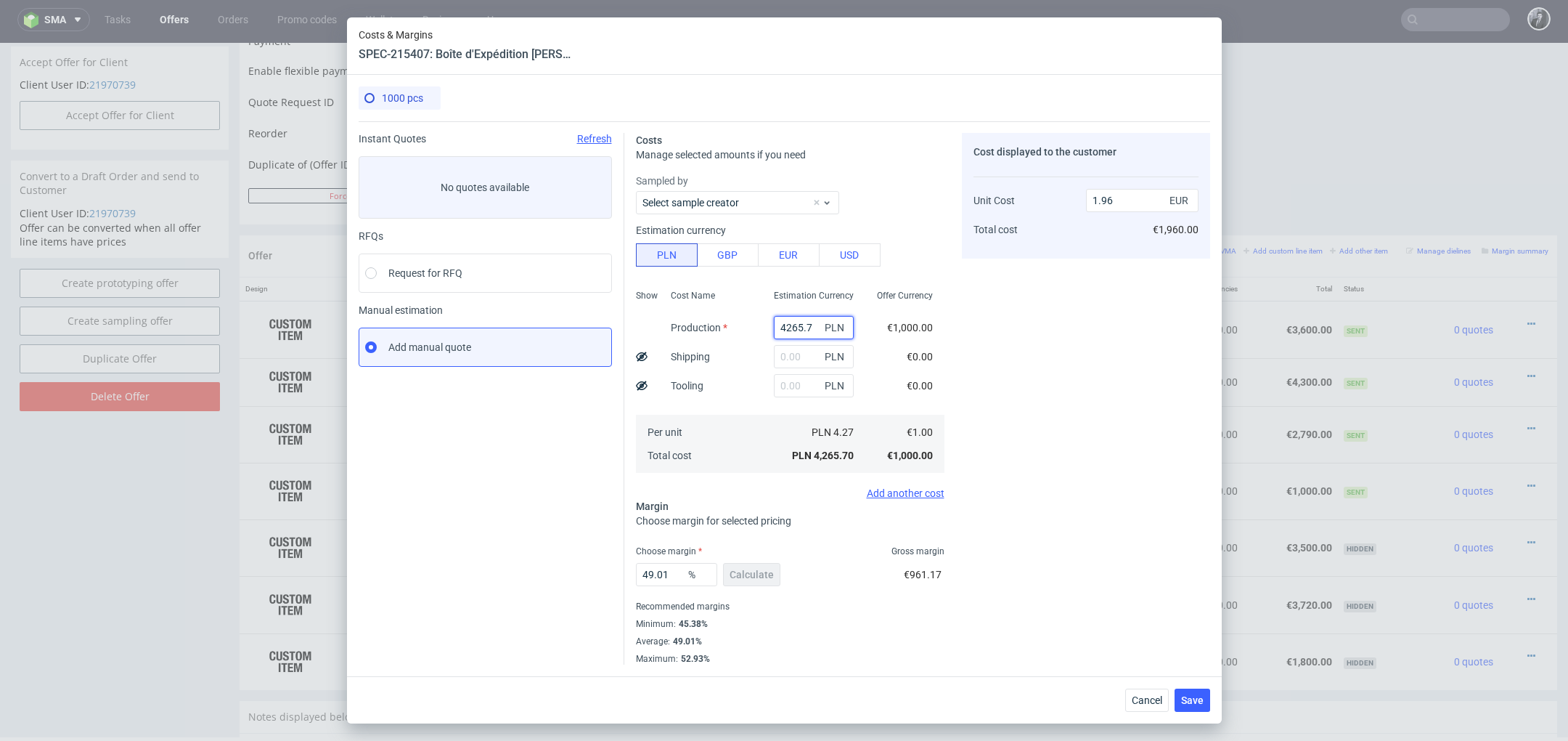
drag, startPoint x: 814, startPoint y: 326, endPoint x: 729, endPoint y: 325, distance: 85.0
click at [732, 326] on div "Show Cost Name Production Shipping Tooling Per unit Total cost Estimation Curre…" at bounding box center [790, 379] width 309 height 192
paste input "1550"
type input "1550"
type input "0.71"
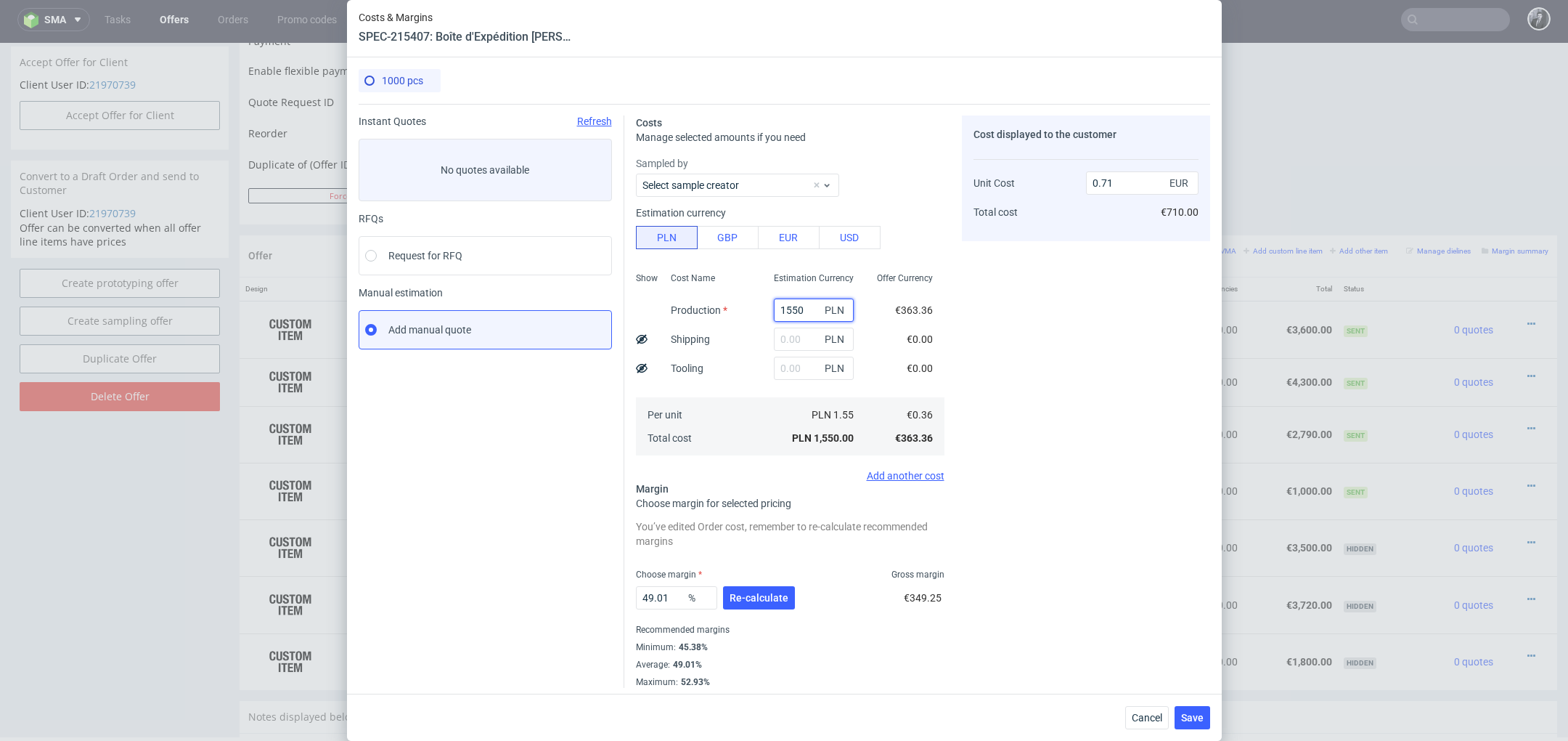
type input "1550"
click at [813, 364] on input "text" at bounding box center [814, 367] width 80 height 23
type input "1900"
type input "1.59"
type input "1900"
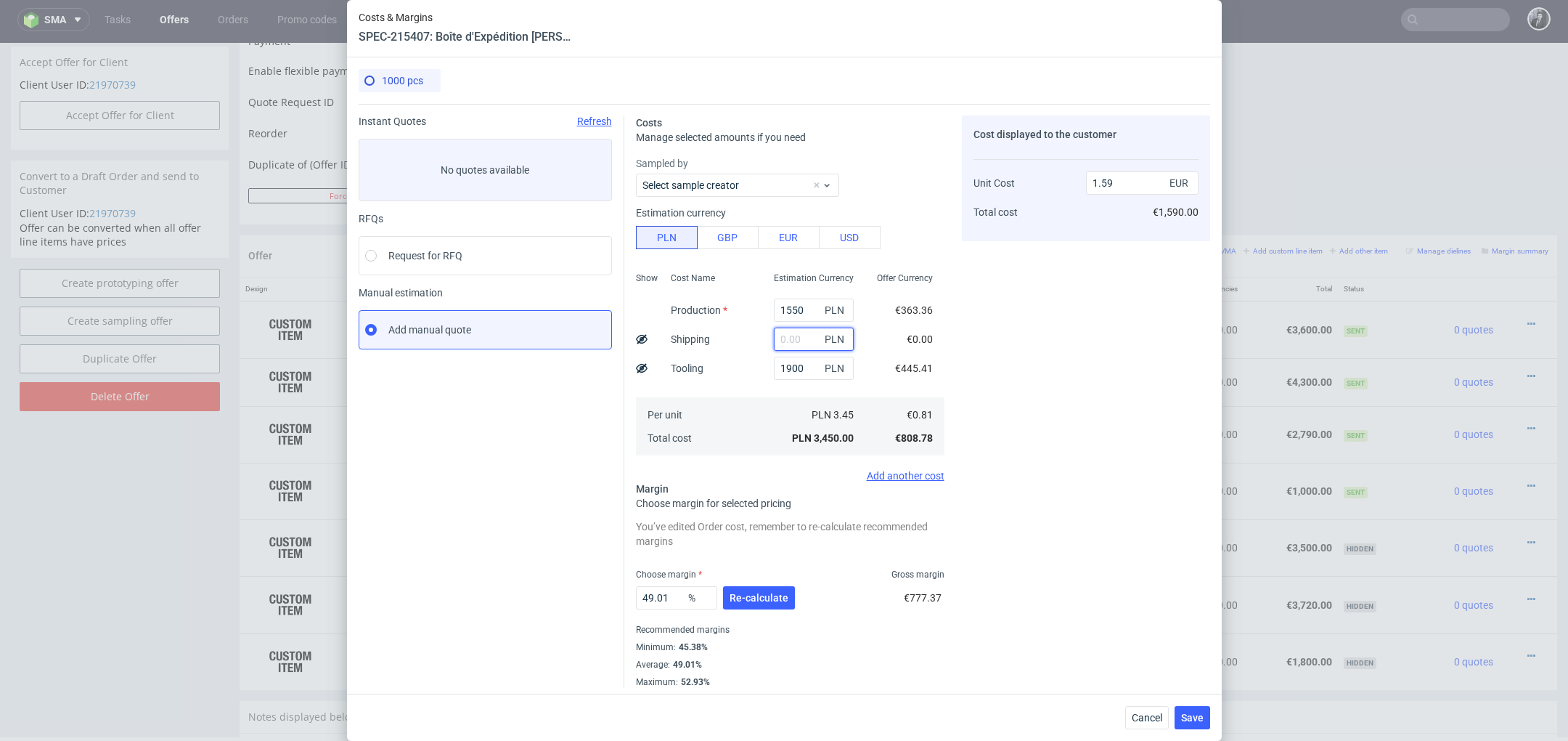
click at [816, 335] on input "text" at bounding box center [814, 339] width 80 height 23
type input "800"
type input "1.96"
type input "800"
click at [986, 378] on div "Cost displayed to the customer Unit Cost Total cost 1.96 EUR €1,960.00" at bounding box center [1086, 401] width 248 height 572
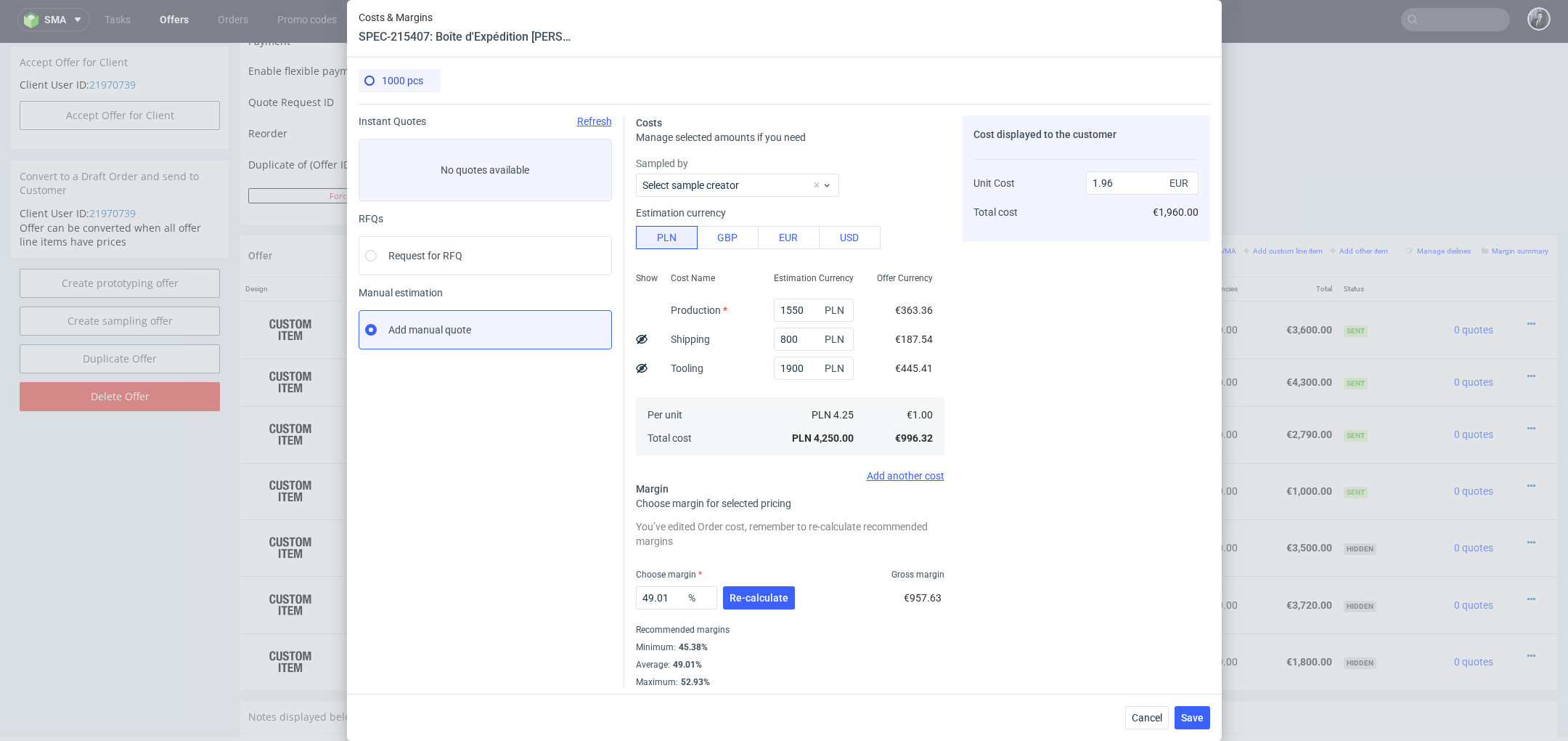
scroll to position [5, 0]
click at [758, 582] on button "Re-calculate" at bounding box center [758, 592] width 72 height 23
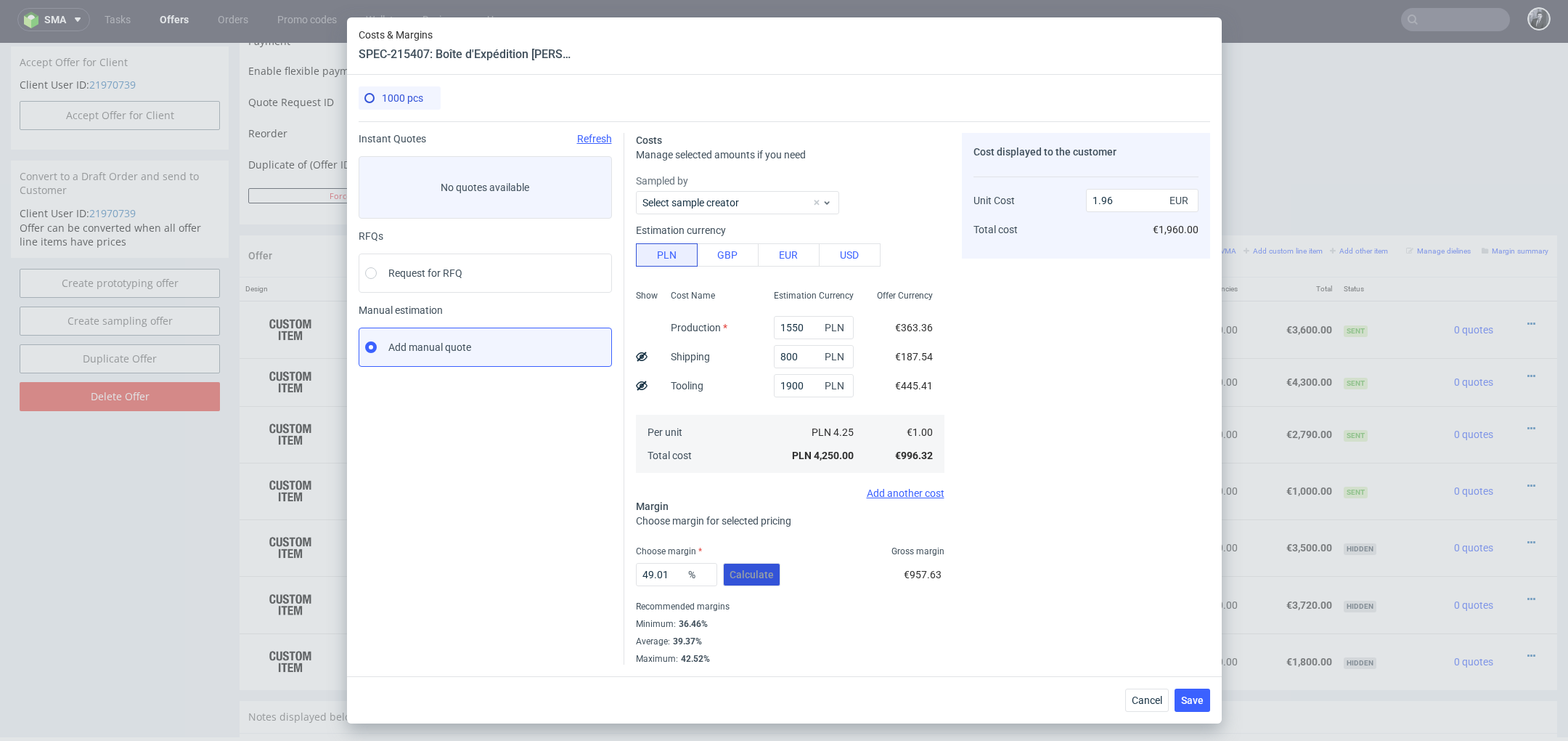
scroll to position [0, 0]
click at [1130, 207] on input "1.96" at bounding box center [1142, 200] width 112 height 23
type input "1.90"
type input "47.368421052631575"
type input "1.9"
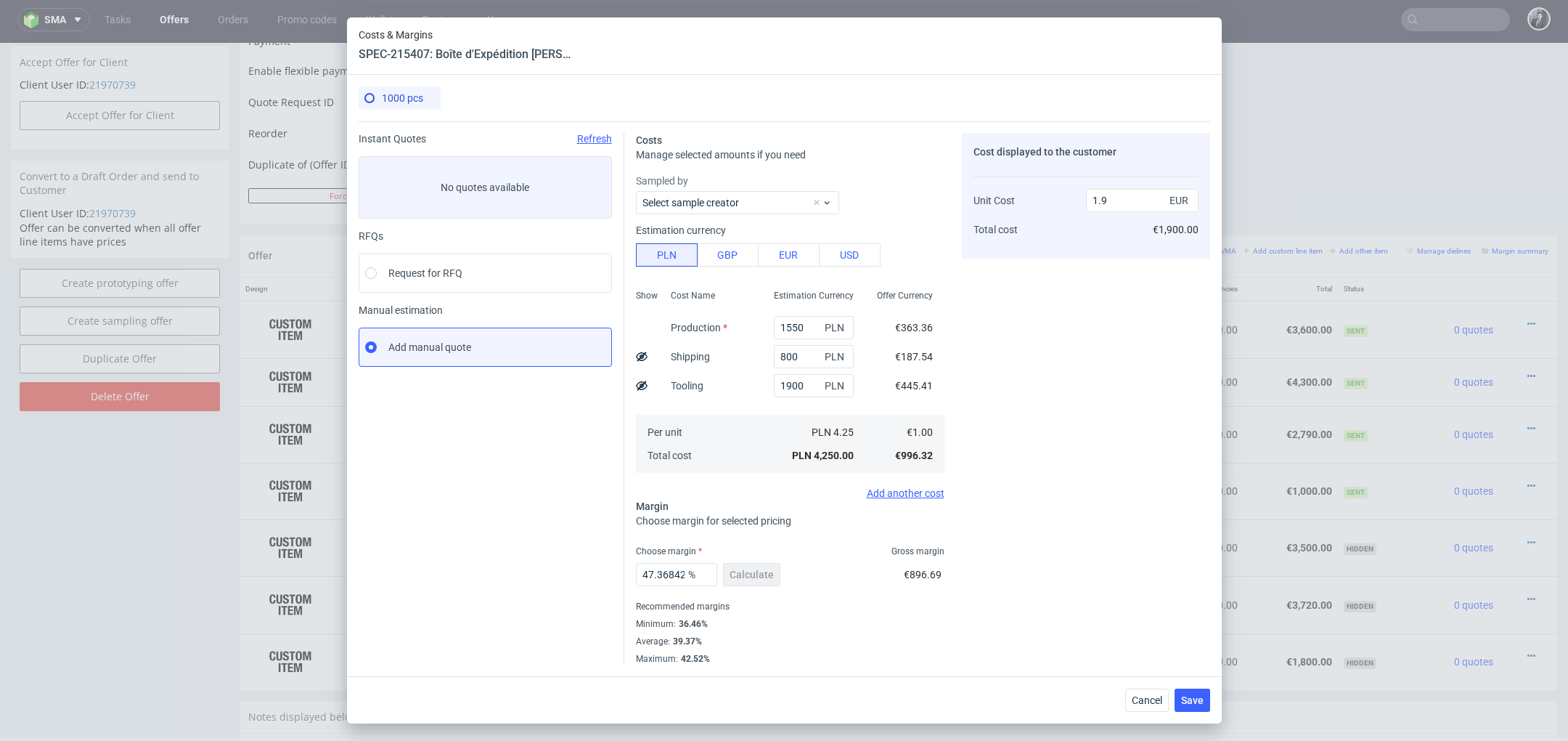
click at [1132, 382] on div "Cost displayed to the customer Unit Cost Total cost 1.9 EUR €1,900.00" at bounding box center [1086, 398] width 248 height 532
click at [1198, 706] on button "Save" at bounding box center [1192, 699] width 36 height 23
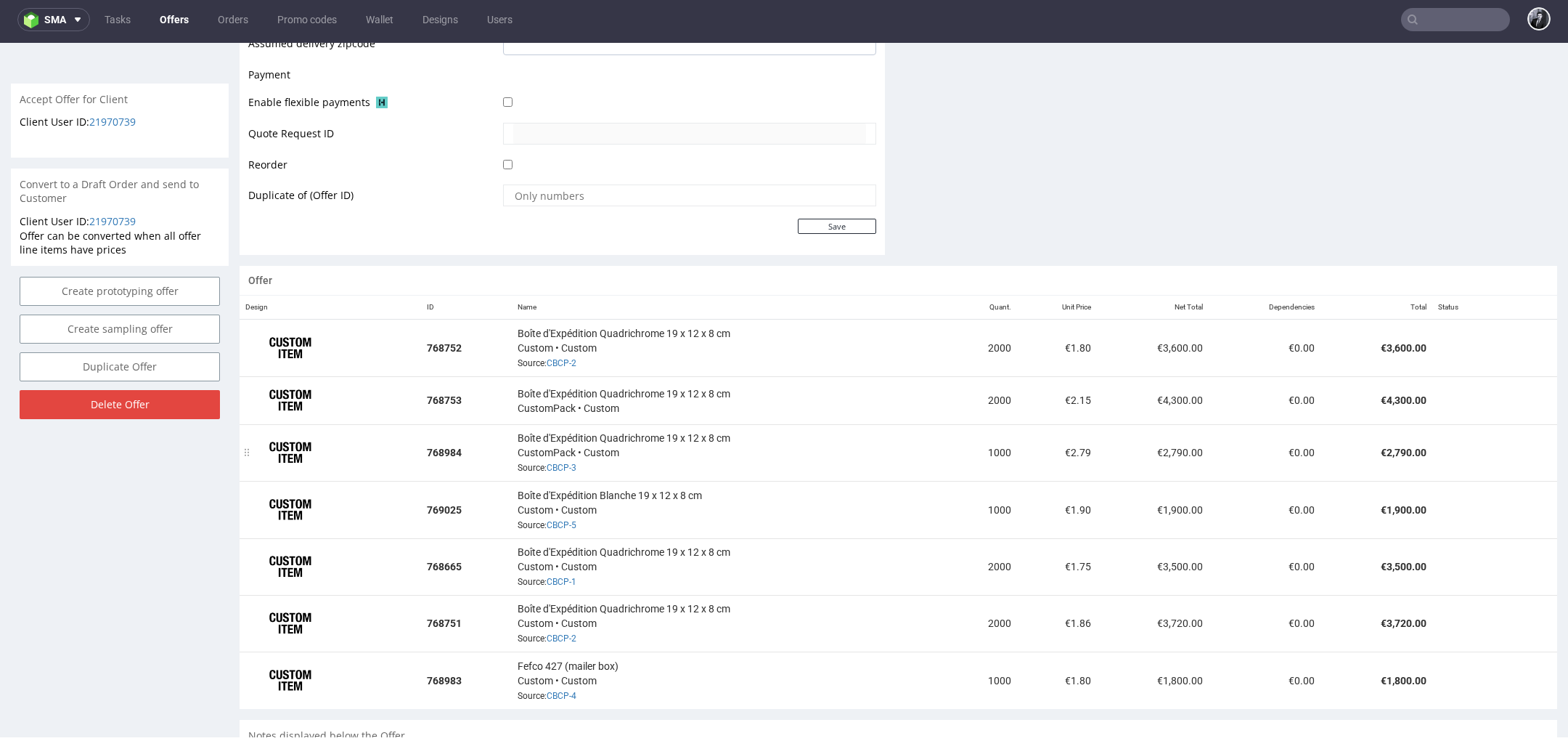
scroll to position [671, 0]
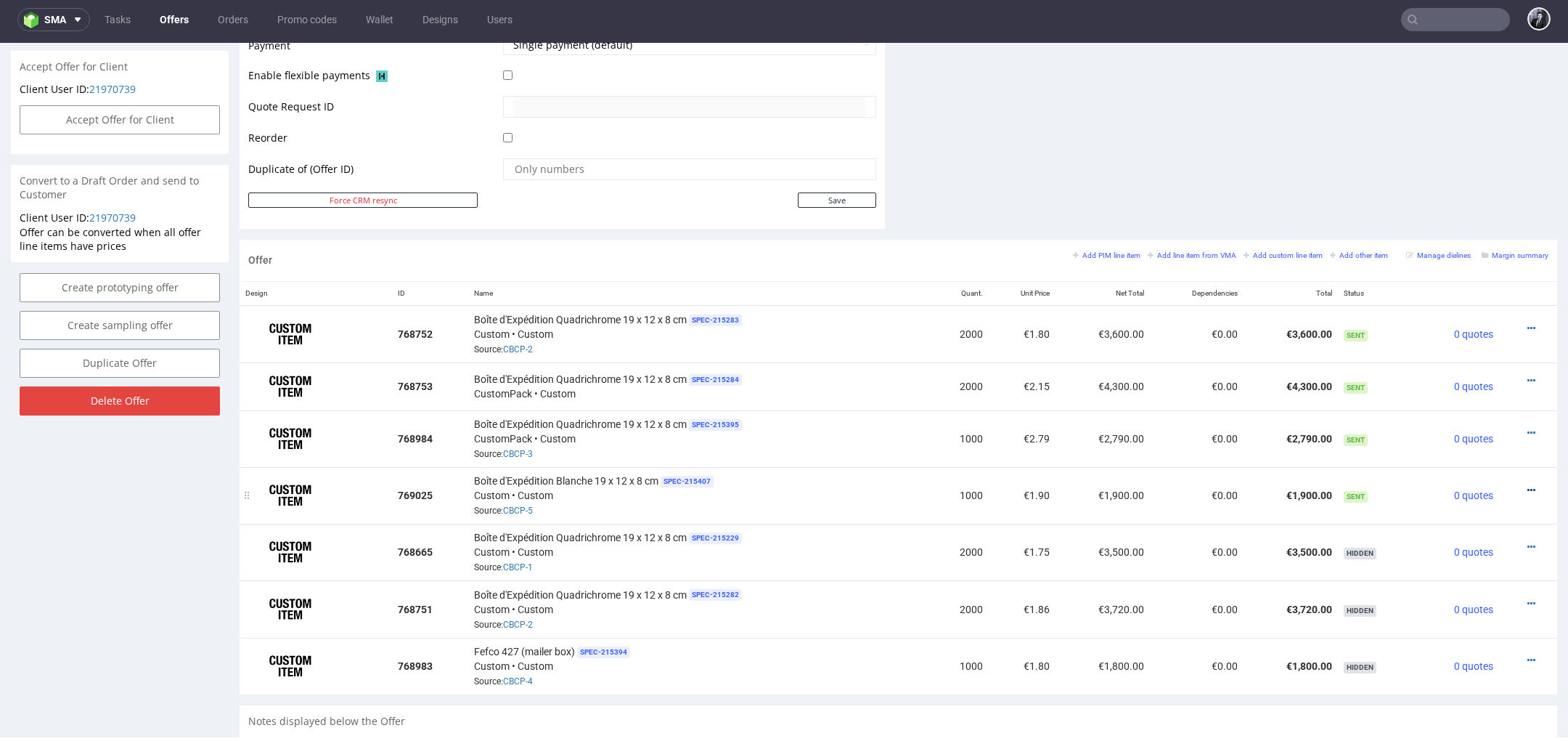
click at [1528, 485] on icon at bounding box center [1532, 490] width 8 height 10
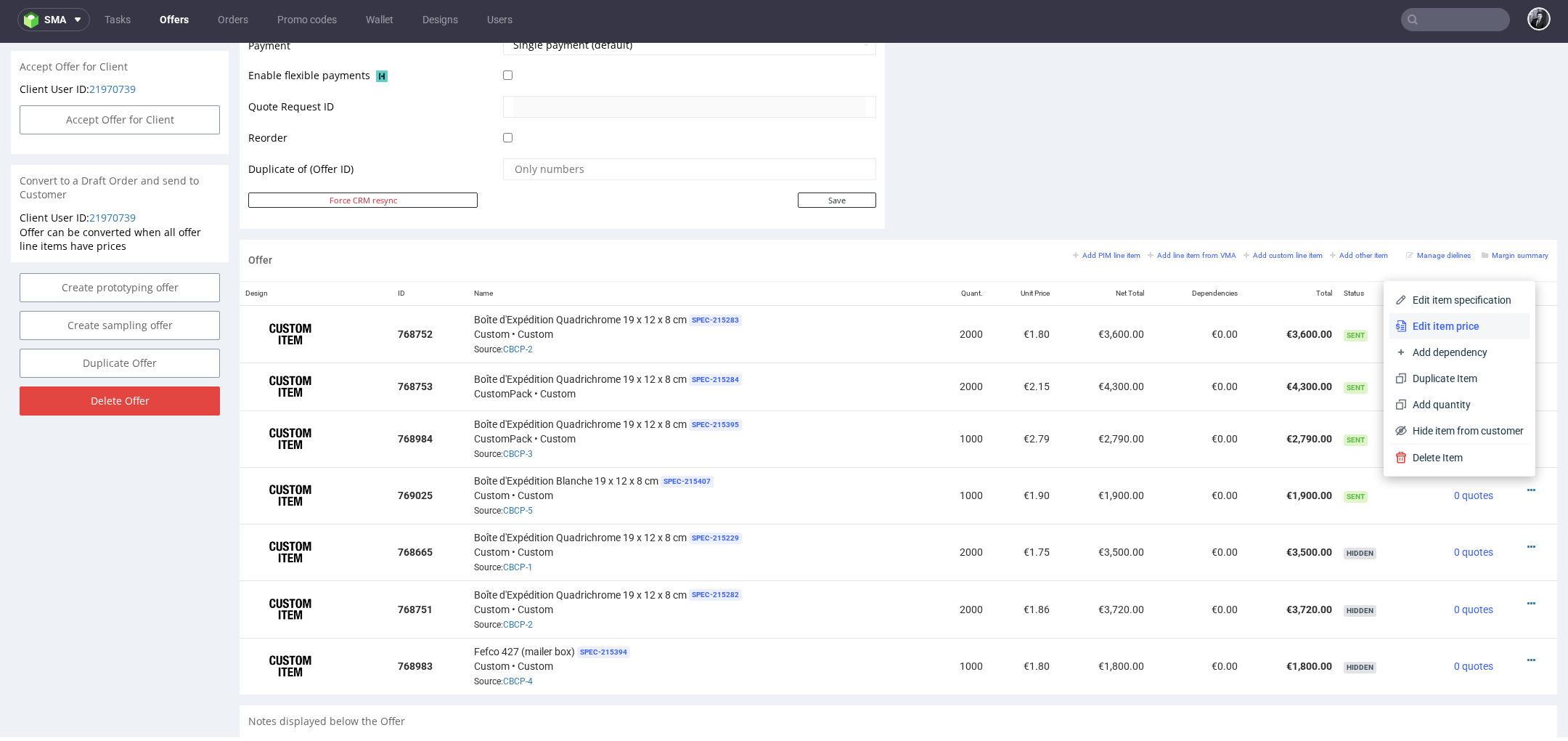
click at [1462, 333] on li "Edit item price" at bounding box center [1459, 325] width 140 height 26
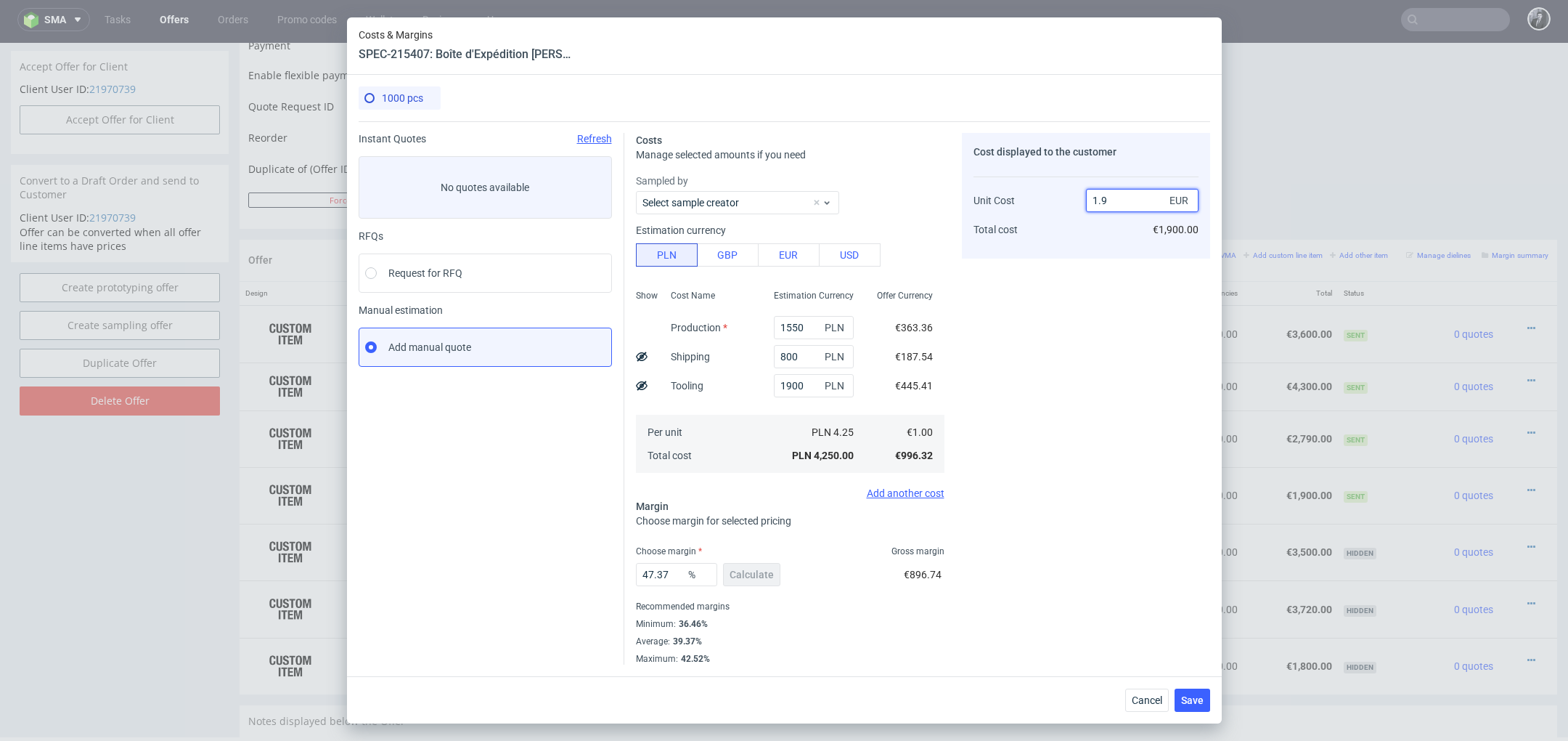
click at [1119, 204] on input "1.9" at bounding box center [1142, 200] width 112 height 23
type input "1"
type input "0"
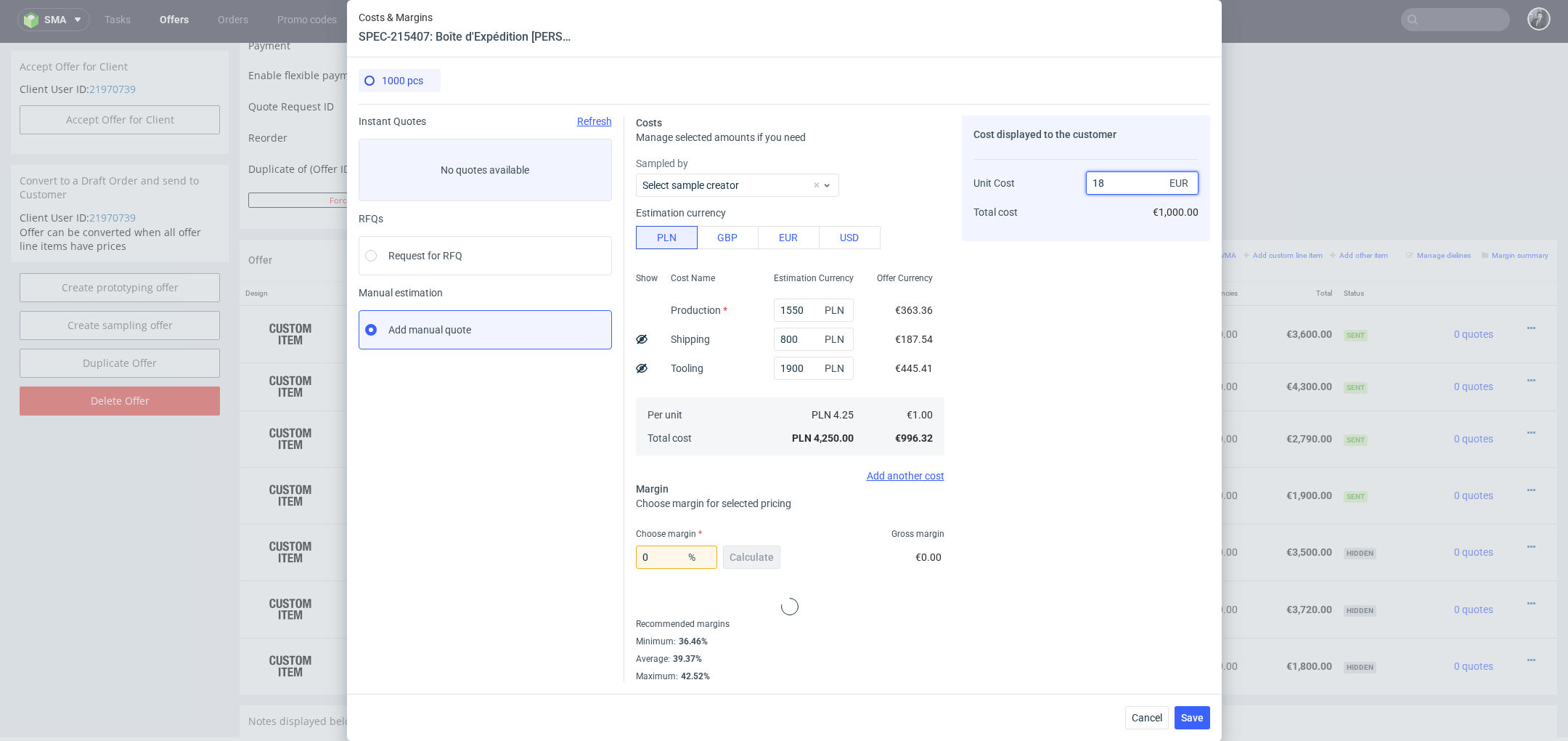
type input "189"
type input "99.47089947089947"
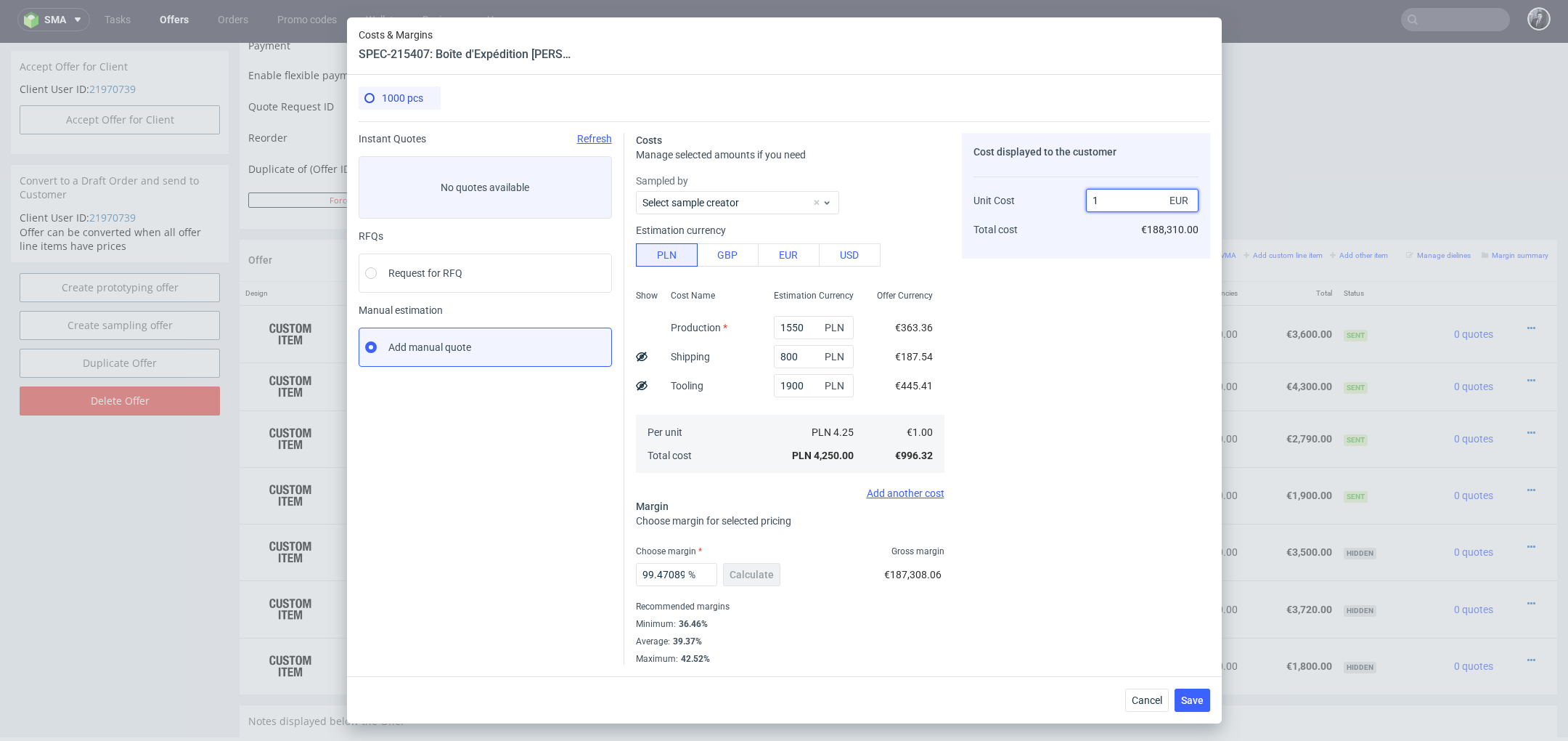
type input "1."
type input "0"
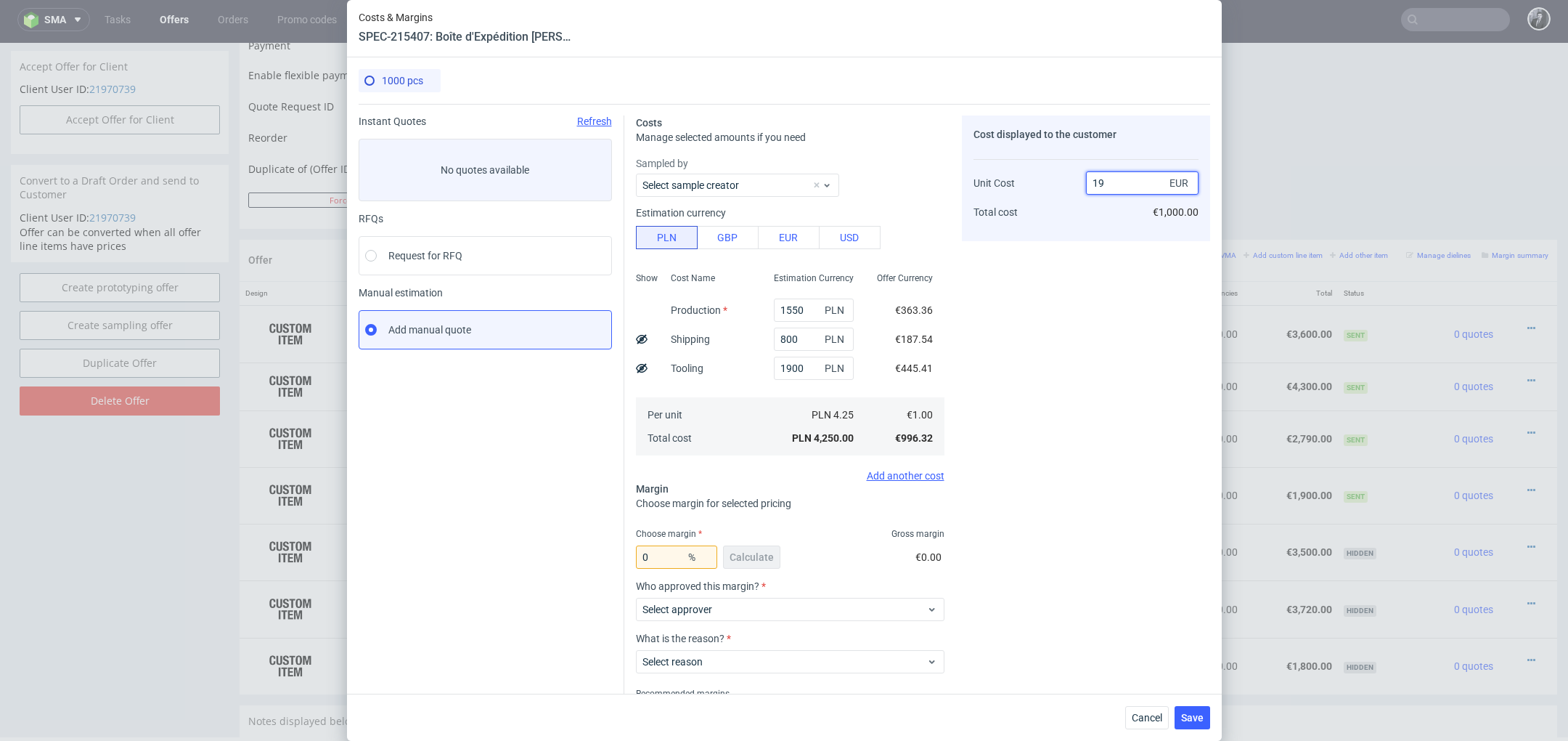
type input "18.94"
type input "94.73684210526315"
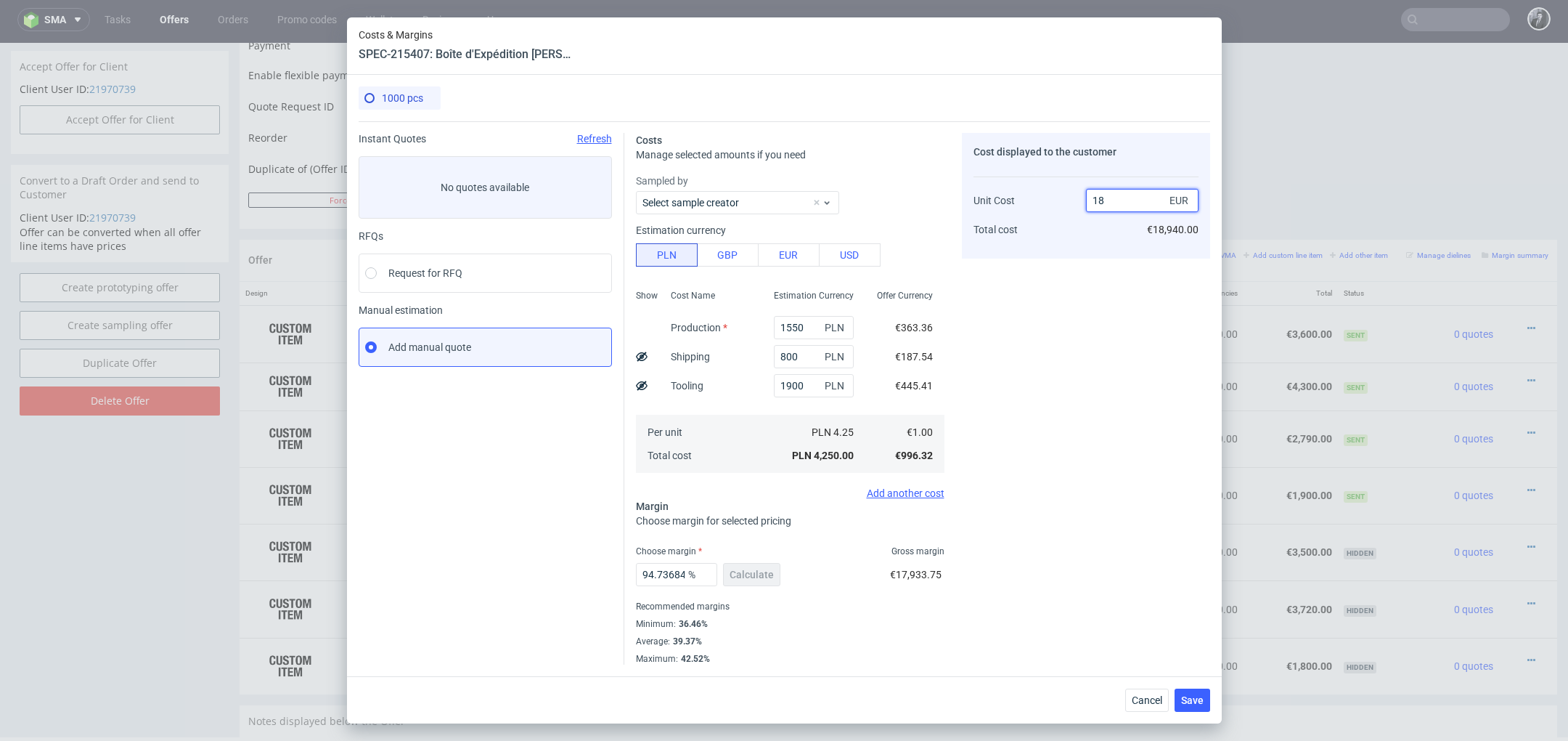
type input "1"
type input "0"
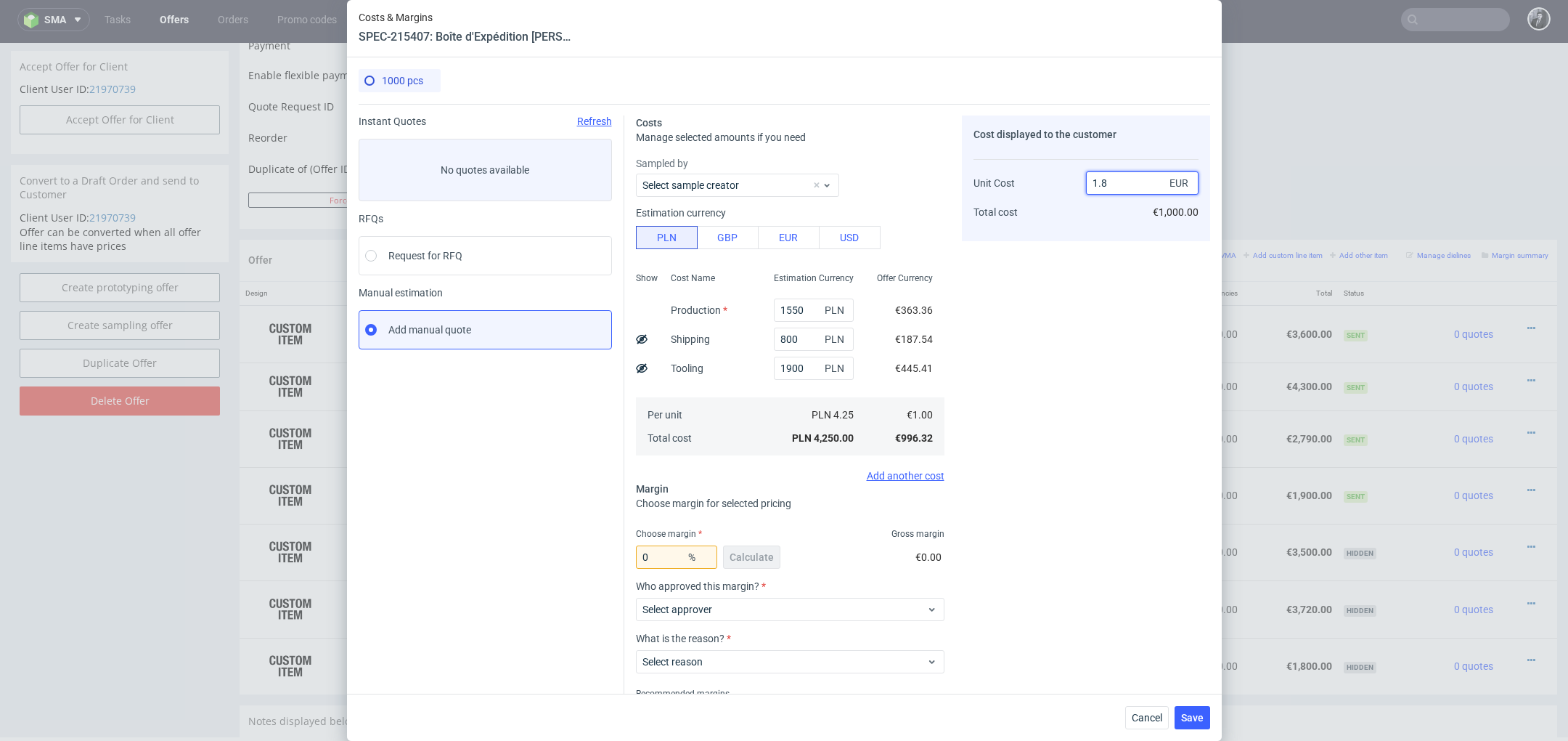
type input "1.89"
type input "47.08994708994709"
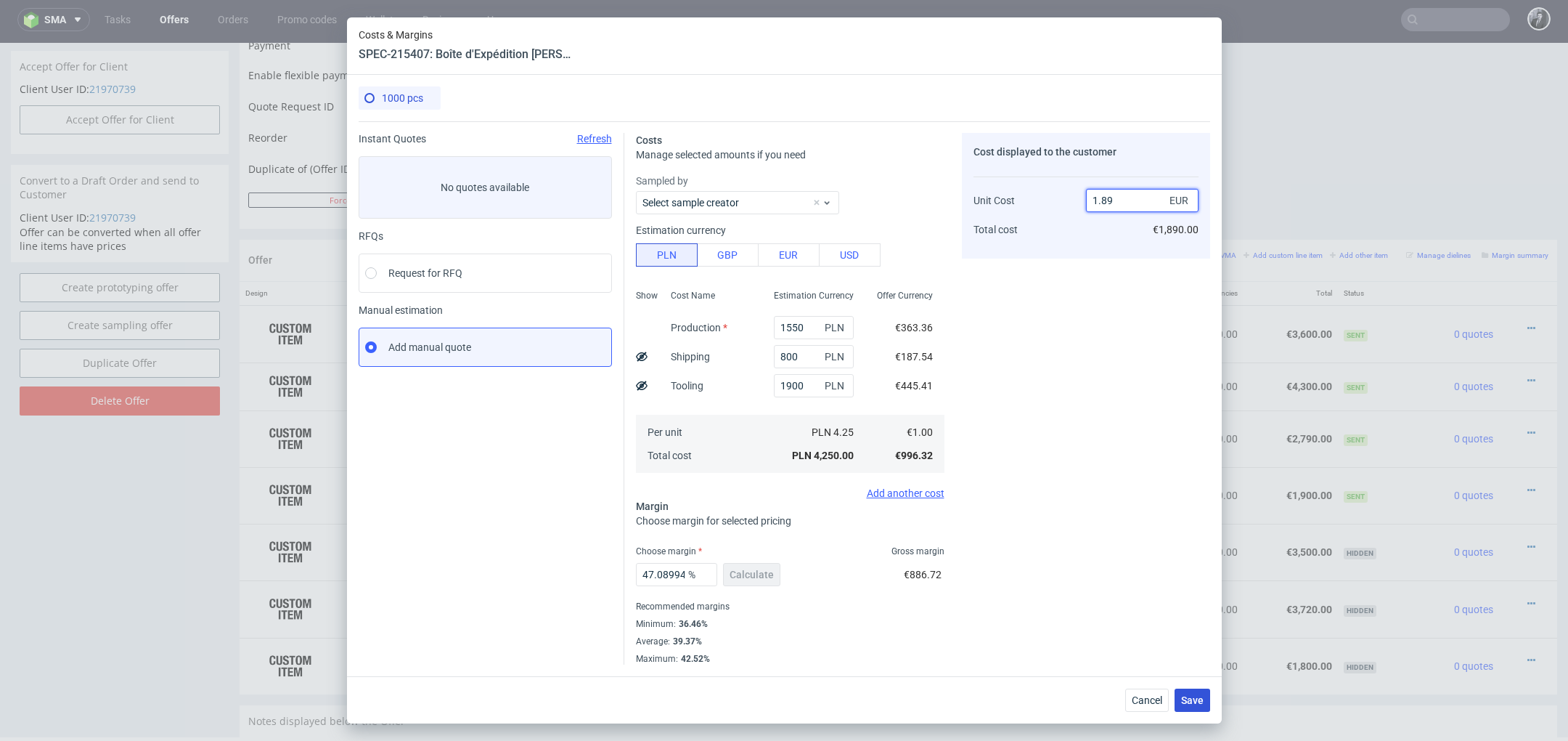
type input "1.89"
click at [1195, 700] on span "Save" at bounding box center [1192, 700] width 22 height 10
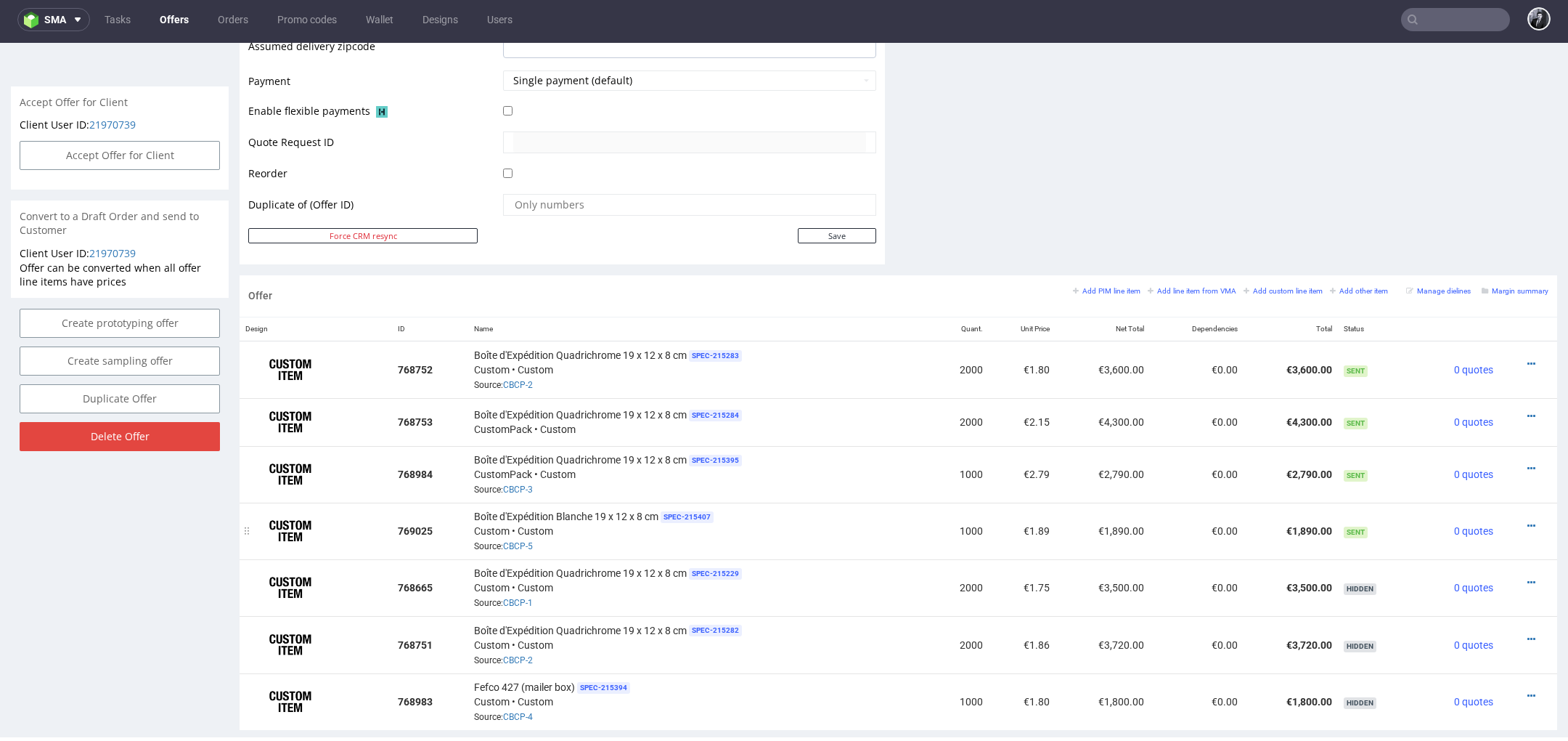
scroll to position [645, 0]
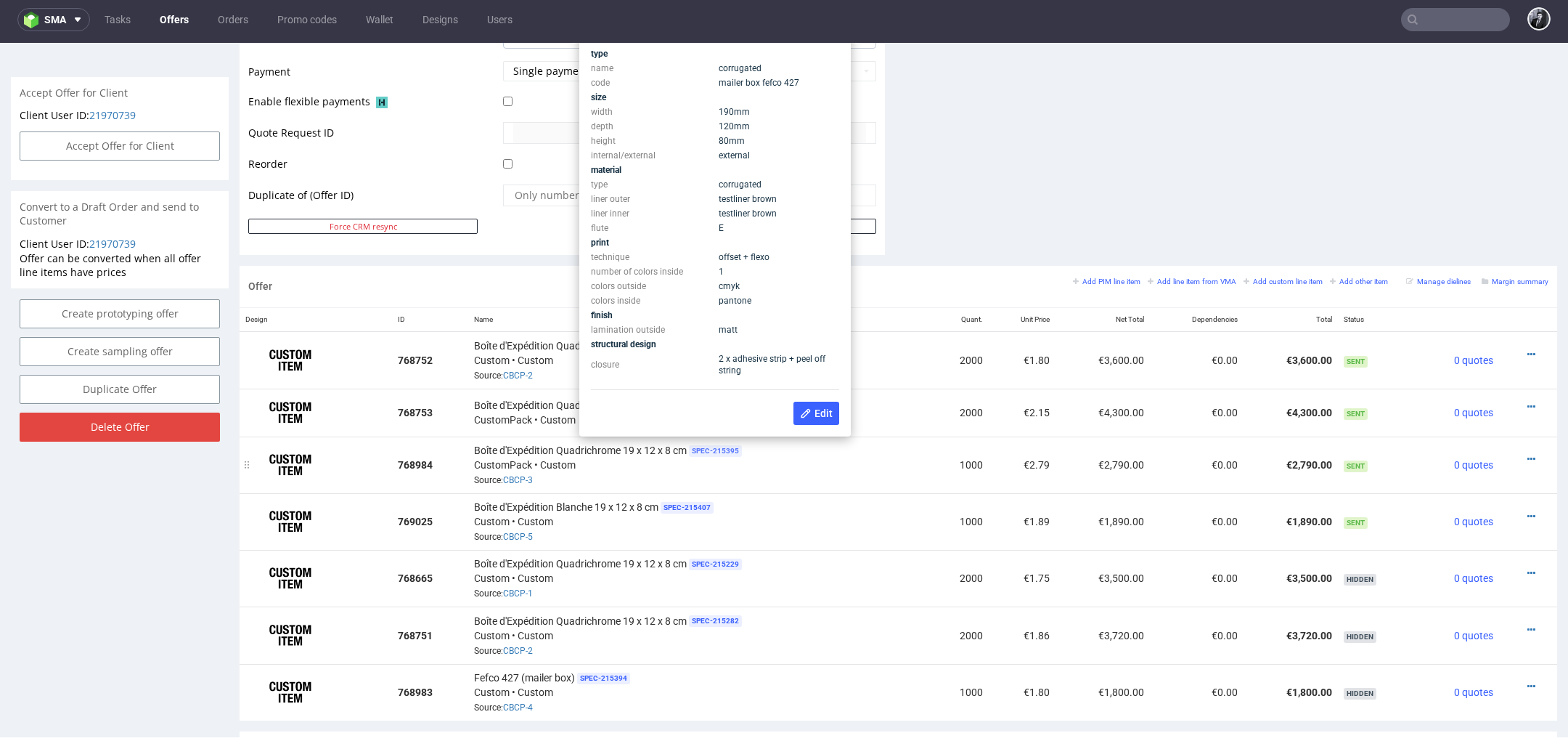
click at [716, 446] on span "SPEC- 215395" at bounding box center [715, 450] width 53 height 12
click at [807, 419] on button "Edit" at bounding box center [817, 412] width 46 height 23
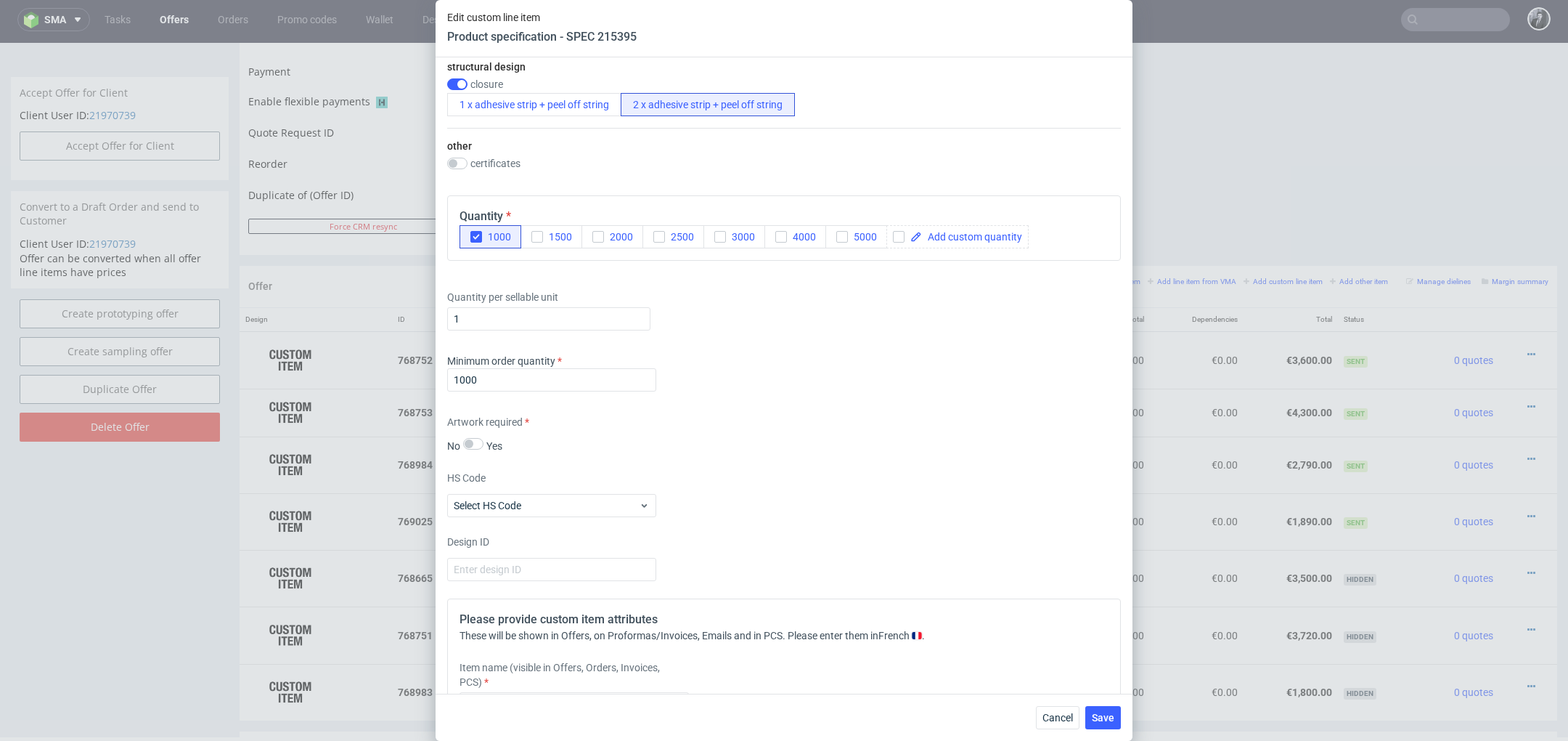
scroll to position [1283, 0]
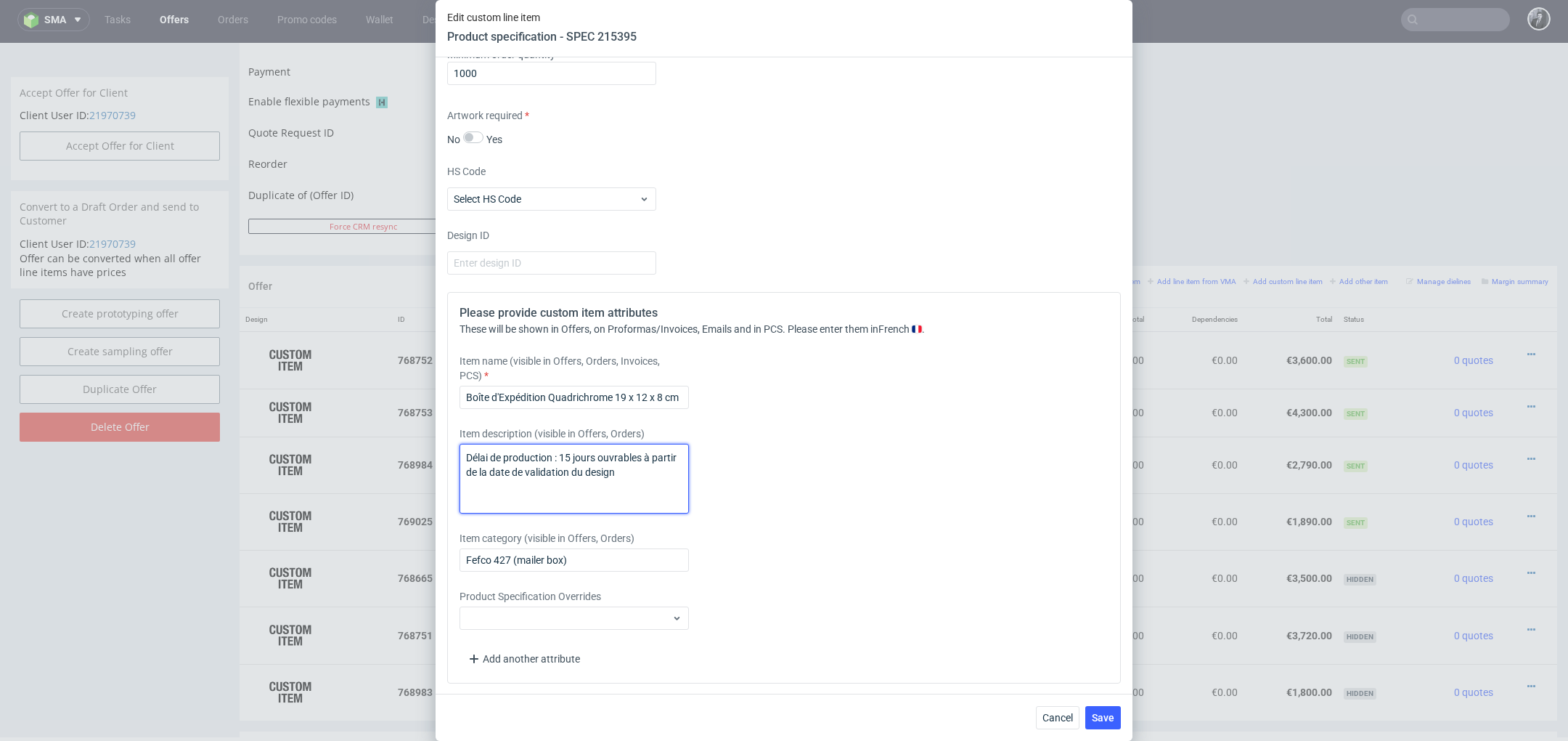
drag, startPoint x: 651, startPoint y: 479, endPoint x: 442, endPoint y: 455, distance: 210.4
click at [442, 455] on div "Supplier Custom Custom supplier CustomPack Technical specification Instant pric…" at bounding box center [784, 375] width 697 height 636
click at [1055, 724] on button "Cancel" at bounding box center [1058, 717] width 43 height 23
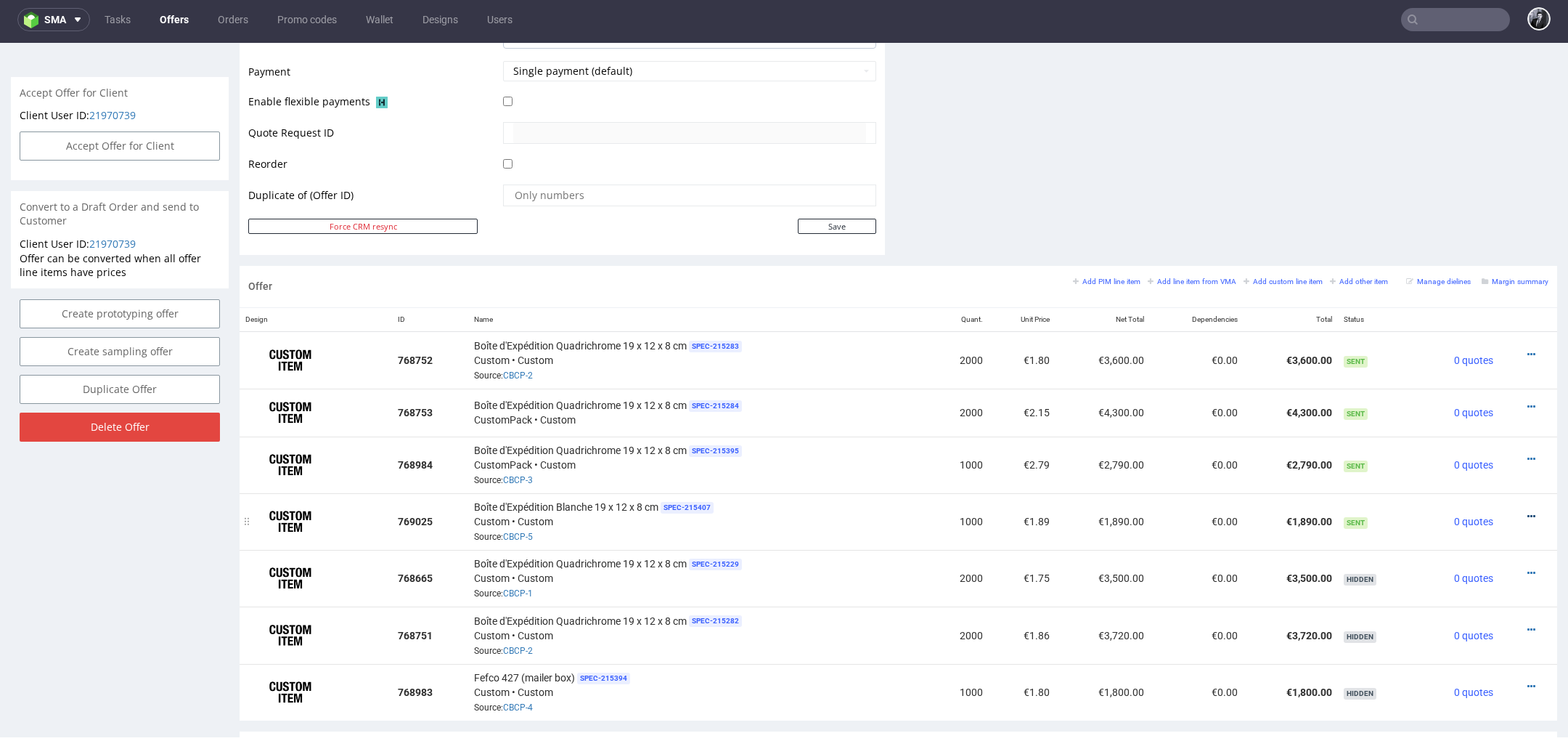
click at [1528, 511] on icon at bounding box center [1532, 516] width 8 height 10
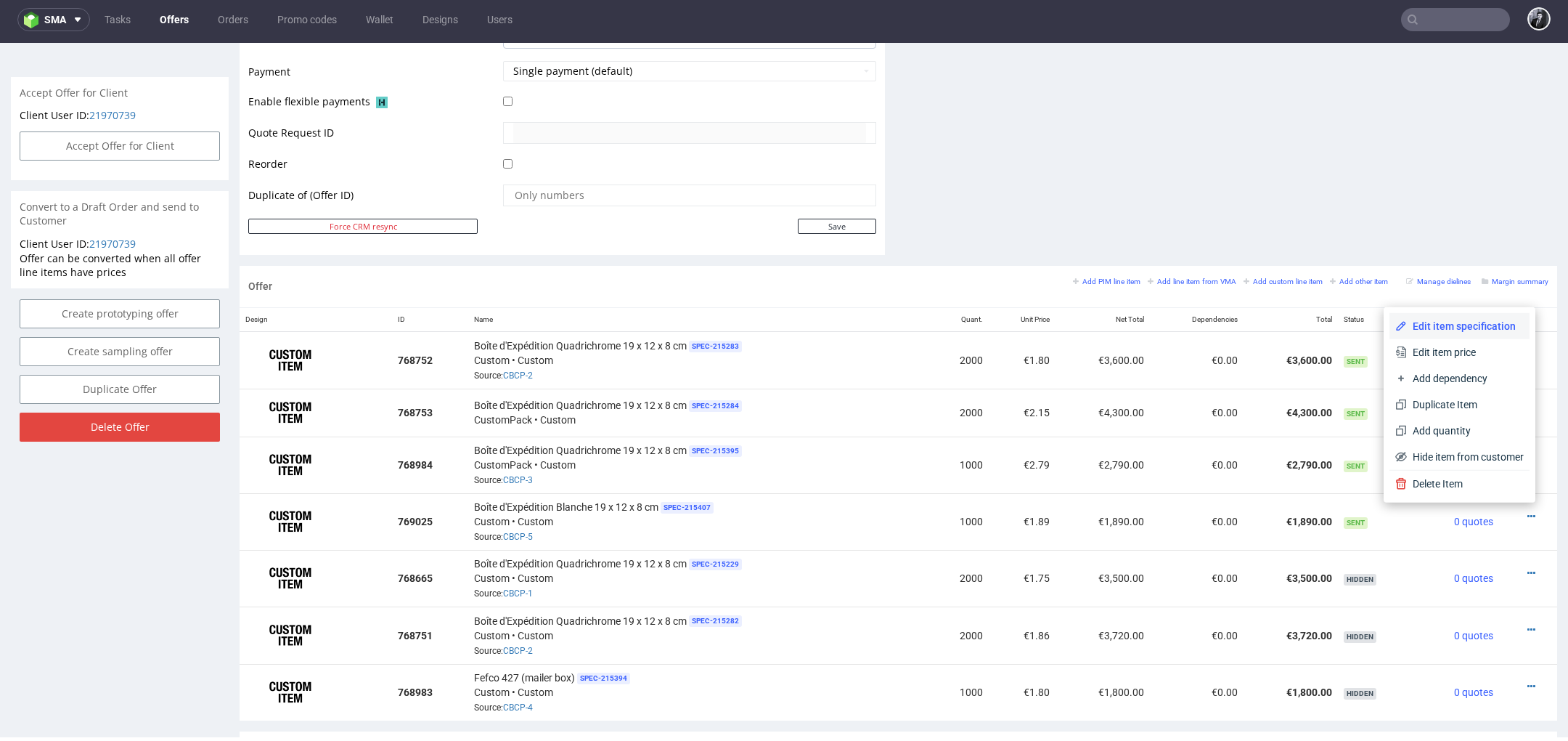
click at [1433, 328] on span "Edit item specification" at bounding box center [1465, 326] width 117 height 14
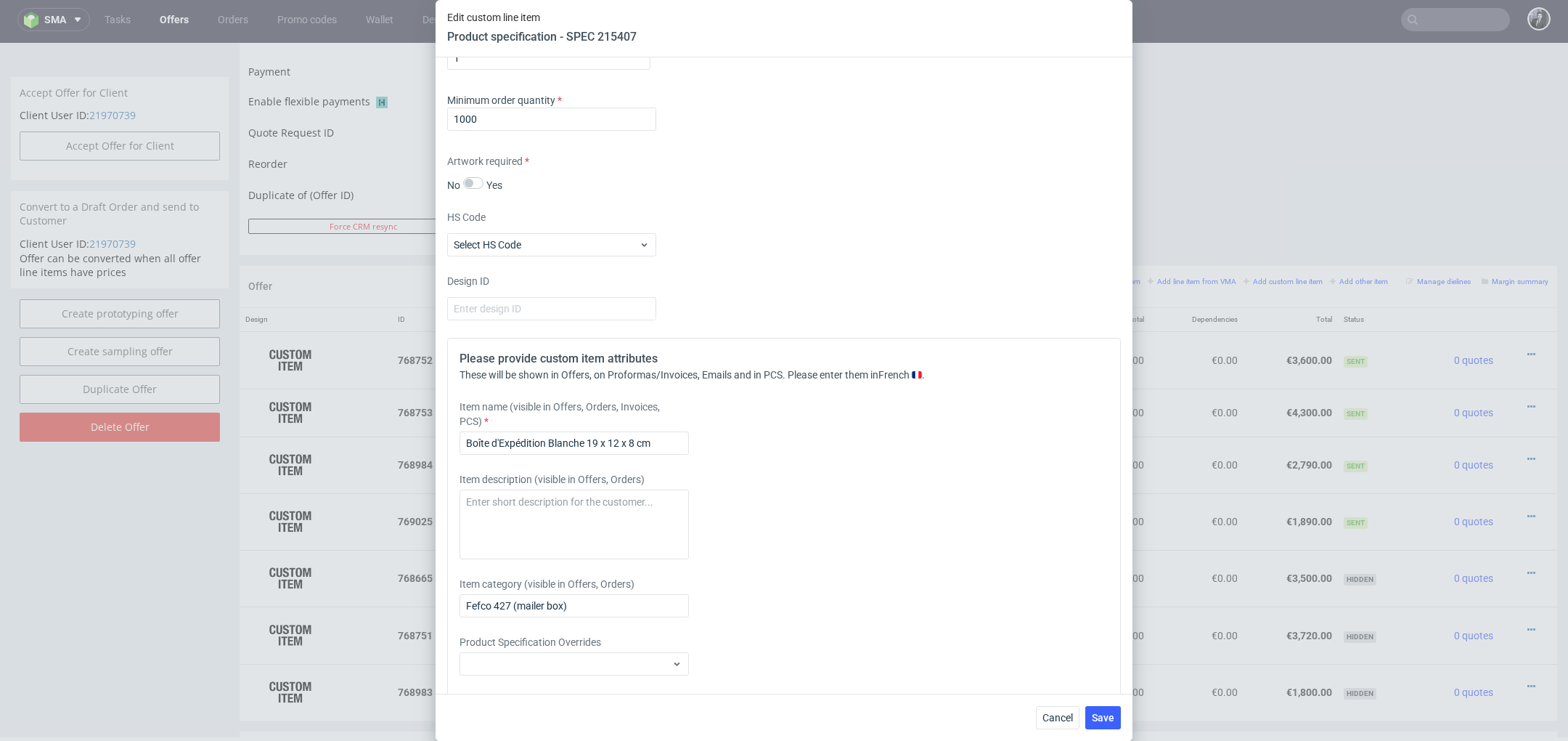
scroll to position [1259, 0]
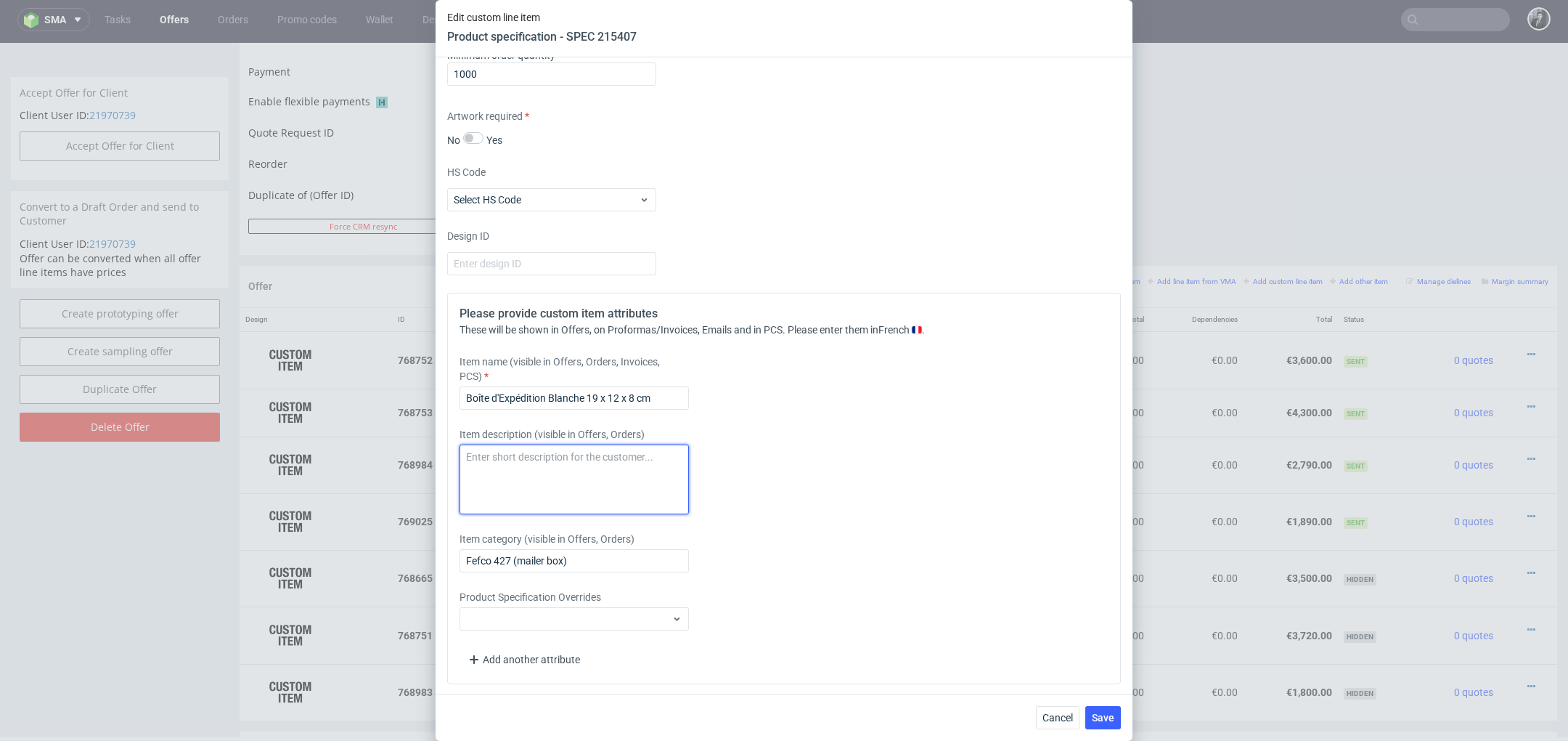
click at [674, 491] on textarea at bounding box center [574, 480] width 229 height 70
paste textarea "Délai de production : 15 jours ouvrables à partir de la date de validation du d…"
type textarea "Délai de production : 15 jours ouvrables à partir de la date de validation du d…"
click at [1111, 723] on button "Save" at bounding box center [1103, 717] width 36 height 23
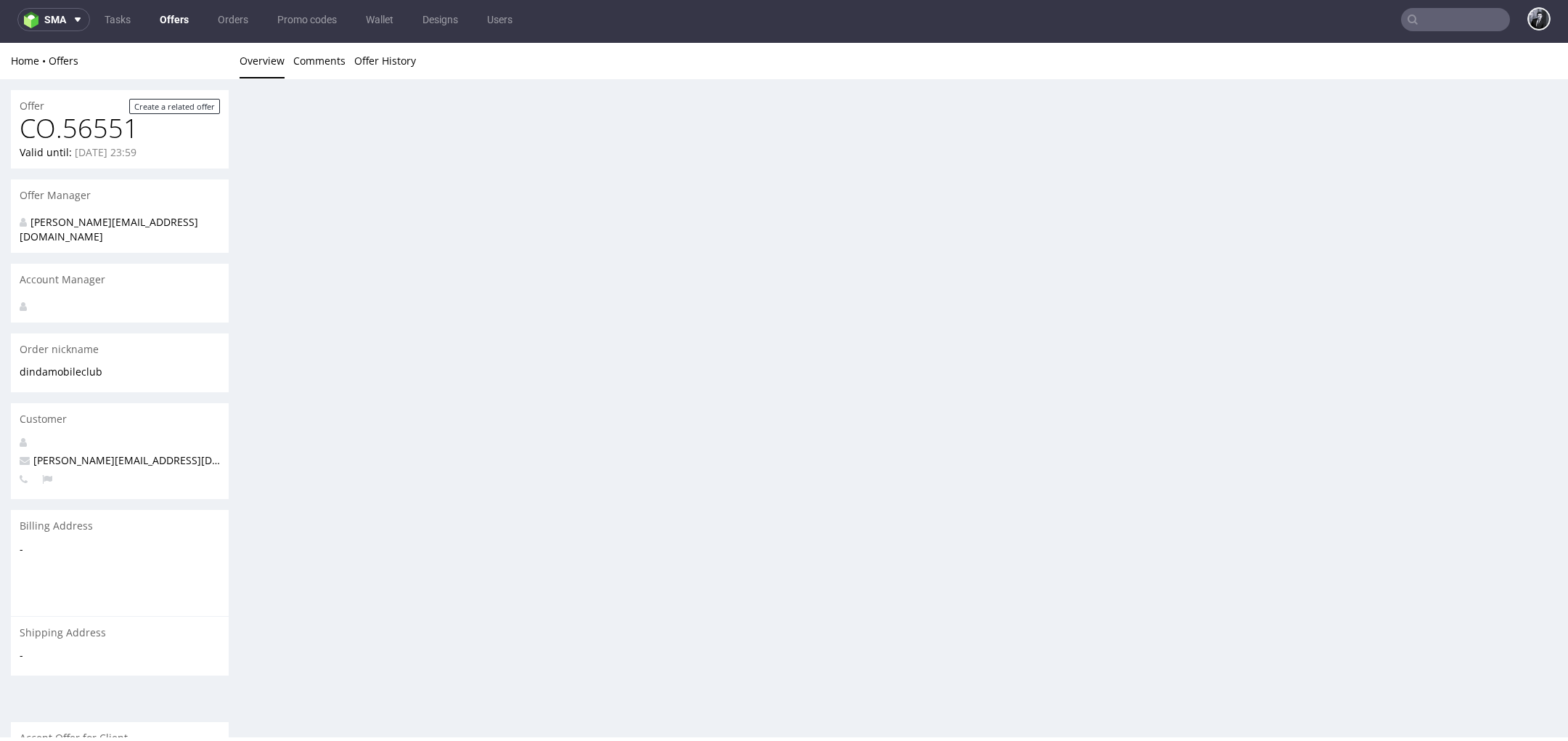
scroll to position [0, 0]
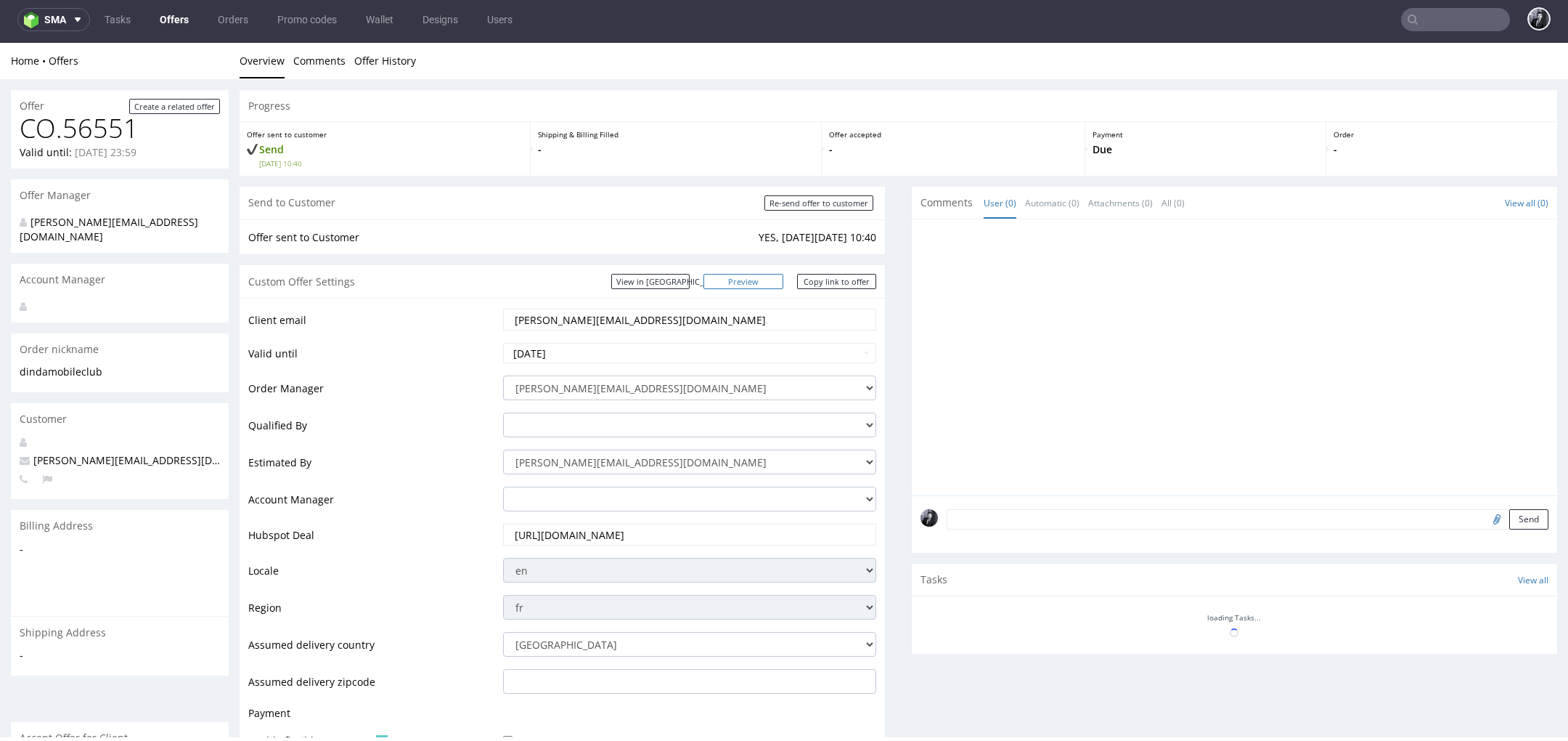
click at [752, 284] on link "Preview" at bounding box center [743, 281] width 80 height 15
click at [822, 282] on link "Copy link to offer" at bounding box center [837, 281] width 80 height 15
click at [823, 287] on link "Copy link to offer" at bounding box center [837, 281] width 80 height 15
click at [820, 206] on input "Re-send offer to customer" at bounding box center [819, 202] width 109 height 15
type input "In progress..."
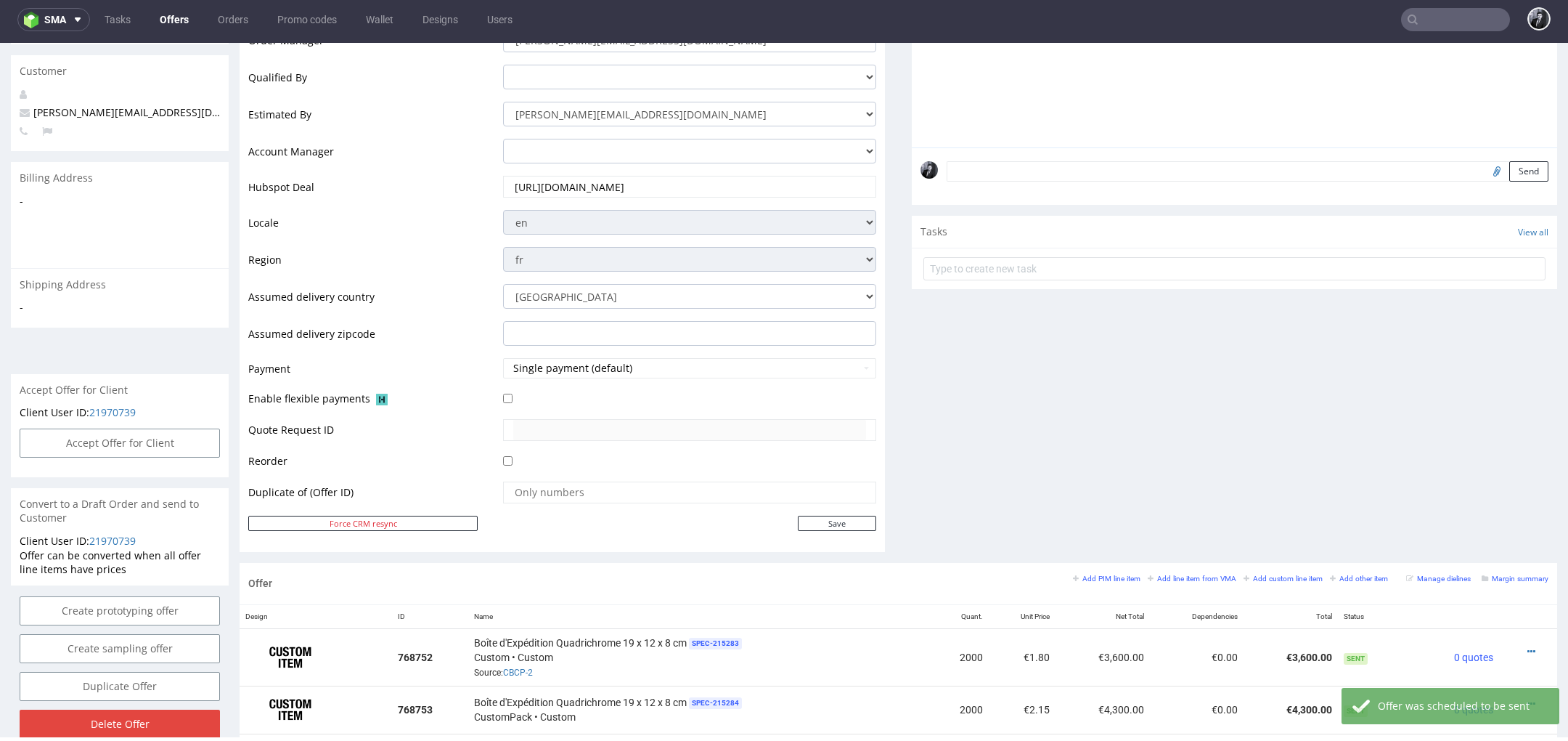
scroll to position [137, 0]
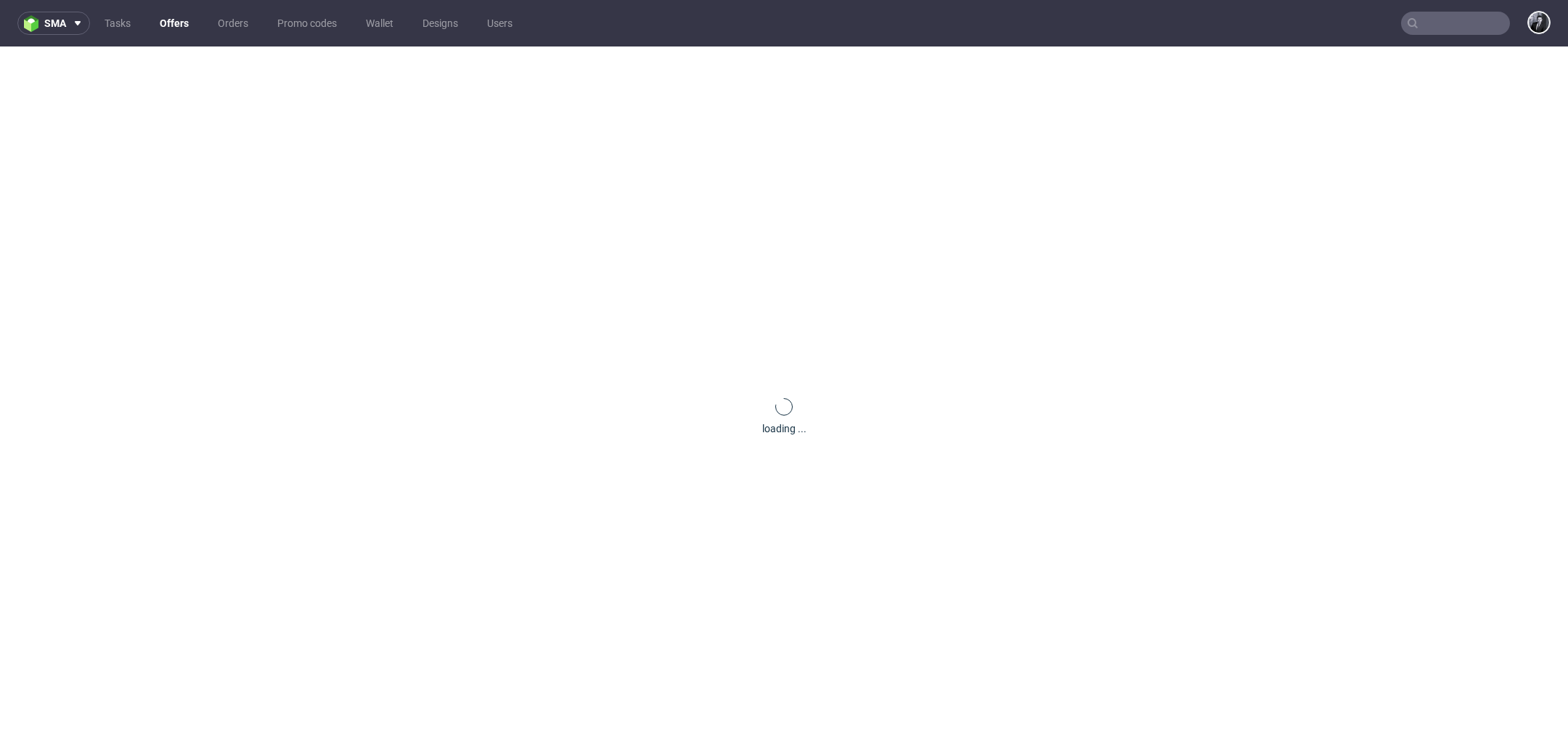
click at [164, 24] on link "Offers" at bounding box center [174, 23] width 47 height 23
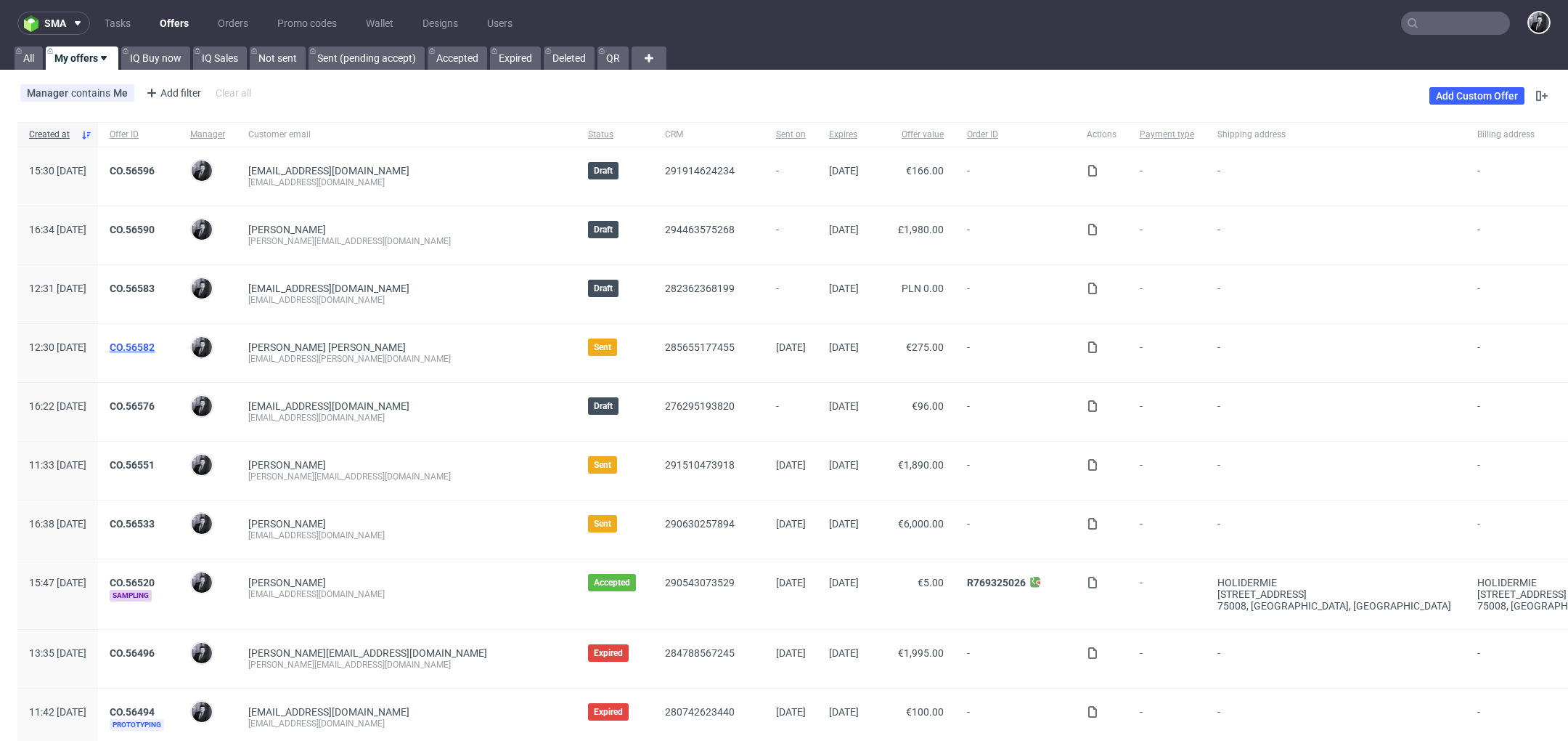
click at [155, 350] on link "CO.56582" at bounding box center [132, 347] width 45 height 12
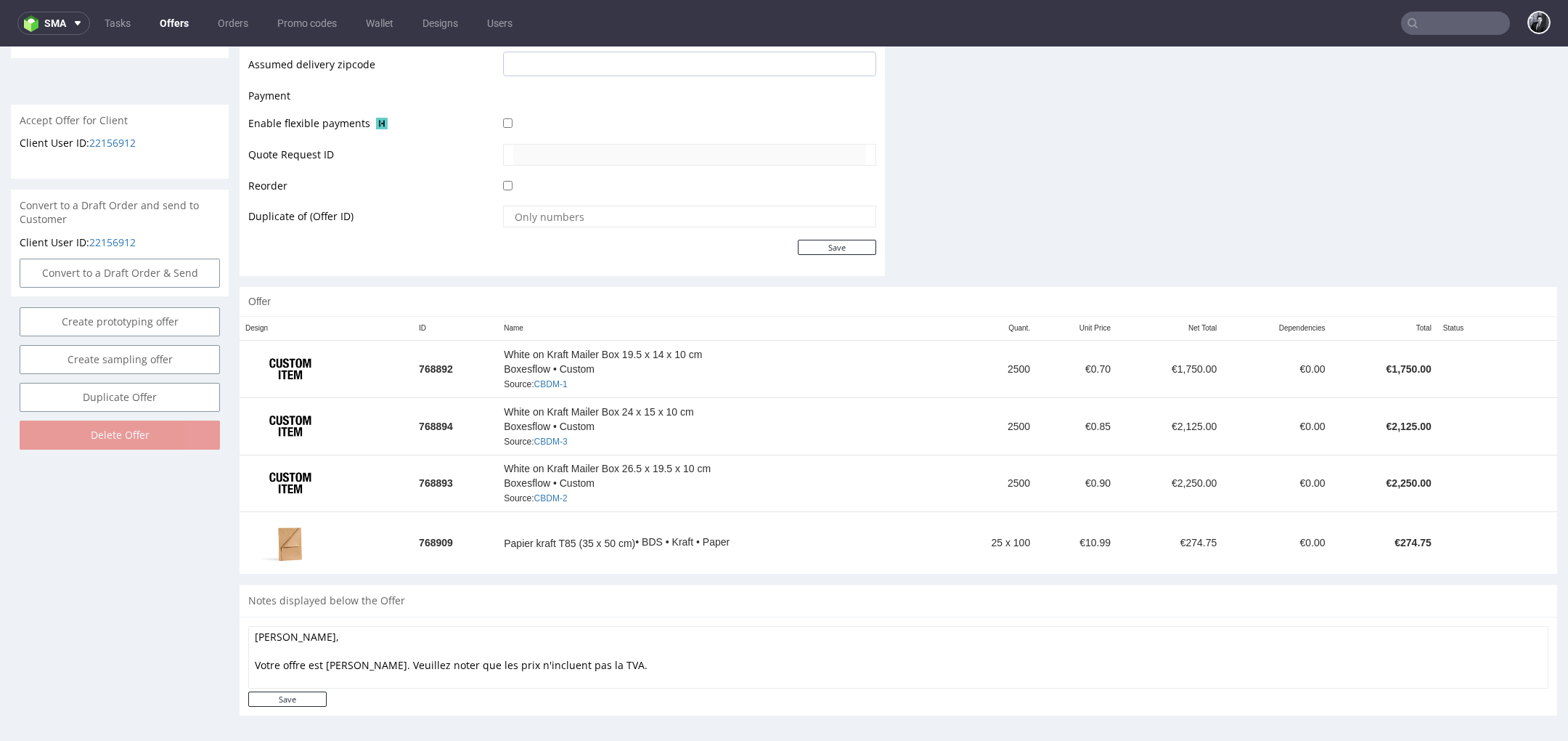
scroll to position [5, 0]
